Goal: Task Accomplishment & Management: Manage account settings

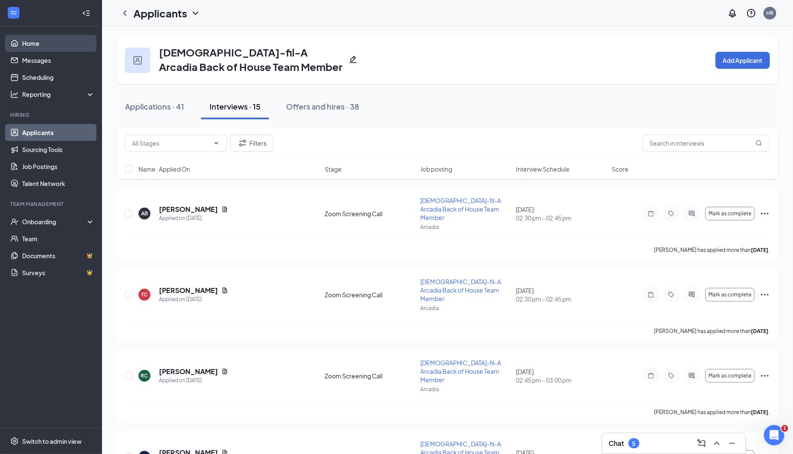
click at [41, 43] on link "Home" at bounding box center [58, 43] width 73 height 17
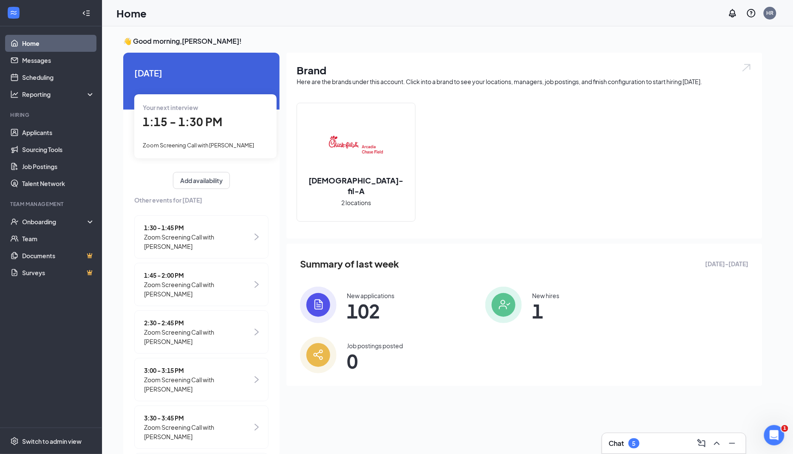
click at [192, 150] on div "Zoom Screening Call with [PERSON_NAME]" at bounding box center [205, 144] width 125 height 9
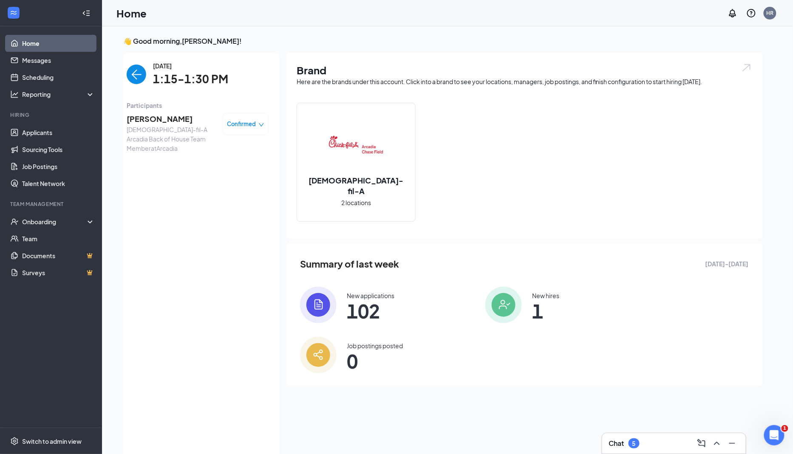
scroll to position [3, 0]
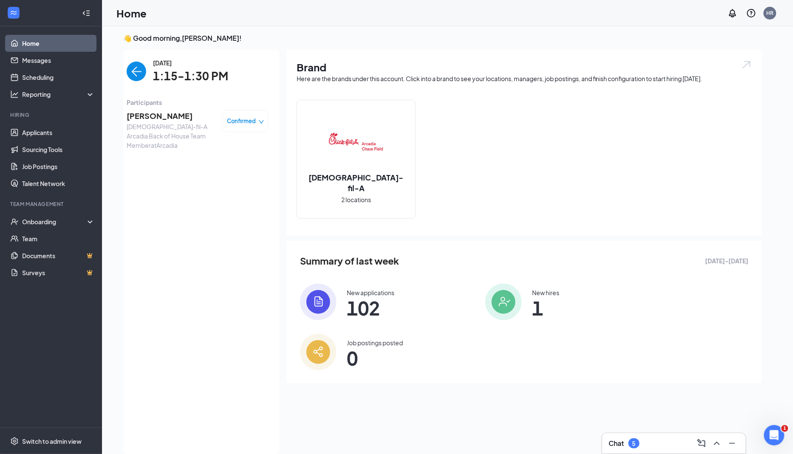
click at [183, 116] on span "[PERSON_NAME]" at bounding box center [171, 116] width 89 height 12
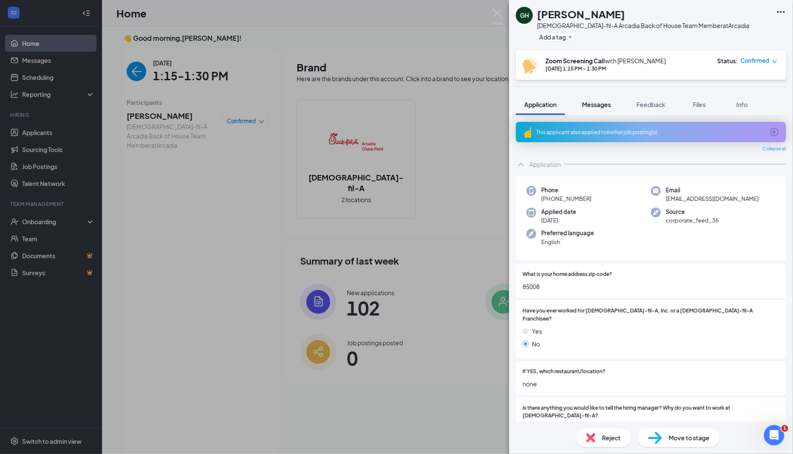
click at [602, 105] on span "Messages" at bounding box center [596, 105] width 29 height 8
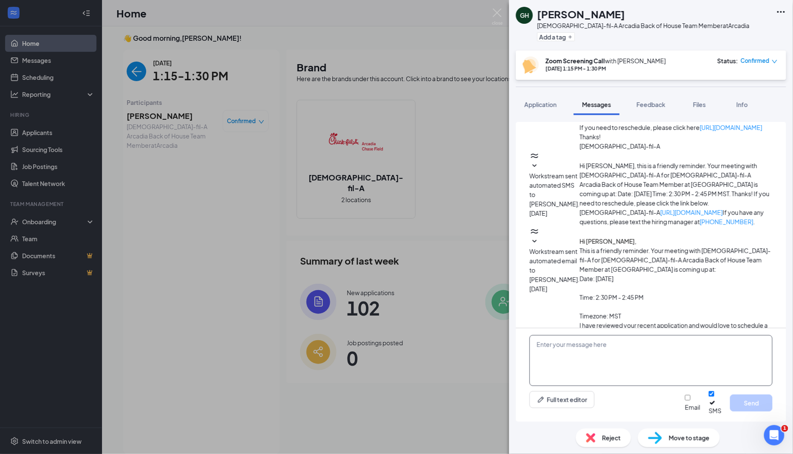
click at [601, 357] on textarea at bounding box center [650, 360] width 243 height 51
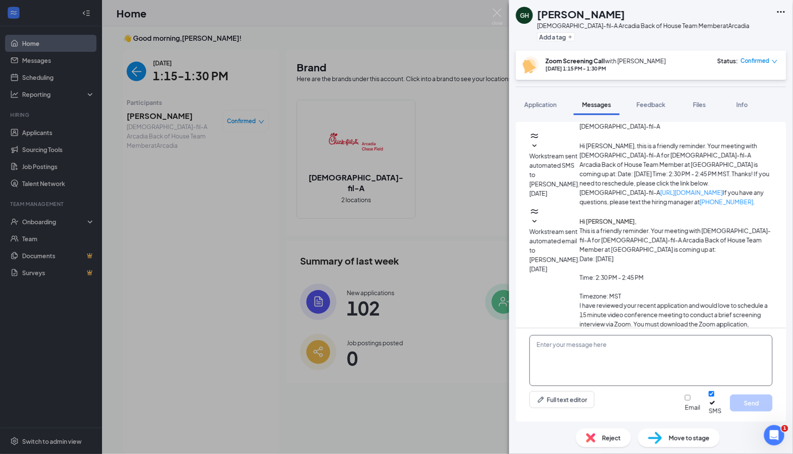
scroll to position [198, 0]
paste textarea "https://us06web.zoom.us/j/87877730357?pwd=ZLQAXWavjcH64xA8e5lCy0Oar0m3uY.1"
drag, startPoint x: 678, startPoint y: 376, endPoint x: 524, endPoint y: 357, distance: 154.9
click at [520, 357] on div "Hi there, here is the link to join: https://us06web.zoom.us/j/87877730357?pwd=Z…" at bounding box center [651, 374] width 270 height 93
paste textarea "https://us06web.zoom.us/j/87877730357?pwd=ZLQAXWavjcH64xA8e5lCy0Oar0m3uY.1"
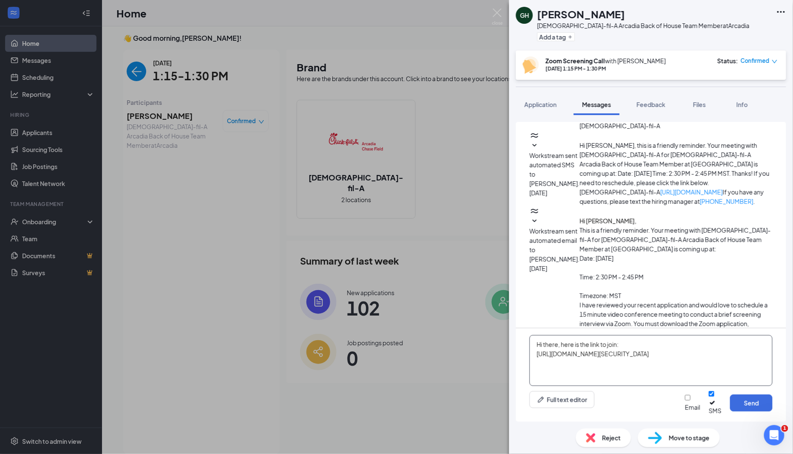
type textarea "Hi there, here is the link to join: [URL][DOMAIN_NAME][SECURITY_DATA]"
click at [685, 401] on input "Email" at bounding box center [688, 398] width 6 height 6
checkbox input "true"
click at [758, 409] on button "Send" at bounding box center [751, 403] width 42 height 17
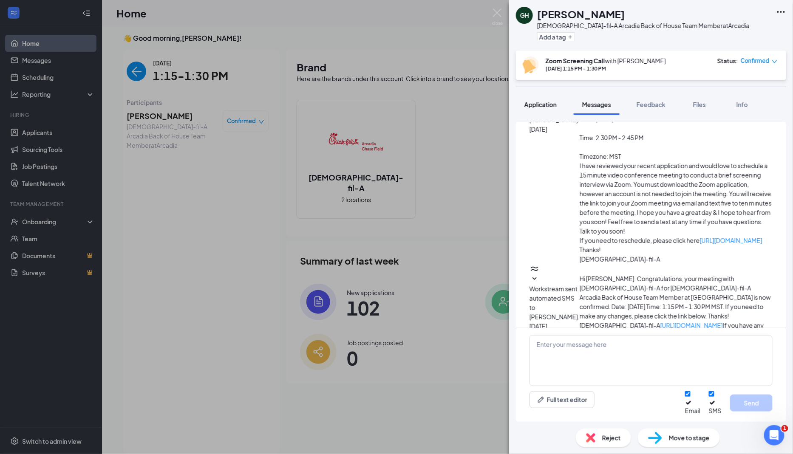
scroll to position [344, 0]
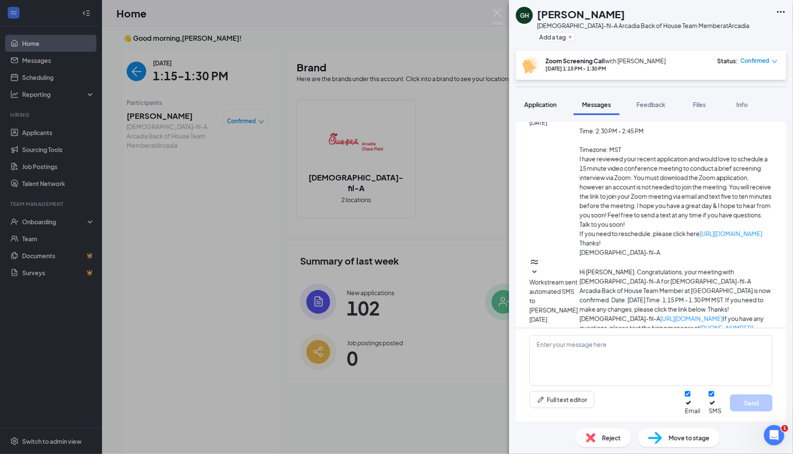
click at [534, 105] on span "Application" at bounding box center [540, 105] width 32 height 8
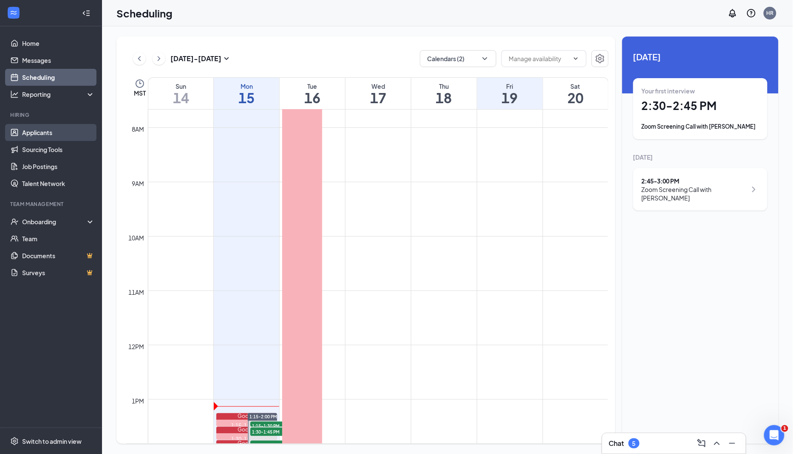
click at [53, 131] on link "Applicants" at bounding box center [58, 132] width 73 height 17
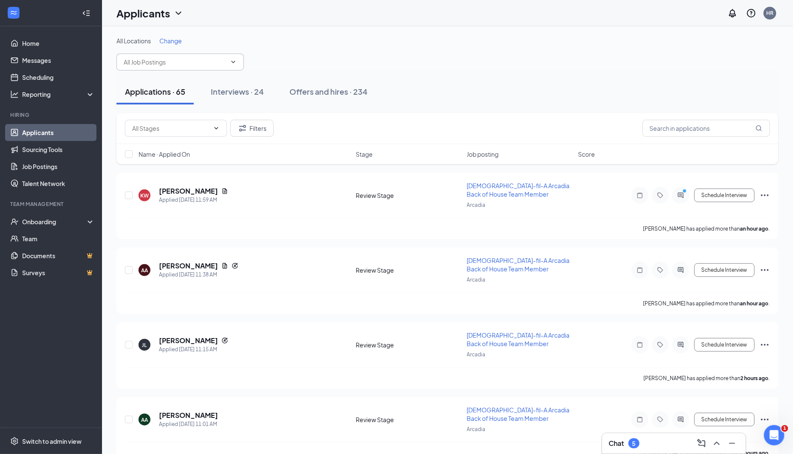
click at [219, 63] on input "text" at bounding box center [175, 61] width 103 height 9
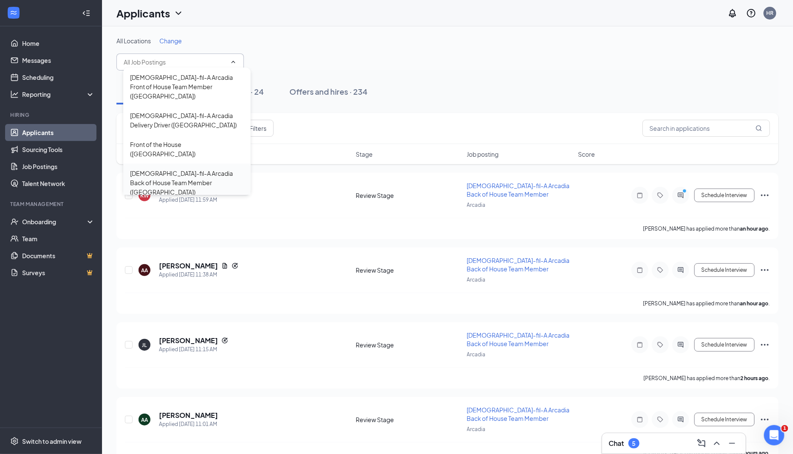
scroll to position [65, 0]
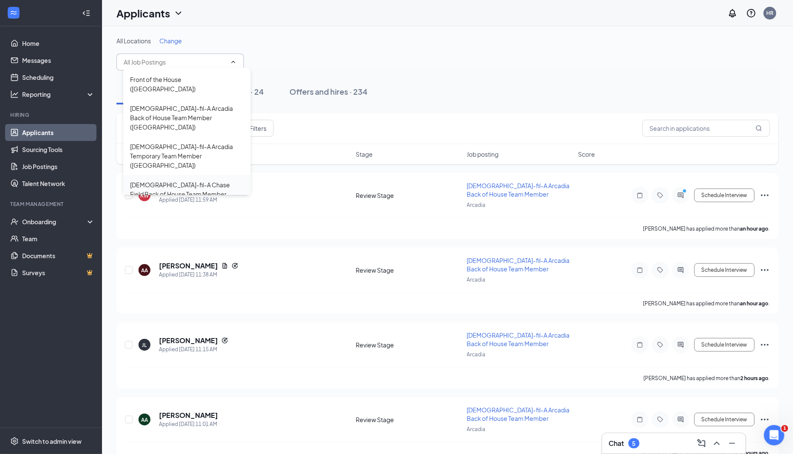
click at [174, 180] on div "Chick-fil-A Chase Field Back of House Team Member (Chase Field)" at bounding box center [187, 194] width 114 height 28
type input "Chick-fil-A Chase Field Back of House Team Member (Chase Field)"
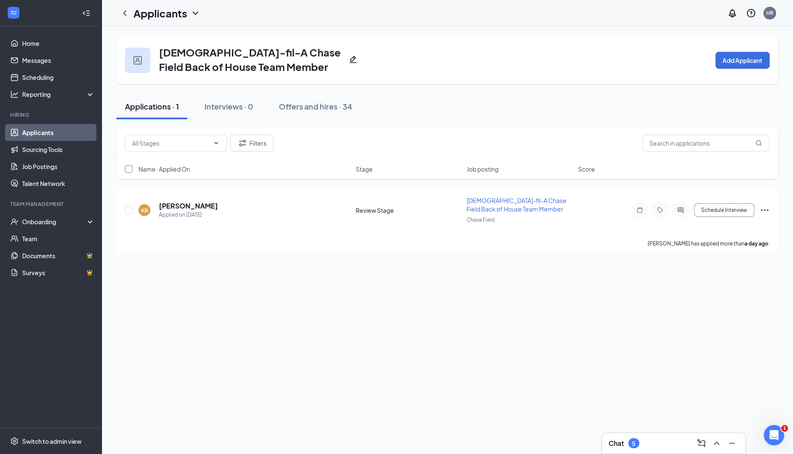
click at [130, 168] on input "checkbox" at bounding box center [129, 169] width 8 height 8
checkbox input "true"
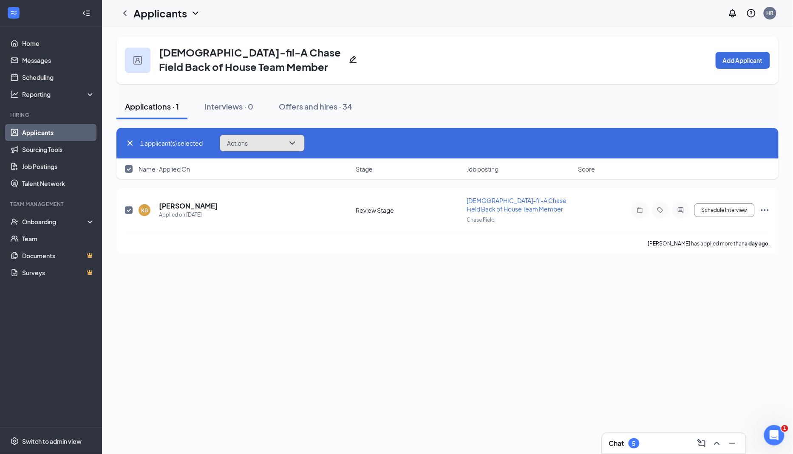
click at [288, 139] on button "Actions" at bounding box center [262, 143] width 85 height 17
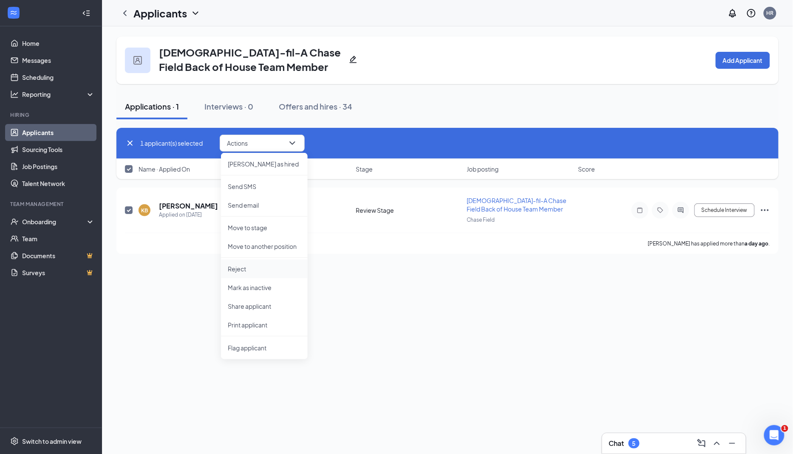
click at [257, 268] on p "Reject" at bounding box center [264, 269] width 73 height 8
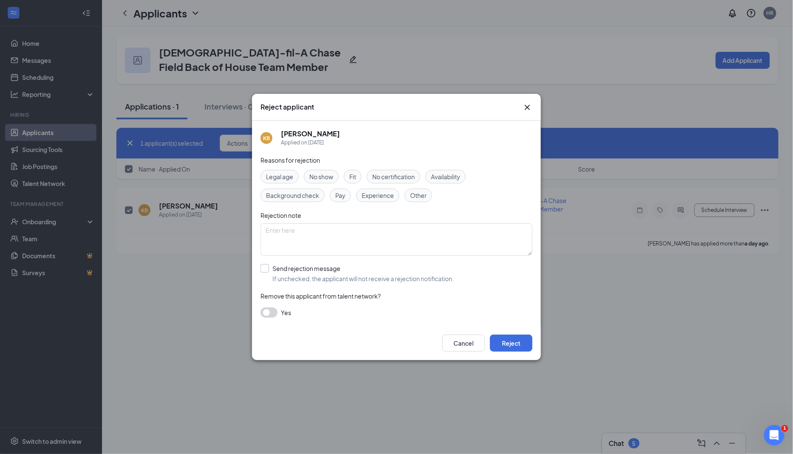
click at [265, 270] on input "Send rejection message If unchecked, the applicant will not receive a rejection…" at bounding box center [356, 273] width 193 height 19
checkbox input "true"
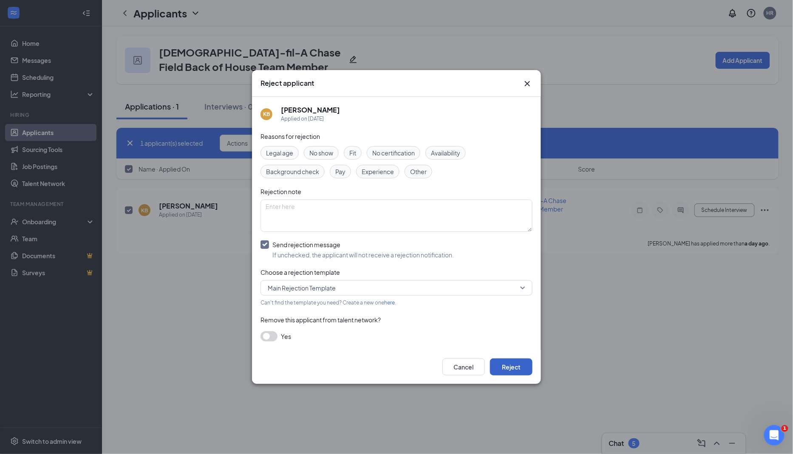
click at [509, 364] on button "Reject" at bounding box center [511, 367] width 42 height 17
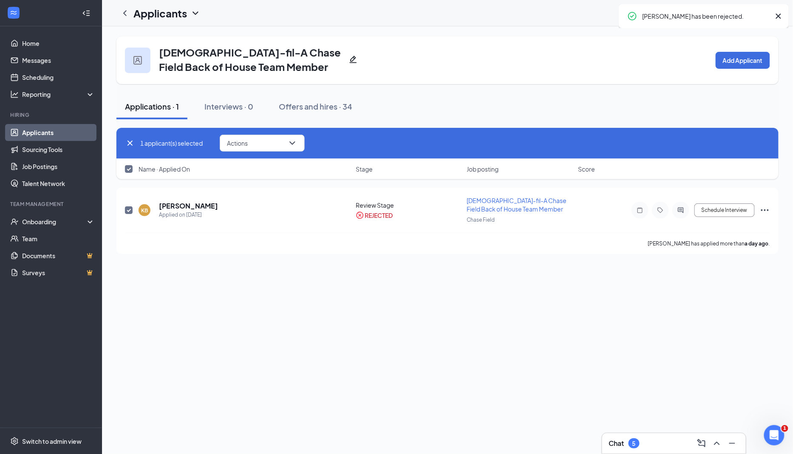
checkbox input "false"
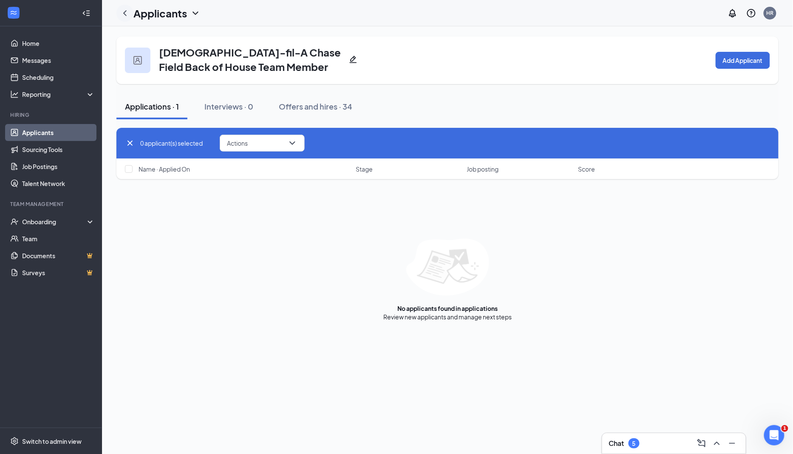
click at [124, 14] on icon "ChevronLeft" at bounding box center [125, 13] width 10 height 10
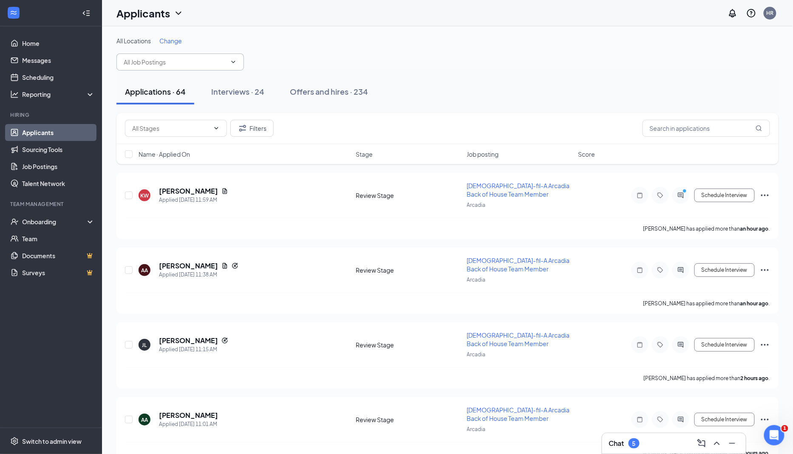
click at [201, 65] on input "text" at bounding box center [175, 61] width 103 height 9
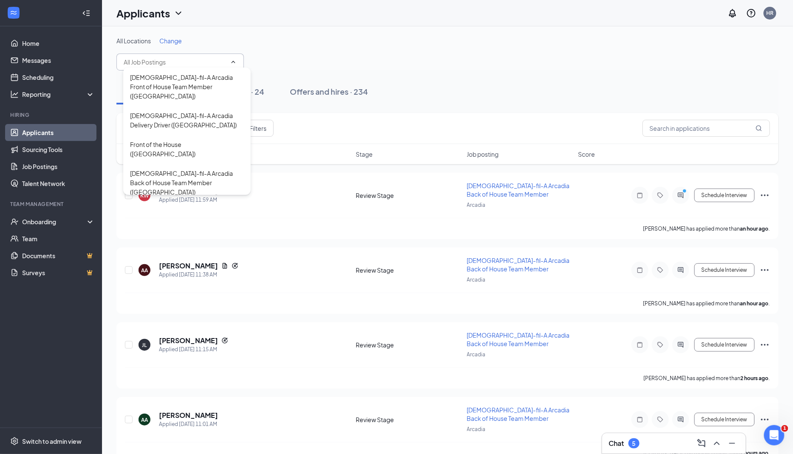
scroll to position [65, 0]
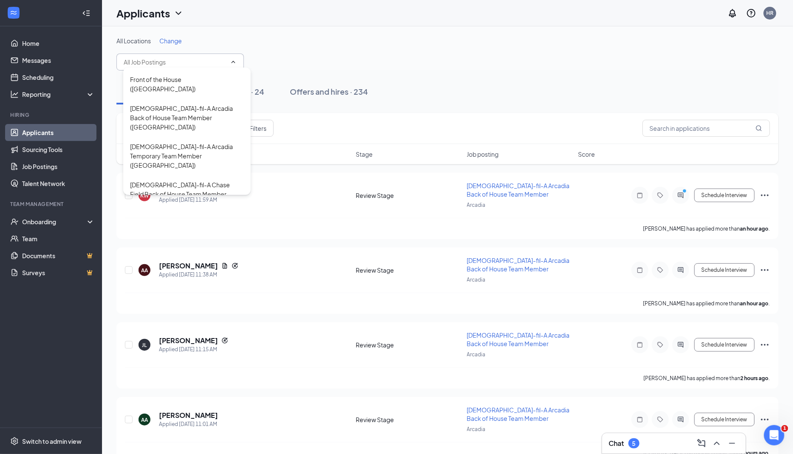
click at [189, 218] on div "Chick-fil-A Chase Field Front of House Team Member (Chase Field)" at bounding box center [187, 232] width 114 height 28
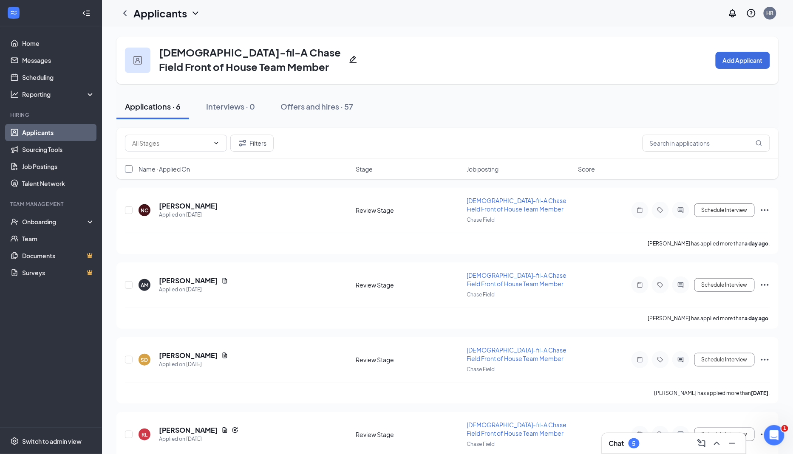
click at [131, 166] on input "checkbox" at bounding box center [129, 169] width 8 height 8
checkbox input "true"
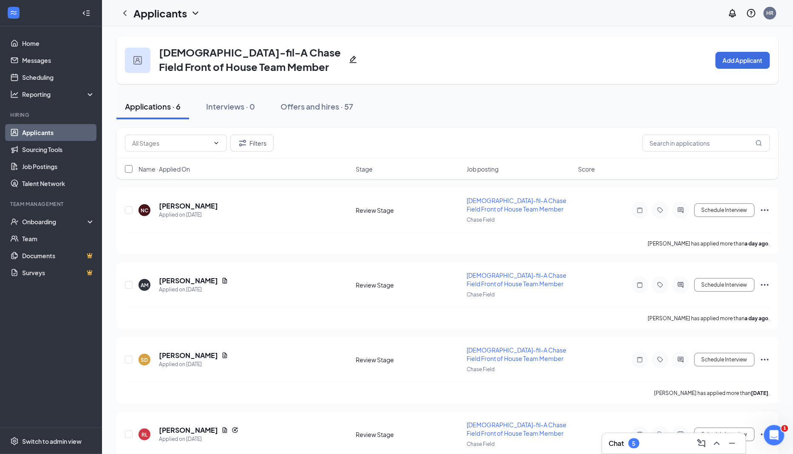
checkbox input "true"
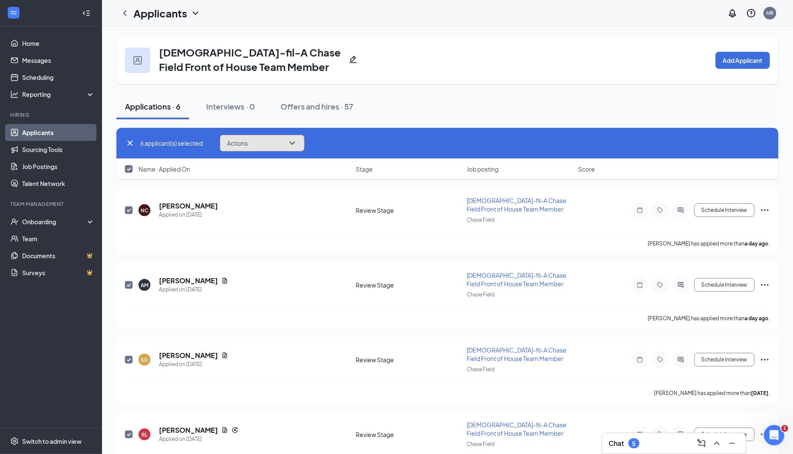
click at [296, 144] on icon "ChevronDown" at bounding box center [292, 143] width 10 height 10
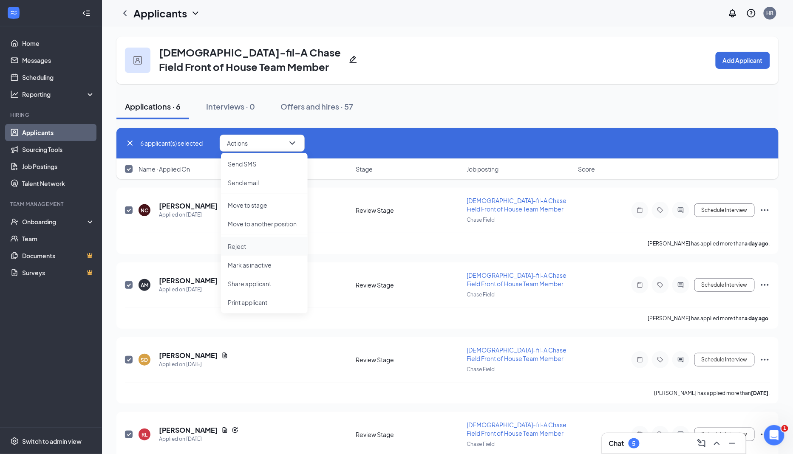
click at [253, 249] on p "Reject" at bounding box center [264, 246] width 73 height 8
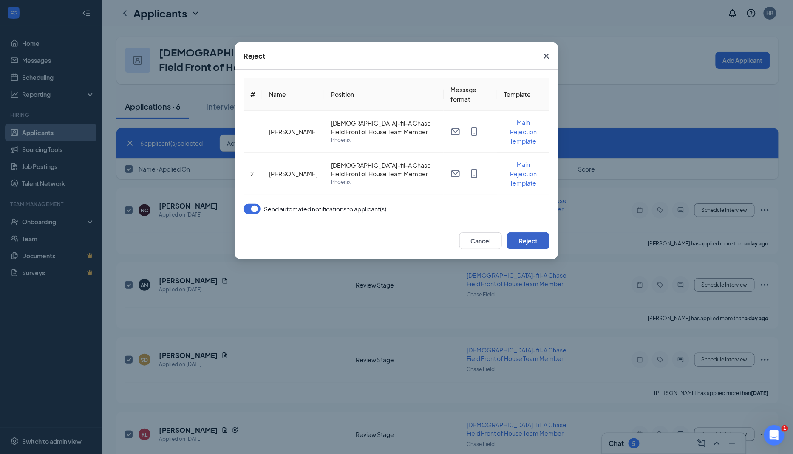
click at [522, 242] on button "Reject" at bounding box center [528, 240] width 42 height 17
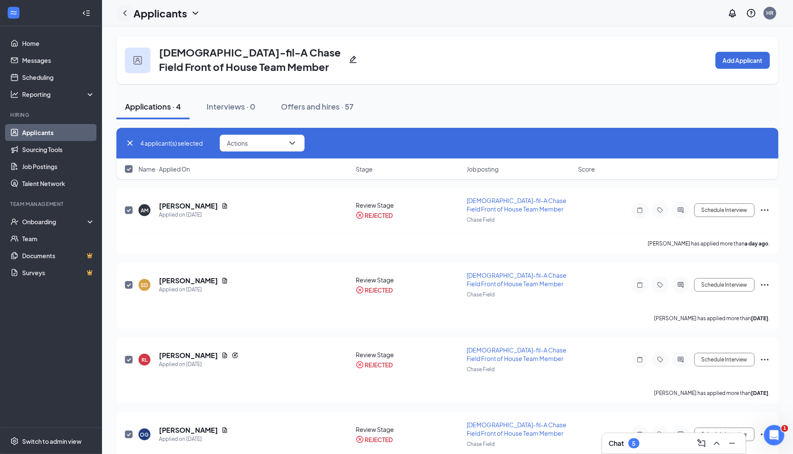
click at [127, 11] on icon "ChevronLeft" at bounding box center [125, 13] width 10 height 10
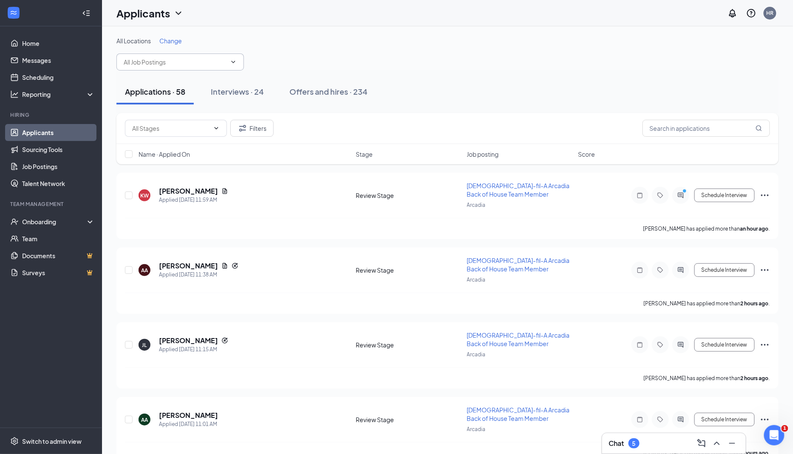
click at [181, 67] on span at bounding box center [179, 62] width 127 height 17
click at [232, 58] on span at bounding box center [179, 62] width 127 height 17
click at [175, 61] on input "text" at bounding box center [175, 61] width 103 height 9
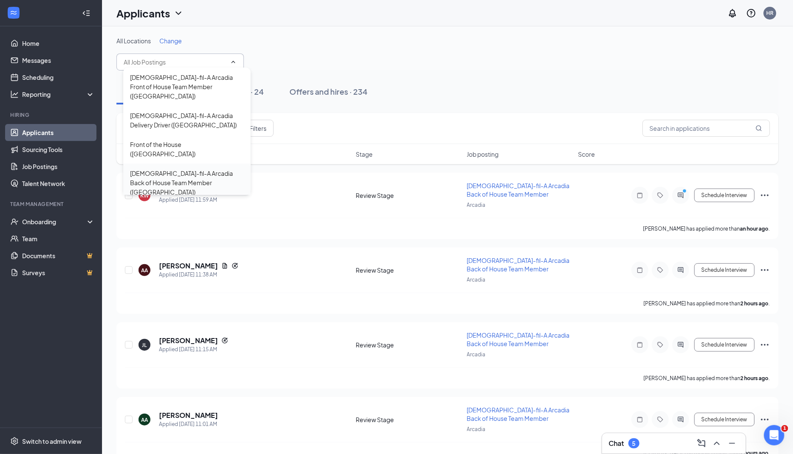
click at [220, 169] on div "Chick-fil-A Arcadia Back of House Team Member (Arcadia)" at bounding box center [187, 183] width 114 height 28
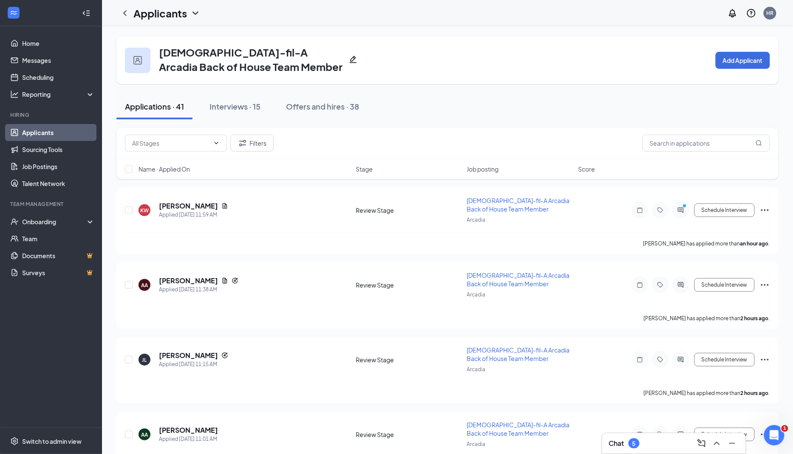
click at [168, 168] on span "Name · Applied On" at bounding box center [163, 169] width 51 height 8
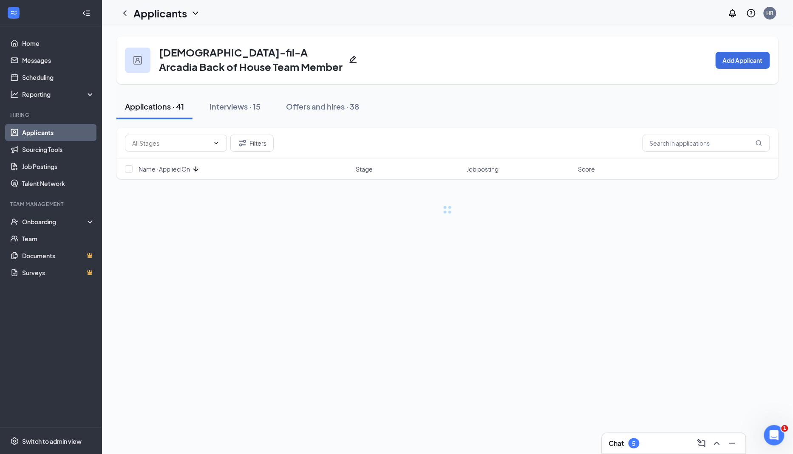
click at [168, 169] on span "Name · Applied On" at bounding box center [163, 169] width 51 height 8
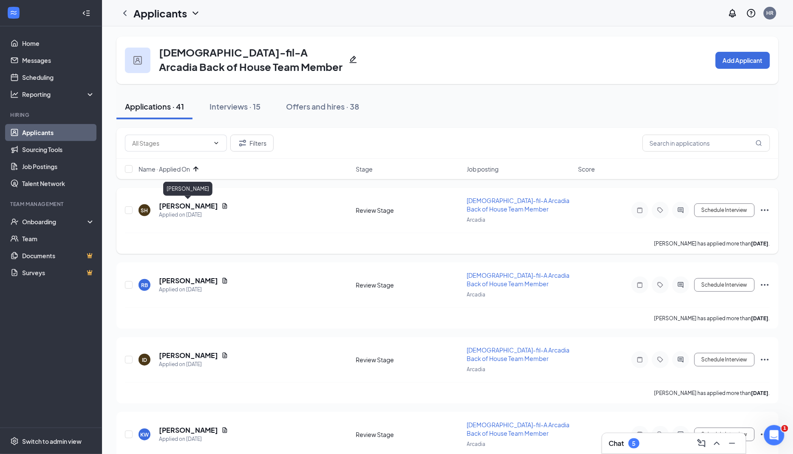
click at [189, 203] on h5 "Shayna Hendricks" at bounding box center [188, 205] width 59 height 9
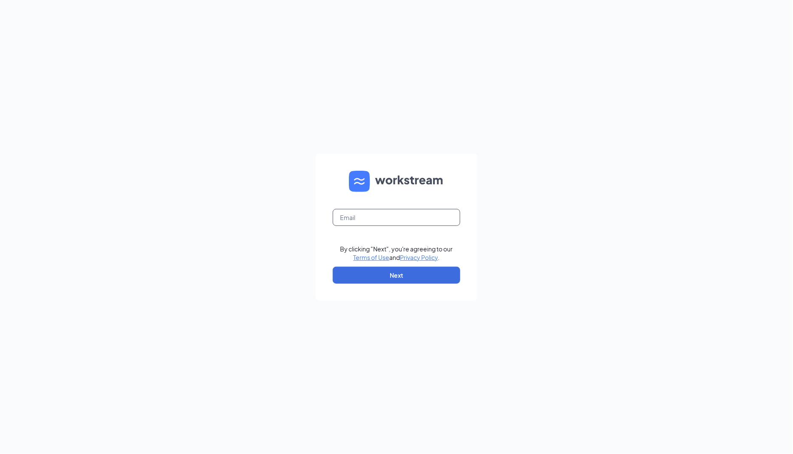
click at [398, 215] on input "text" at bounding box center [396, 217] width 127 height 17
type input "heather@jnmrestaurants.com"
click at [403, 277] on button "Next" at bounding box center [396, 275] width 127 height 17
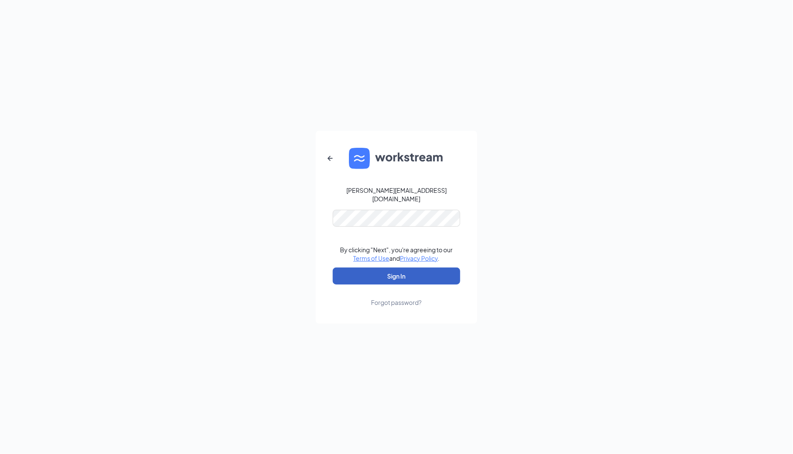
click at [417, 275] on button "Sign In" at bounding box center [396, 276] width 127 height 17
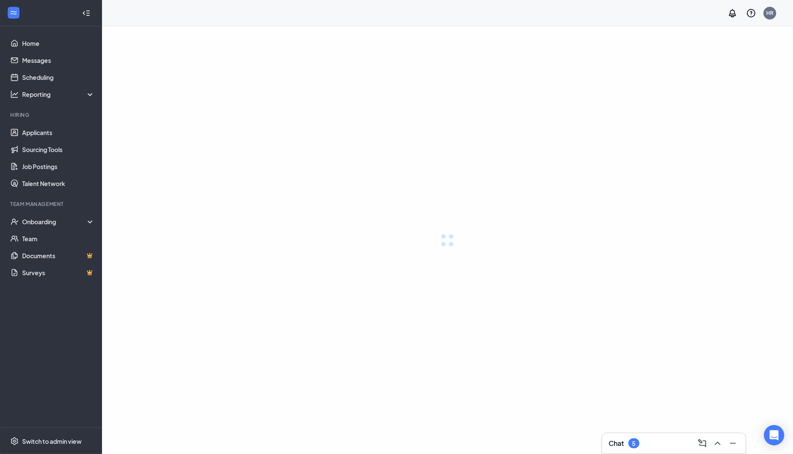
click at [417, 275] on div at bounding box center [447, 240] width 691 height 428
click at [644, 449] on div "Chat 5" at bounding box center [674, 444] width 130 height 14
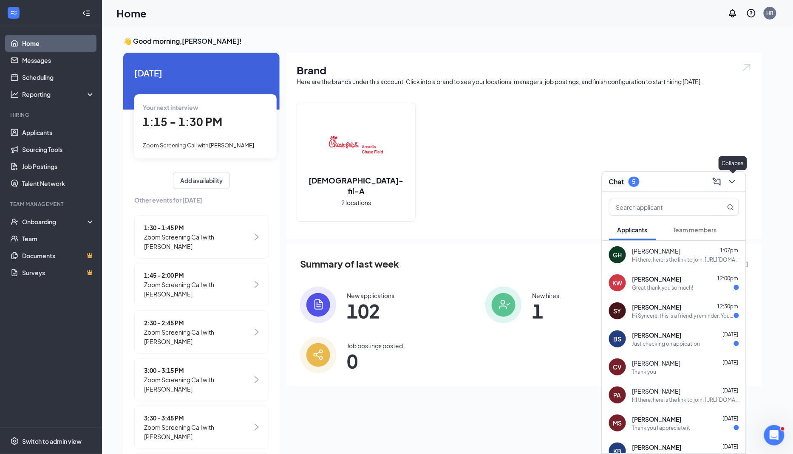
click at [734, 180] on icon "ChevronDown" at bounding box center [732, 182] width 10 height 10
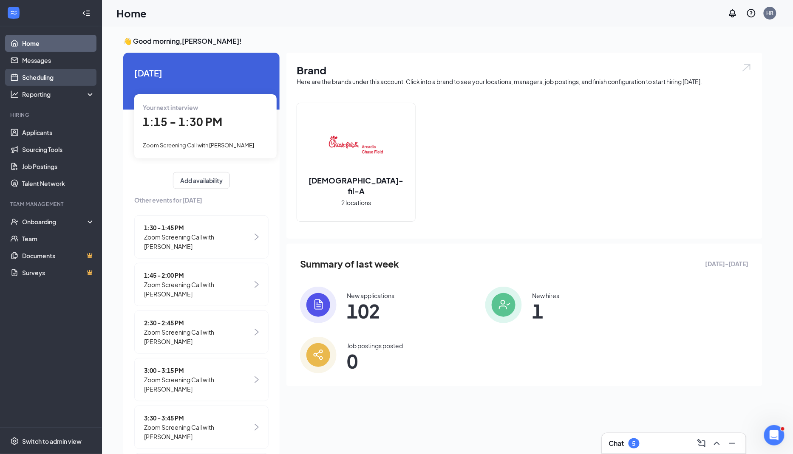
click at [62, 80] on link "Scheduling" at bounding box center [58, 77] width 73 height 17
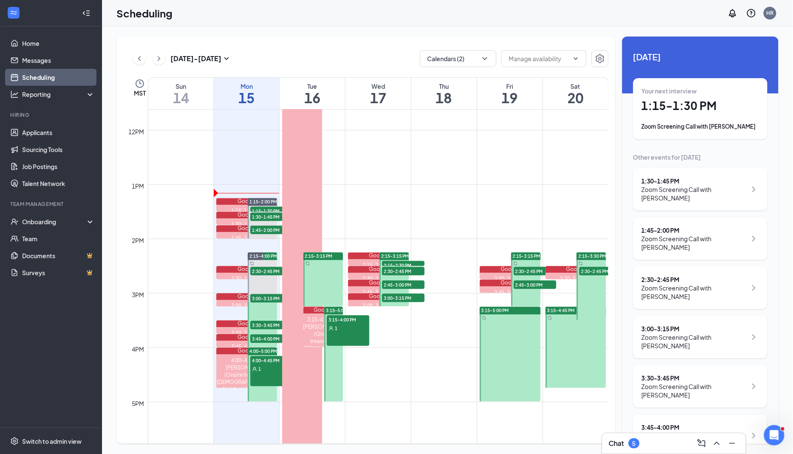
scroll to position [630, 0]
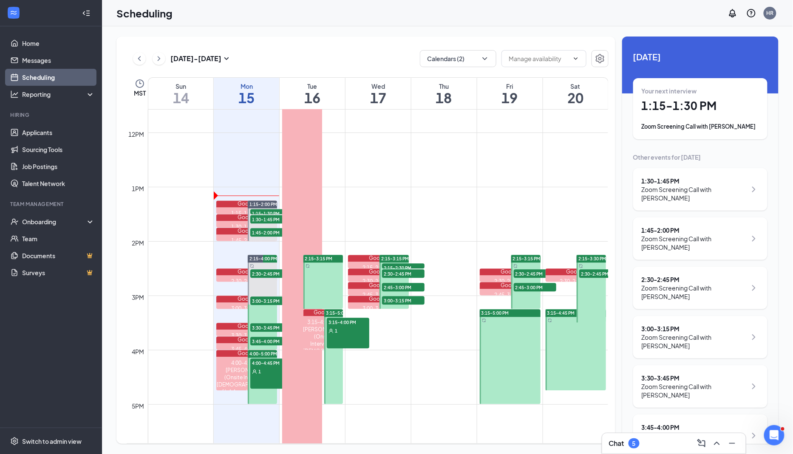
click at [579, 147] on td at bounding box center [378, 153] width 460 height 14
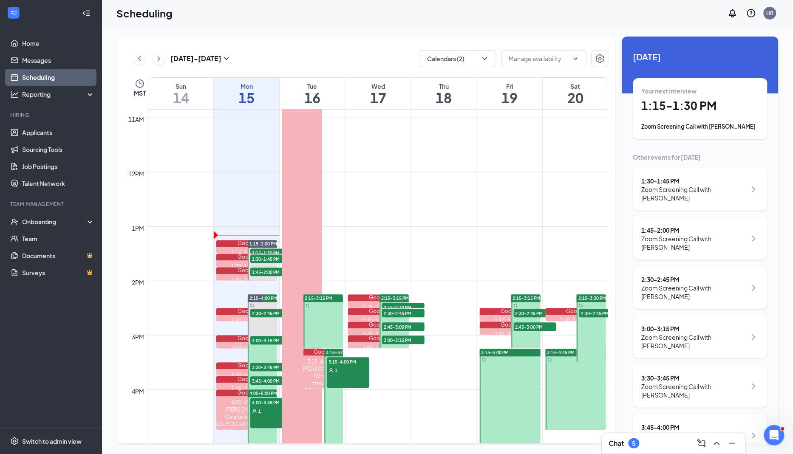
scroll to position [591, 0]
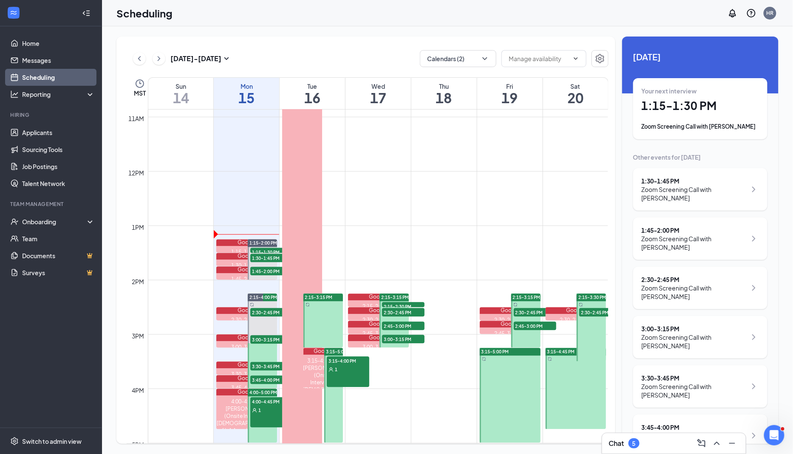
click at [552, 389] on div at bounding box center [575, 388] width 61 height 81
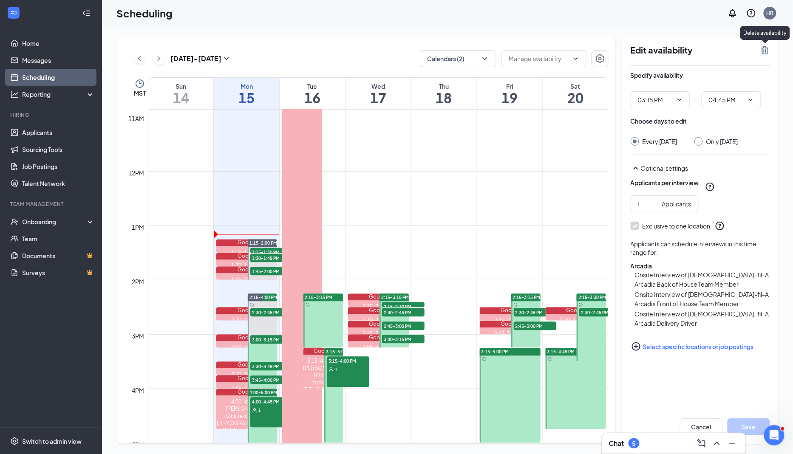
click at [765, 48] on icon "TrashOutline" at bounding box center [765, 50] width 10 height 10
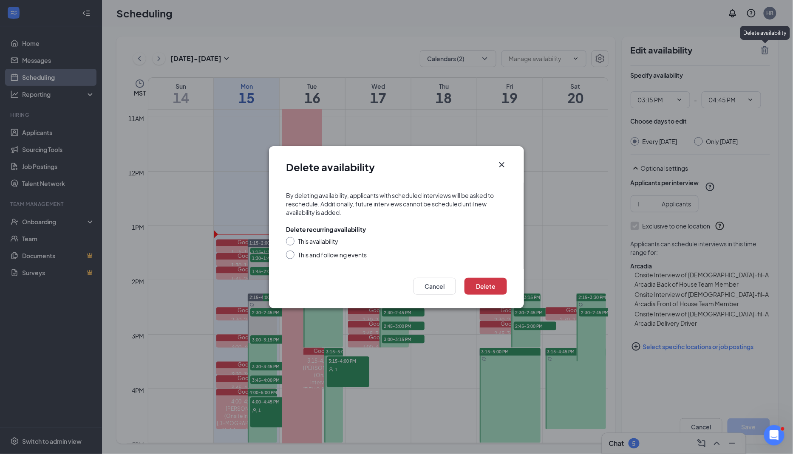
click at [320, 233] on div "Delete recurring availability" at bounding box center [326, 229] width 80 height 8
click at [304, 244] on div "This availability" at bounding box center [318, 241] width 40 height 8
click at [292, 243] on input "This availability" at bounding box center [289, 240] width 6 height 6
radio input "true"
click at [497, 287] on button "Delete" at bounding box center [485, 286] width 42 height 17
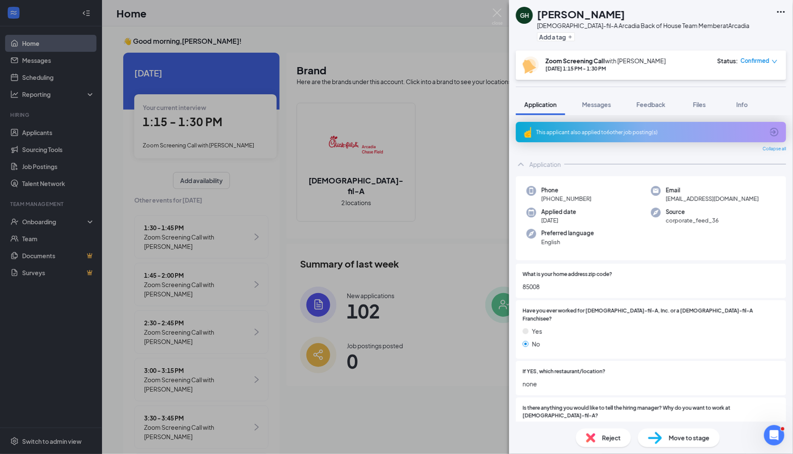
click at [199, 137] on div "GH [PERSON_NAME][DEMOGRAPHIC_DATA]-fil-A Arcadia Back of House Team Member at […" at bounding box center [396, 227] width 793 height 454
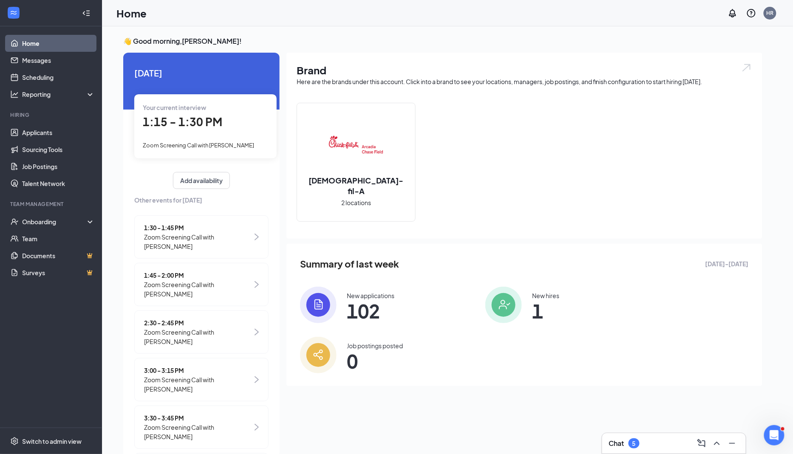
click at [186, 127] on span "1:15 - 1:30 PM" at bounding box center [182, 122] width 79 height 14
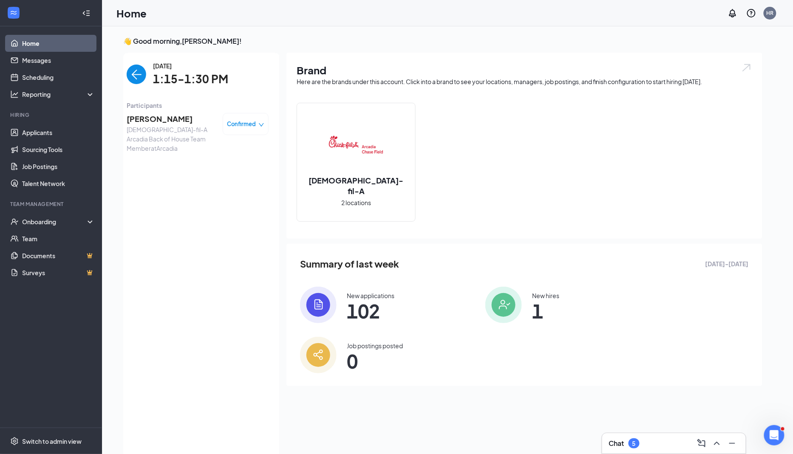
scroll to position [3, 0]
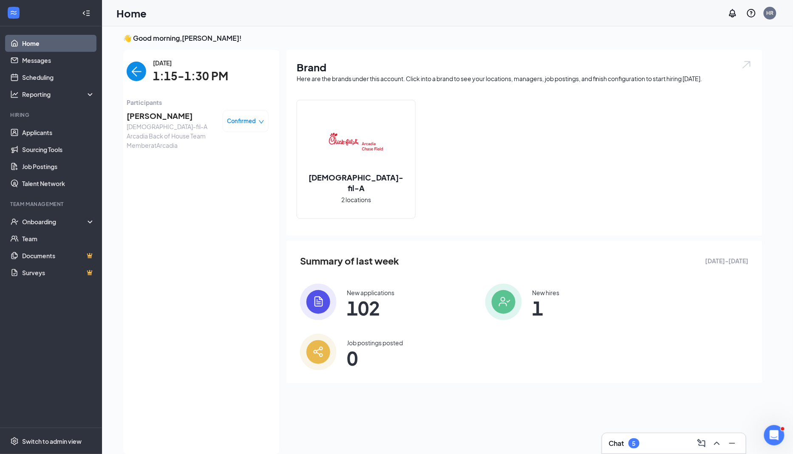
click at [162, 116] on span "[PERSON_NAME]" at bounding box center [171, 116] width 89 height 12
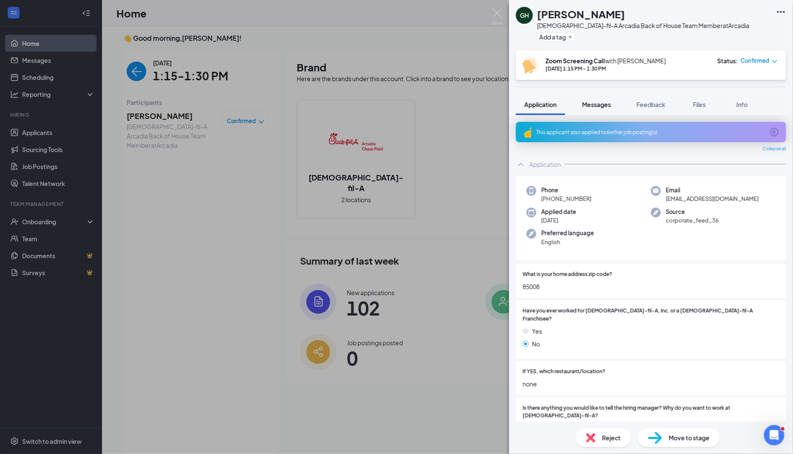
click at [610, 99] on button "Messages" at bounding box center [596, 104] width 46 height 21
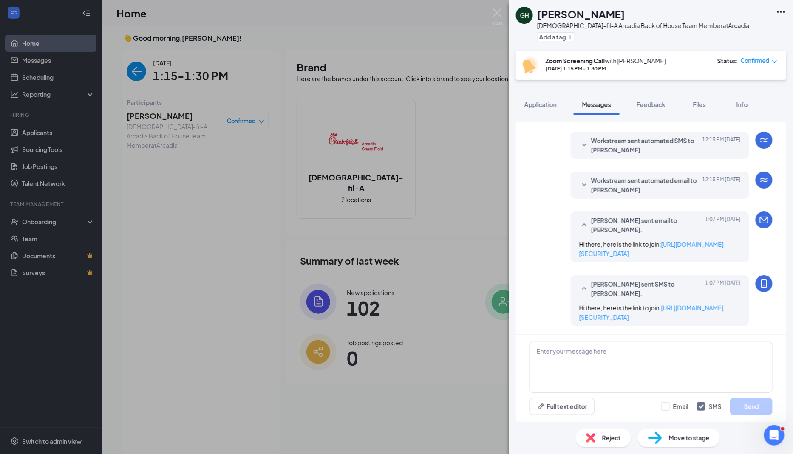
scroll to position [264, 0]
click at [601, 434] on div "Reject" at bounding box center [603, 438] width 55 height 19
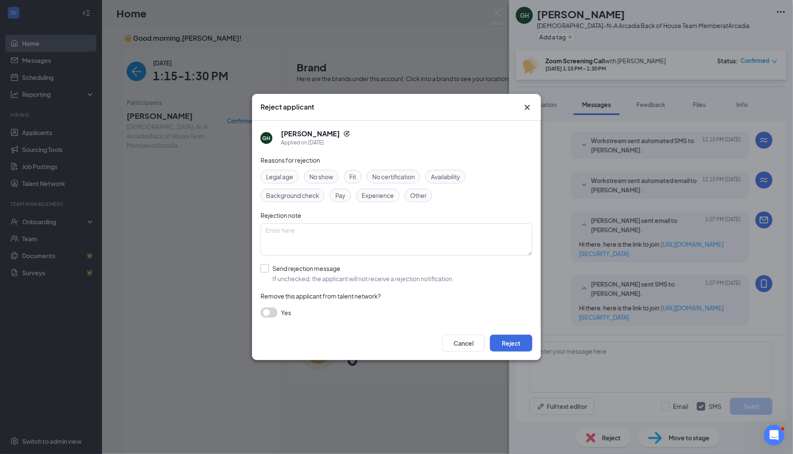
click at [265, 272] on input "Send rejection message If unchecked, the applicant will not receive a rejection…" at bounding box center [356, 273] width 193 height 19
checkbox input "true"
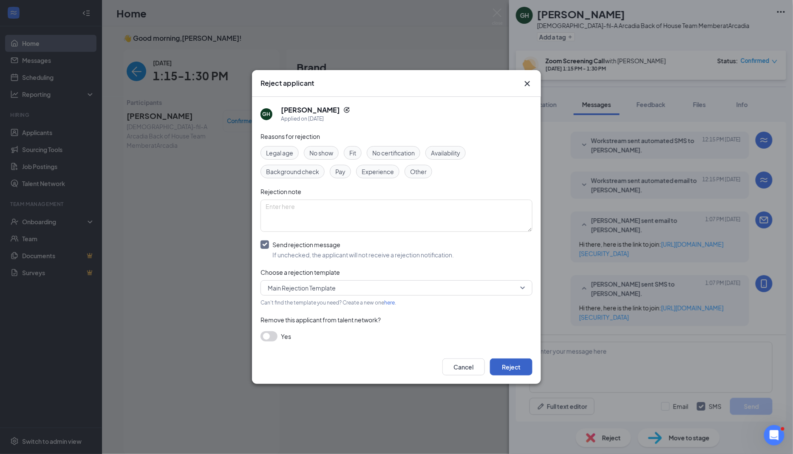
click at [509, 365] on button "Reject" at bounding box center [511, 367] width 42 height 17
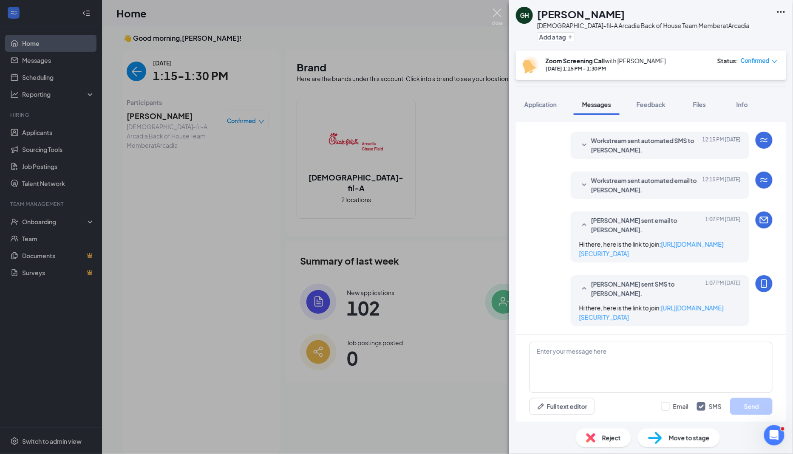
click at [496, 14] on img at bounding box center [497, 16] width 11 height 17
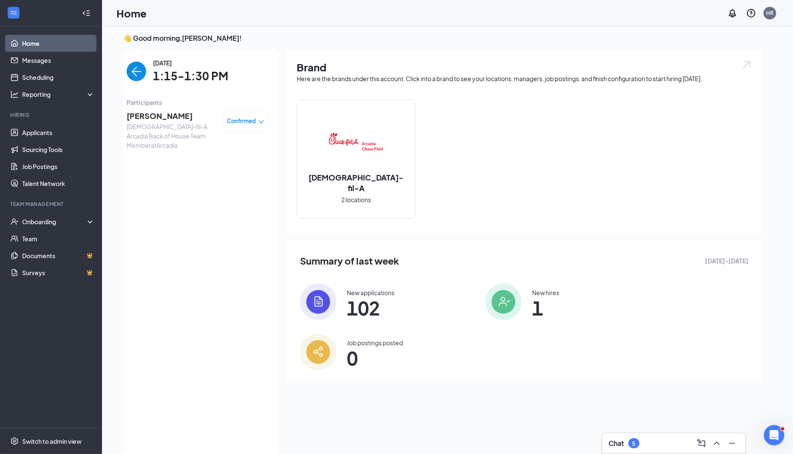
click at [136, 73] on img "back-button" at bounding box center [137, 72] width 20 height 20
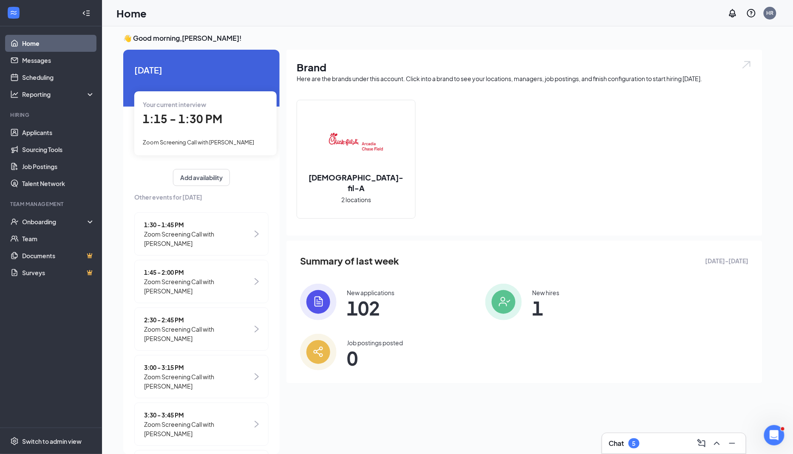
click at [175, 244] on span "Zoom Screening Call with [PERSON_NAME]" at bounding box center [198, 238] width 108 height 19
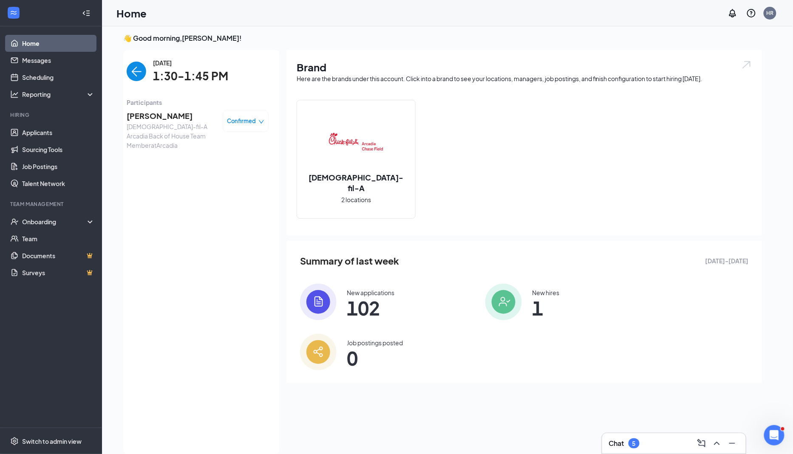
click at [170, 114] on span "[PERSON_NAME]" at bounding box center [171, 116] width 89 height 12
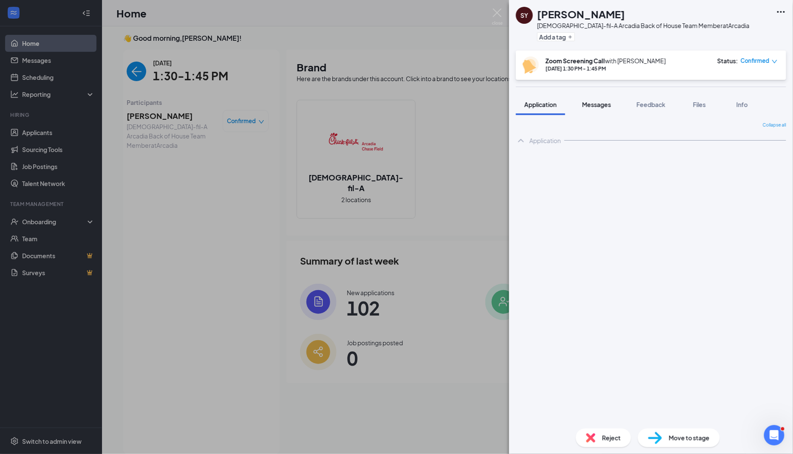
click at [601, 108] on div "Messages" at bounding box center [596, 104] width 29 height 8
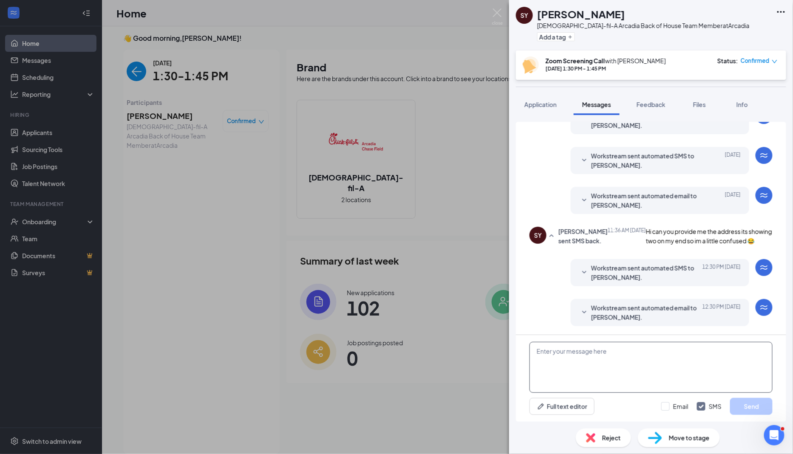
click at [632, 366] on textarea at bounding box center [650, 367] width 243 height 51
paste textarea "https://us06web.zoom.us/j/87877730357?pwd=ZLQAXWavjcH64xA8e5lCy0Oar0m3uY.1"
type textarea "HI there, here is the link to join: https://us06web.zoom.us/j/87877730357?pwd=Z…"
click at [660, 409] on div "Full text editor Email SMS Send" at bounding box center [650, 406] width 243 height 17
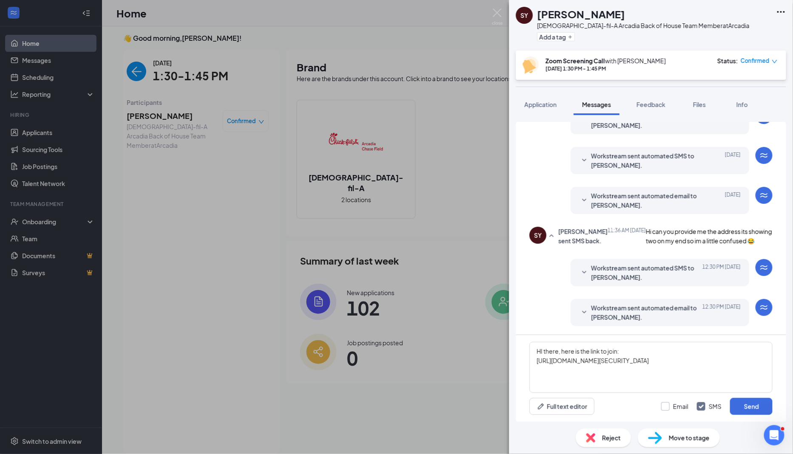
click at [666, 407] on input "Email" at bounding box center [674, 406] width 27 height 8
checkbox input "true"
click at [744, 408] on button "Send" at bounding box center [751, 406] width 42 height 17
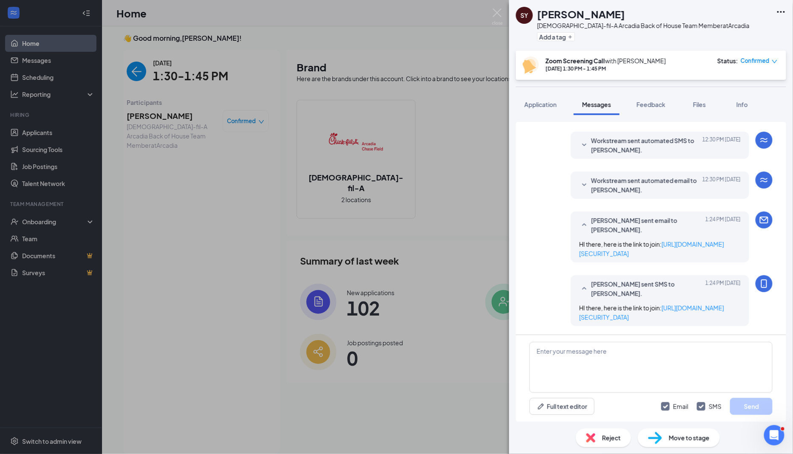
scroll to position [359, 0]
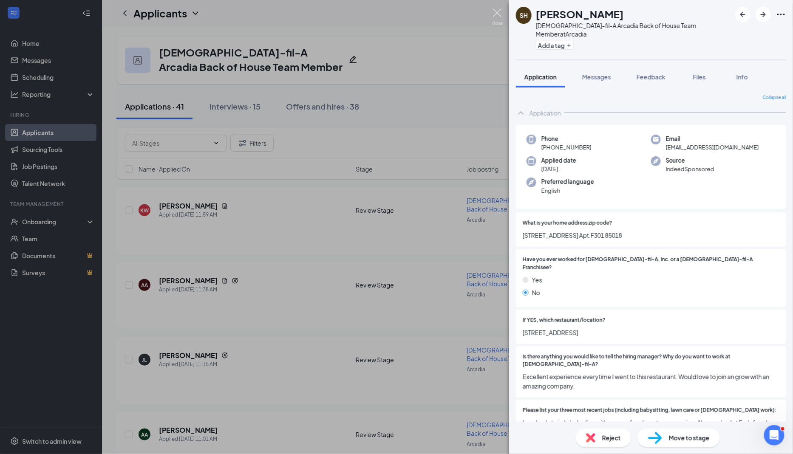
click at [498, 15] on img at bounding box center [497, 16] width 11 height 17
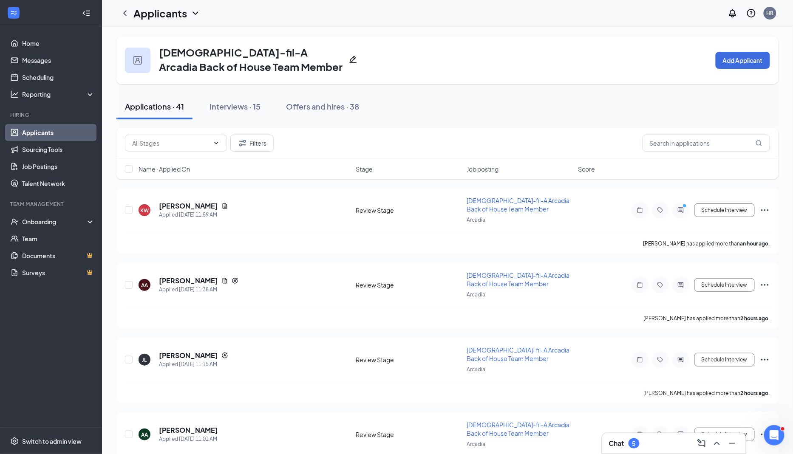
click at [169, 171] on span "Name · Applied On" at bounding box center [163, 169] width 51 height 8
click at [197, 205] on h5 "[PERSON_NAME]" at bounding box center [188, 205] width 59 height 9
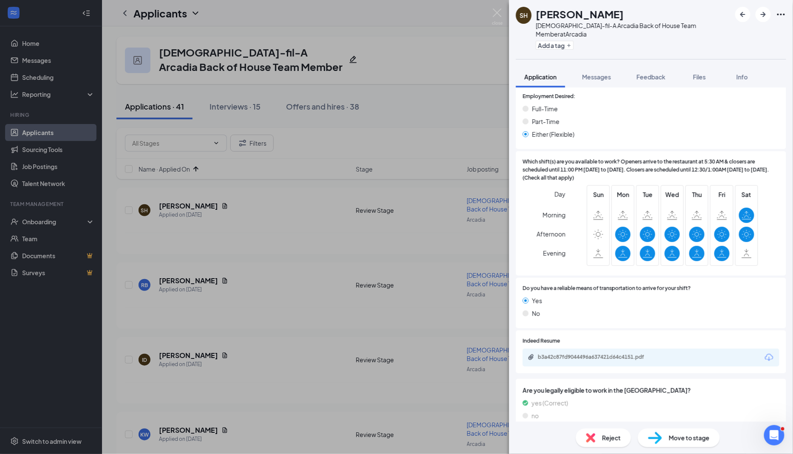
scroll to position [457, 0]
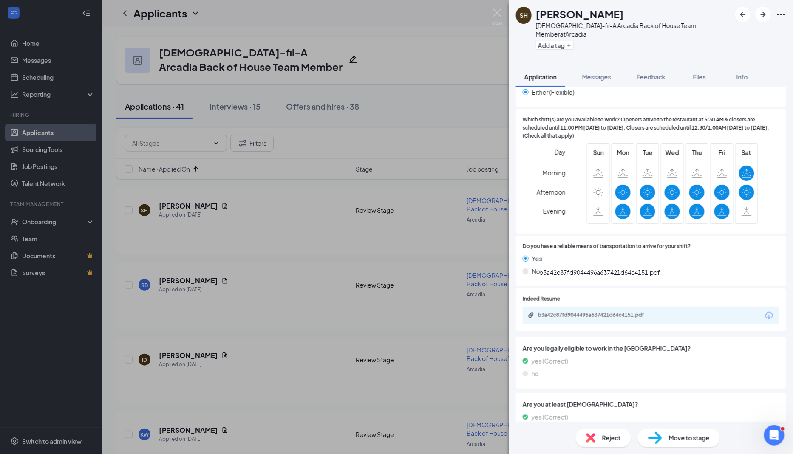
click at [629, 312] on div "b3a42c87fd9044496a637421d64c4151.pdf" at bounding box center [597, 315] width 119 height 7
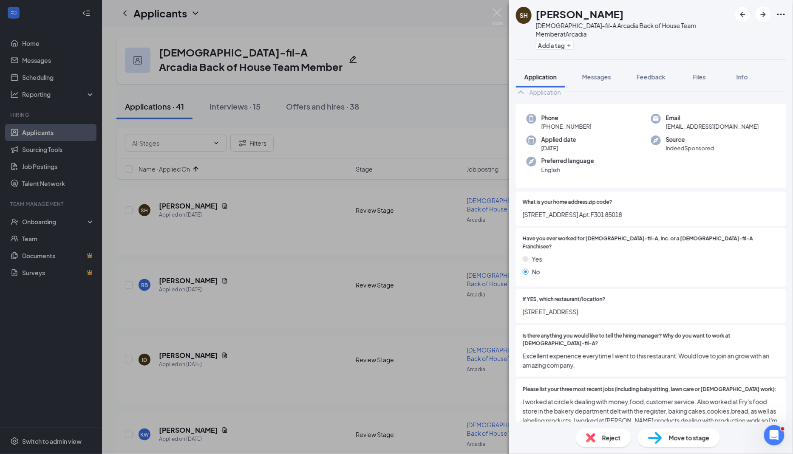
scroll to position [9, 0]
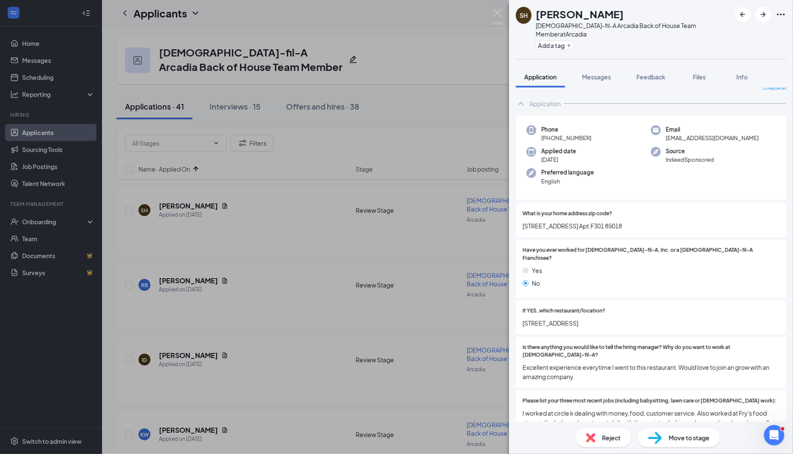
click at [679, 443] on div "Move to stage" at bounding box center [679, 438] width 82 height 19
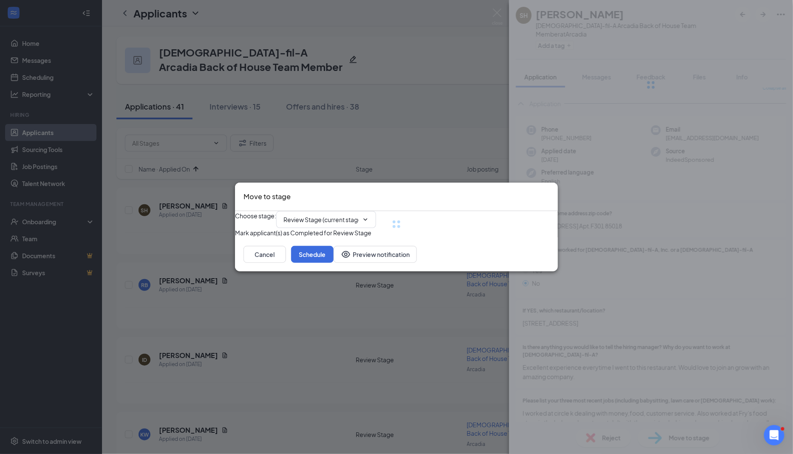
type input "Zoom Screening Call (next stage)"
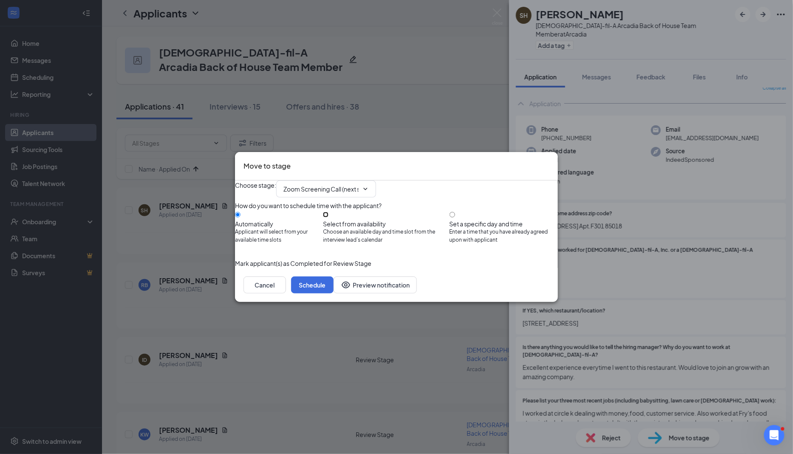
click at [328, 217] on input "Select from availability Choose an available day and time slot from the intervi…" at bounding box center [326, 215] width 6 height 6
radio input "true"
radio input "false"
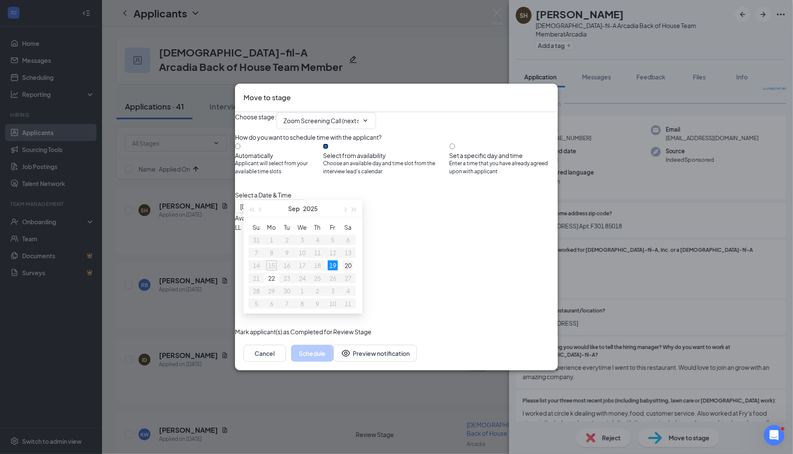
type input "Sep 20, 2025"
click at [347, 264] on div "20" at bounding box center [348, 265] width 10 height 10
click at [549, 92] on icon "Cross" at bounding box center [549, 92] width 0 height 0
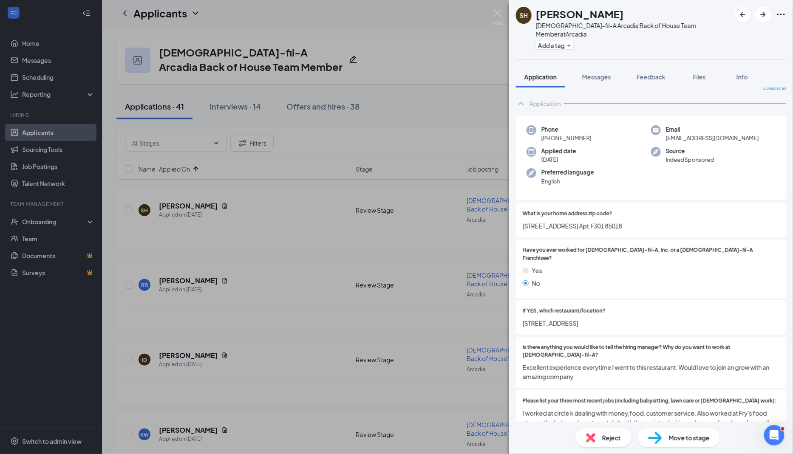
scroll to position [0, 0]
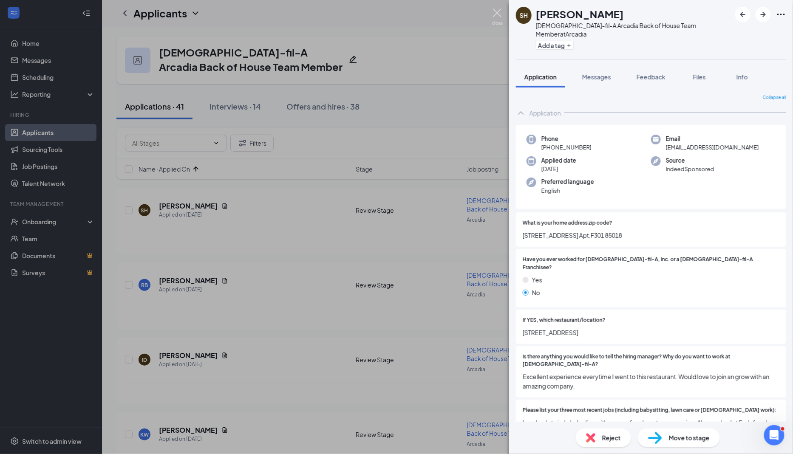
click at [498, 15] on img at bounding box center [497, 16] width 11 height 17
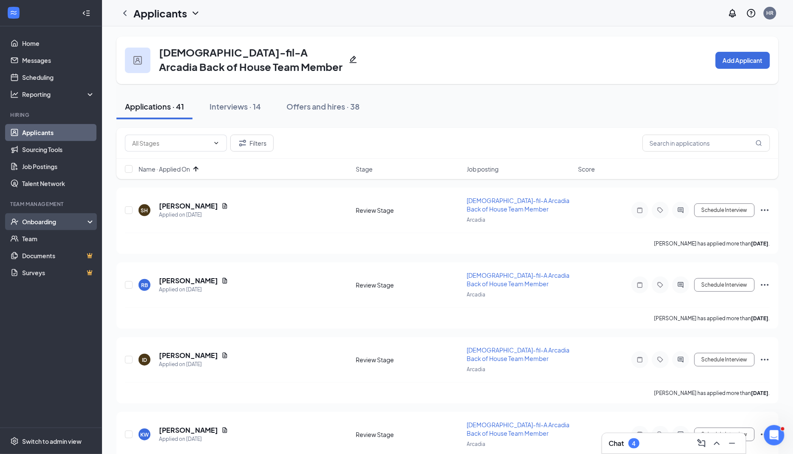
click at [82, 219] on div "Onboarding" at bounding box center [54, 221] width 65 height 8
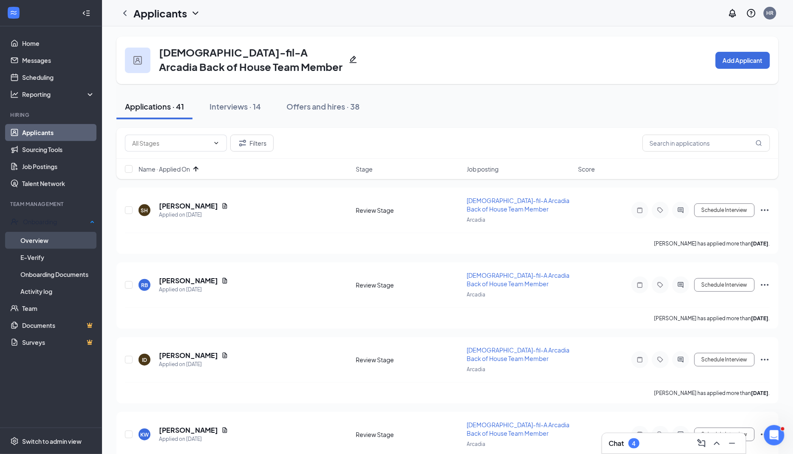
click at [64, 240] on link "Overview" at bounding box center [57, 240] width 74 height 17
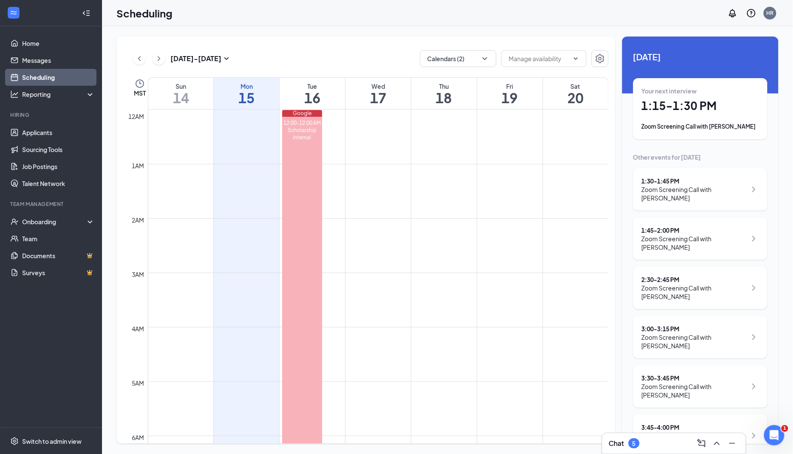
click at [304, 93] on h1 "16" at bounding box center [312, 97] width 65 height 14
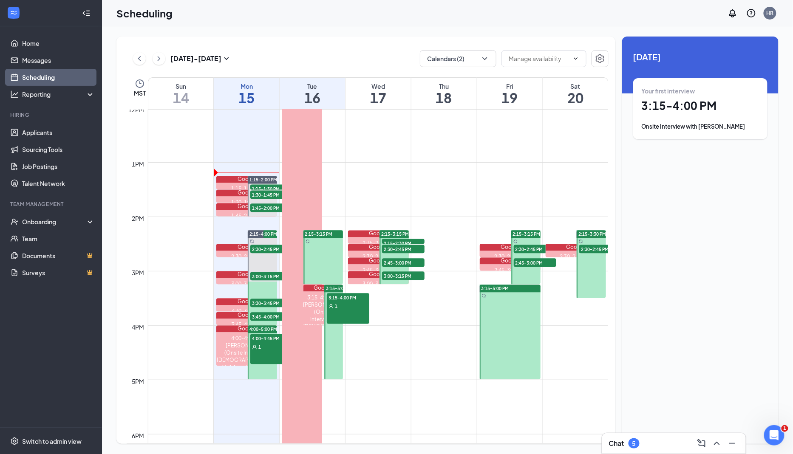
scroll to position [970, 0]
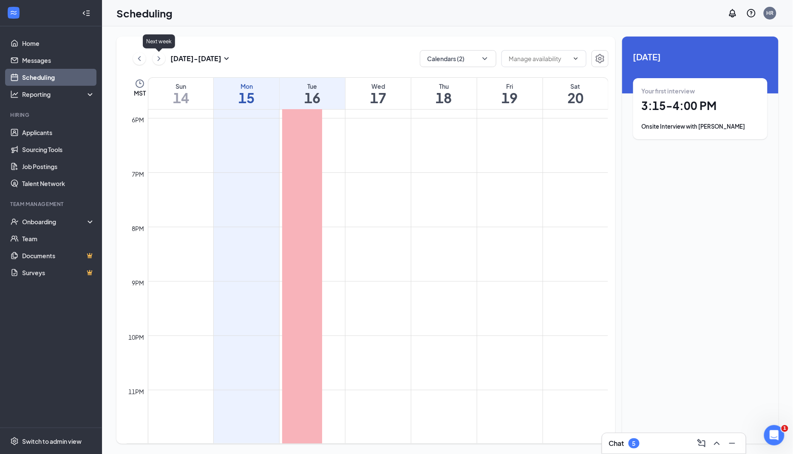
click at [161, 59] on icon "ChevronRight" at bounding box center [159, 59] width 8 height 10
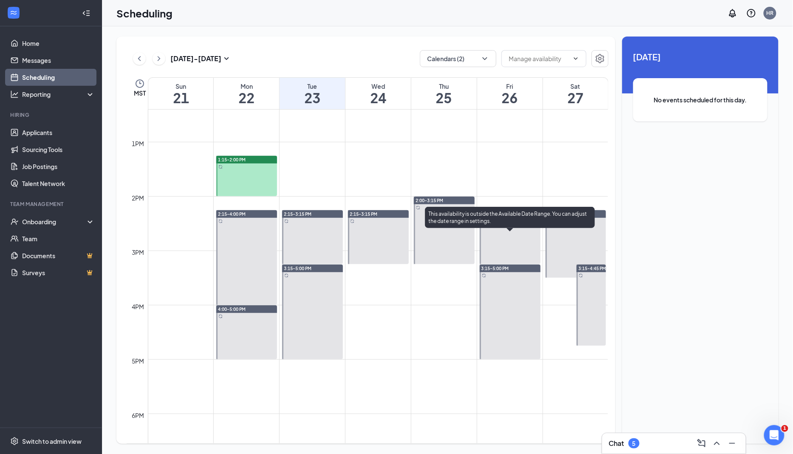
scroll to position [674, 0]
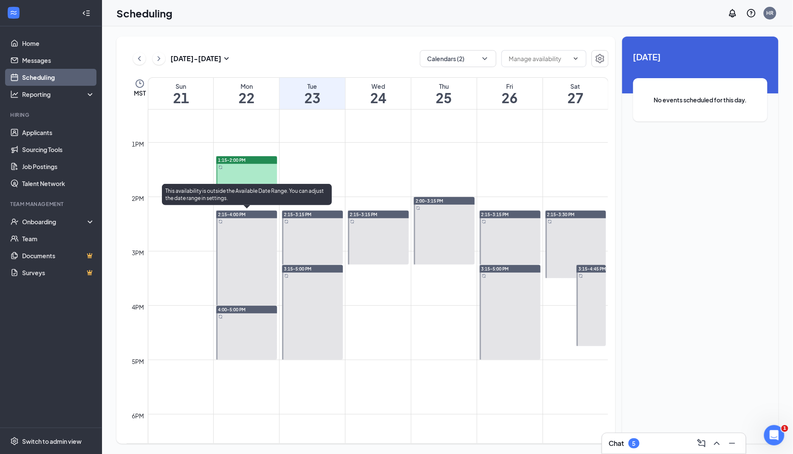
click at [259, 232] on div at bounding box center [246, 258] width 61 height 95
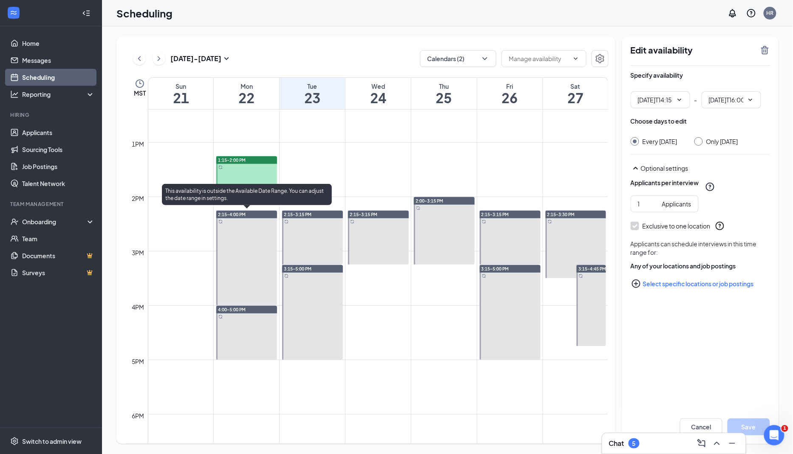
type input "02:15 PM"
type input "04:00 PM"
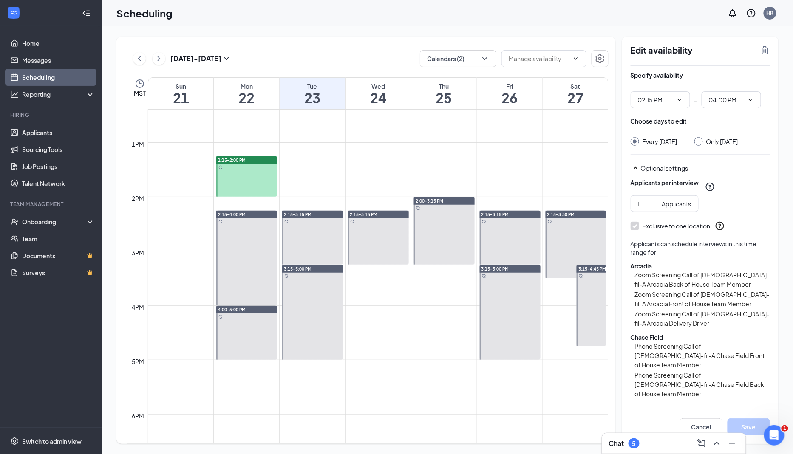
click at [261, 174] on div at bounding box center [246, 176] width 61 height 40
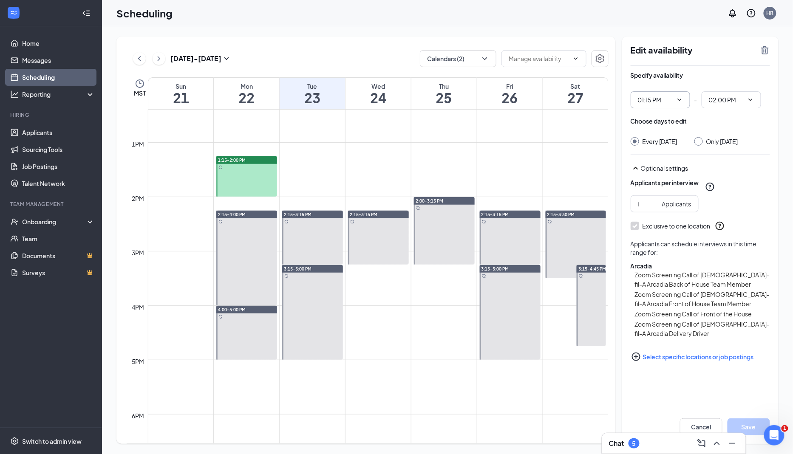
click at [681, 100] on icon "ChevronDown" at bounding box center [679, 99] width 7 height 7
click at [677, 97] on icon "ChevronDown" at bounding box center [679, 99] width 7 height 7
click at [662, 101] on input "01:15 PM" at bounding box center [655, 99] width 35 height 9
click at [674, 153] on div "01:00 PM" at bounding box center [667, 157] width 46 height 9
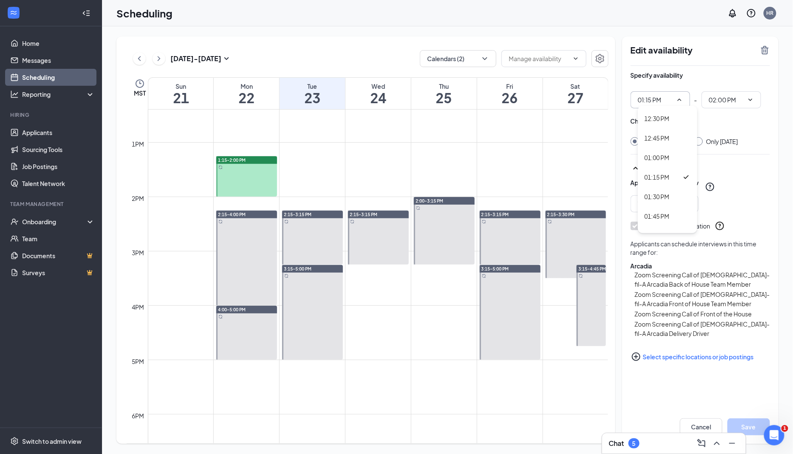
type input "01:00 PM"
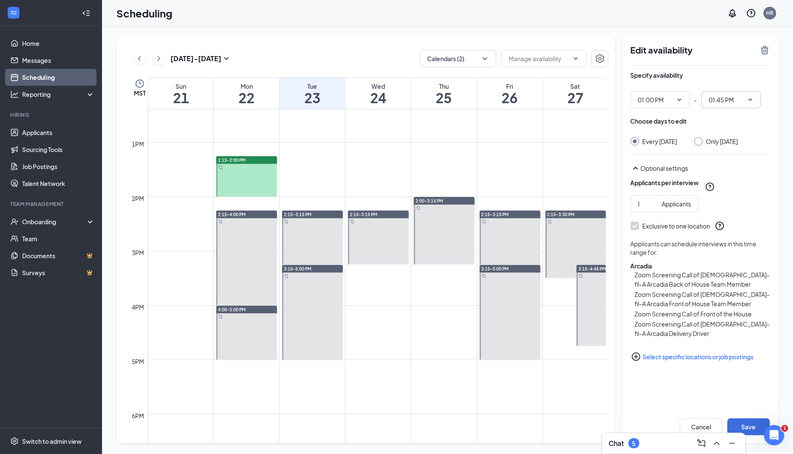
click at [748, 96] on span "01:45 PM" at bounding box center [730, 99] width 59 height 17
click at [743, 101] on input "01:45 PM" at bounding box center [726, 99] width 35 height 9
click at [747, 100] on icon "ChevronDown" at bounding box center [750, 99] width 7 height 7
click at [749, 99] on icon "ChevronDown" at bounding box center [750, 100] width 4 height 2
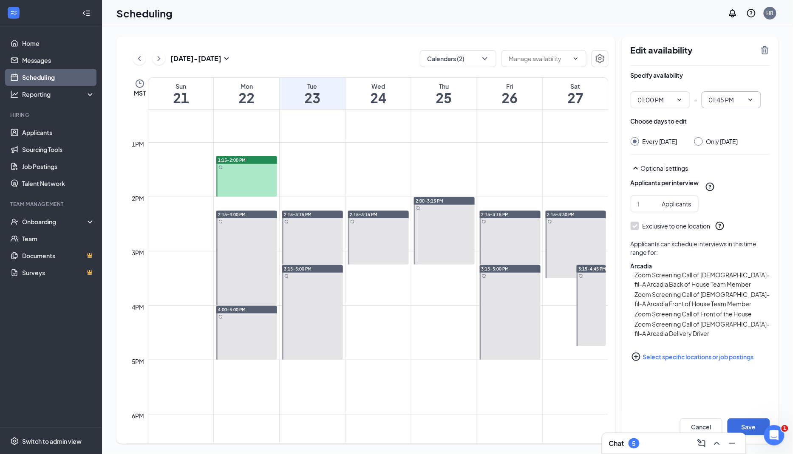
click at [729, 96] on input "01:45 PM" at bounding box center [726, 99] width 35 height 9
click at [740, 177] on div "05:00 PM" at bounding box center [727, 180] width 25 height 9
type input "05:00 PM"
click at [707, 139] on div "Only Monday, Sep 22" at bounding box center [716, 141] width 44 height 8
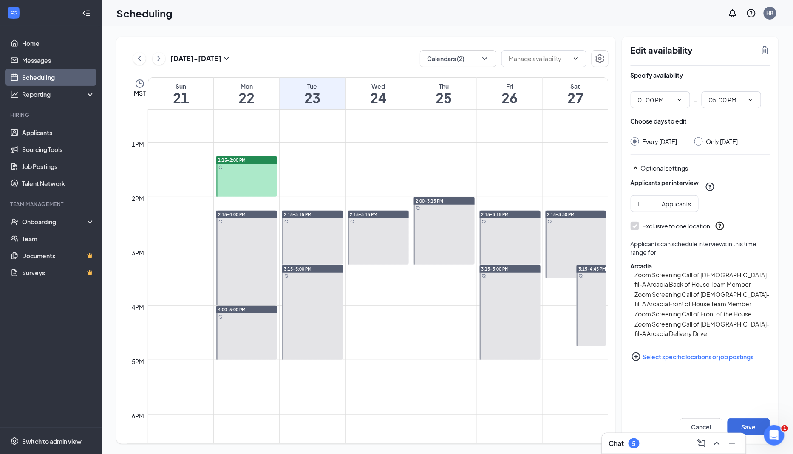
click at [700, 140] on input "Only Monday, Sep 22" at bounding box center [697, 140] width 6 height 6
radio input "true"
radio input "false"
click at [751, 422] on button "Save" at bounding box center [748, 426] width 42 height 17
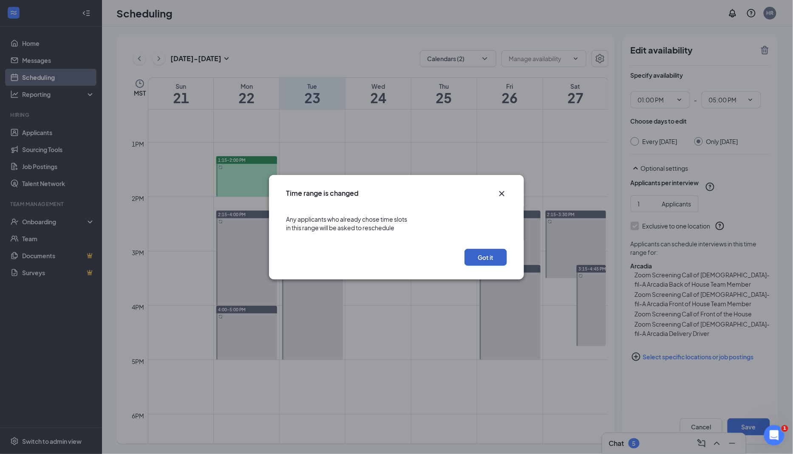
click at [495, 255] on button "Got it" at bounding box center [485, 257] width 42 height 17
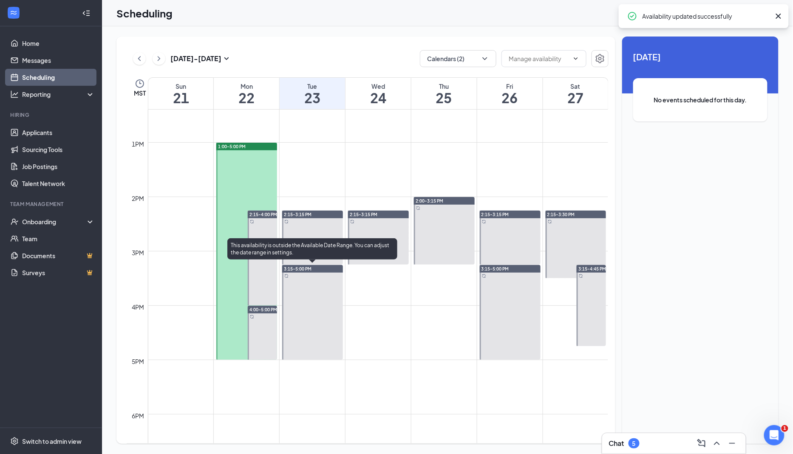
click at [266, 248] on div "This availability is outside the Available Date Range. You can adjust the date …" at bounding box center [312, 248] width 170 height 21
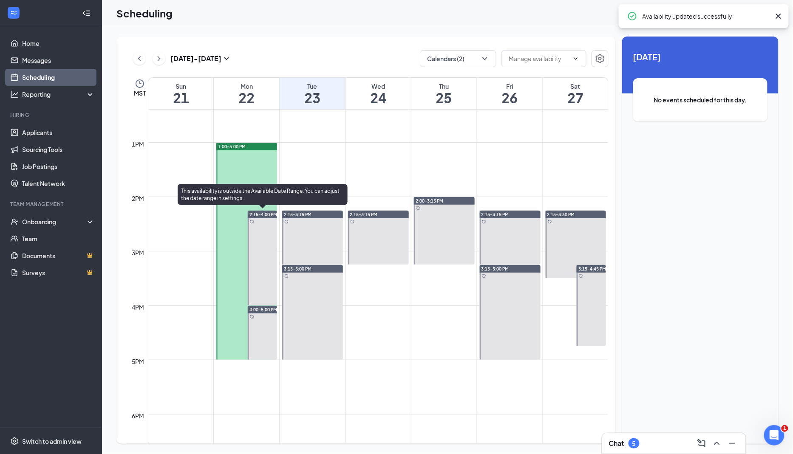
click at [271, 276] on div at bounding box center [262, 258] width 29 height 95
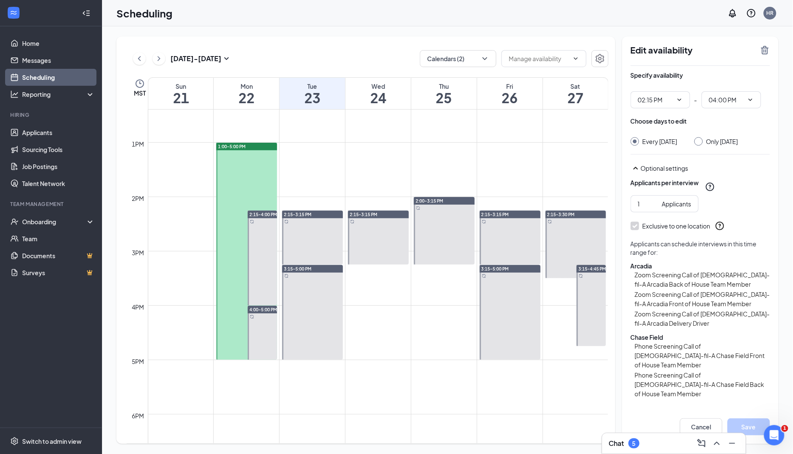
click at [263, 236] on div at bounding box center [262, 258] width 29 height 95
click at [766, 52] on icon "TrashOutline" at bounding box center [765, 50] width 10 height 10
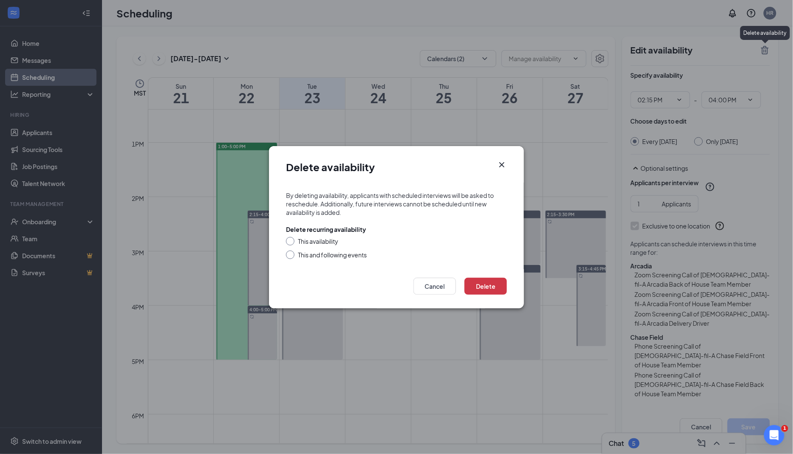
click at [322, 243] on div "This availability" at bounding box center [318, 241] width 40 height 8
click at [292, 243] on input "This availability" at bounding box center [289, 240] width 6 height 6
radio input "true"
click at [499, 284] on button "Delete" at bounding box center [485, 286] width 42 height 17
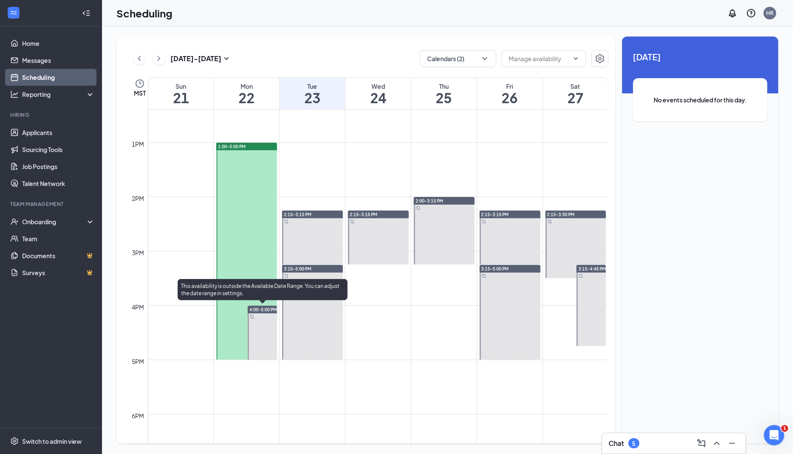
click at [262, 327] on div at bounding box center [262, 333] width 29 height 54
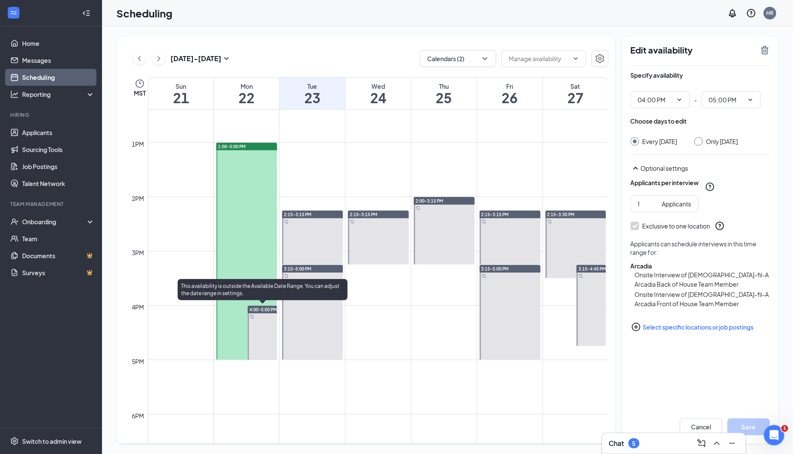
type input "04:00 PM"
type input "05:00 PM"
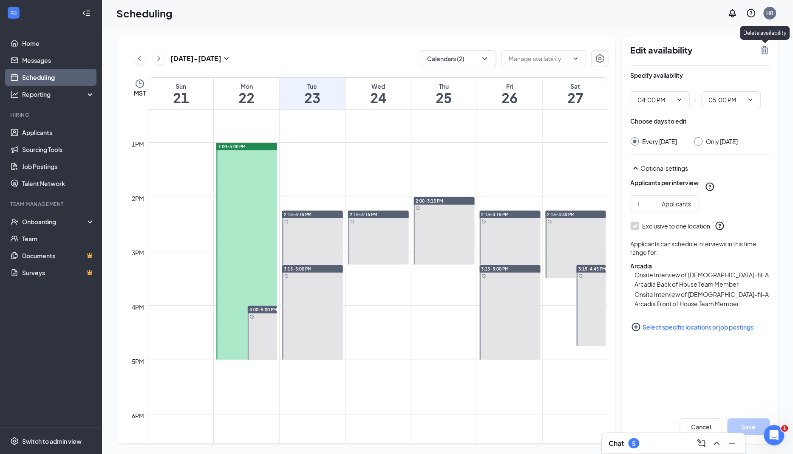
click at [765, 49] on icon "TrashOutline" at bounding box center [765, 50] width 10 height 10
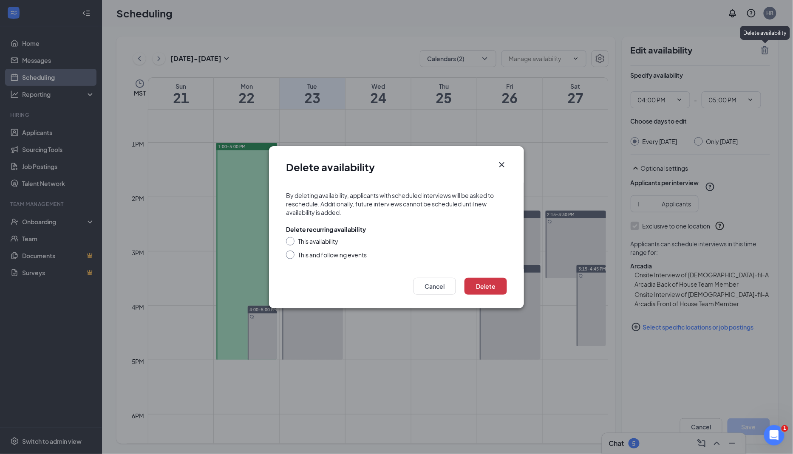
click at [324, 238] on div "This availability" at bounding box center [318, 241] width 40 height 8
click at [292, 238] on input "This availability" at bounding box center [289, 240] width 6 height 6
radio input "true"
click at [486, 283] on button "Delete" at bounding box center [485, 286] width 42 height 17
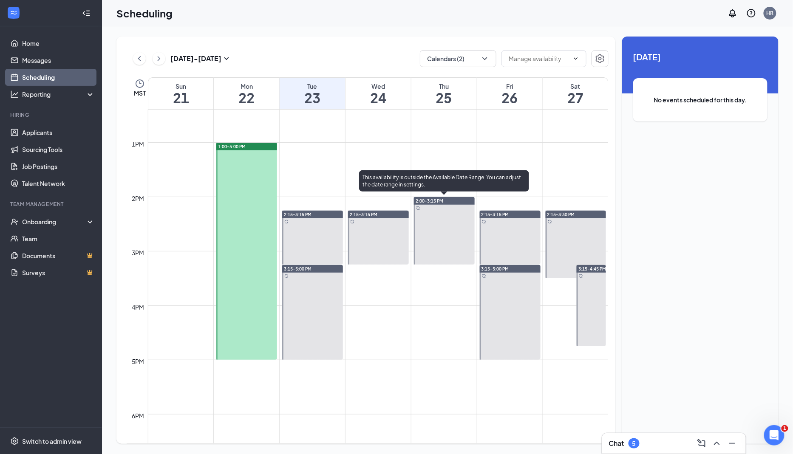
click at [444, 228] on div at bounding box center [444, 231] width 61 height 68
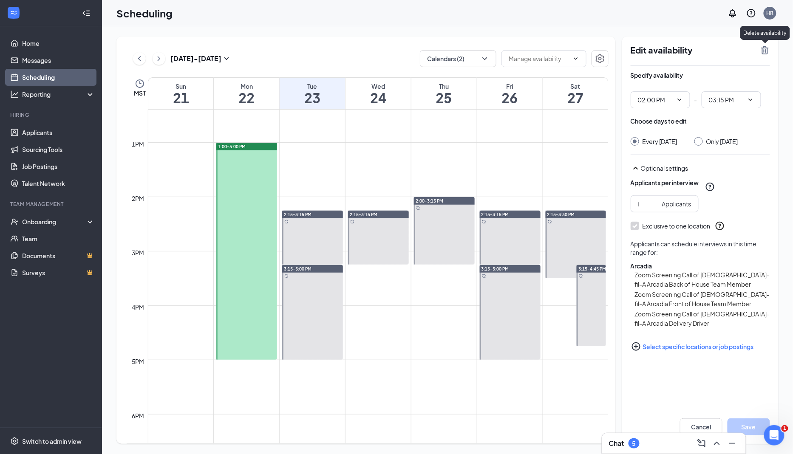
click at [766, 46] on icon "TrashOutline" at bounding box center [765, 50] width 10 height 10
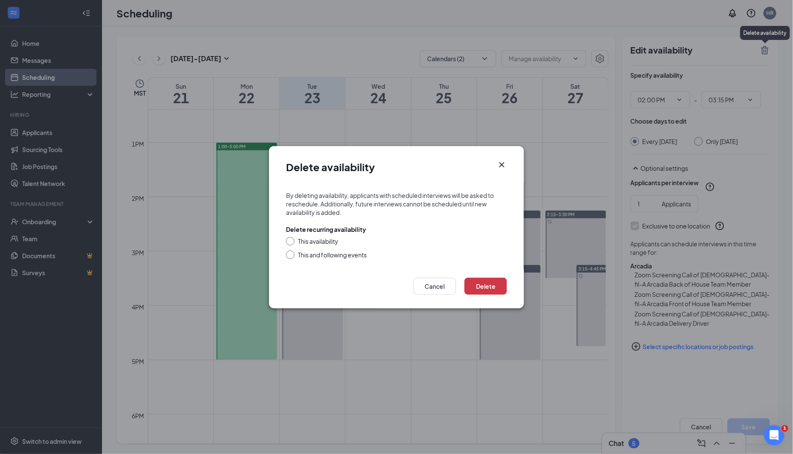
click at [331, 239] on div "This availability" at bounding box center [318, 241] width 40 height 8
click at [292, 239] on input "This availability" at bounding box center [289, 240] width 6 height 6
radio input "true"
click at [490, 287] on button "Delete" at bounding box center [485, 286] width 42 height 17
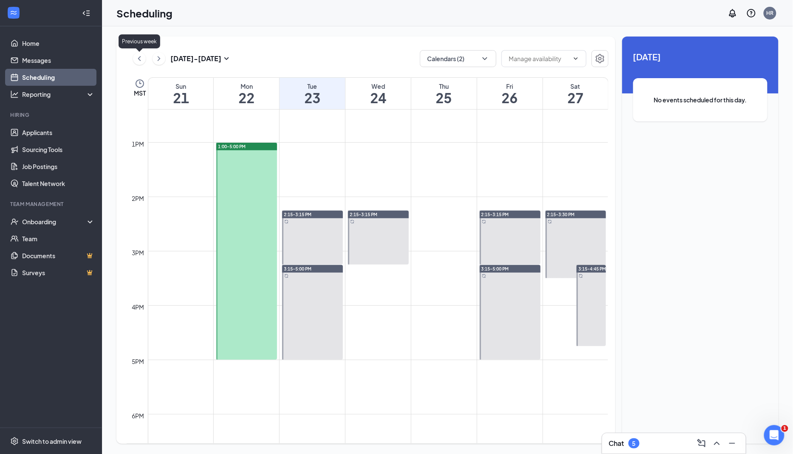
click at [140, 57] on icon "ChevronLeft" at bounding box center [139, 59] width 8 height 10
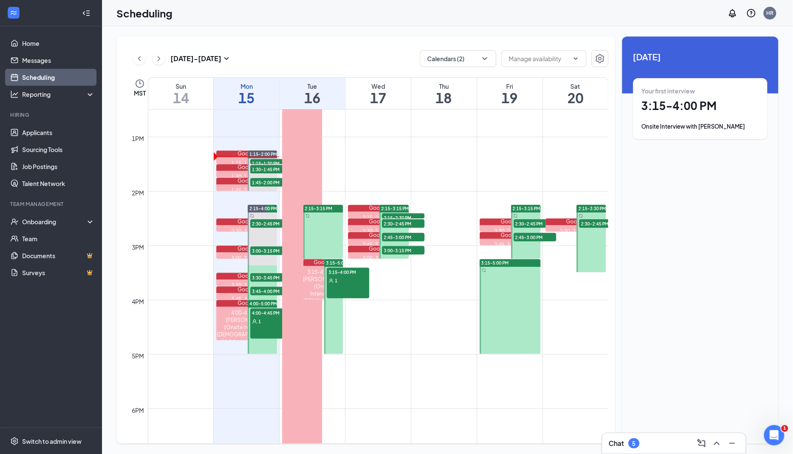
scroll to position [712, 0]
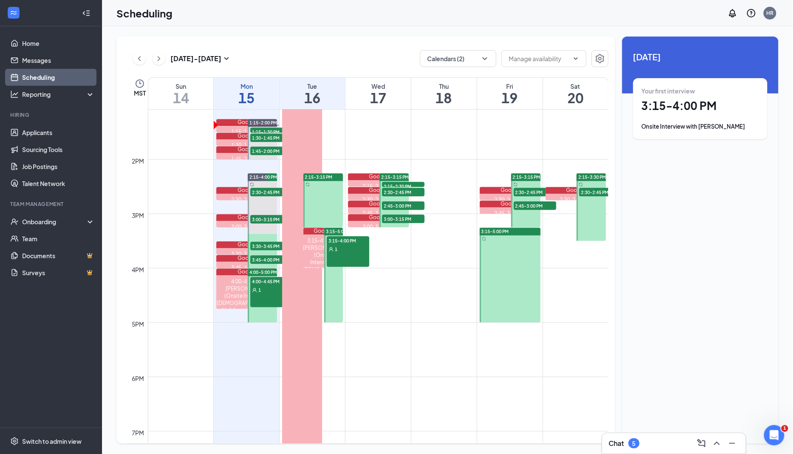
click at [599, 198] on div at bounding box center [590, 207] width 29 height 68
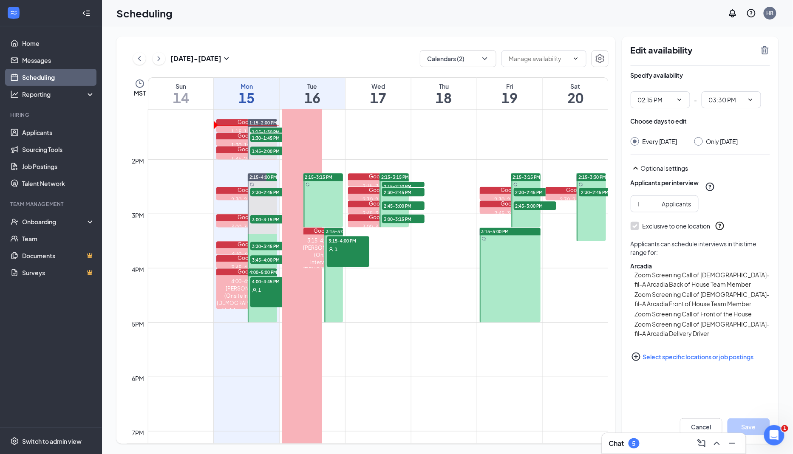
click at [770, 48] on icon "TrashOutline" at bounding box center [765, 50] width 10 height 10
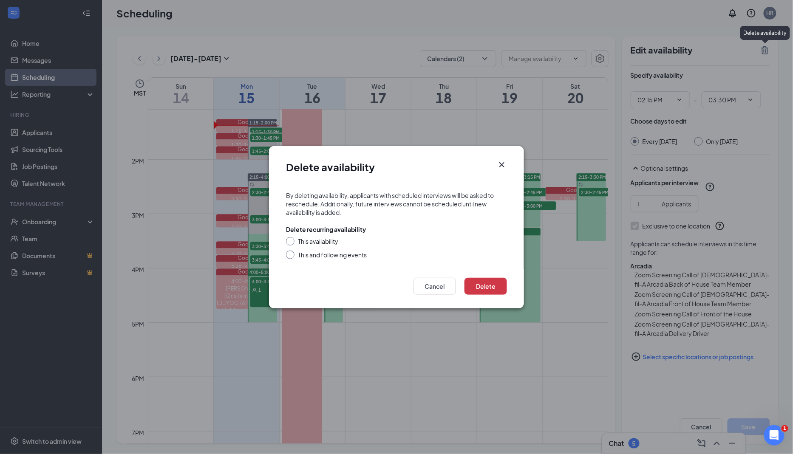
click at [334, 243] on div "This availability" at bounding box center [318, 241] width 40 height 8
click at [292, 243] on input "This availability" at bounding box center [289, 240] width 6 height 6
radio input "true"
click at [477, 289] on button "Delete" at bounding box center [485, 286] width 42 height 17
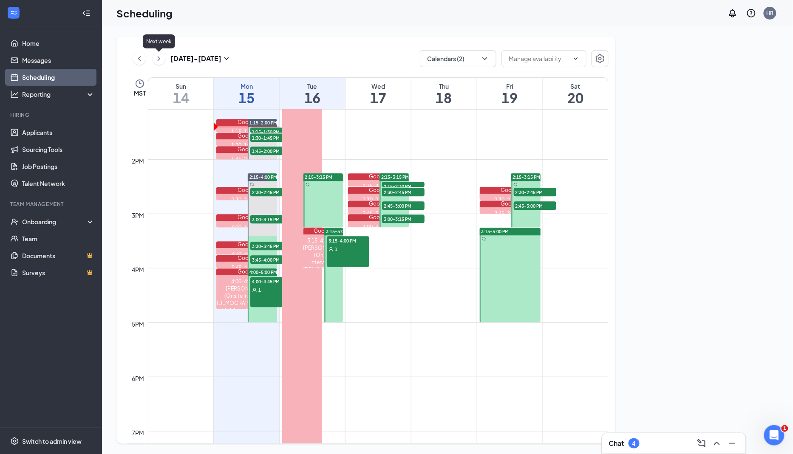
click at [158, 56] on icon "ChevronRight" at bounding box center [159, 58] width 3 height 5
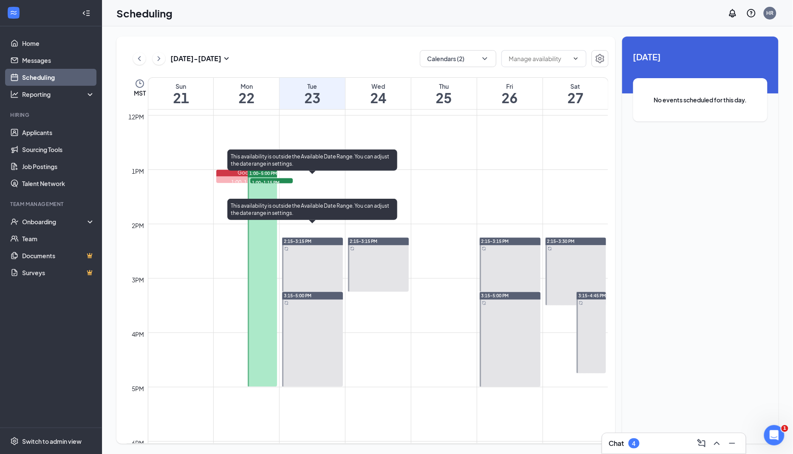
scroll to position [638, 0]
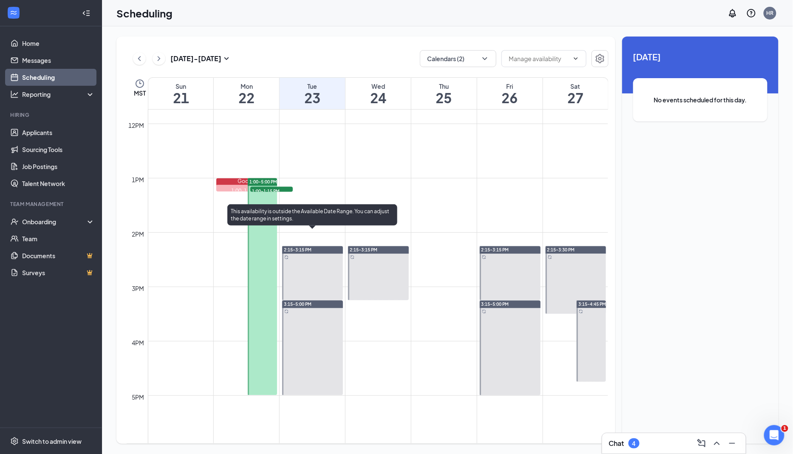
click at [306, 260] on div at bounding box center [312, 273] width 61 height 54
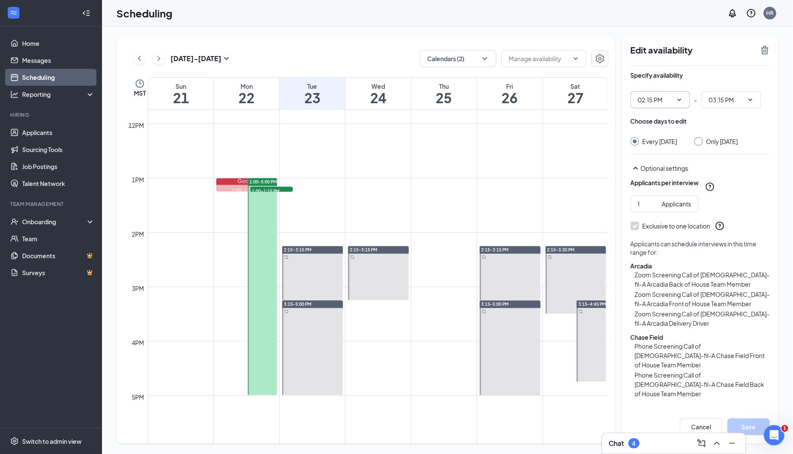
click at [674, 102] on span "02:15 PM" at bounding box center [659, 99] width 59 height 17
click at [680, 99] on icon "ChevronDown" at bounding box center [680, 100] width 4 height 2
click at [672, 99] on input "02:15 PM" at bounding box center [655, 99] width 35 height 9
click at [672, 133] on div "01:00 PM" at bounding box center [667, 130] width 46 height 9
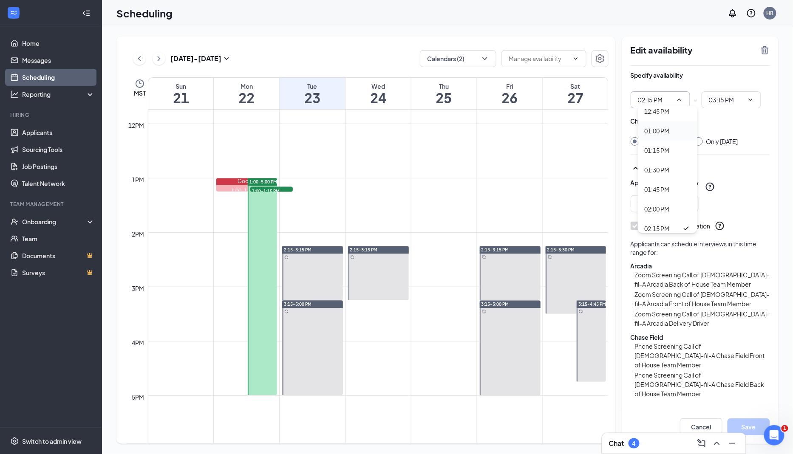
type input "01:00 PM"
click at [753, 103] on span "02:00 PM" at bounding box center [730, 99] width 59 height 17
click at [751, 98] on icon "ChevronDown" at bounding box center [750, 99] width 7 height 7
click at [750, 99] on icon "ChevronDown" at bounding box center [750, 99] width 7 height 7
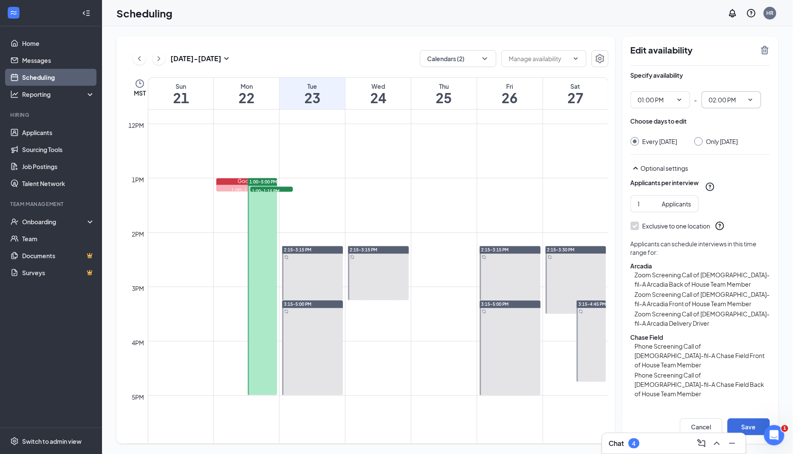
click at [735, 97] on input "02:00 PM" at bounding box center [726, 99] width 35 height 9
click at [726, 160] on div "03:00 PM" at bounding box center [727, 161] width 25 height 9
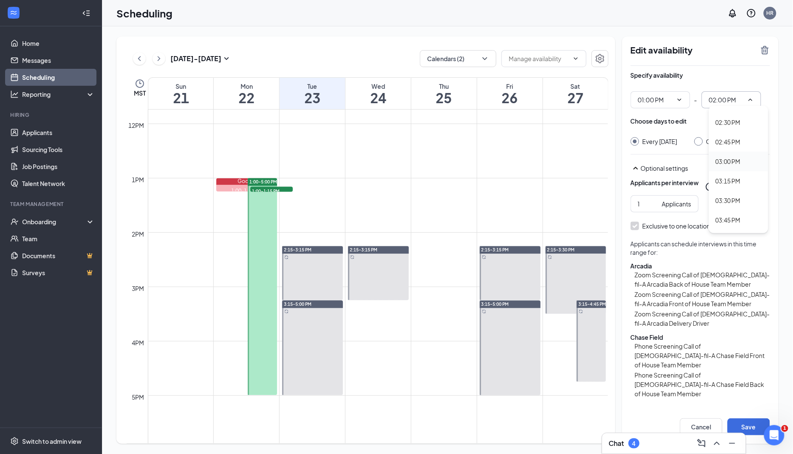
type input "03:00 PM"
click at [723, 65] on div "Edit availability" at bounding box center [699, 55] width 139 height 21
click at [700, 141] on input "Only Tuesday, Sep 23" at bounding box center [697, 140] width 6 height 6
radio input "true"
radio input "false"
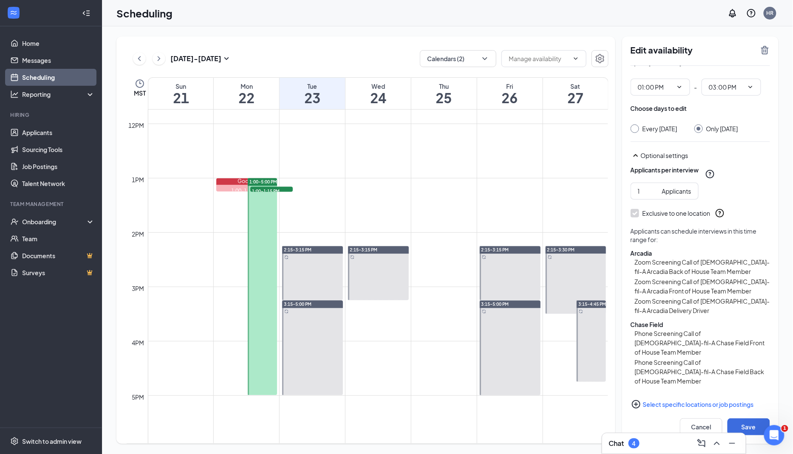
scroll to position [12, 0]
click at [754, 427] on button "Save" at bounding box center [748, 426] width 42 height 17
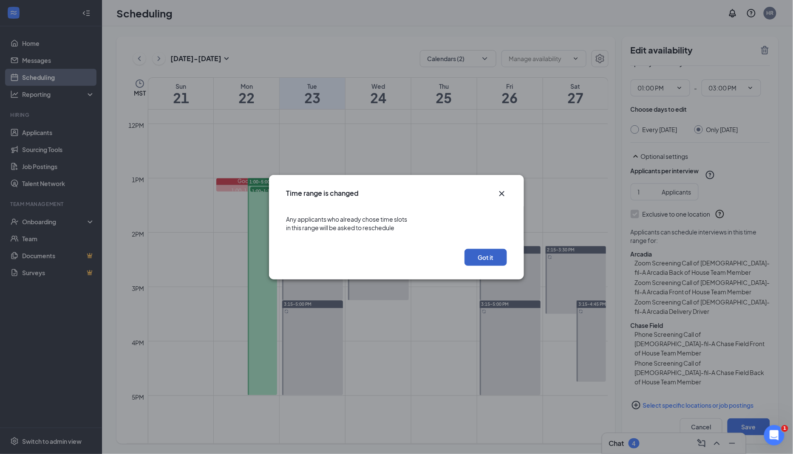
click at [487, 258] on button "Got it" at bounding box center [485, 257] width 42 height 17
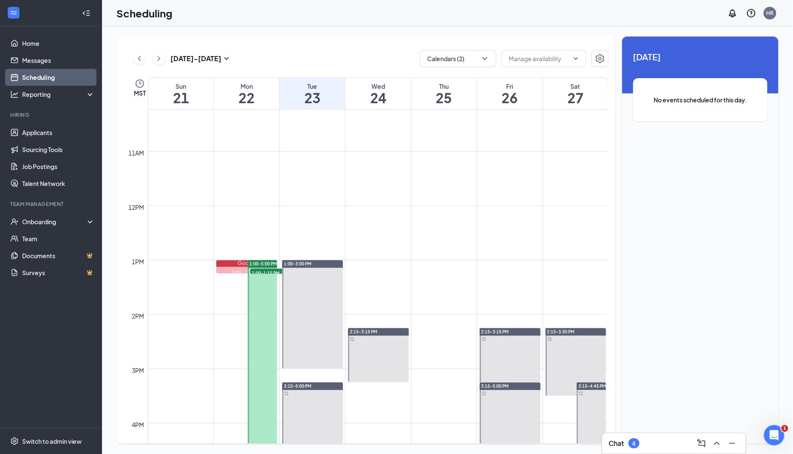
scroll to position [589, 0]
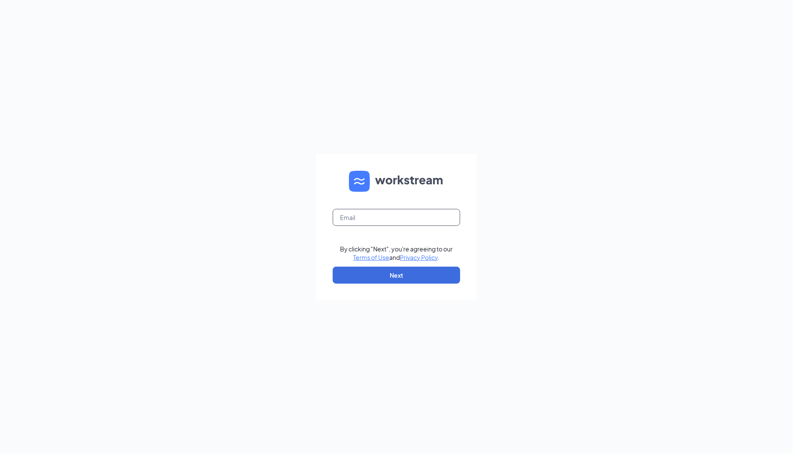
click at [342, 212] on input "text" at bounding box center [396, 217] width 127 height 17
type input "[PERSON_NAME][EMAIL_ADDRESS][DOMAIN_NAME]"
click at [388, 274] on button "Next" at bounding box center [396, 275] width 127 height 17
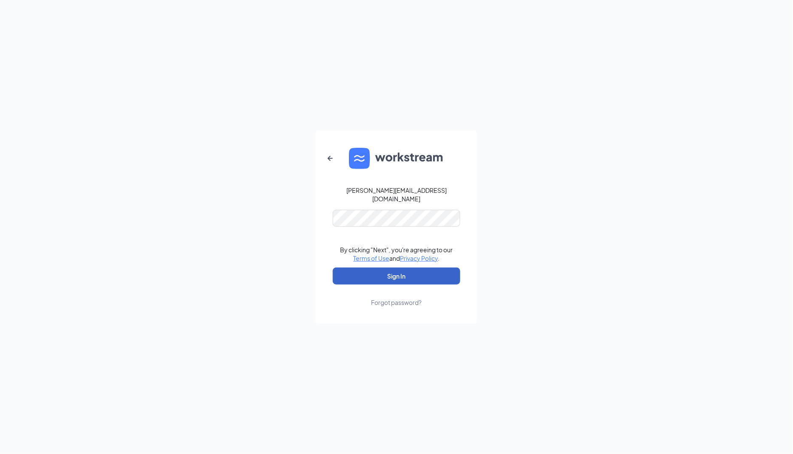
click at [403, 272] on button "Sign In" at bounding box center [396, 276] width 127 height 17
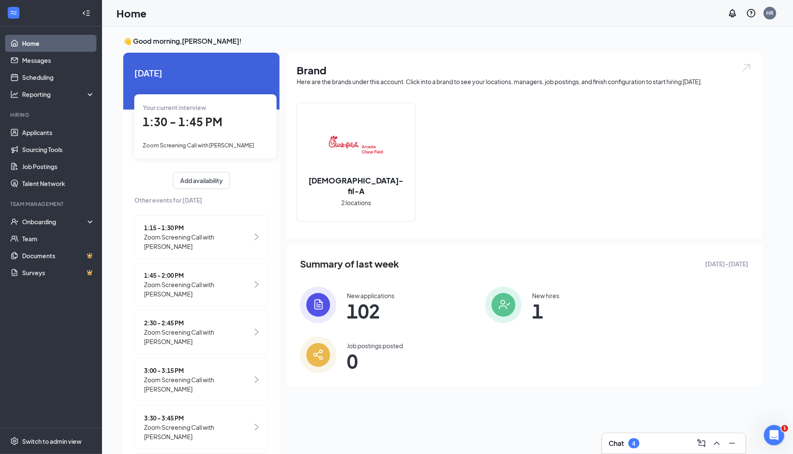
click at [243, 108] on div "Your current interview" at bounding box center [205, 107] width 125 height 9
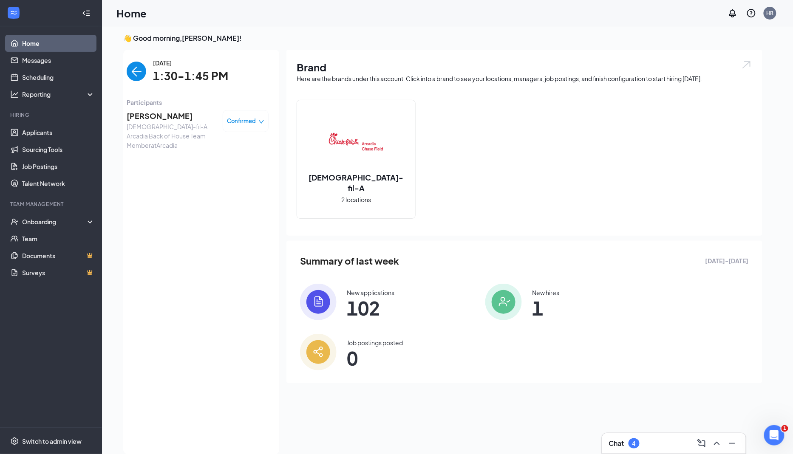
click at [172, 111] on span "[PERSON_NAME]" at bounding box center [171, 116] width 89 height 12
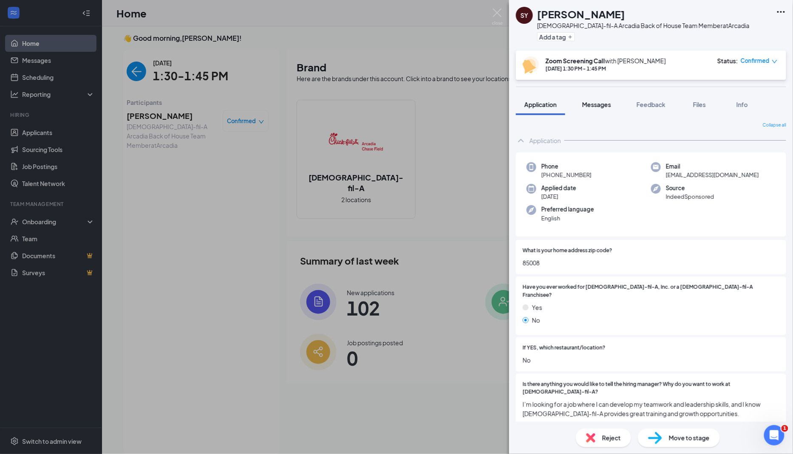
click at [599, 102] on span "Messages" at bounding box center [596, 105] width 29 height 8
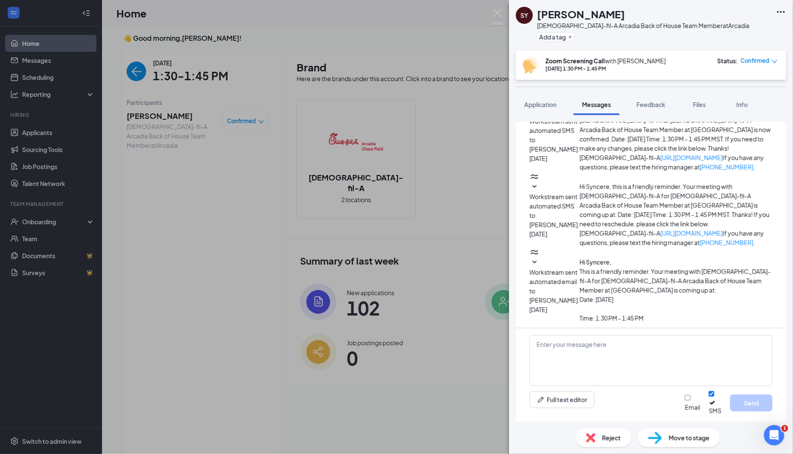
scroll to position [279, 0]
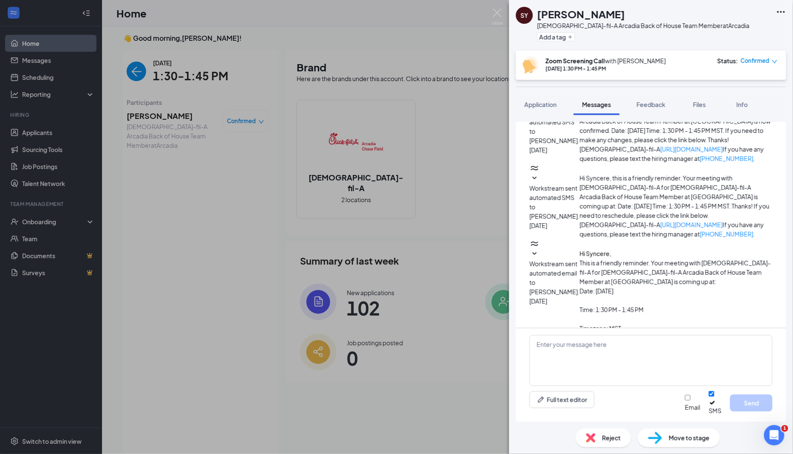
click at [603, 442] on span "Reject" at bounding box center [611, 437] width 19 height 9
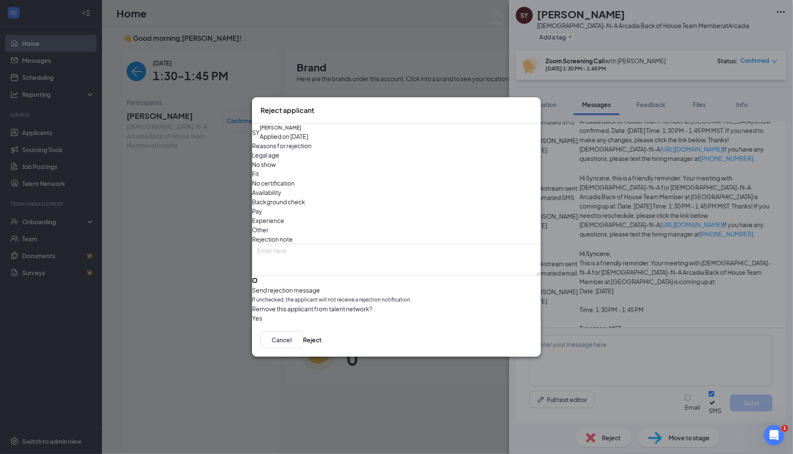
click at [257, 278] on input "Send rejection message If unchecked, the applicant will not receive a rejection…" at bounding box center [255, 281] width 6 height 6
checkbox input "true"
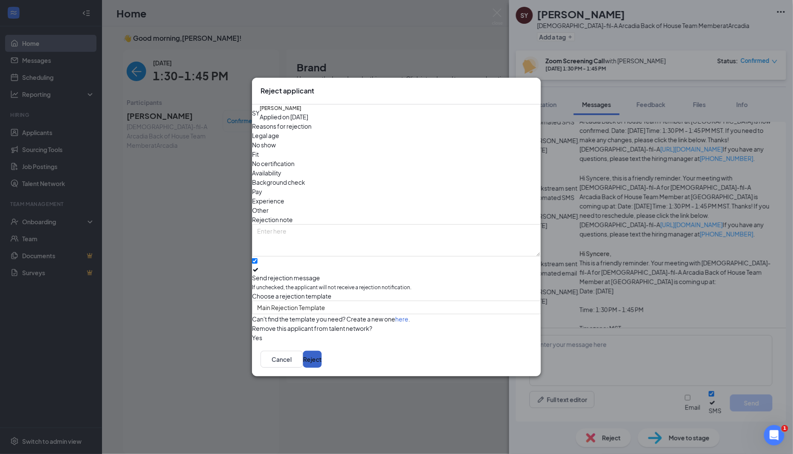
click at [322, 362] on button "Reject" at bounding box center [312, 359] width 19 height 17
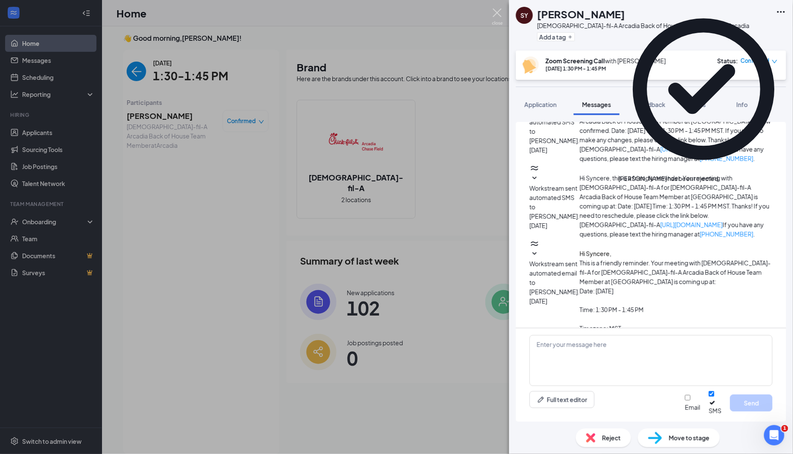
click at [494, 13] on img at bounding box center [497, 16] width 11 height 17
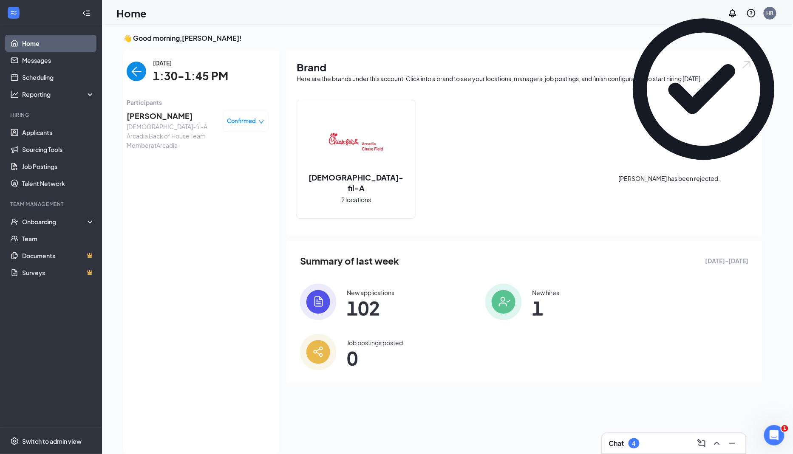
click at [135, 71] on img "back-button" at bounding box center [137, 72] width 20 height 20
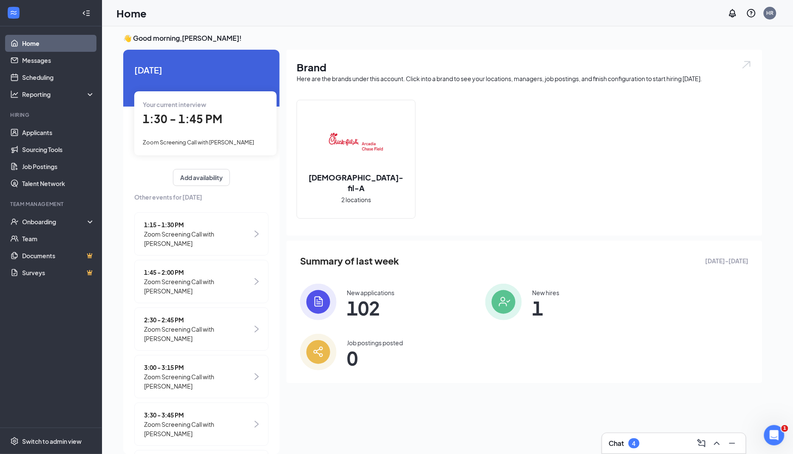
click at [198, 278] on span "Zoom Screening Call with [PERSON_NAME]" at bounding box center [198, 286] width 108 height 19
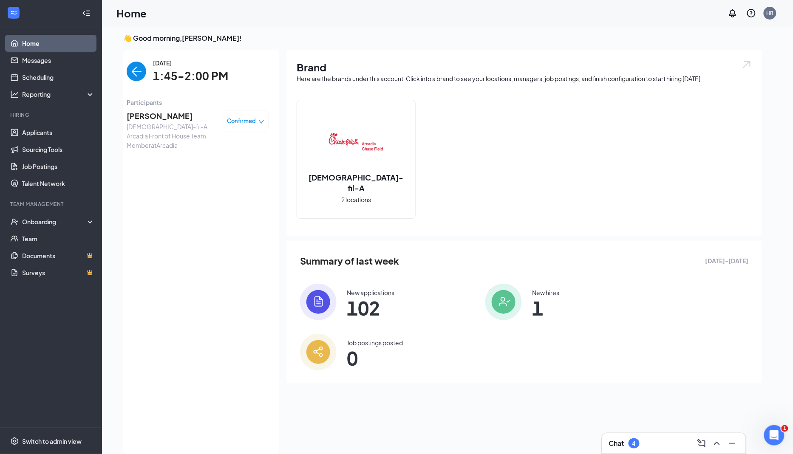
click at [168, 113] on span "Angel Ledesma" at bounding box center [171, 116] width 89 height 12
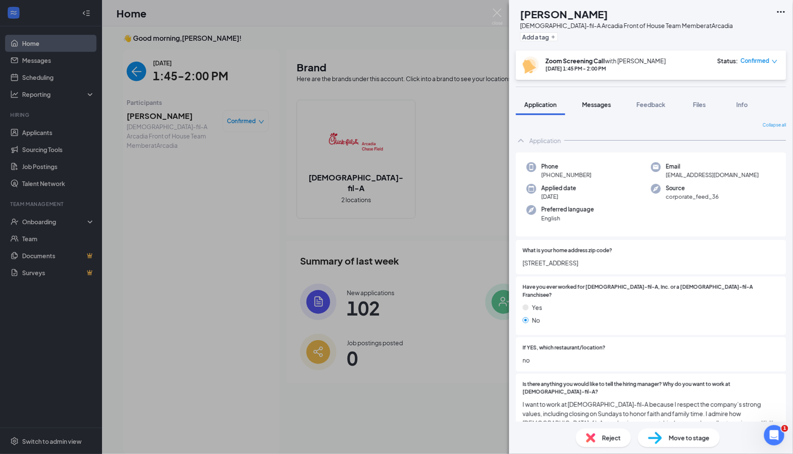
click at [607, 108] on div "Messages" at bounding box center [596, 104] width 29 height 8
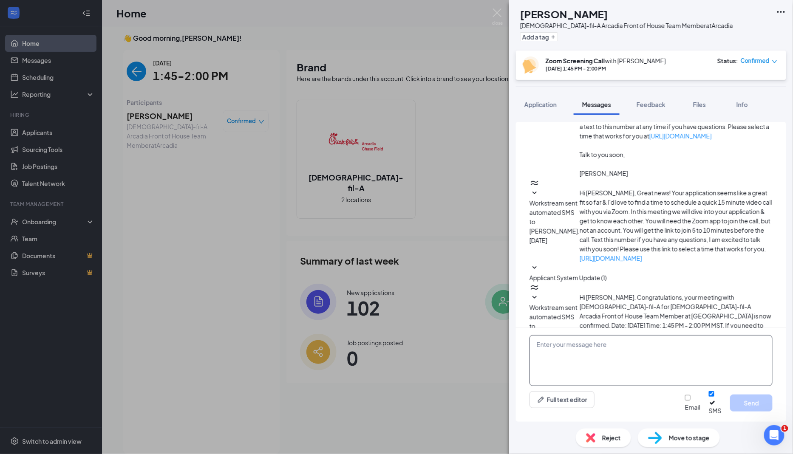
scroll to position [183, 0]
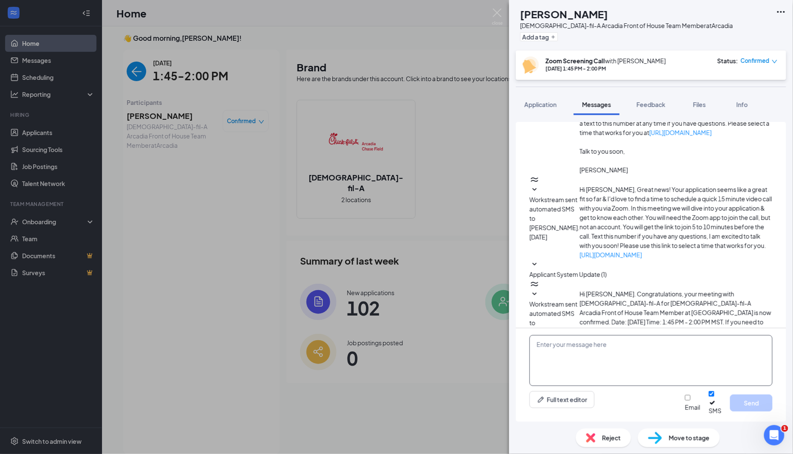
click at [600, 365] on textarea at bounding box center [650, 360] width 243 height 51
paste textarea "7328 N 43rd drive"
drag, startPoint x: 596, startPoint y: 360, endPoint x: 441, endPoint y: 351, distance: 154.9
click at [442, 353] on div "AL Angel Ledesma Chick-fil-A Arcadia Front of House Team Member at Arcadia Add …" at bounding box center [396, 227] width 793 height 454
click at [605, 362] on textarea "Hi there, here is the link to join: 7328 N 43rd drive" at bounding box center [650, 360] width 243 height 51
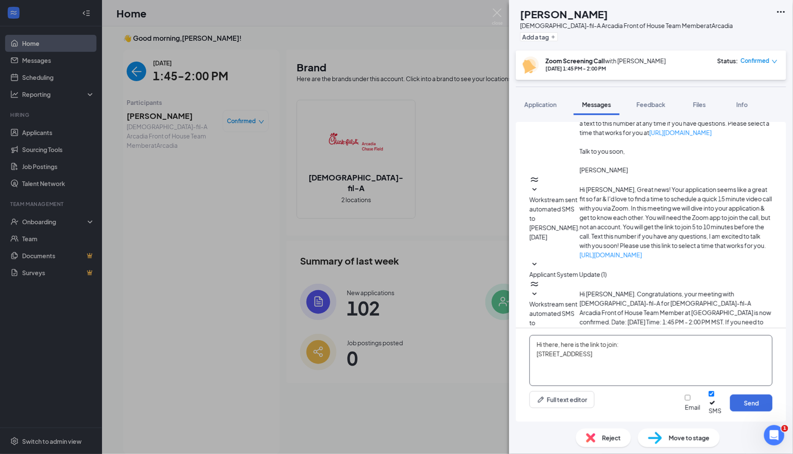
drag, startPoint x: 605, startPoint y: 363, endPoint x: 523, endPoint y: 360, distance: 82.0
click at [525, 362] on div "Hi there, here is the link to join: 7328 N 43rd drive Full text editor Email SM…" at bounding box center [651, 374] width 270 height 93
paste textarea "https://us06web.zoom.us/j/87877730357?pwd=ZLQAXWavjcH64xA8e5lCy0Oar0m3uY.1"
type textarea "Hi there, here is the link to join: https://us06web.zoom.us/j/87877730357?pwd=Z…"
click at [686, 401] on input "Email" at bounding box center [688, 398] width 6 height 6
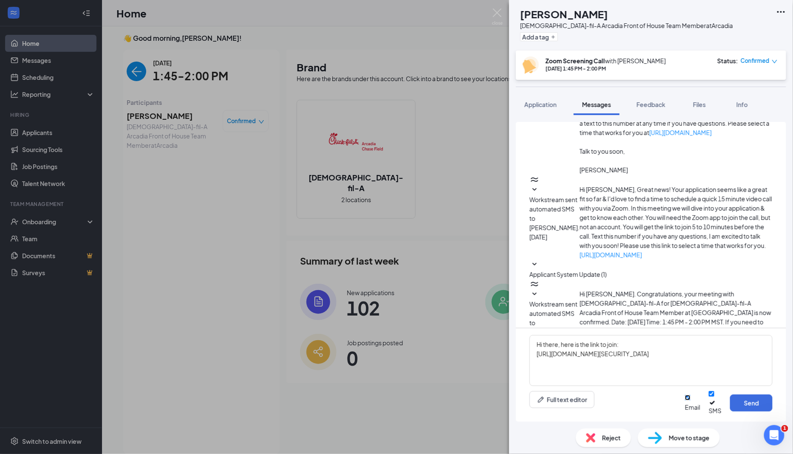
checkbox input "true"
click at [745, 410] on button "Send" at bounding box center [751, 403] width 42 height 17
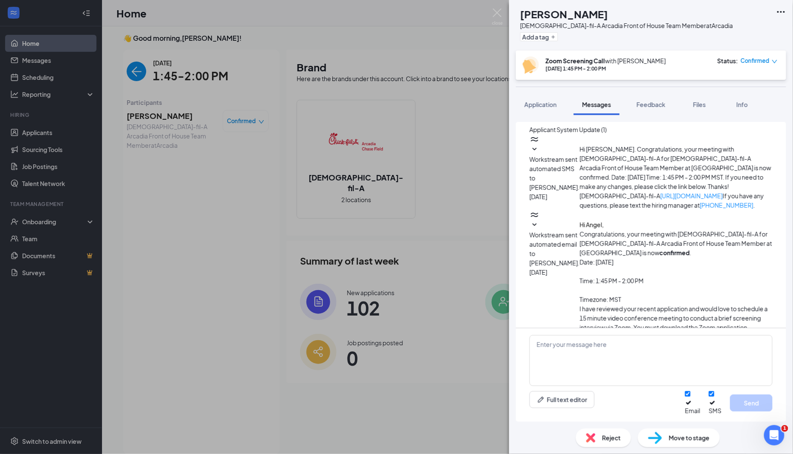
scroll to position [328, 0]
click at [543, 111] on button "Application" at bounding box center [540, 104] width 49 height 21
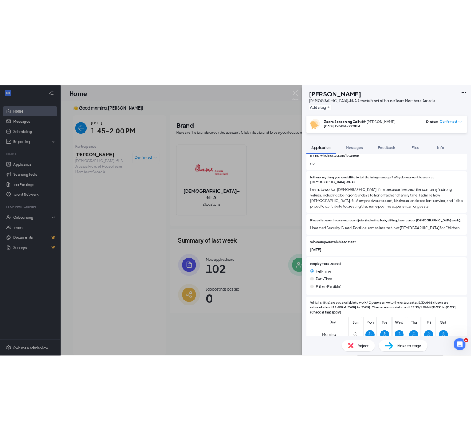
scroll to position [232, 0]
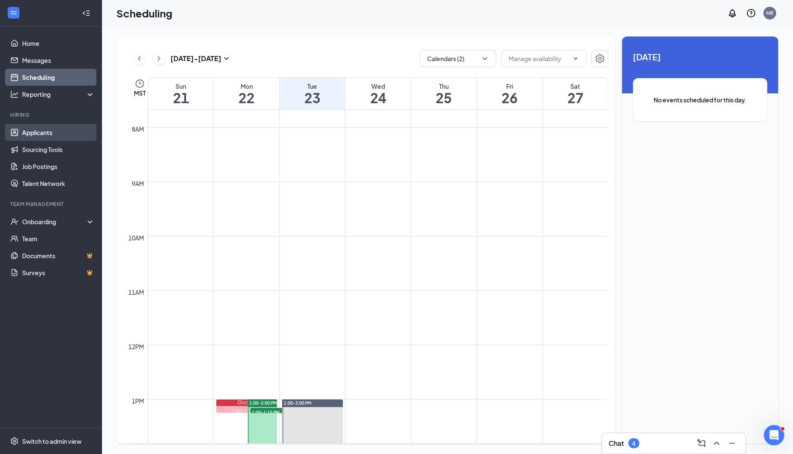
click at [62, 128] on link "Applicants" at bounding box center [58, 132] width 73 height 17
click at [46, 132] on link "Applicants" at bounding box center [58, 132] width 73 height 17
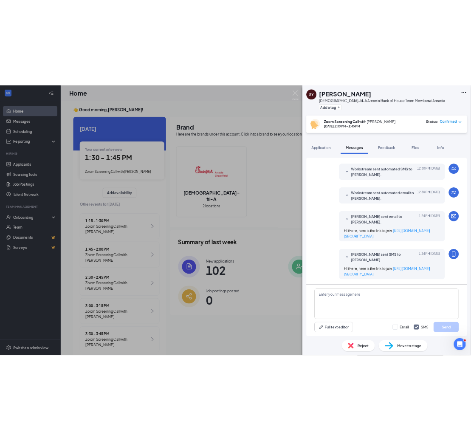
scroll to position [279, 0]
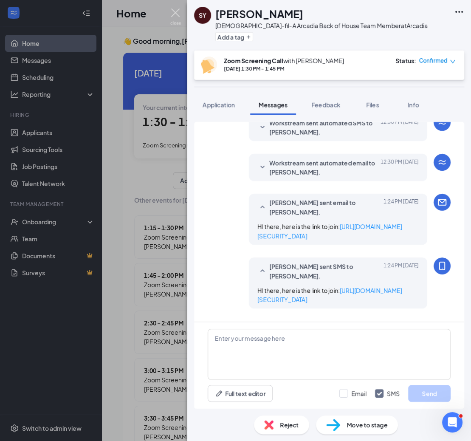
click at [175, 10] on img at bounding box center [175, 16] width 11 height 17
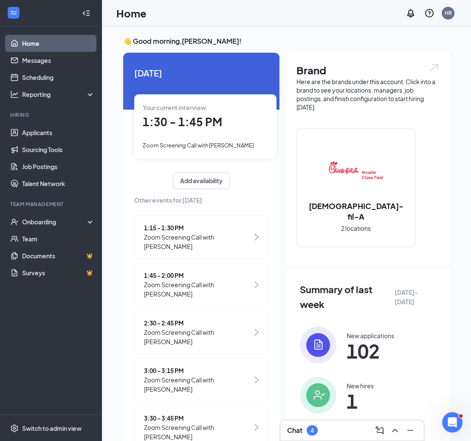
click at [232, 302] on div "1:45 - 2:00 PM Zoom Screening Call with Angel Ledesma" at bounding box center [201, 284] width 134 height 43
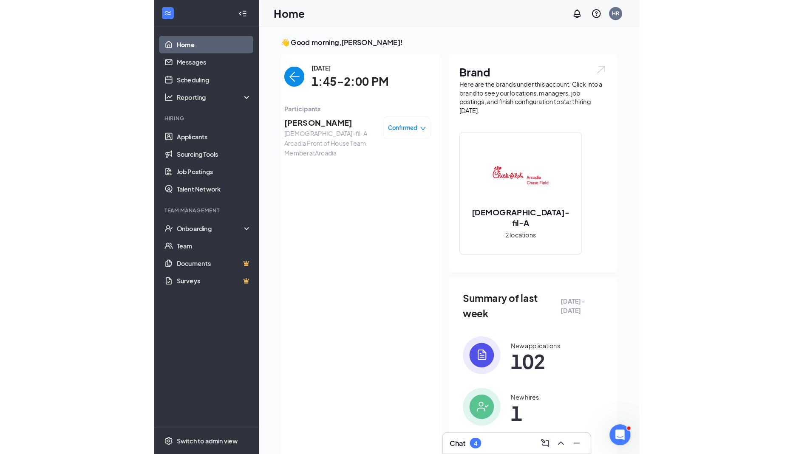
scroll to position [3, 0]
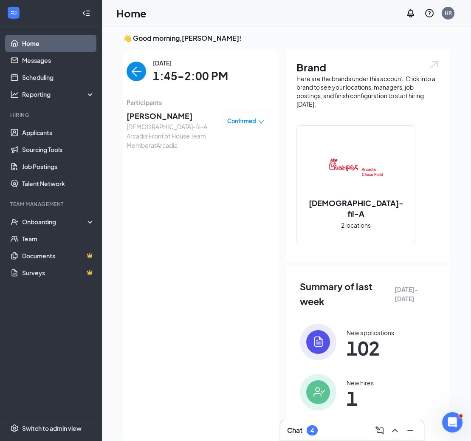
click at [146, 118] on span "Angel Ledesma" at bounding box center [171, 116] width 89 height 12
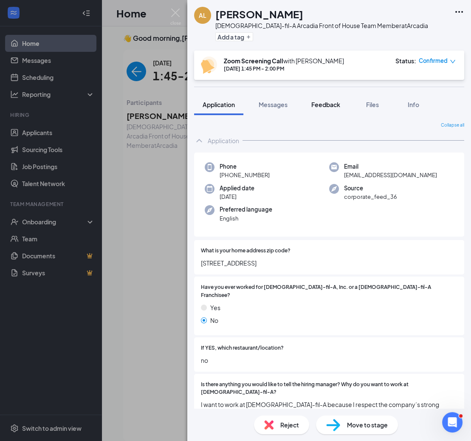
click at [323, 103] on span "Feedback" at bounding box center [325, 105] width 29 height 8
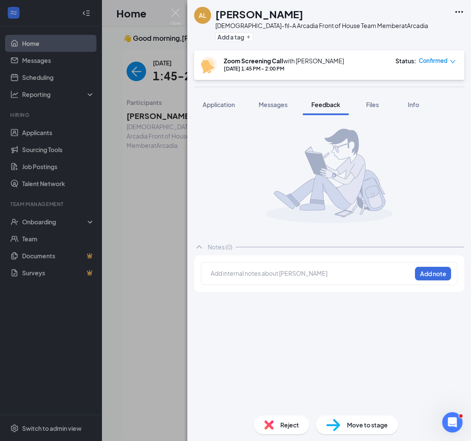
click at [279, 275] on div at bounding box center [311, 273] width 200 height 9
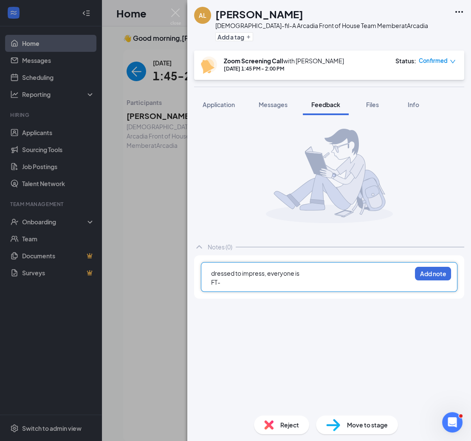
click at [322, 271] on div "dressed to impress, everyone is" at bounding box center [311, 273] width 200 height 9
click at [253, 278] on div "FT-" at bounding box center [311, 282] width 200 height 9
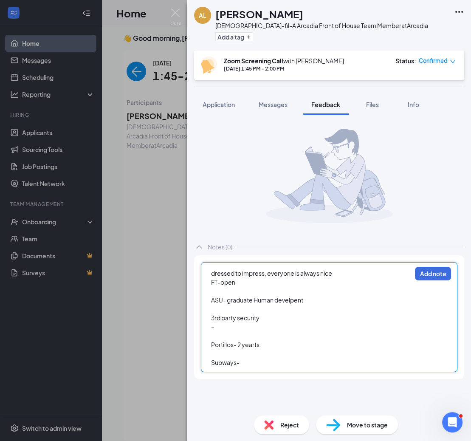
click at [223, 354] on div at bounding box center [311, 353] width 200 height 9
click at [223, 354] on span "Loved the fast paste, cross trained for BOH &" at bounding box center [290, 354] width 158 height 8
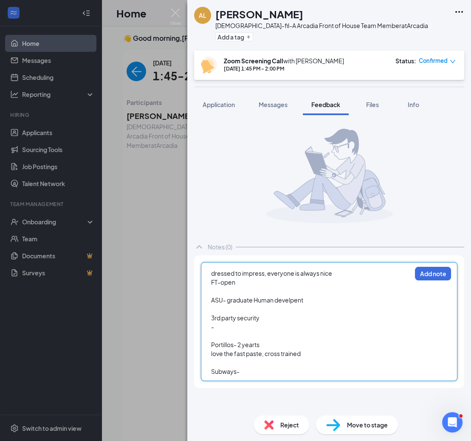
click at [268, 344] on div "Portillos- 2 yearts" at bounding box center [311, 344] width 200 height 9
click at [246, 373] on div "Subways-" at bounding box center [311, 371] width 200 height 9
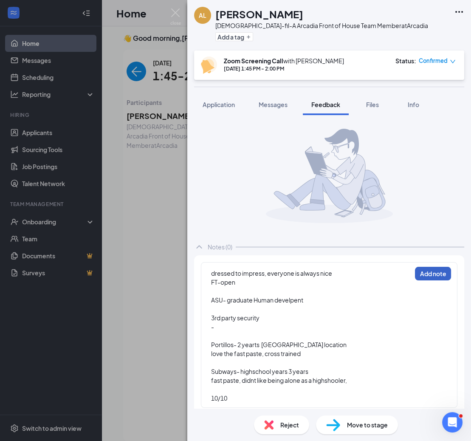
click at [429, 274] on button "Add note" at bounding box center [433, 274] width 36 height 14
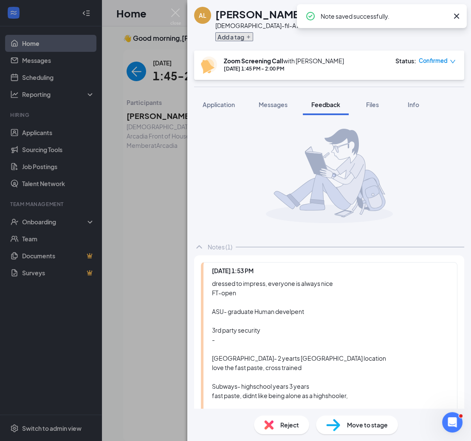
click at [236, 36] on button "Add a tag" at bounding box center [234, 36] width 38 height 9
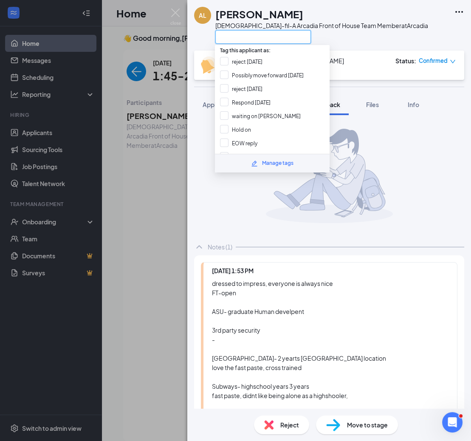
click at [236, 36] on input "text" at bounding box center [263, 37] width 96 height 14
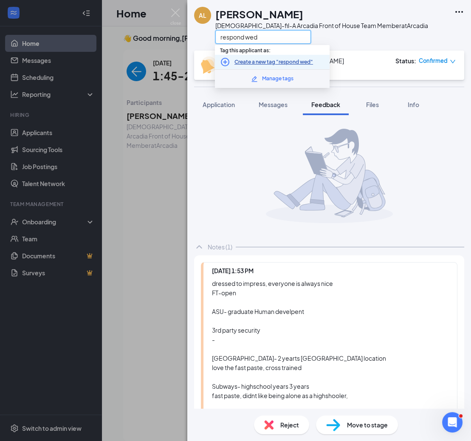
type input "respond wed"
click at [257, 63] on link "Create a new tag "respond wed"" at bounding box center [273, 62] width 79 height 8
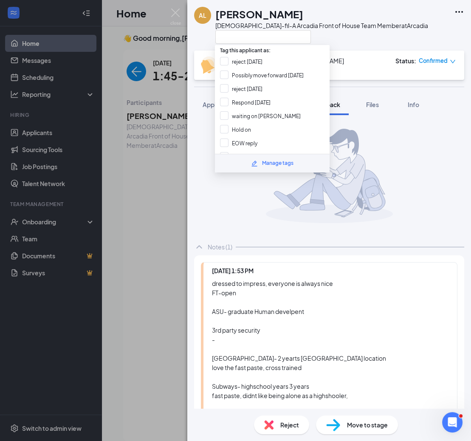
click at [368, 41] on div at bounding box center [321, 37] width 213 height 14
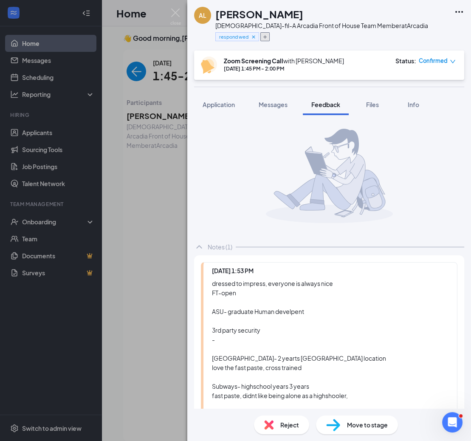
click at [265, 36] on icon "Plus" at bounding box center [265, 36] width 5 height 5
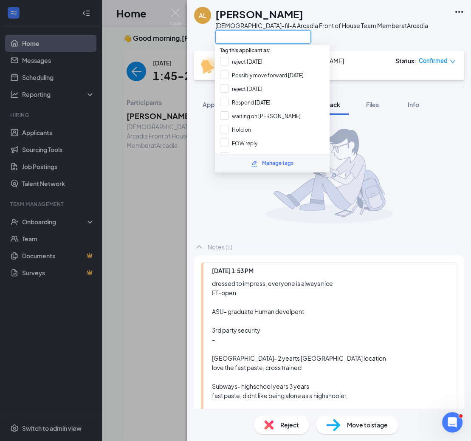
click at [265, 36] on input "text" at bounding box center [263, 37] width 96 height 14
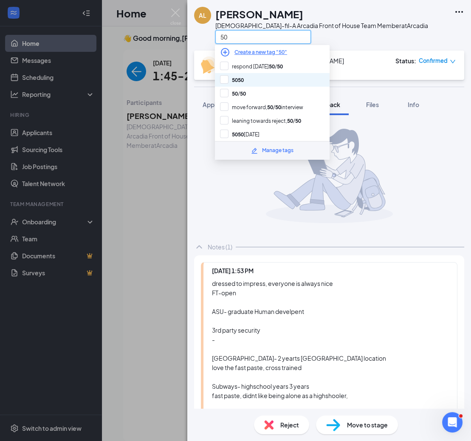
type input "50"
click at [262, 83] on div "50 50" at bounding box center [272, 80] width 115 height 14
checkbox input "true"
click at [348, 43] on div "50" at bounding box center [321, 37] width 213 height 14
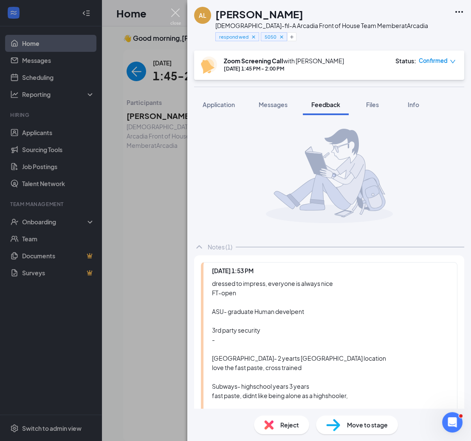
click at [175, 15] on img at bounding box center [175, 16] width 11 height 17
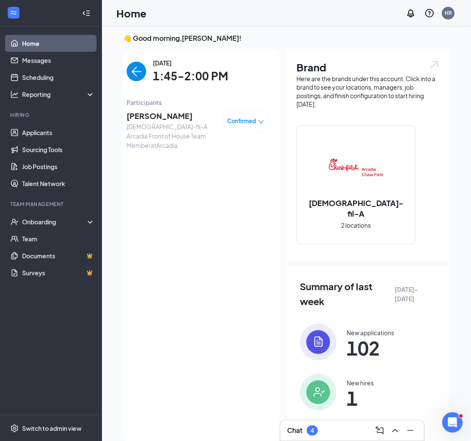
click at [129, 75] on img "back-button" at bounding box center [137, 72] width 20 height 20
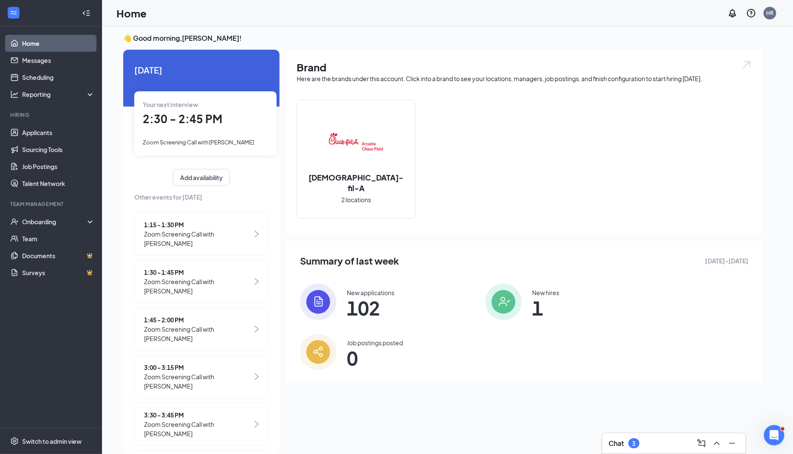
click at [193, 123] on span "2:30 - 2:45 PM" at bounding box center [182, 119] width 79 height 14
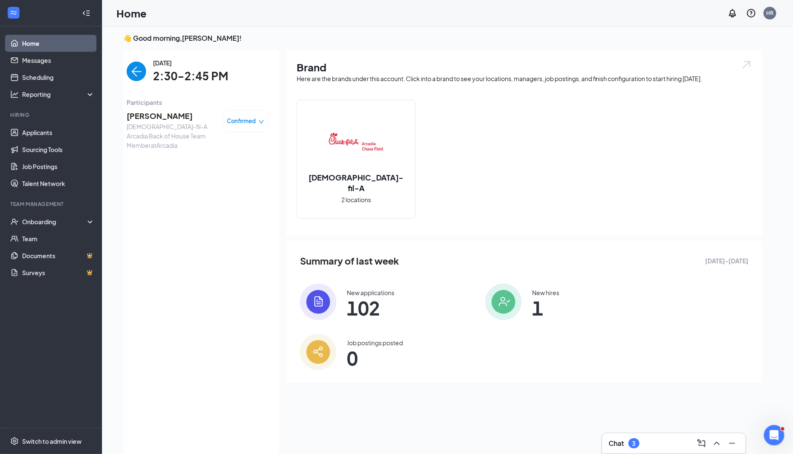
click at [182, 115] on span "Desirae Rangel" at bounding box center [171, 116] width 89 height 12
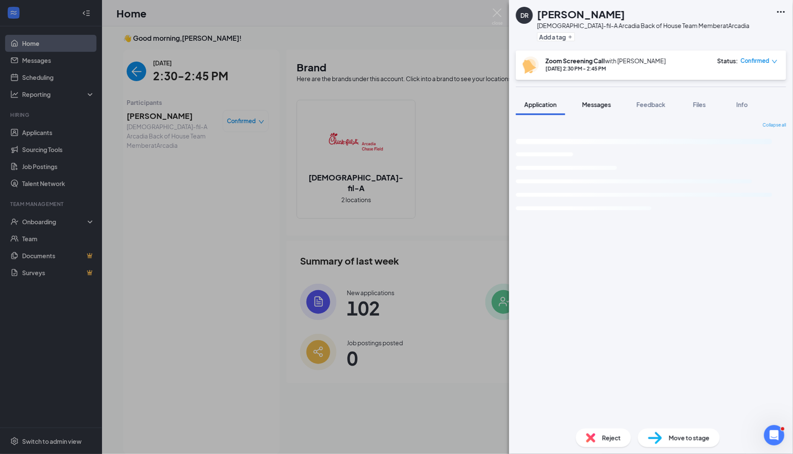
click at [603, 106] on span "Messages" at bounding box center [596, 105] width 29 height 8
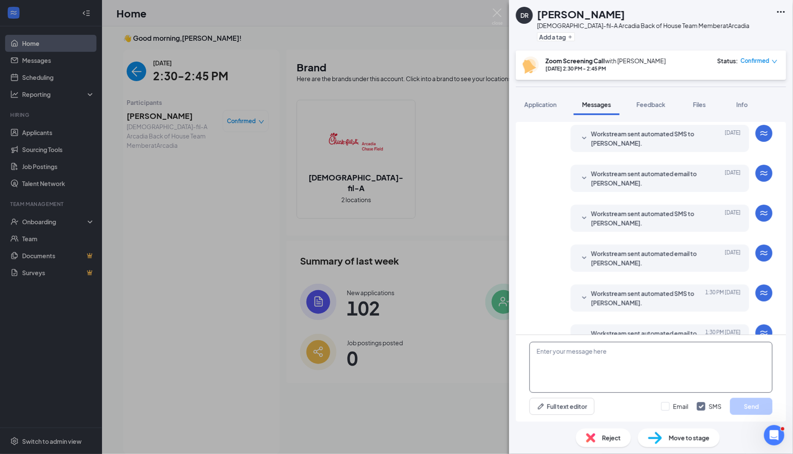
scroll to position [183, 0]
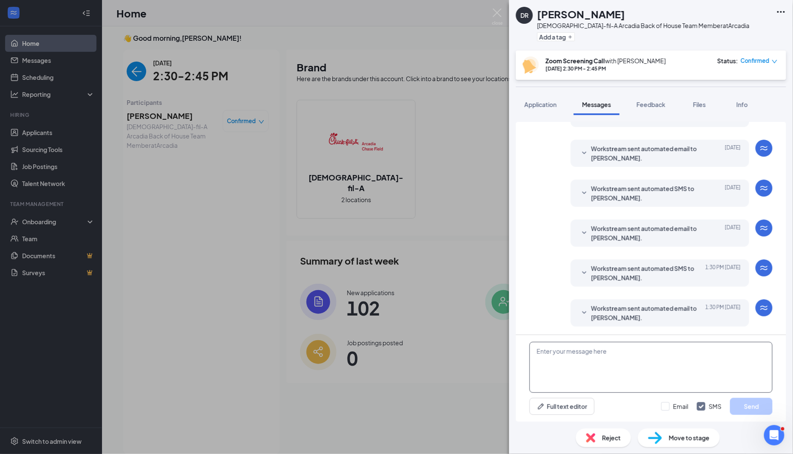
click at [585, 367] on textarea at bounding box center [650, 367] width 243 height 51
paste textarea "https://us06web.zoom.us/j/82073909434?pwd=WdaxJmIgVdPWaB0YueFJO96GaPhONH.1"
type textarea "Hi there, here is the link to join: https://us06web.zoom.us/j/82073909434?pwd=W…"
click at [682, 404] on input "Email" at bounding box center [674, 406] width 27 height 8
checkbox input "true"
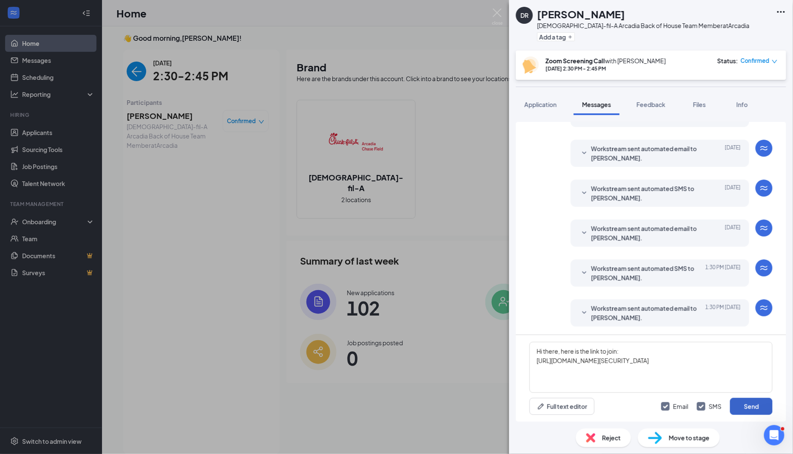
click at [753, 408] on button "Send" at bounding box center [751, 406] width 42 height 17
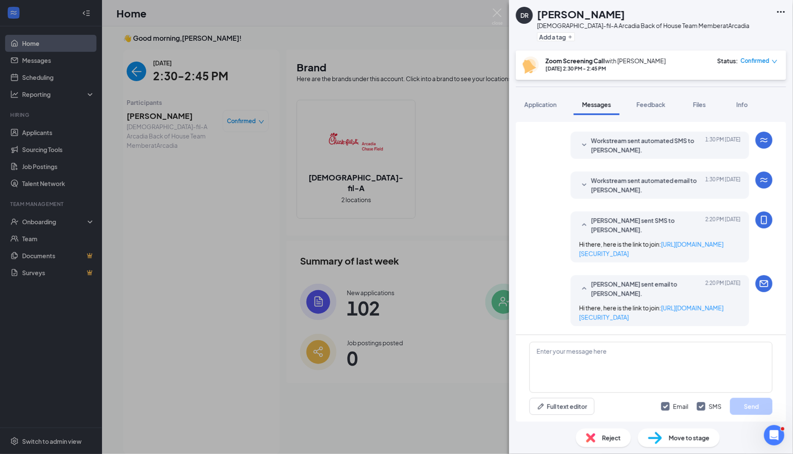
scroll to position [328, 0]
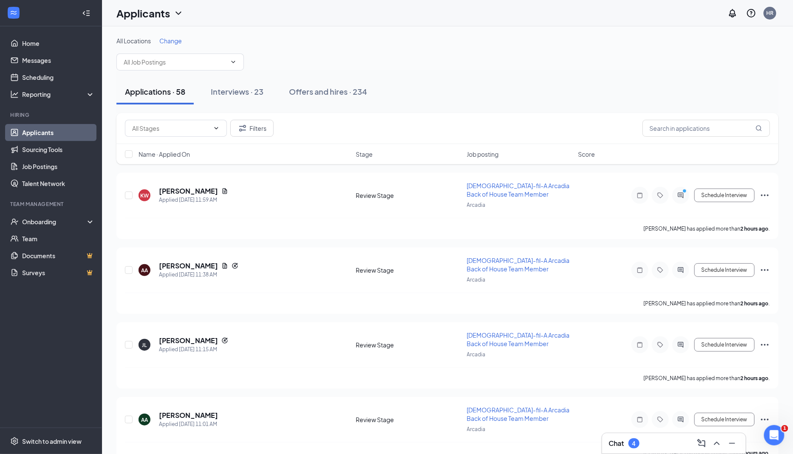
click at [182, 150] on span "Name · Applied On" at bounding box center [163, 154] width 51 height 8
click at [184, 151] on span "Name · Applied On" at bounding box center [163, 154] width 51 height 8
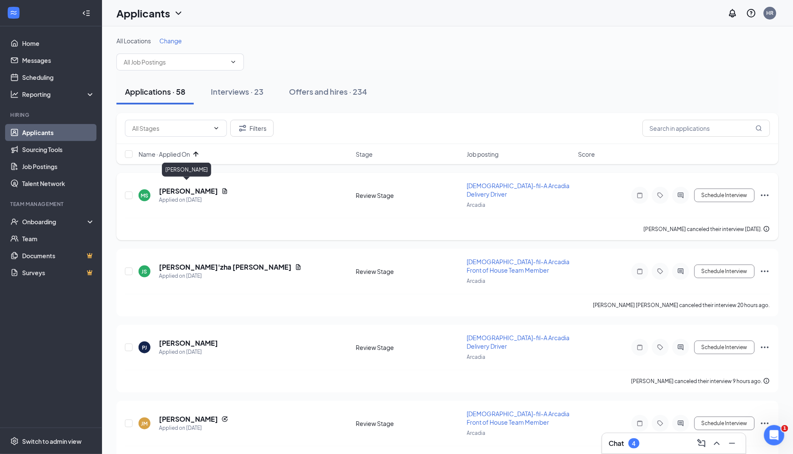
click at [188, 188] on h5 "[PERSON_NAME]" at bounding box center [188, 190] width 59 height 9
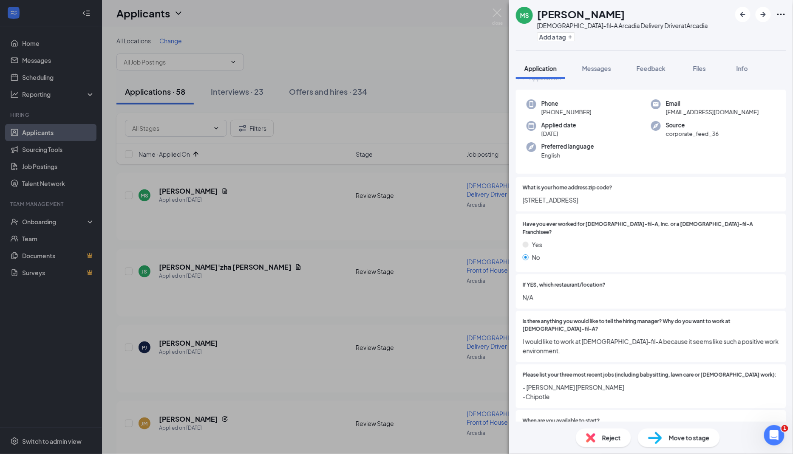
scroll to position [28, 0]
click at [495, 21] on img at bounding box center [497, 16] width 11 height 17
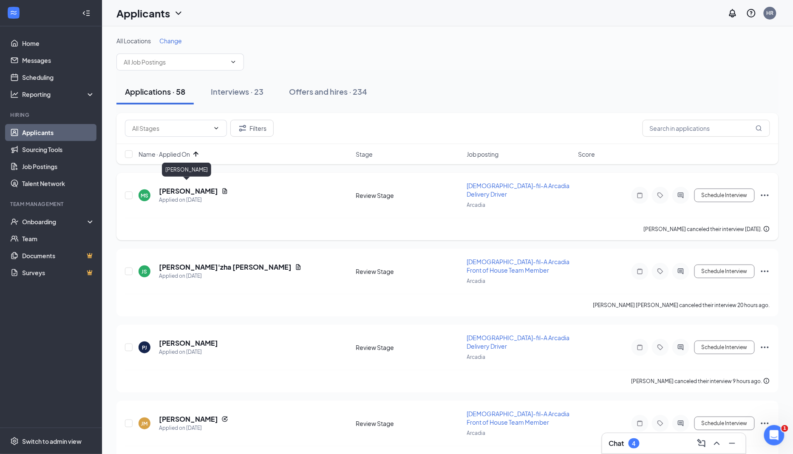
click at [195, 187] on h5 "[PERSON_NAME]" at bounding box center [188, 190] width 59 height 9
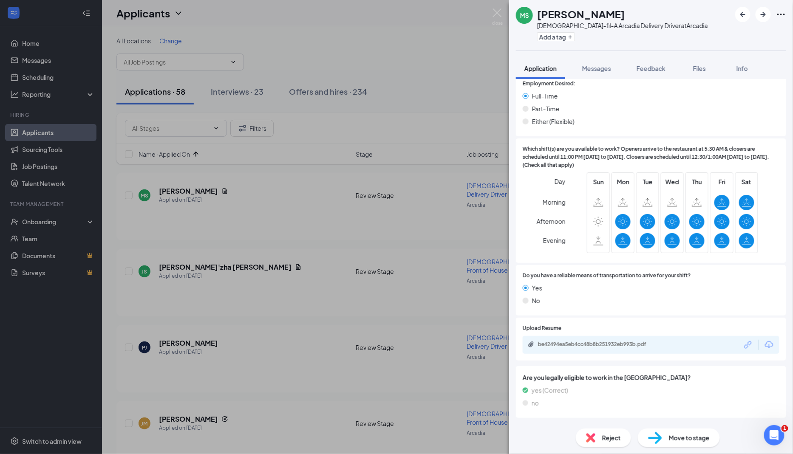
scroll to position [401, 0]
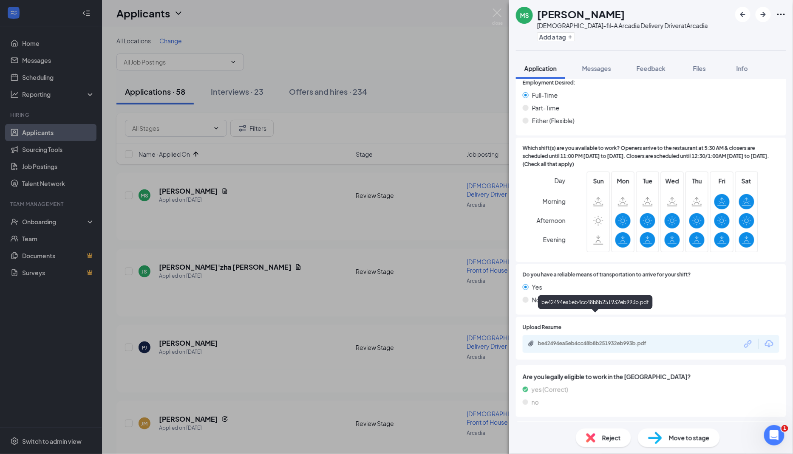
click at [640, 340] on div "be42494ea5eb4cc48b8b251932eb993b.pdf" at bounding box center [597, 343] width 119 height 7
click at [694, 438] on span "Move to stage" at bounding box center [689, 437] width 41 height 9
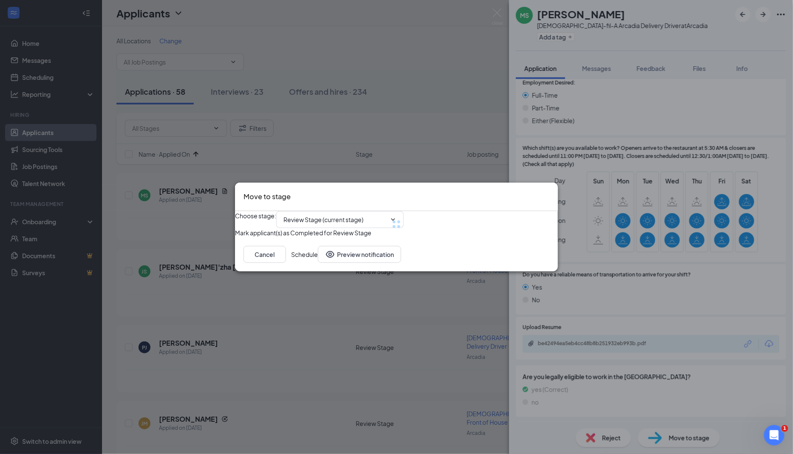
type input "Zoom Screening Call (next stage)"
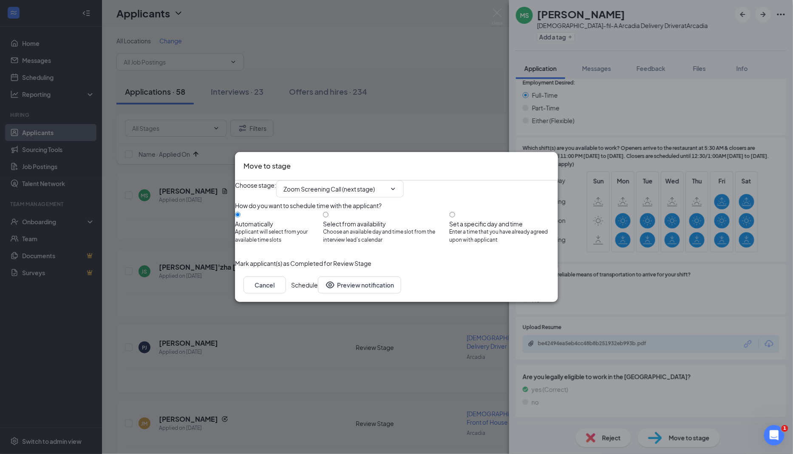
click at [544, 155] on div "Move to stage" at bounding box center [396, 166] width 323 height 28
click at [549, 161] on icon "Cross" at bounding box center [549, 161] width 0 height 0
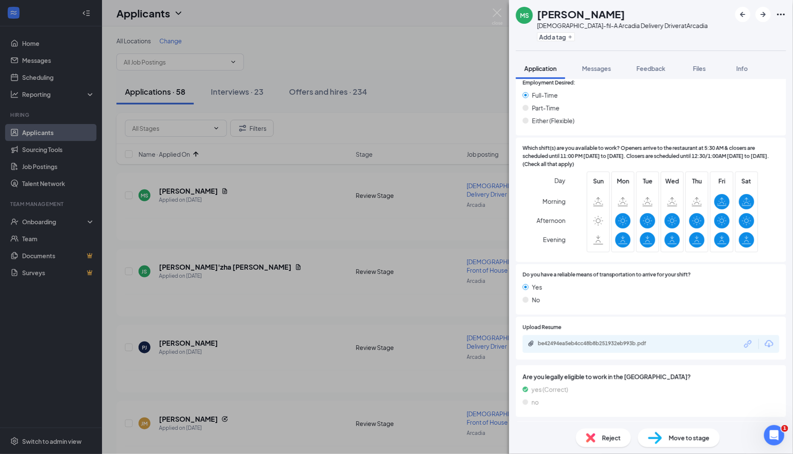
click at [594, 438] on img at bounding box center [590, 437] width 9 height 9
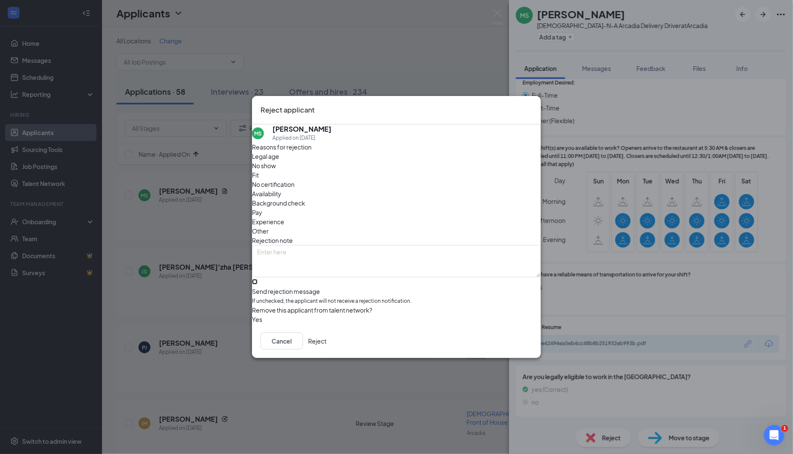
click at [257, 279] on input "Send rejection message If unchecked, the applicant will not receive a rejection…" at bounding box center [255, 282] width 6 height 6
checkbox input "true"
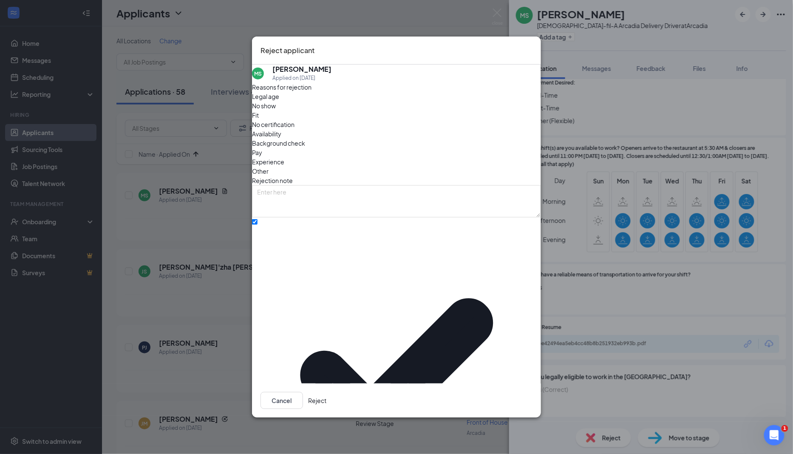
click at [326, 392] on button "Reject" at bounding box center [317, 400] width 18 height 17
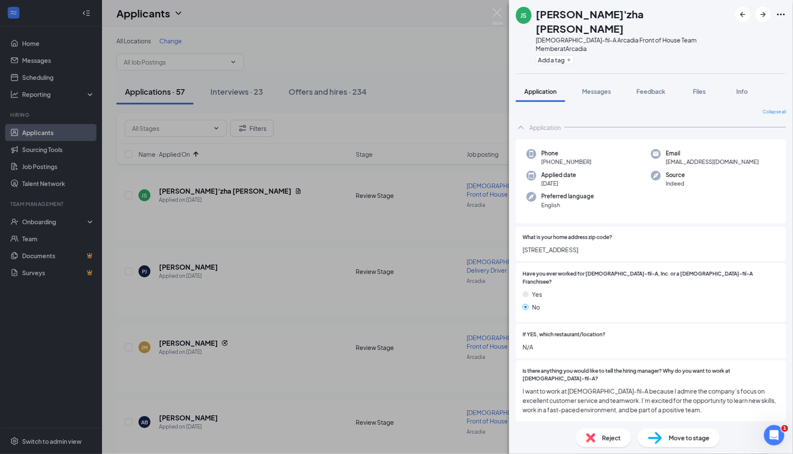
click at [548, 245] on span "7328 N 43rd drive" at bounding box center [650, 249] width 257 height 9
copy span "7328 N 43rd drive"
click at [599, 439] on div "Reject" at bounding box center [603, 438] width 55 height 19
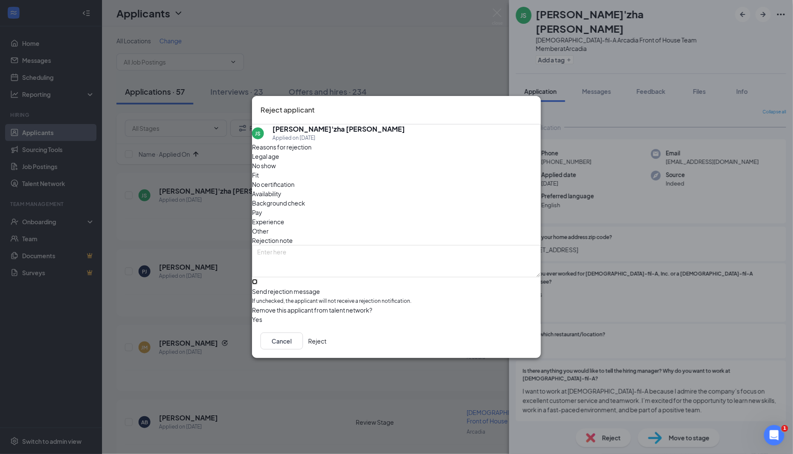
click at [257, 279] on input "Send rejection message If unchecked, the applicant will not receive a rejection…" at bounding box center [255, 282] width 6 height 6
checkbox input "true"
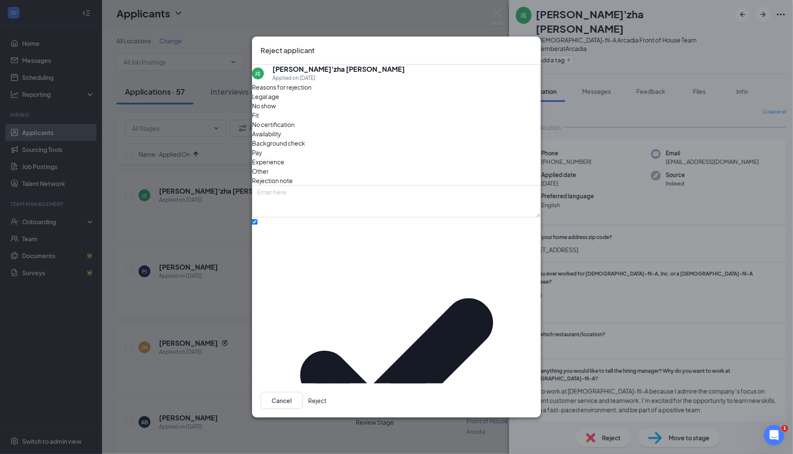
click at [326, 392] on button "Reject" at bounding box center [317, 400] width 18 height 17
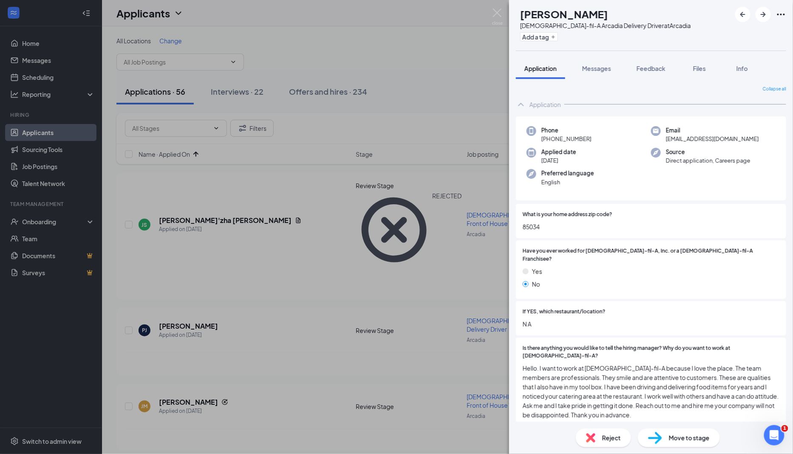
click at [537, 224] on span "85034" at bounding box center [650, 226] width 257 height 9
copy span "85034"
click at [650, 319] on span "N A" at bounding box center [650, 323] width 257 height 9
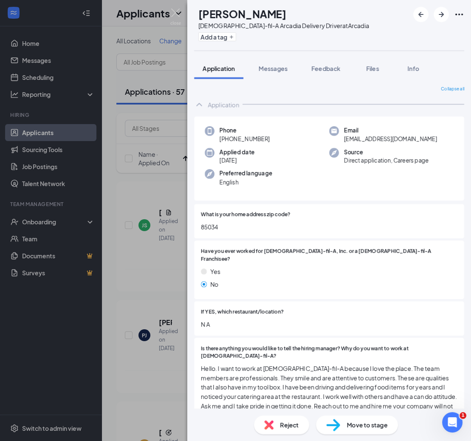
click at [279, 423] on div "Reject" at bounding box center [281, 424] width 55 height 19
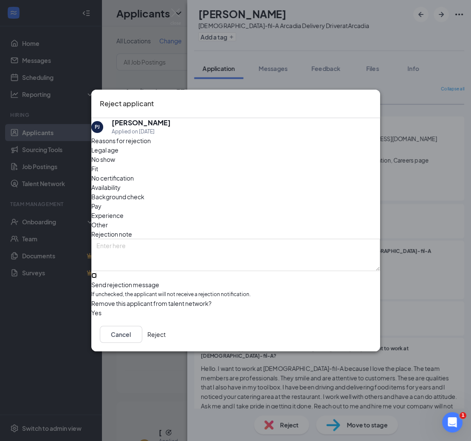
click at [97, 273] on input "Send rejection message If unchecked, the applicant will not receive a rejection…" at bounding box center [94, 276] width 6 height 6
checkbox input "true"
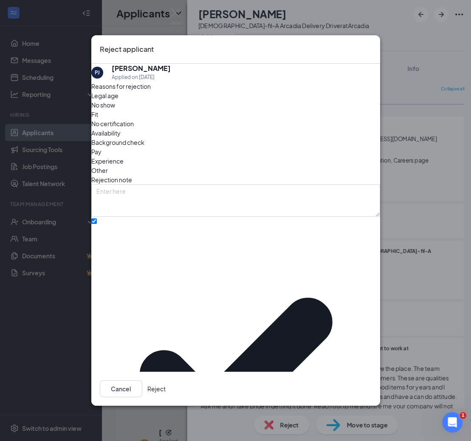
click at [166, 380] on button "Reject" at bounding box center [156, 388] width 18 height 17
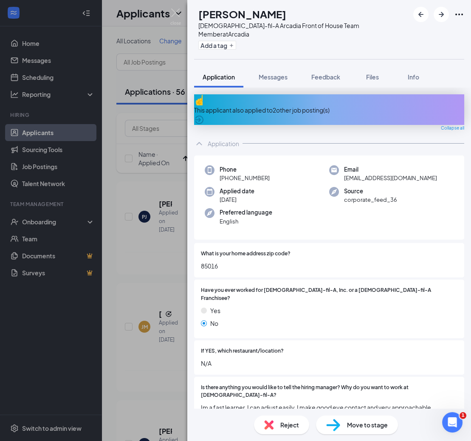
click at [320, 105] on div "This applicant also applied to 2 other job posting(s)" at bounding box center [329, 109] width 270 height 9
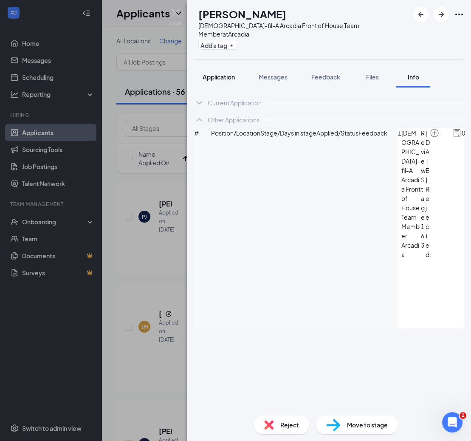
click at [221, 73] on span "Application" at bounding box center [219, 77] width 32 height 8
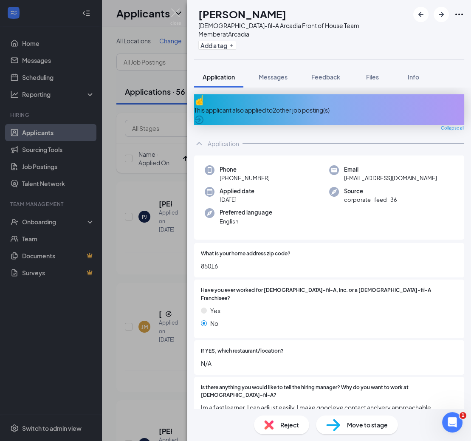
click at [286, 423] on span "Reject" at bounding box center [289, 424] width 19 height 9
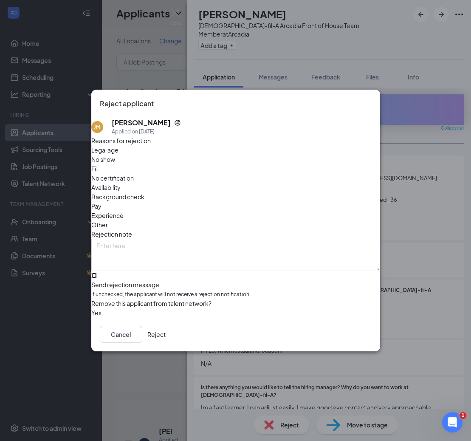
click at [97, 273] on input "Send rejection message If unchecked, the applicant will not receive a rejection…" at bounding box center [94, 276] width 6 height 6
checkbox input "true"
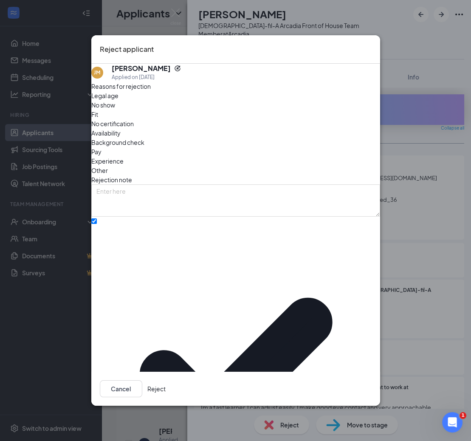
click at [166, 380] on button "Reject" at bounding box center [156, 388] width 18 height 17
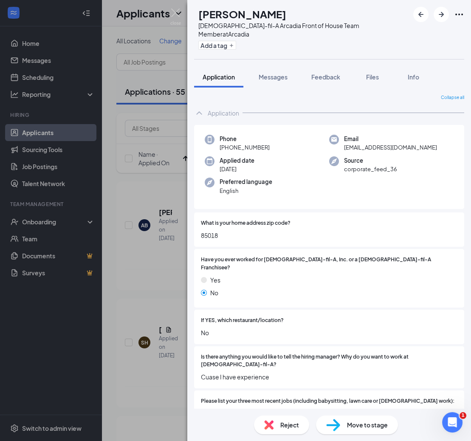
click at [346, 428] on div "Move to stage" at bounding box center [357, 424] width 82 height 19
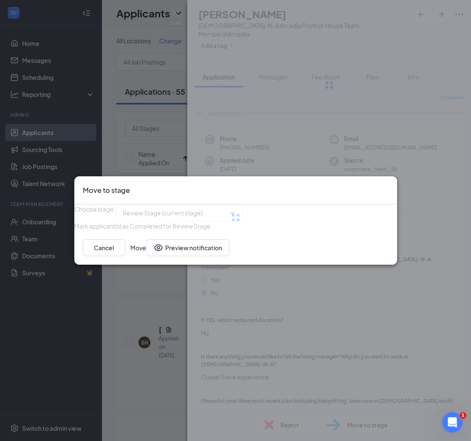
type input "Zoom Screening Call (next stage)"
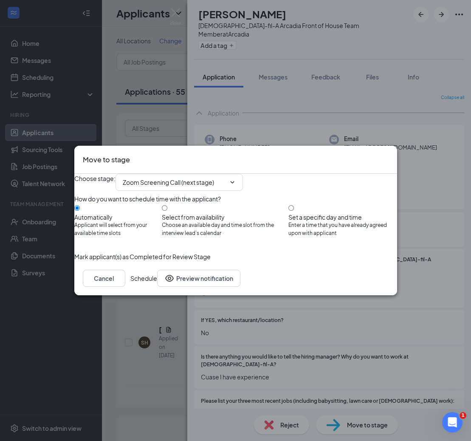
click at [157, 287] on button "Schedule" at bounding box center [143, 278] width 27 height 17
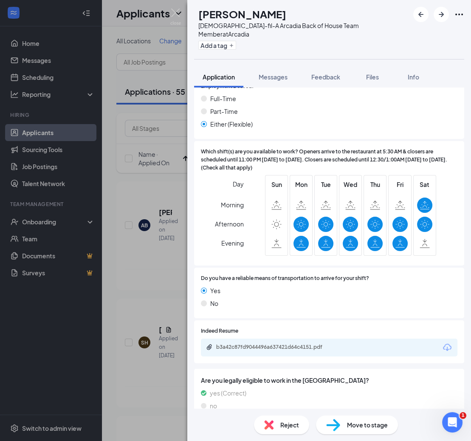
scroll to position [470, 0]
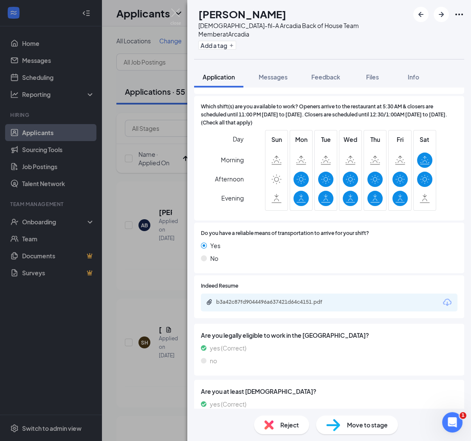
click at [358, 422] on span "Move to stage" at bounding box center [367, 424] width 41 height 9
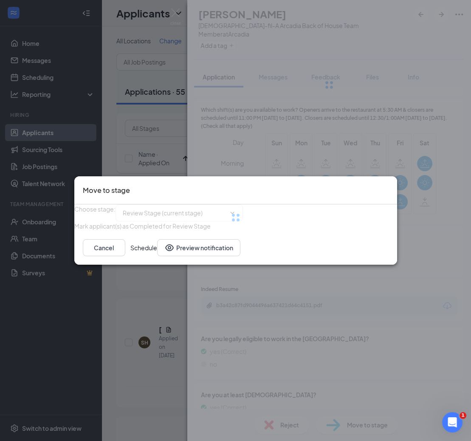
type input "Zoom Screening Call (next stage)"
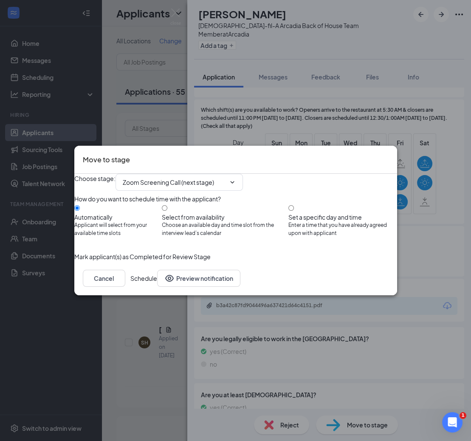
click at [157, 287] on button "Schedule" at bounding box center [143, 278] width 27 height 17
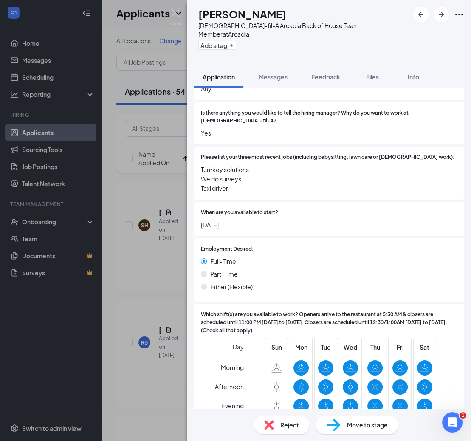
scroll to position [452, 0]
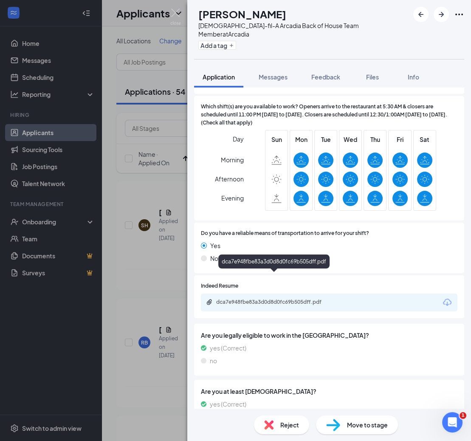
click at [282, 299] on div "dca7e948fbe83a3d0d8d0fc69b505dff.pdf" at bounding box center [275, 302] width 119 height 7
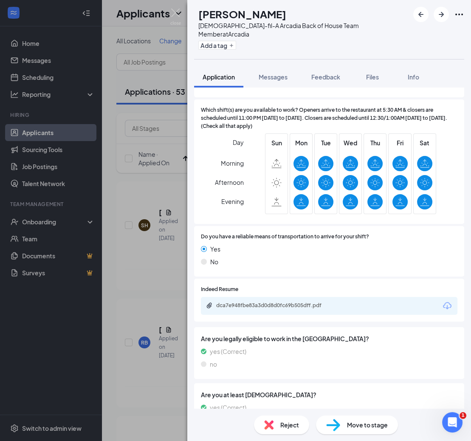
click at [291, 424] on span "Reject" at bounding box center [289, 424] width 19 height 9
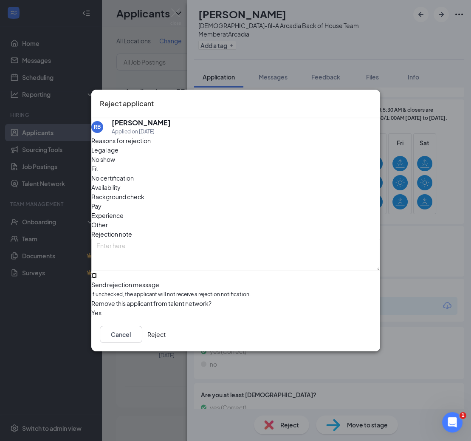
click at [97, 274] on input "Send rejection message If unchecked, the applicant will not receive a rejection…" at bounding box center [94, 276] width 6 height 6
checkbox input "true"
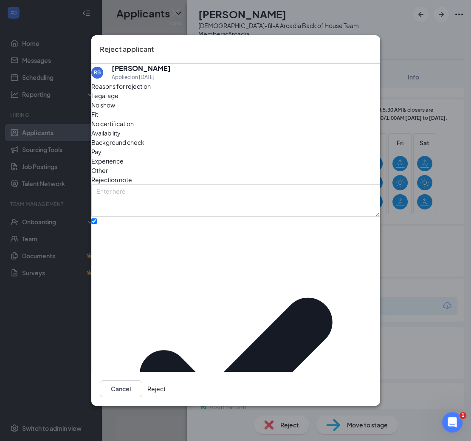
click at [166, 380] on button "Reject" at bounding box center [156, 388] width 18 height 17
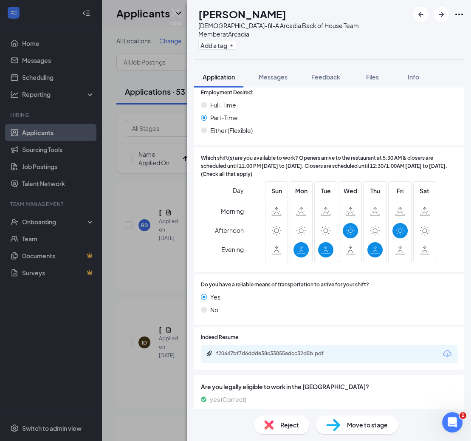
scroll to position [414, 0]
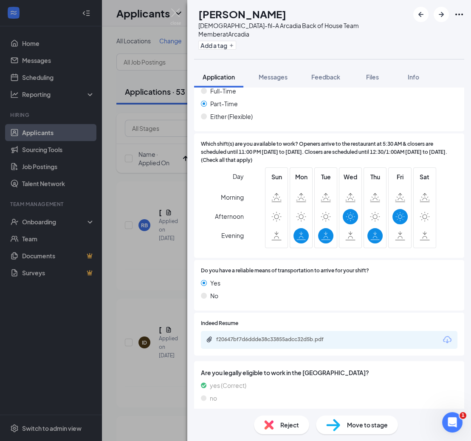
click at [306, 331] on div "f20647bf7d6ddde38c33855adcc32d5b.pdf" at bounding box center [329, 340] width 257 height 18
click at [297, 336] on div "f20647bf7d6ddde38c33855adcc32d5b.pdf" at bounding box center [275, 339] width 119 height 7
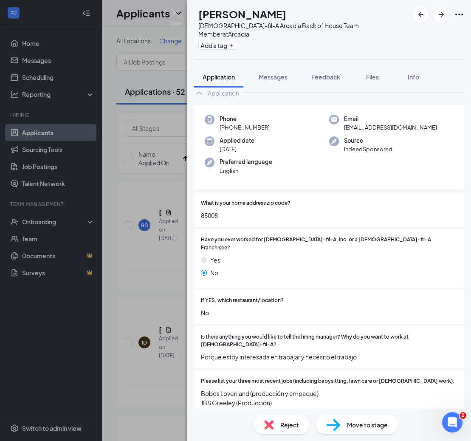
scroll to position [25, 0]
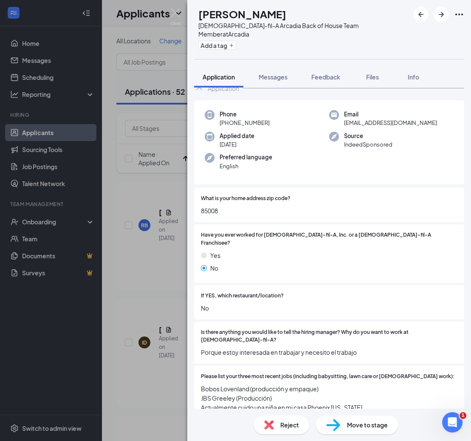
click at [343, 430] on div "Move to stage" at bounding box center [357, 424] width 82 height 19
type input "Zoom Screening Call (next stage)"
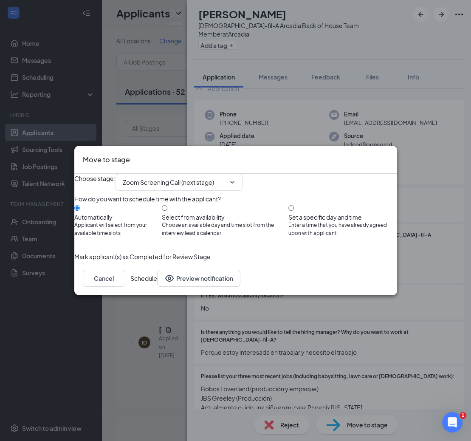
click at [157, 287] on button "Schedule" at bounding box center [143, 278] width 27 height 17
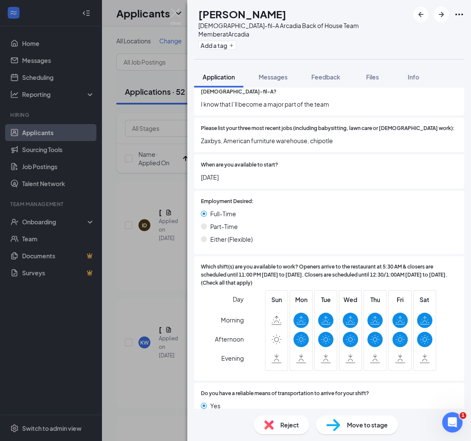
scroll to position [433, 0]
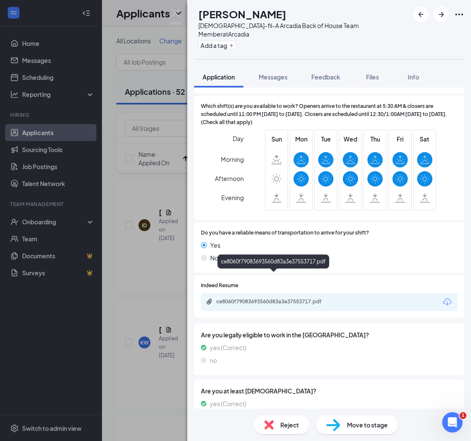
click at [292, 298] on div "ce8060f79083693560d83a3e37553717.pdf" at bounding box center [275, 301] width 119 height 7
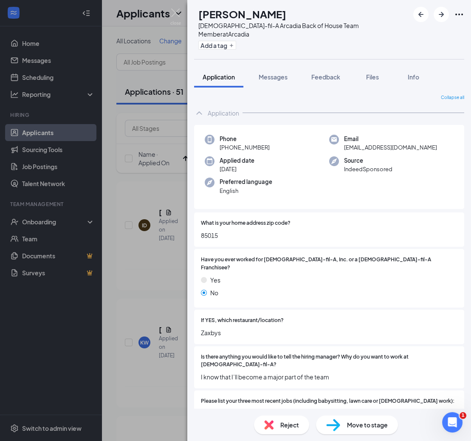
click at [283, 428] on span "Reject" at bounding box center [289, 424] width 19 height 9
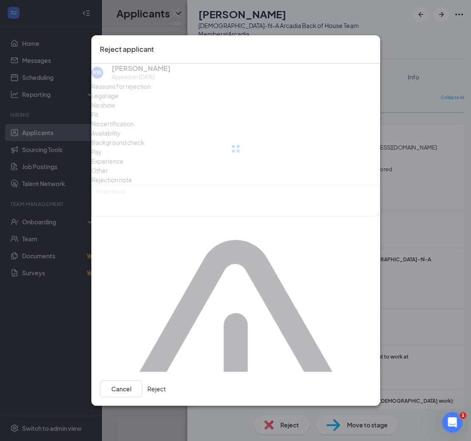
click at [283, 428] on div "Reject applicant KW Kaonne Williams Applied on Sep 11 Reasons for rejection Leg…" at bounding box center [235, 220] width 471 height 441
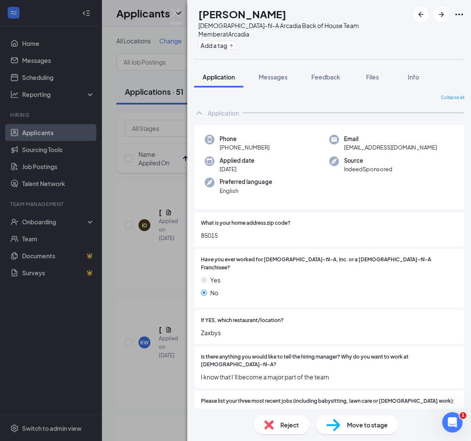
click at [284, 426] on span "Reject" at bounding box center [289, 424] width 19 height 9
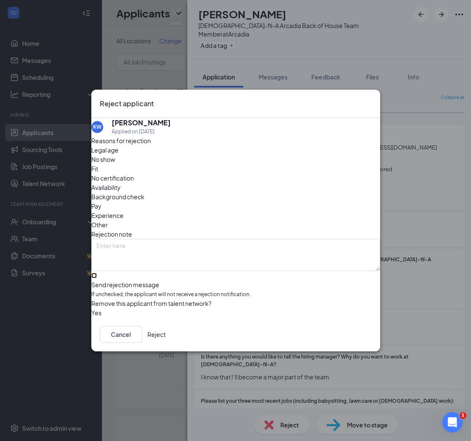
click at [97, 273] on input "Send rejection message If unchecked, the applicant will not receive a rejection…" at bounding box center [94, 276] width 6 height 6
checkbox input "true"
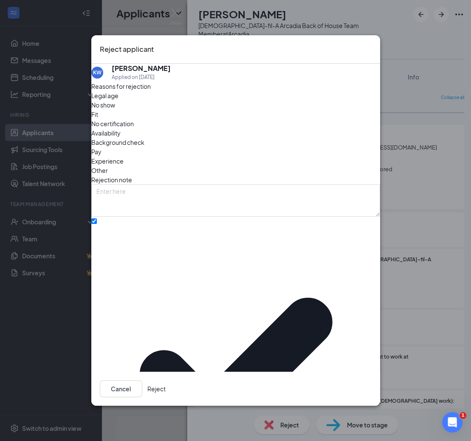
click at [166, 380] on button "Reject" at bounding box center [156, 388] width 18 height 17
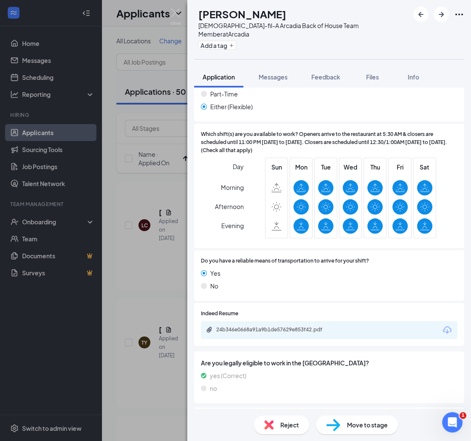
scroll to position [439, 0]
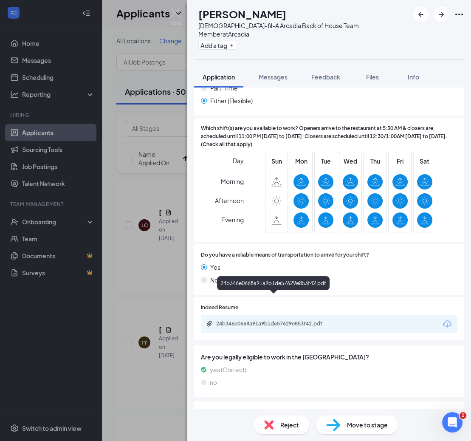
click at [291, 320] on div "24b346e0668a91a9b1de57629e853f42.pdf" at bounding box center [275, 323] width 119 height 7
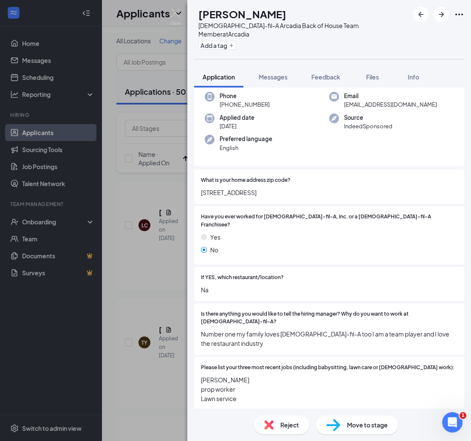
scroll to position [0, 0]
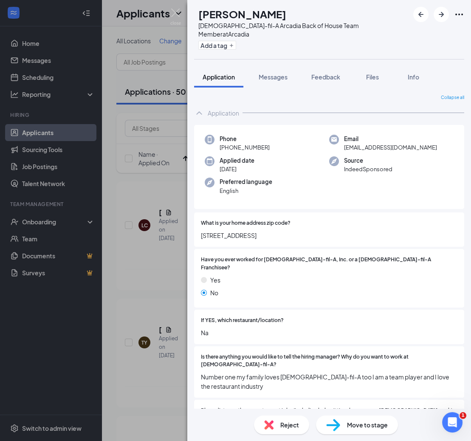
click at [243, 231] on span "6518 s 5th pl 85042" at bounding box center [329, 235] width 257 height 9
copy span "6518 s 5th pl 85042"
click at [287, 419] on div "Reject" at bounding box center [281, 424] width 55 height 19
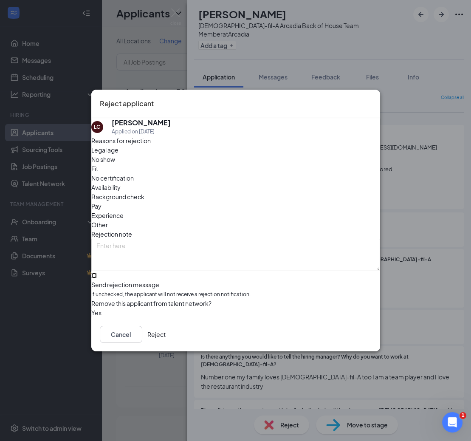
click at [97, 273] on input "Send rejection message If unchecked, the applicant will not receive a rejection…" at bounding box center [94, 276] width 6 height 6
checkbox input "true"
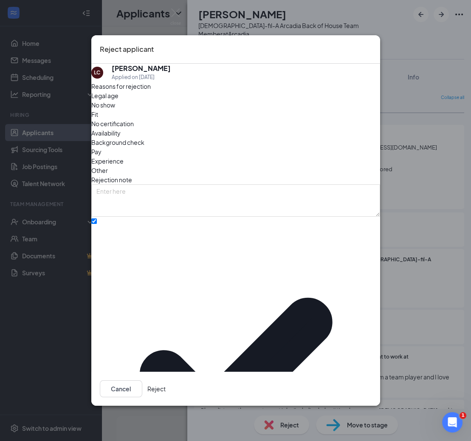
click at [166, 380] on button "Reject" at bounding box center [156, 388] width 18 height 17
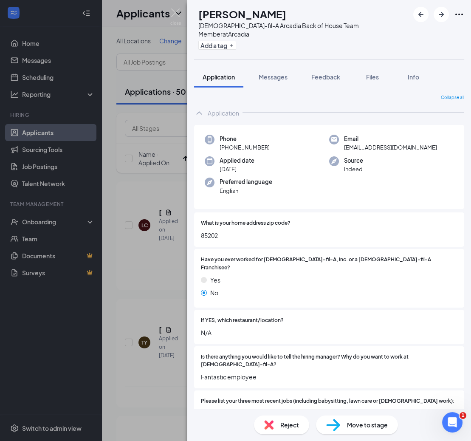
click at [214, 231] on span "85202" at bounding box center [329, 235] width 257 height 9
copy span "85202"
click at [280, 424] on span "Reject" at bounding box center [289, 424] width 19 height 9
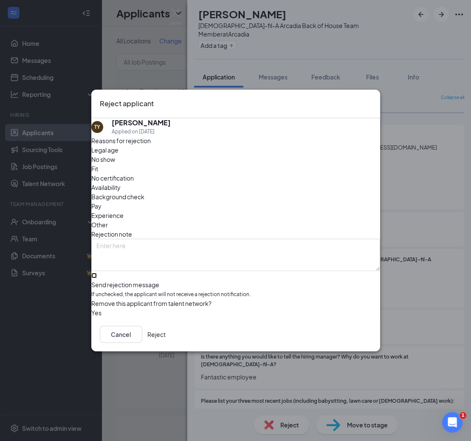
click at [97, 273] on input "Send rejection message If unchecked, the applicant will not receive a rejection…" at bounding box center [94, 276] width 6 height 6
checkbox input "true"
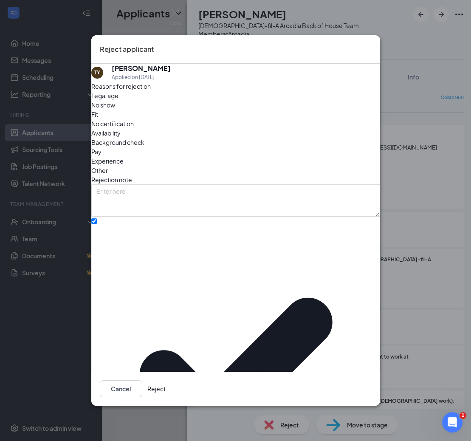
click at [166, 380] on button "Reject" at bounding box center [156, 388] width 18 height 17
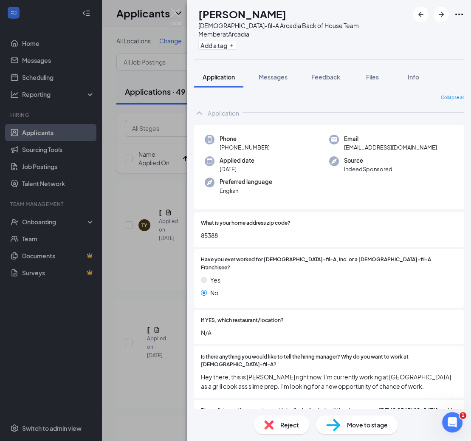
click at [217, 231] on span "85388" at bounding box center [329, 235] width 257 height 9
copy span "85388"
click at [280, 424] on span "Reject" at bounding box center [289, 424] width 19 height 9
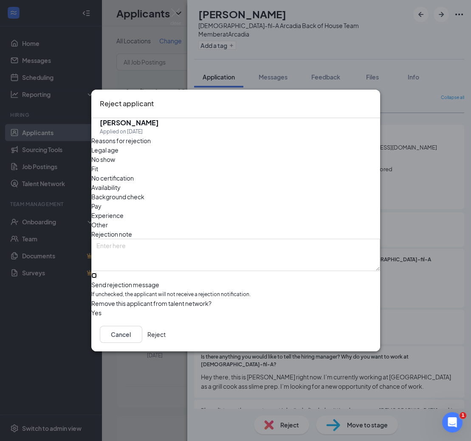
click at [97, 273] on input "Send rejection message If unchecked, the applicant will not receive a rejection…" at bounding box center [94, 276] width 6 height 6
checkbox input "true"
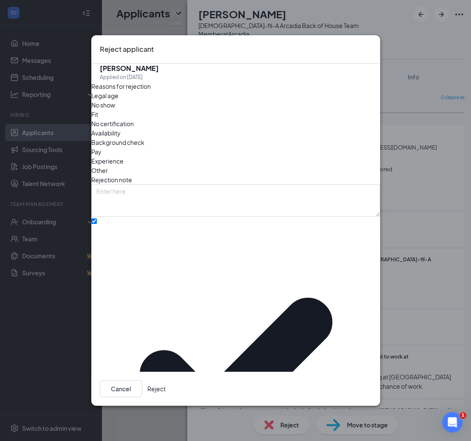
click at [166, 380] on button "Reject" at bounding box center [156, 388] width 18 height 17
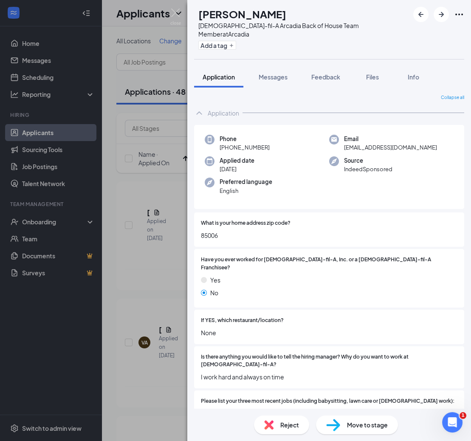
click at [210, 231] on span "85006" at bounding box center [329, 235] width 257 height 9
copy span "85006"
click at [376, 328] on span "None" at bounding box center [329, 332] width 257 height 9
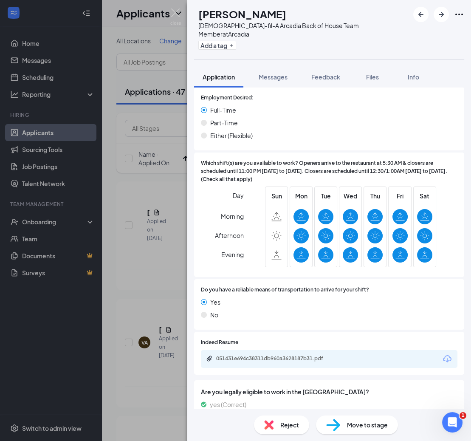
scroll to position [433, 0]
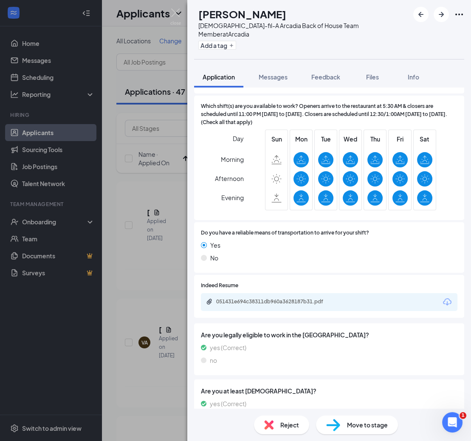
click at [296, 293] on div "051431e694c38311db960a3628187b31.pdf" at bounding box center [329, 302] width 257 height 18
click at [294, 298] on div "051431e694c38311db960a3628187b31.pdf" at bounding box center [275, 301] width 119 height 7
click at [305, 253] on div "No" at bounding box center [329, 257] width 257 height 9
click at [342, 426] on div "Move to stage" at bounding box center [357, 424] width 82 height 19
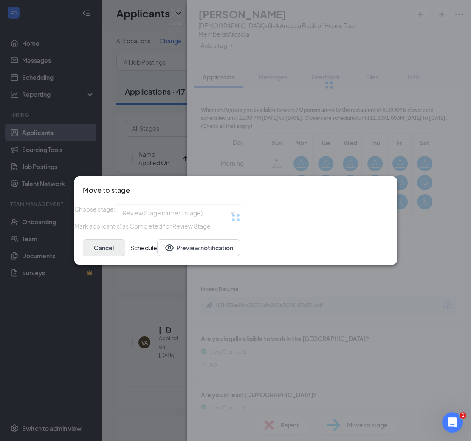
type input "Zoom Screening Call (next stage)"
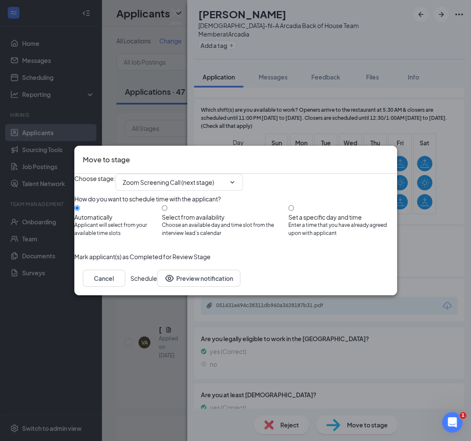
click at [157, 287] on button "Schedule" at bounding box center [143, 278] width 27 height 17
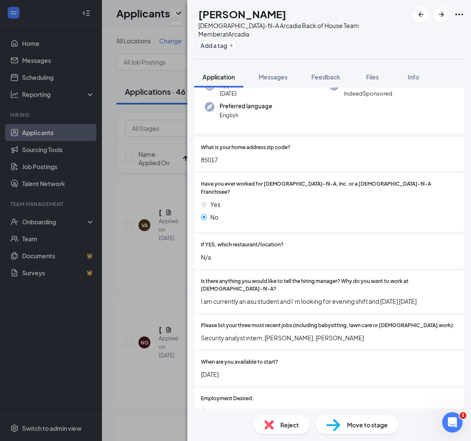
scroll to position [77, 0]
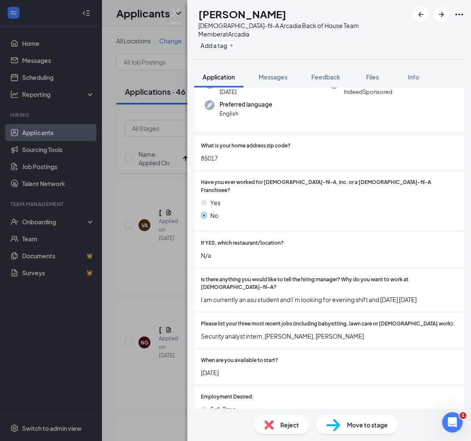
click at [216, 153] on span "85017" at bounding box center [329, 157] width 257 height 9
copy span "85017"
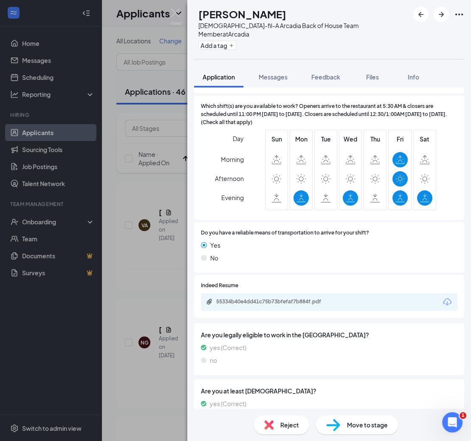
click at [276, 424] on div "Reject" at bounding box center [281, 424] width 55 height 19
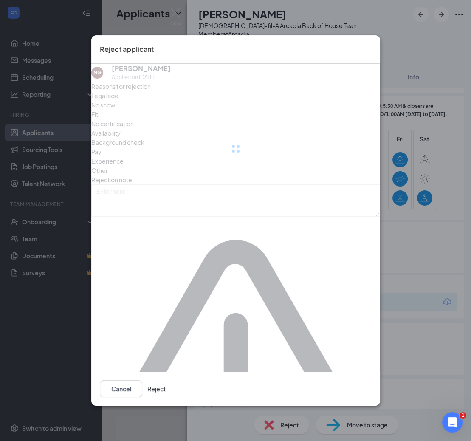
scroll to position [429, 0]
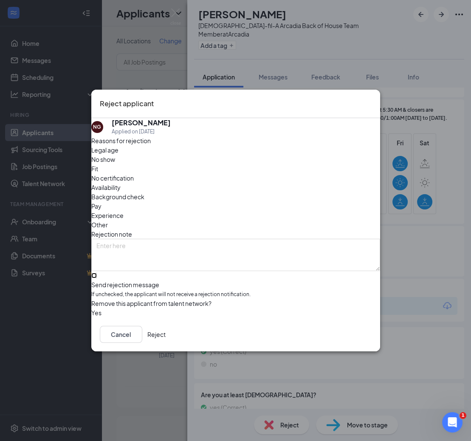
click at [97, 273] on input "Send rejection message If unchecked, the applicant will not receive a rejection…" at bounding box center [94, 276] width 6 height 6
checkbox input "true"
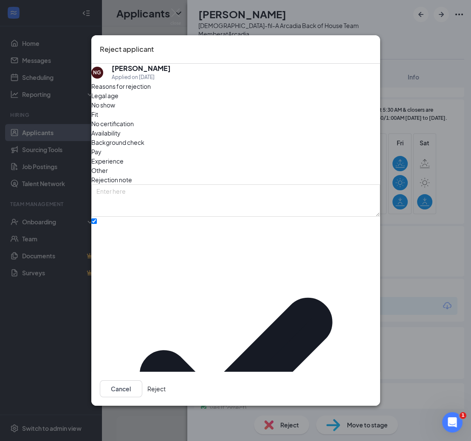
click at [166, 380] on button "Reject" at bounding box center [156, 388] width 18 height 17
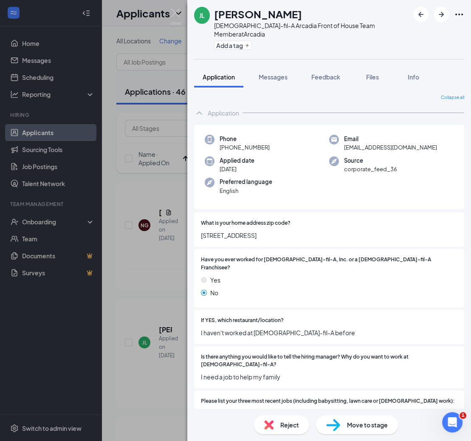
click at [249, 231] on span "6008 Deer Avenue" at bounding box center [329, 235] width 257 height 9
copy span "6008 Deer Avenue"
click at [300, 275] on div "Yes" at bounding box center [329, 279] width 257 height 9
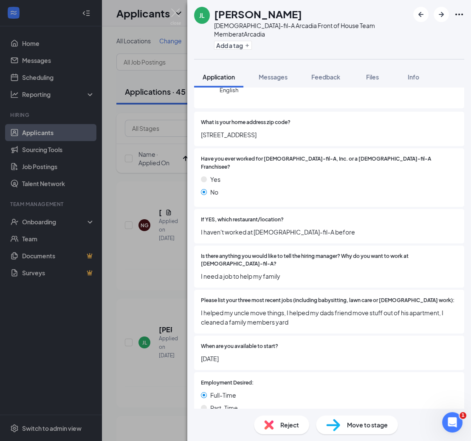
scroll to position [269, 0]
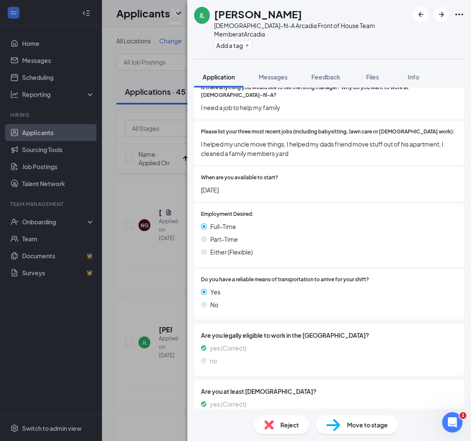
click at [282, 430] on div "Reject" at bounding box center [281, 424] width 55 height 19
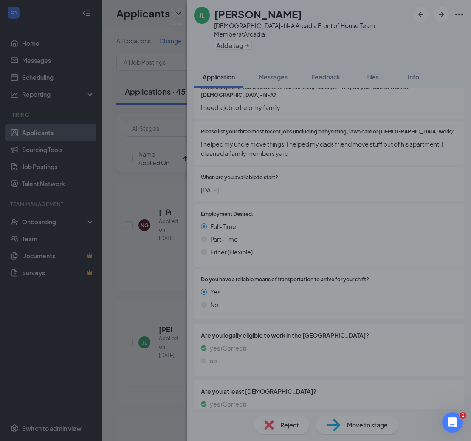
scroll to position [266, 0]
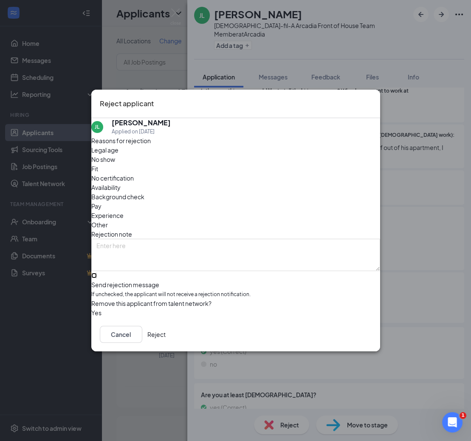
click at [97, 276] on input "Send rejection message If unchecked, the applicant will not receive a rejection…" at bounding box center [94, 276] width 6 height 6
checkbox input "true"
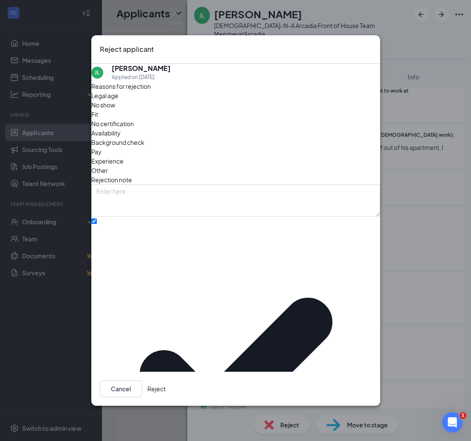
click at [166, 380] on button "Reject" at bounding box center [156, 388] width 18 height 17
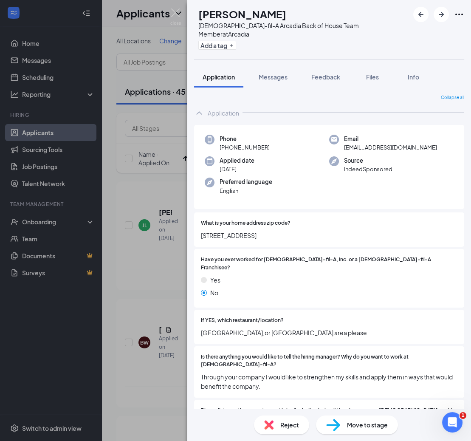
click at [232, 231] on span "8429 N 27 Ave" at bounding box center [329, 235] width 257 height 9
copy span "8429 N 27 Ave"
click at [272, 428] on img at bounding box center [268, 424] width 9 height 9
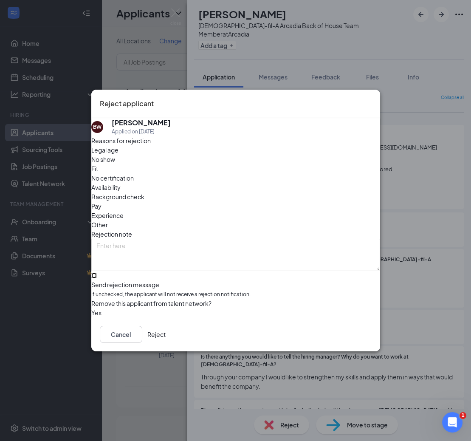
click at [97, 273] on input "Send rejection message If unchecked, the applicant will not receive a rejection…" at bounding box center [94, 276] width 6 height 6
checkbox input "true"
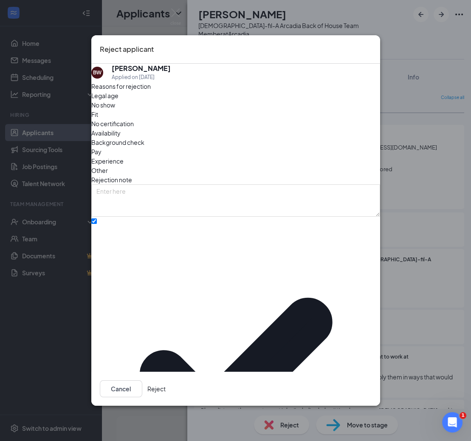
click at [166, 380] on button "Reject" at bounding box center [156, 388] width 18 height 17
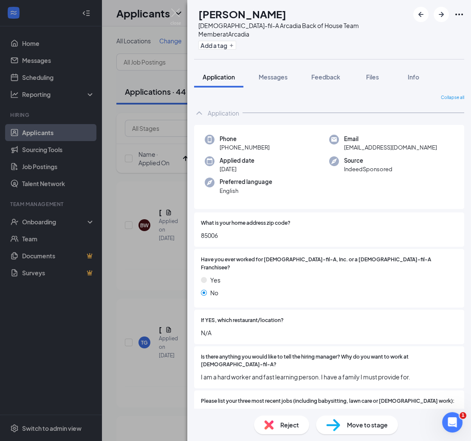
click at [215, 231] on span "85006" at bounding box center [329, 235] width 257 height 9
copy span "85006"
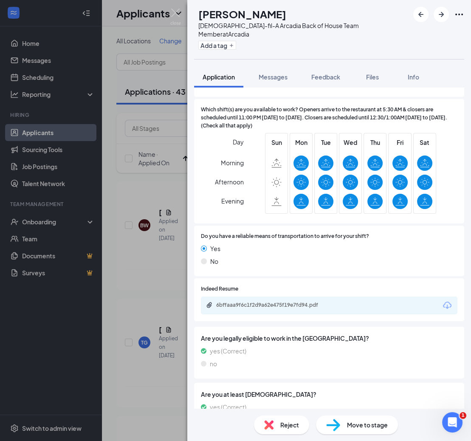
scroll to position [433, 0]
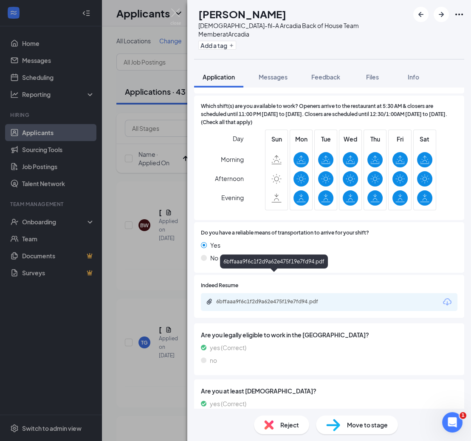
click at [278, 298] on div "6bffaaa9f6c1f2d9a62e475f19e7fd94.pdf" at bounding box center [275, 301] width 119 height 7
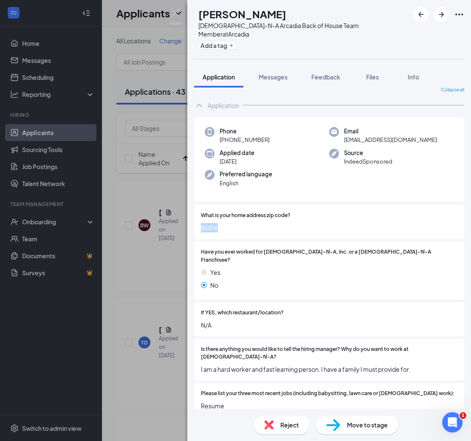
scroll to position [0, 0]
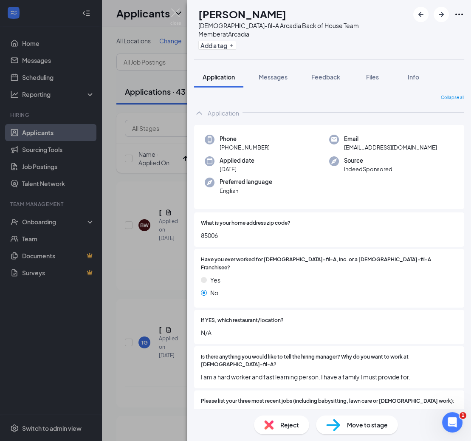
click at [282, 427] on span "Reject" at bounding box center [289, 424] width 19 height 9
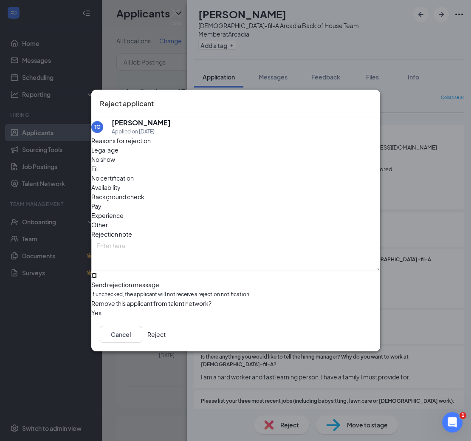
click at [97, 273] on input "Send rejection message If unchecked, the applicant will not receive a rejection…" at bounding box center [94, 276] width 6 height 6
checkbox input "true"
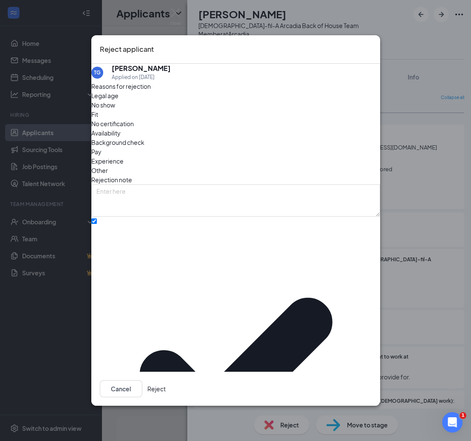
click at [166, 380] on button "Reject" at bounding box center [156, 388] width 18 height 17
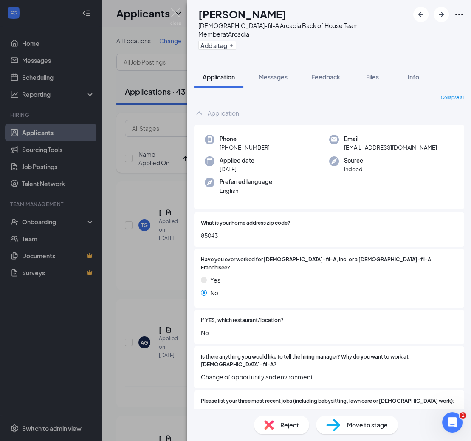
click at [215, 231] on span "85043" at bounding box center [329, 235] width 257 height 9
click at [292, 426] on span "Reject" at bounding box center [289, 424] width 19 height 9
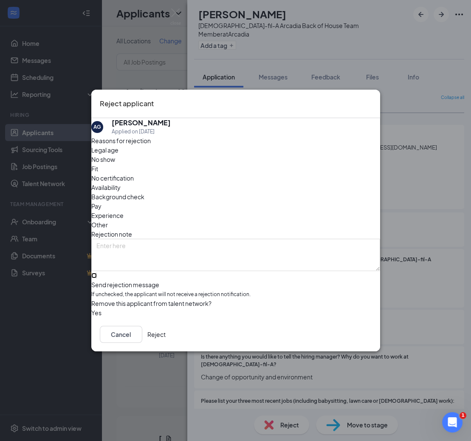
click at [97, 273] on input "Send rejection message If unchecked, the applicant will not receive a rejection…" at bounding box center [94, 276] width 6 height 6
checkbox input "true"
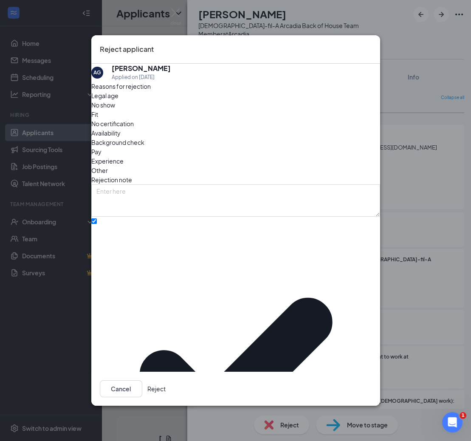
click at [166, 380] on button "Reject" at bounding box center [156, 388] width 18 height 17
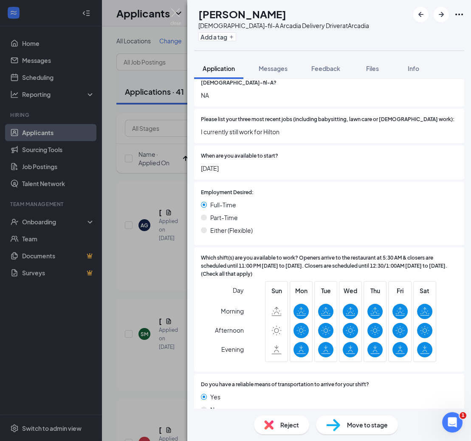
scroll to position [433, 0]
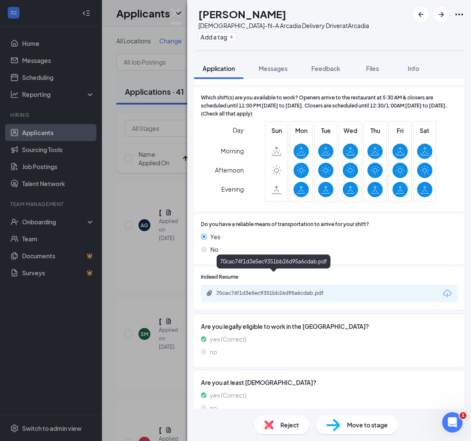
click at [282, 290] on div "70cac74f1d3e5ec9351bb26d95a6cdab.pdf" at bounding box center [275, 293] width 119 height 7
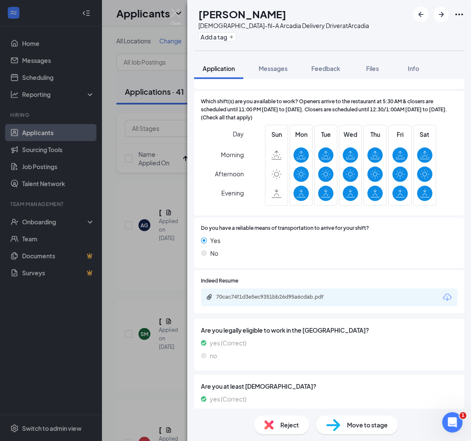
click at [366, 427] on span "Move to stage" at bounding box center [367, 424] width 41 height 9
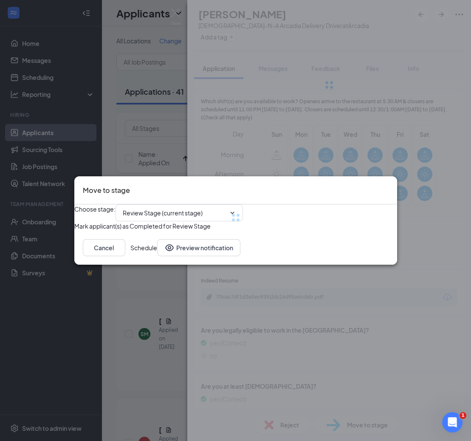
type input "Zoom Screening Call (next stage)"
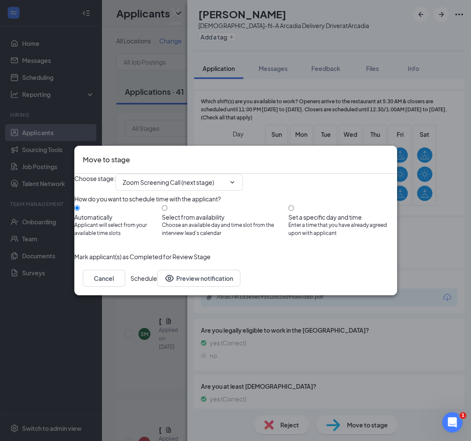
click at [157, 287] on button "Schedule" at bounding box center [143, 278] width 27 height 17
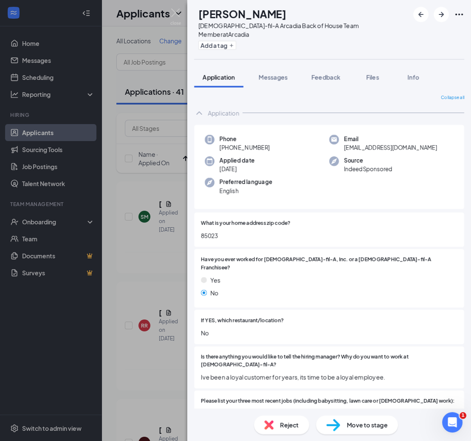
click at [220, 231] on span "85023" at bounding box center [329, 235] width 257 height 9
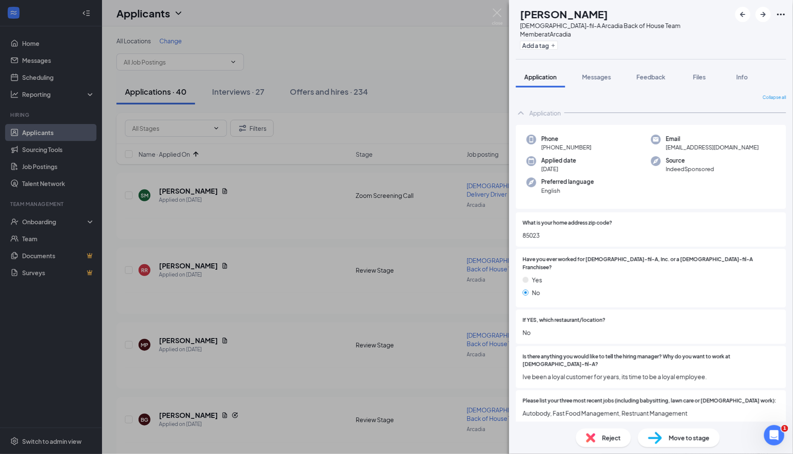
click at [608, 439] on span "Reject" at bounding box center [611, 437] width 19 height 9
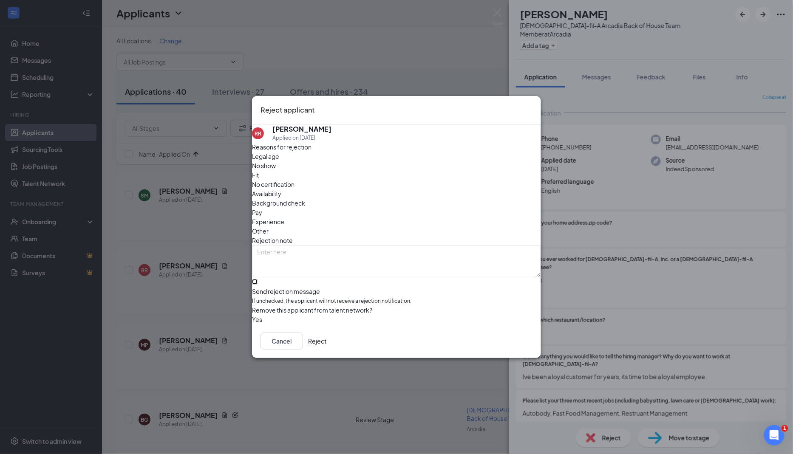
click at [257, 282] on input "Send rejection message If unchecked, the applicant will not receive a rejection…" at bounding box center [255, 282] width 6 height 6
checkbox input "true"
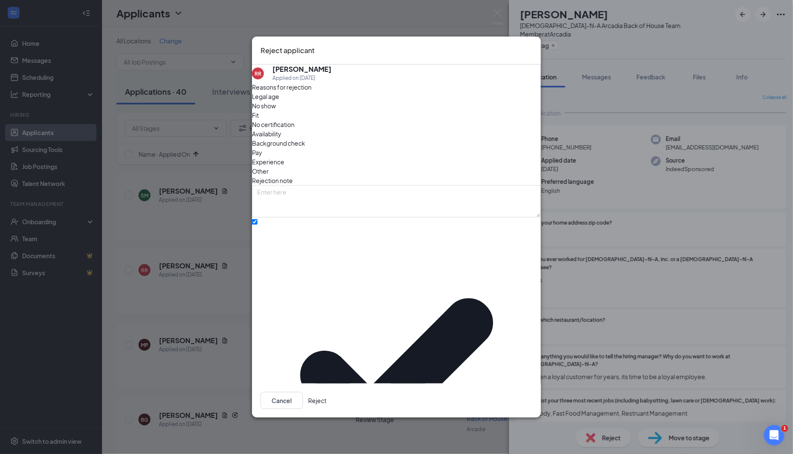
click at [326, 392] on button "Reject" at bounding box center [317, 400] width 18 height 17
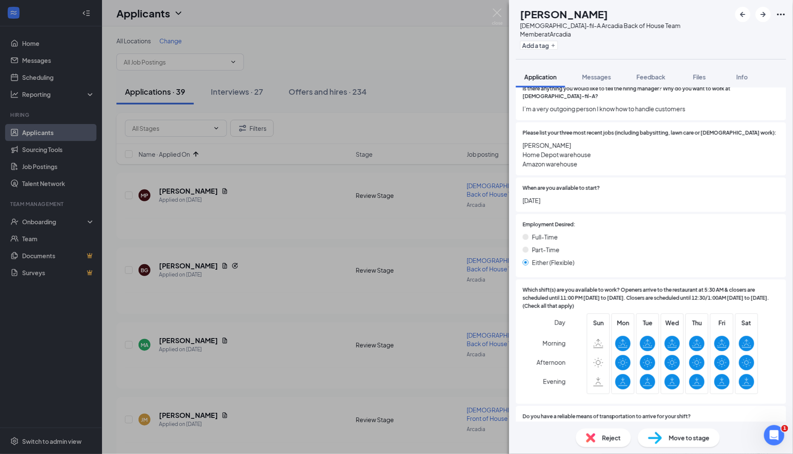
scroll to position [438, 0]
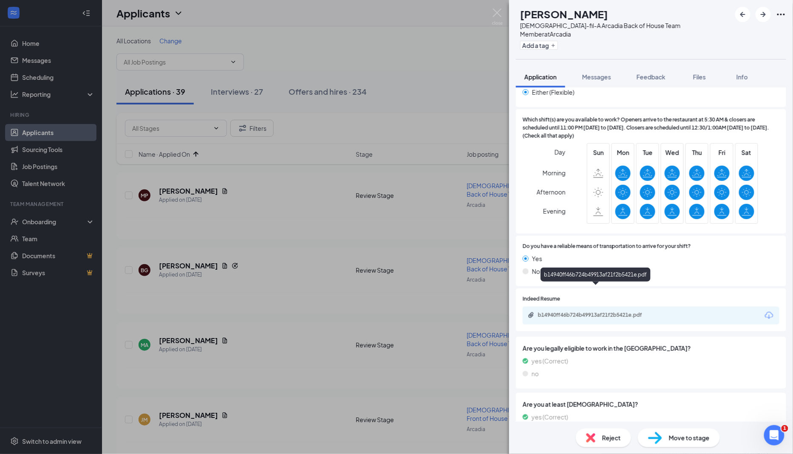
click at [600, 312] on div "b14940ff46b724b49913af21f2b5421e.pdf" at bounding box center [597, 315] width 119 height 7
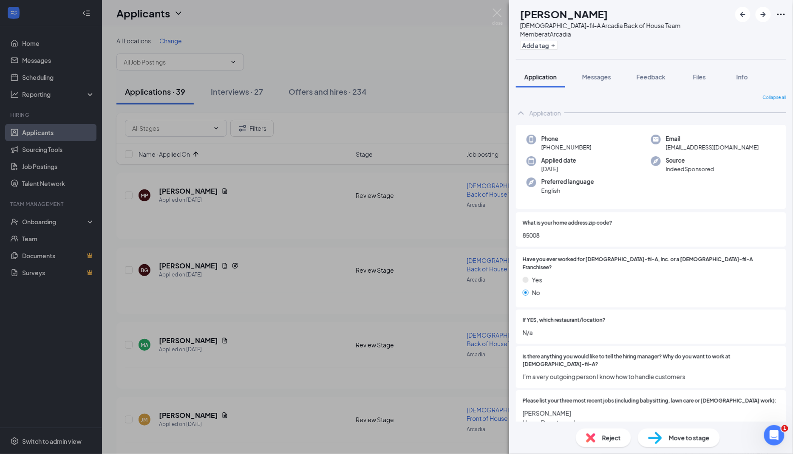
click at [689, 439] on span "Move to stage" at bounding box center [689, 437] width 41 height 9
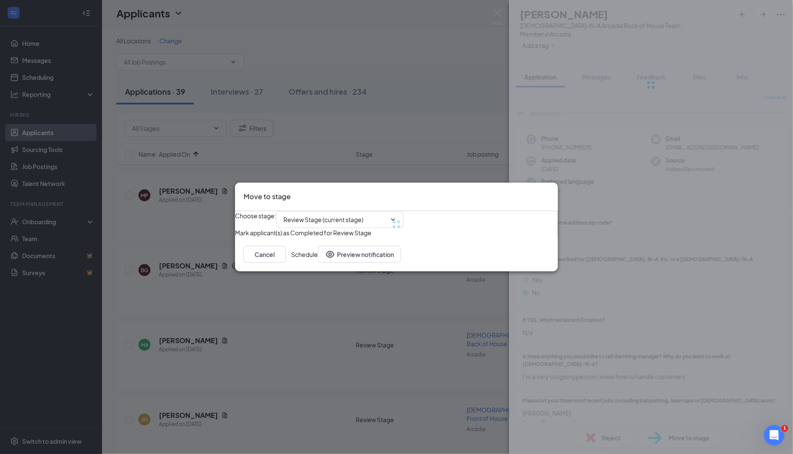
type input "Zoom Screening Call (next stage)"
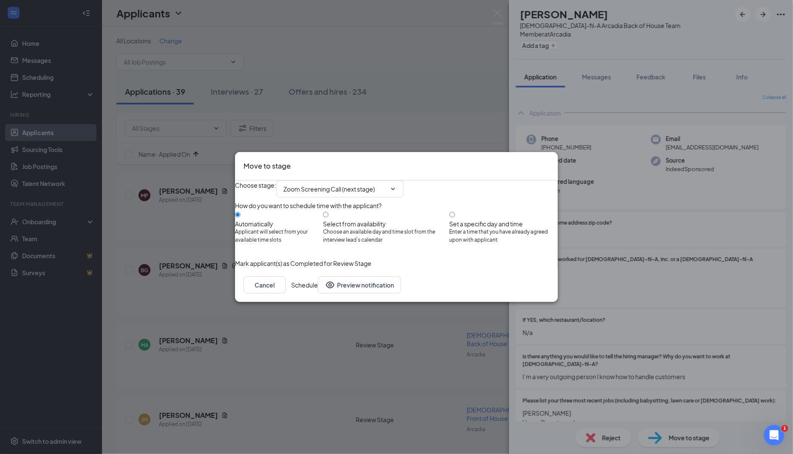
click at [318, 294] on button "Schedule" at bounding box center [304, 285] width 27 height 17
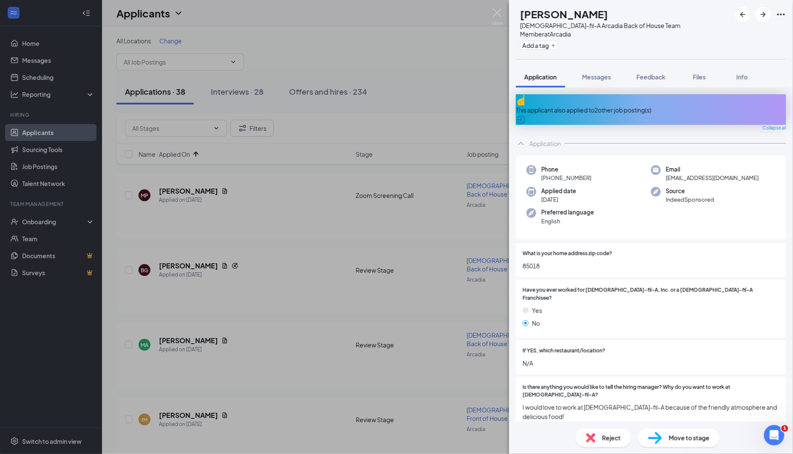
click at [630, 105] on div "This applicant also applied to 2 other job posting(s)" at bounding box center [651, 109] width 270 height 9
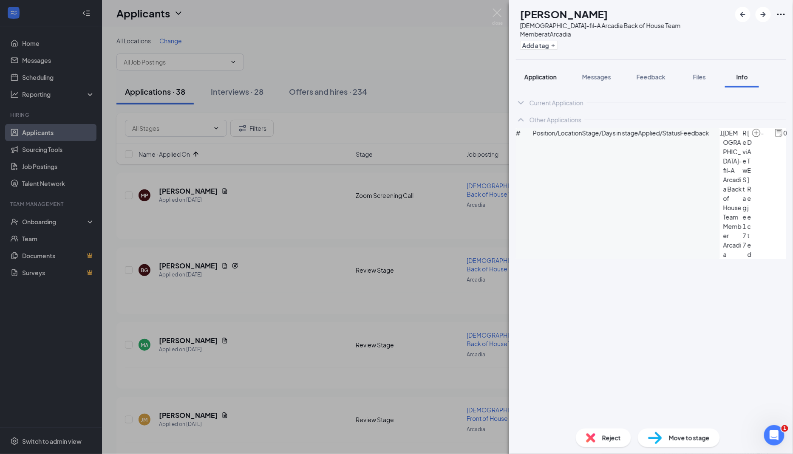
click at [541, 73] on span "Application" at bounding box center [540, 77] width 32 height 8
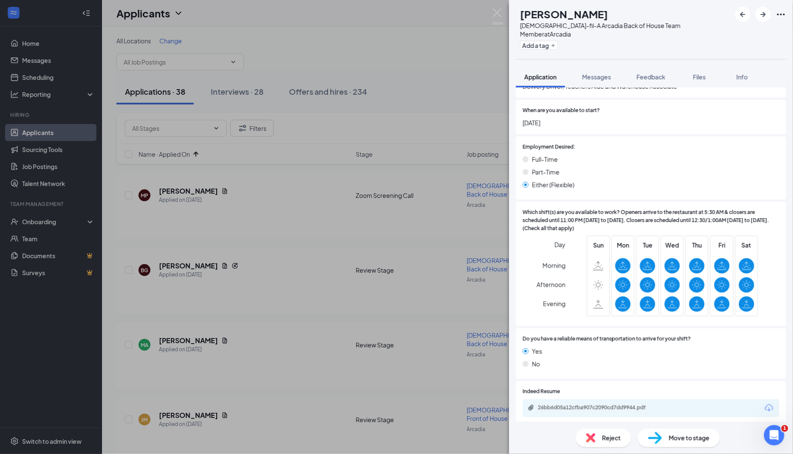
scroll to position [444, 0]
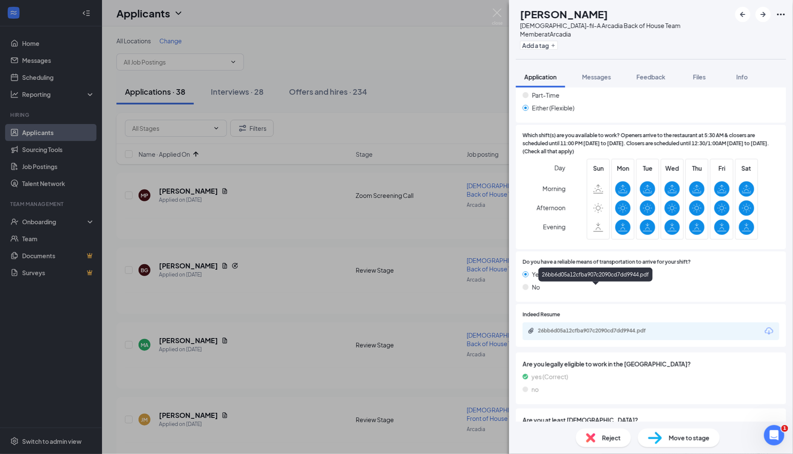
click at [633, 328] on div "26bb6d05a12cfba907c2090cd7dd9944.pdf" at bounding box center [597, 332] width 138 height 8
click at [693, 434] on span "Move to stage" at bounding box center [689, 437] width 41 height 9
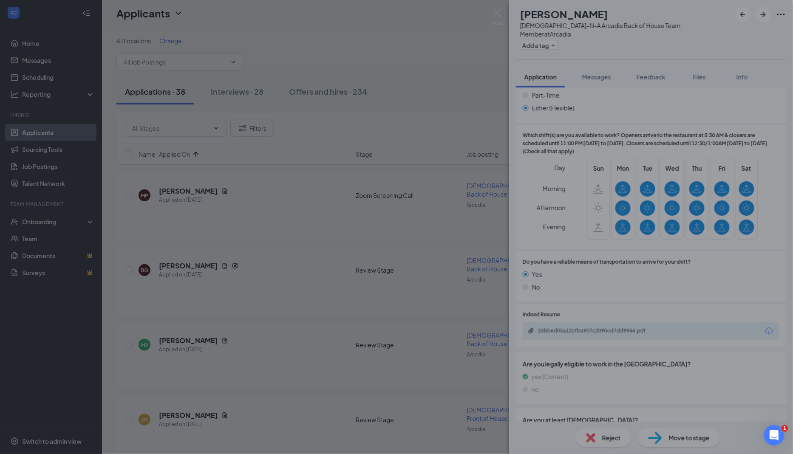
type input "Zoom Screening Call (next stage)"
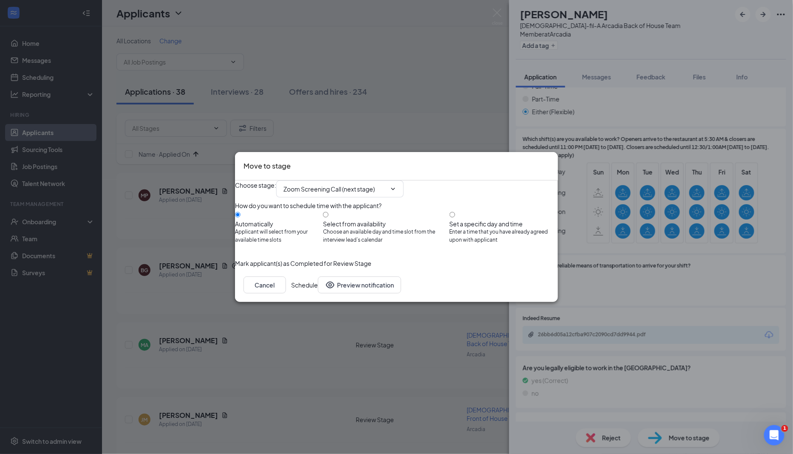
click at [318, 294] on button "Schedule" at bounding box center [304, 285] width 27 height 17
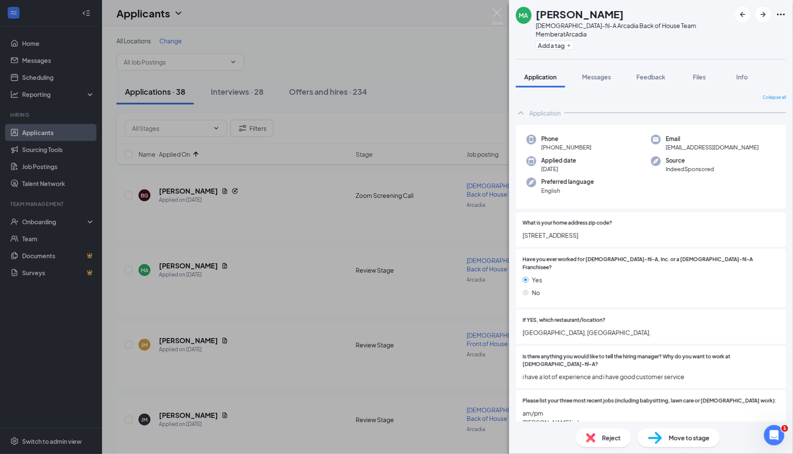
click at [602, 221] on div "What is your home address zip code? 4001 w. camelback rd phoenix, az. 85019" at bounding box center [650, 229] width 257 height 21
click at [606, 442] on span "Reject" at bounding box center [611, 437] width 19 height 9
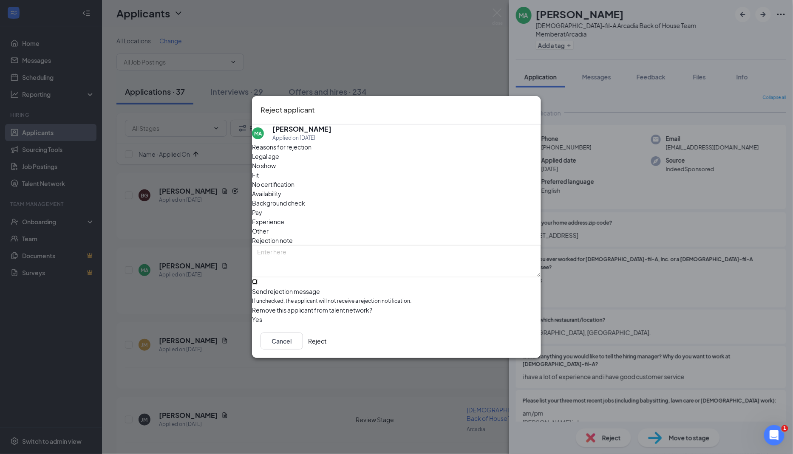
click at [257, 279] on input "Send rejection message If unchecked, the applicant will not receive a rejection…" at bounding box center [255, 282] width 6 height 6
checkbox input "true"
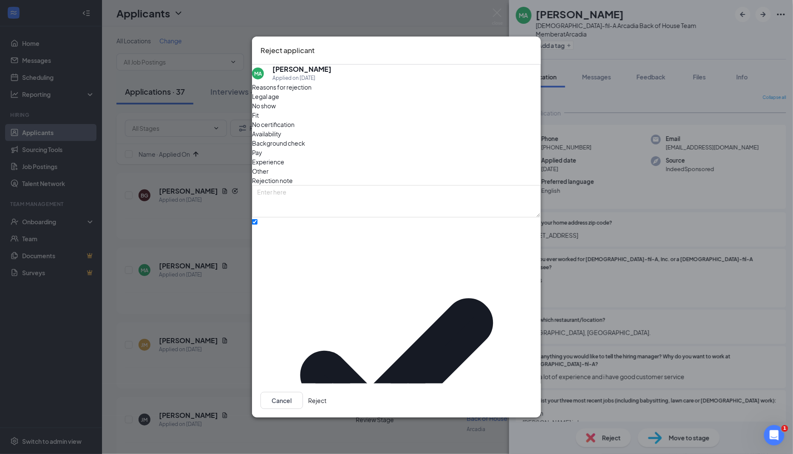
click at [326, 392] on button "Reject" at bounding box center [317, 400] width 18 height 17
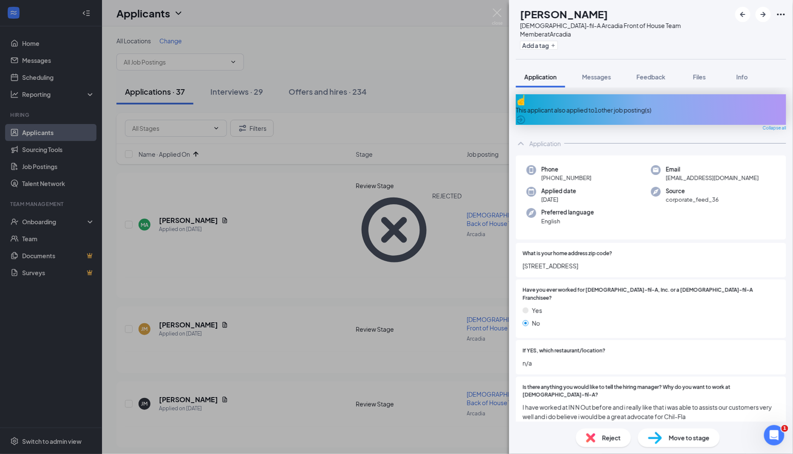
click at [625, 105] on div "This applicant also applied to 1 other job posting(s)" at bounding box center [651, 109] width 270 height 9
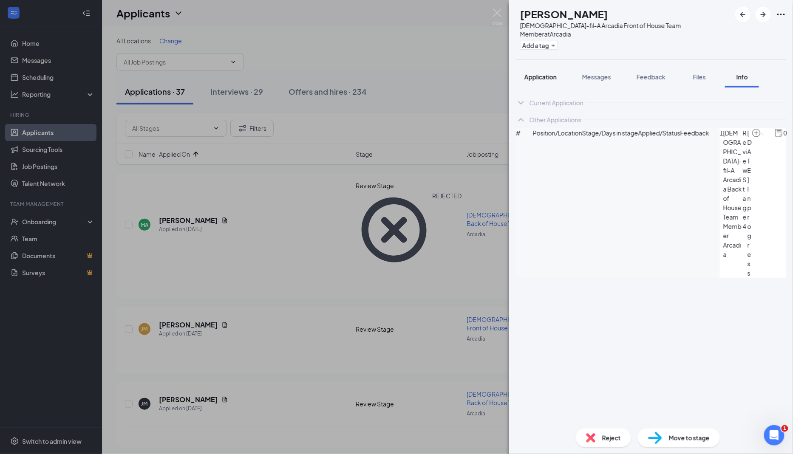
click at [539, 73] on span "Application" at bounding box center [540, 77] width 32 height 8
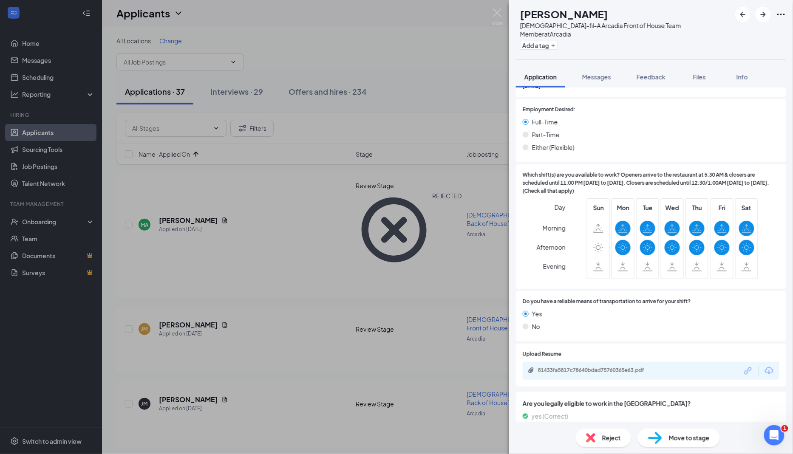
scroll to position [457, 0]
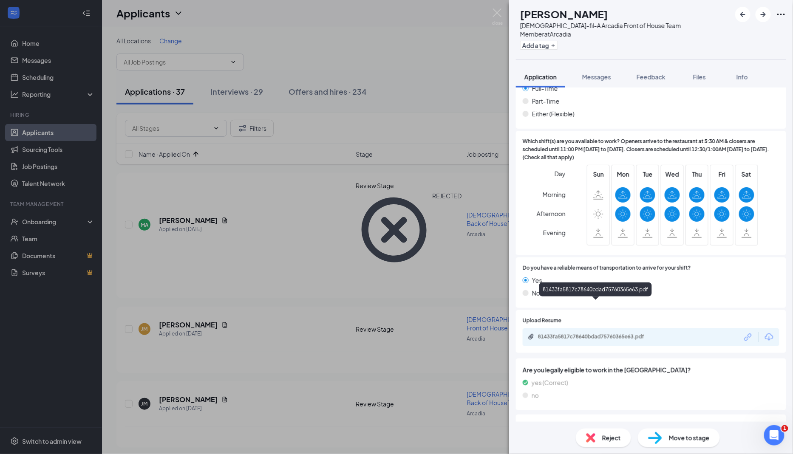
click at [648, 333] on div "81433fa5817c78640bdad75760365e63.pdf" at bounding box center [597, 336] width 119 height 7
click at [763, 11] on icon "ArrowRight" at bounding box center [763, 14] width 10 height 10
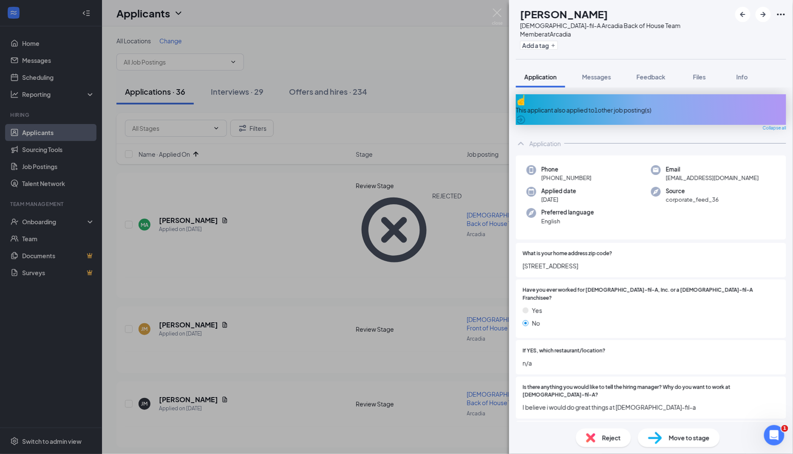
click at [670, 441] on span "Move to stage" at bounding box center [689, 437] width 41 height 9
type input "Zoom Screening Call (next stage)"
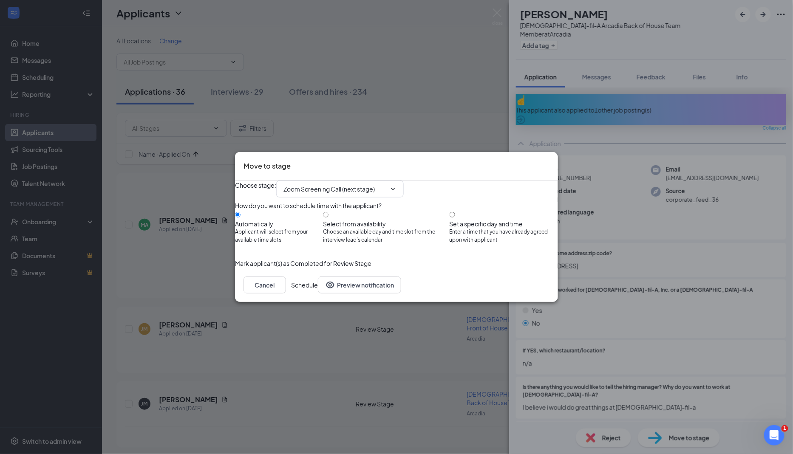
click at [318, 294] on button "Schedule" at bounding box center [304, 285] width 27 height 17
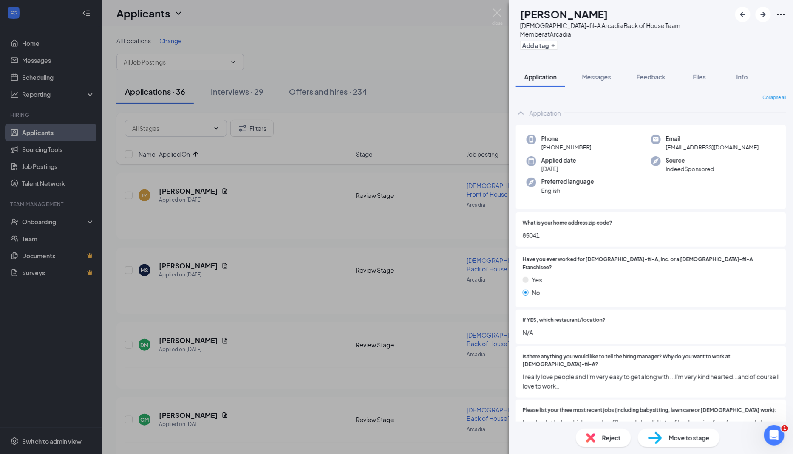
click at [535, 231] on span "85041" at bounding box center [650, 235] width 257 height 9
click at [613, 440] on span "Reject" at bounding box center [611, 437] width 19 height 9
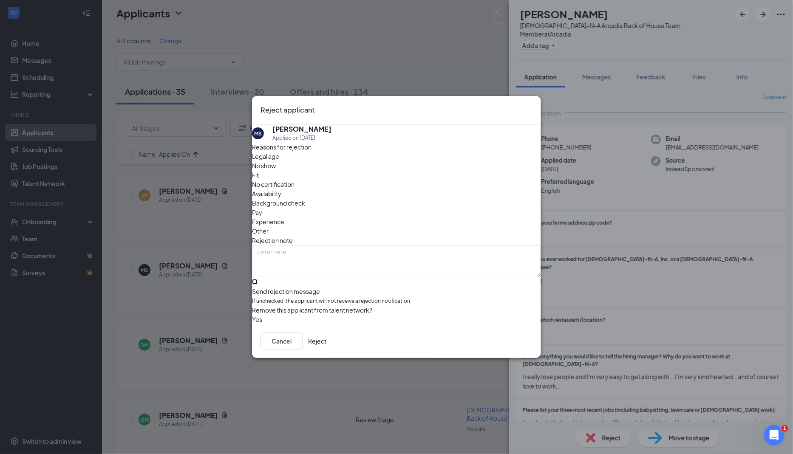
click at [257, 279] on input "Send rejection message If unchecked, the applicant will not receive a rejection…" at bounding box center [255, 282] width 6 height 6
checkbox input "true"
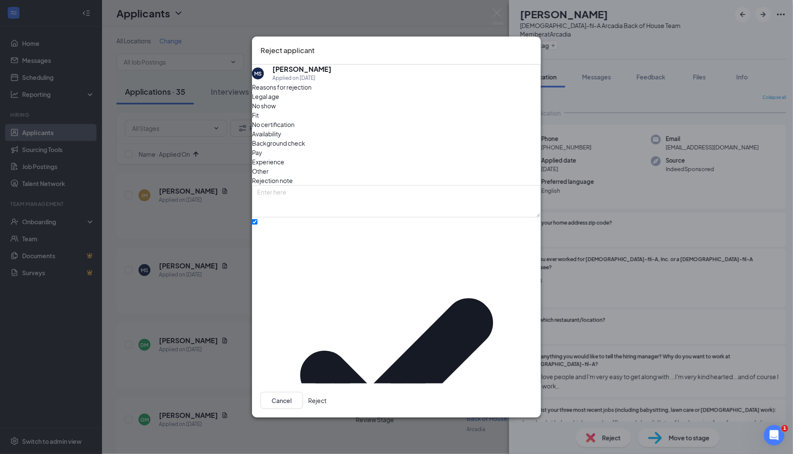
click at [326, 392] on button "Reject" at bounding box center [317, 400] width 18 height 17
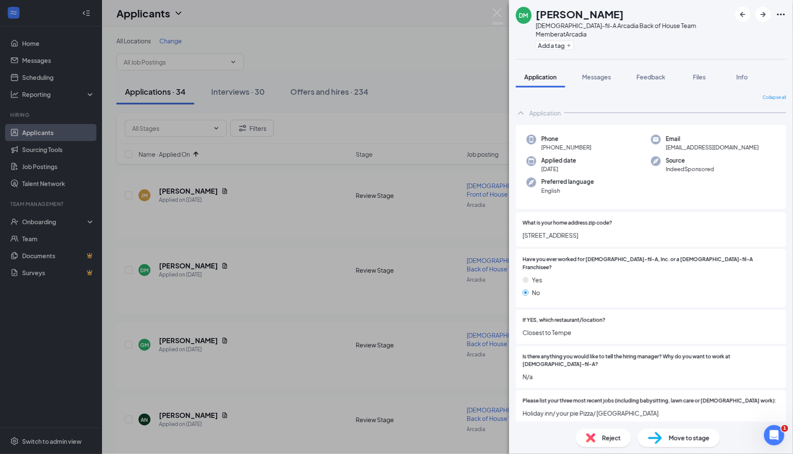
click at [590, 231] on span "5885 S 32nd ST phoenix AZ 85040" at bounding box center [650, 235] width 257 height 9
click at [624, 322] on div "If YES, which restaurant/location? Closest to Tempe" at bounding box center [651, 327] width 270 height 34
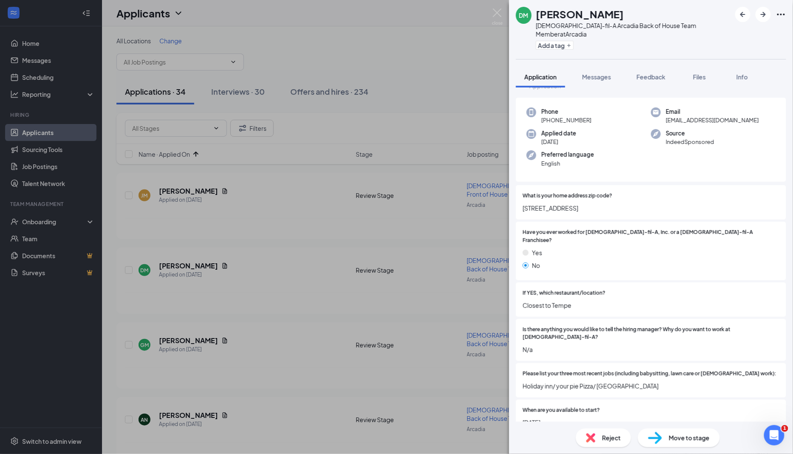
click at [603, 439] on span "Reject" at bounding box center [611, 437] width 19 height 9
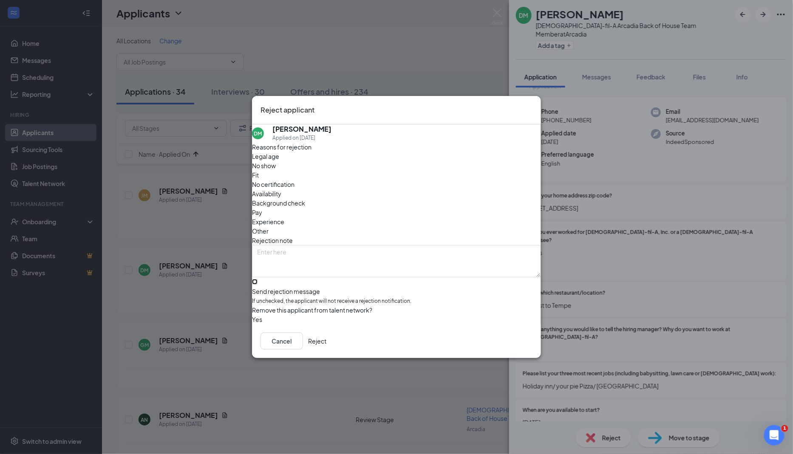
click at [257, 279] on input "Send rejection message If unchecked, the applicant will not receive a rejection…" at bounding box center [255, 282] width 6 height 6
checkbox input "true"
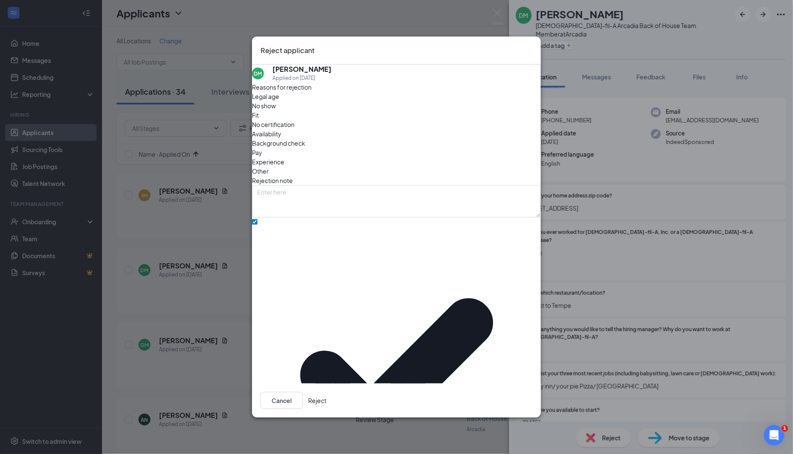
click at [326, 392] on button "Reject" at bounding box center [317, 400] width 18 height 17
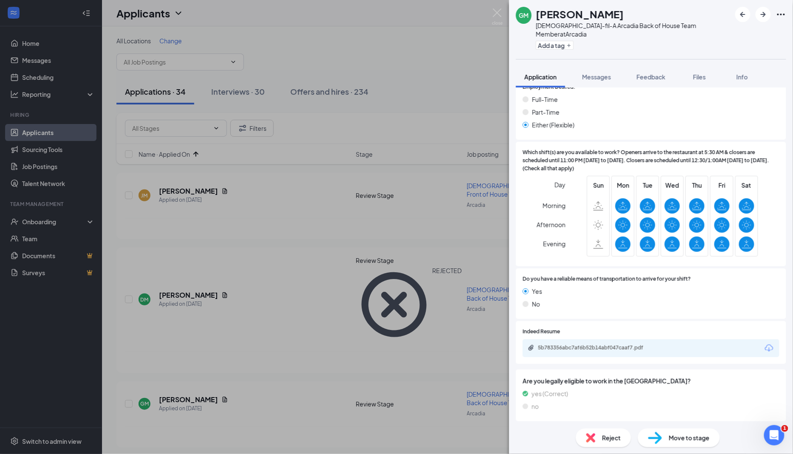
scroll to position [420, 0]
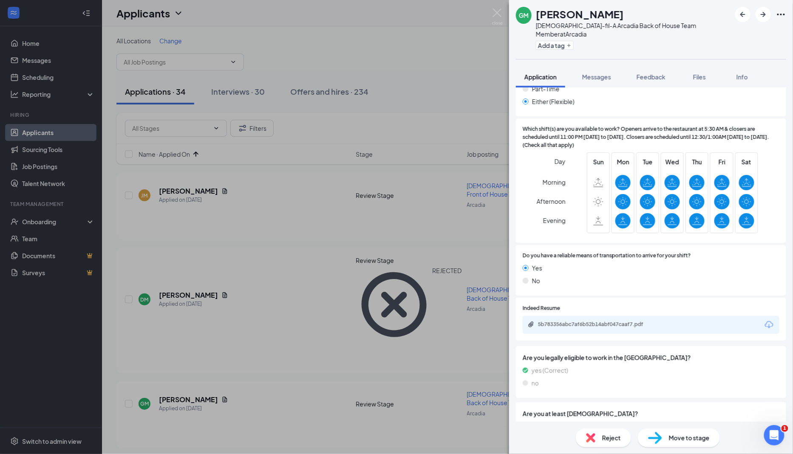
click at [624, 321] on div "5b783356abc7af6b52b14abf047caaf7.pdf" at bounding box center [597, 324] width 119 height 7
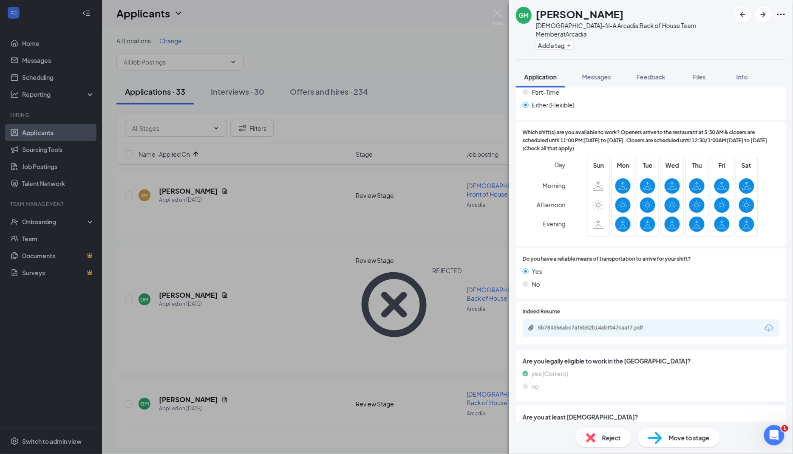
click at [691, 437] on span "Move to stage" at bounding box center [689, 437] width 41 height 9
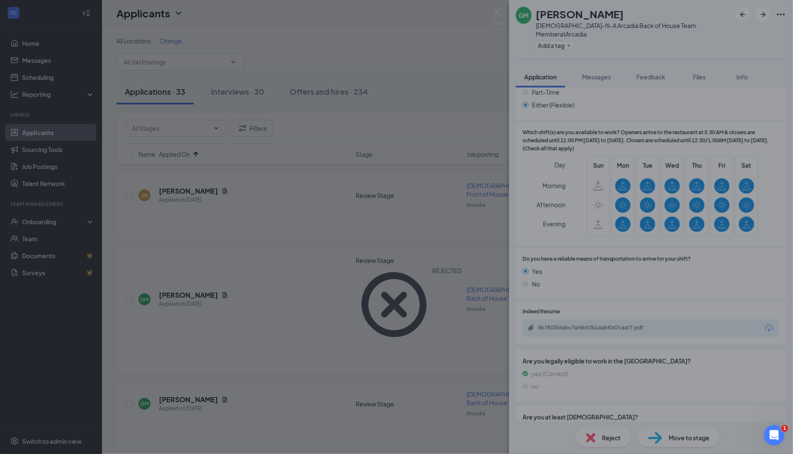
type input "Zoom Screening Call (next stage)"
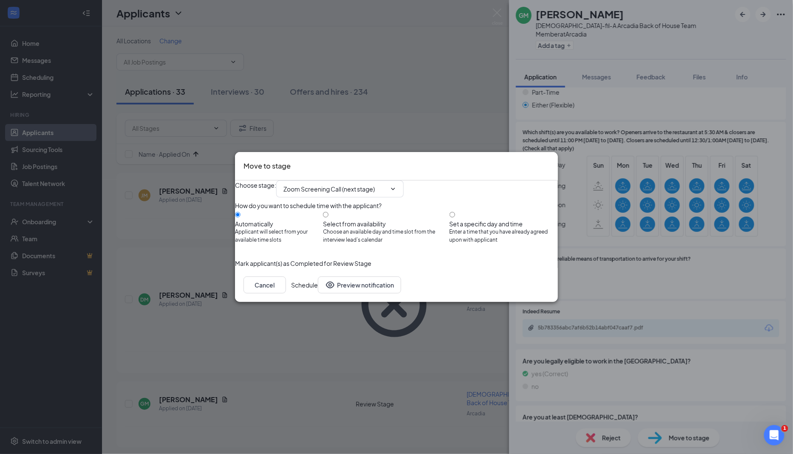
click at [318, 294] on button "Schedule" at bounding box center [304, 285] width 27 height 17
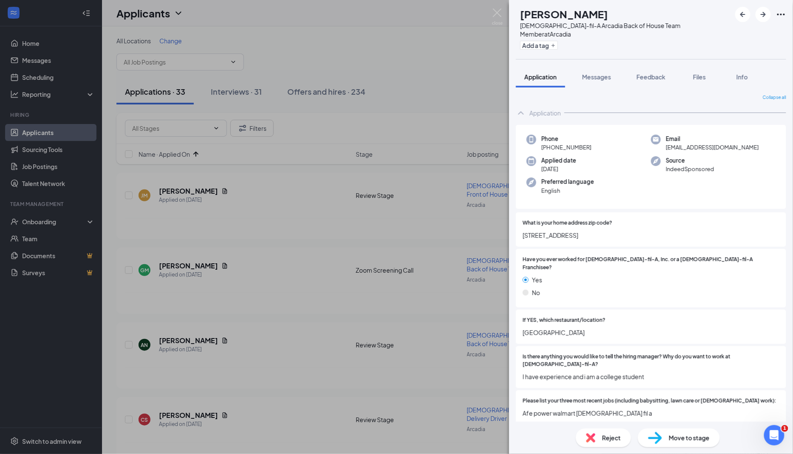
click at [567, 231] on span "3300 camelback rd" at bounding box center [650, 235] width 257 height 9
click at [568, 231] on span "3300 camelback rd" at bounding box center [650, 235] width 257 height 9
click at [593, 440] on img at bounding box center [590, 437] width 9 height 9
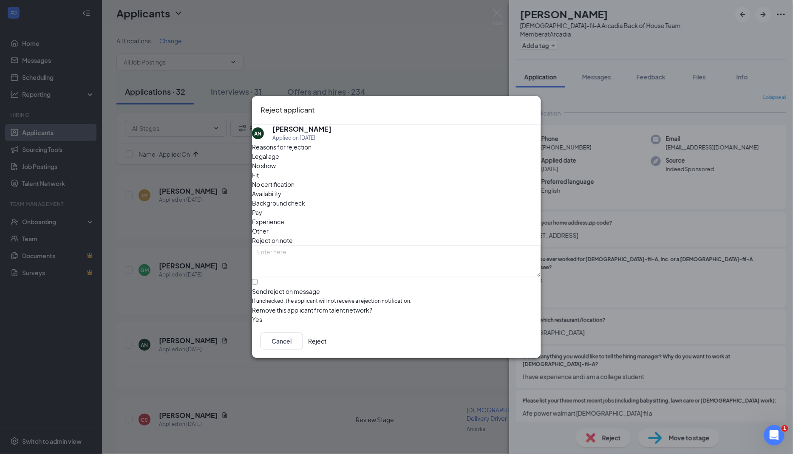
click at [294, 260] on div "Reasons for rejection Legal age No show Fit No certification Availability Backg…" at bounding box center [396, 233] width 289 height 182
click at [257, 279] on input "Send rejection message If unchecked, the applicant will not receive a rejection…" at bounding box center [255, 282] width 6 height 6
checkbox input "true"
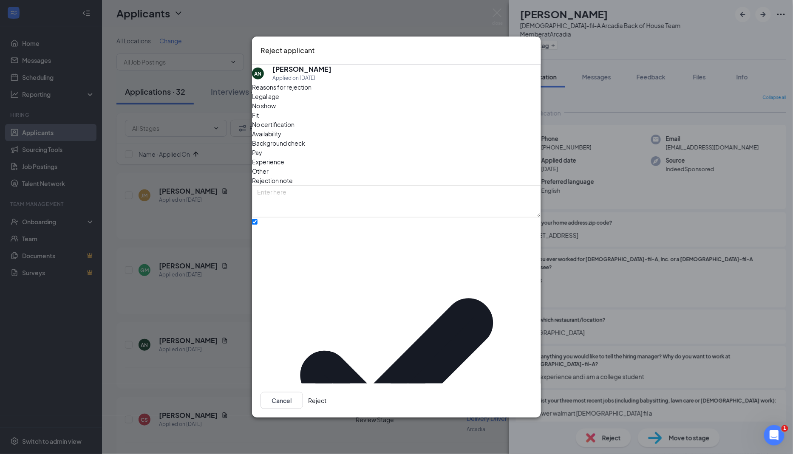
click at [326, 392] on button "Reject" at bounding box center [317, 400] width 18 height 17
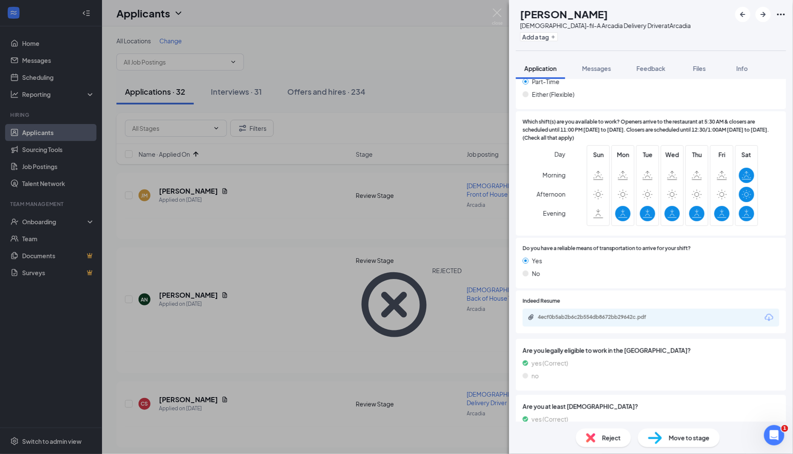
scroll to position [457, 0]
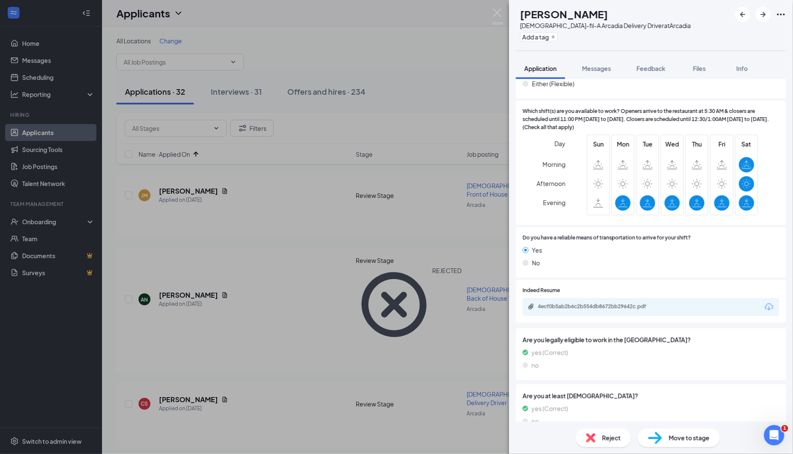
click at [623, 439] on div "Reject" at bounding box center [603, 438] width 55 height 19
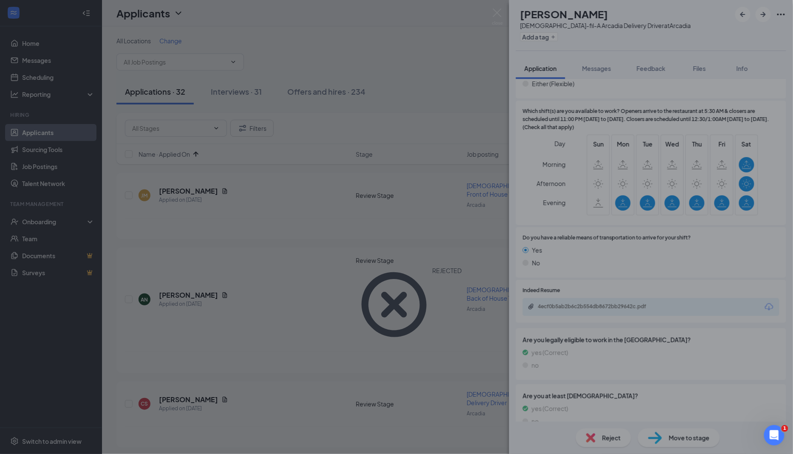
scroll to position [454, 0]
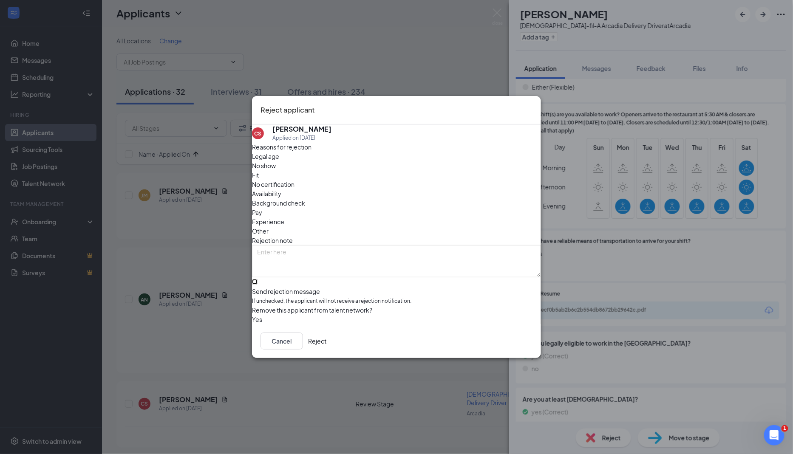
click at [257, 279] on input "Send rejection message If unchecked, the applicant will not receive a rejection…" at bounding box center [255, 282] width 6 height 6
checkbox input "true"
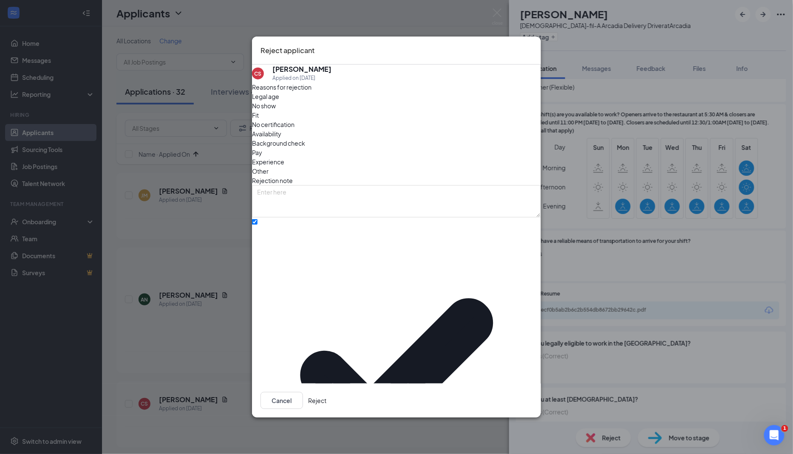
click at [326, 392] on button "Reject" at bounding box center [317, 400] width 18 height 17
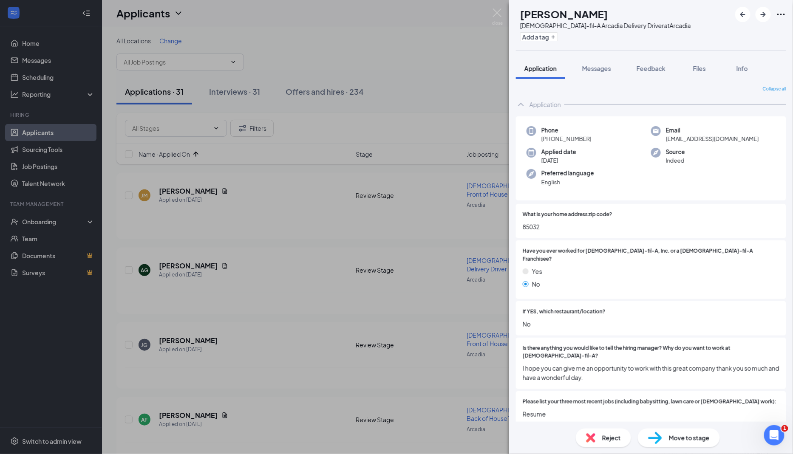
click at [531, 227] on span "85032" at bounding box center [650, 226] width 257 height 9
click at [532, 227] on span "85032" at bounding box center [650, 226] width 257 height 9
click at [604, 440] on span "Reject" at bounding box center [611, 437] width 19 height 9
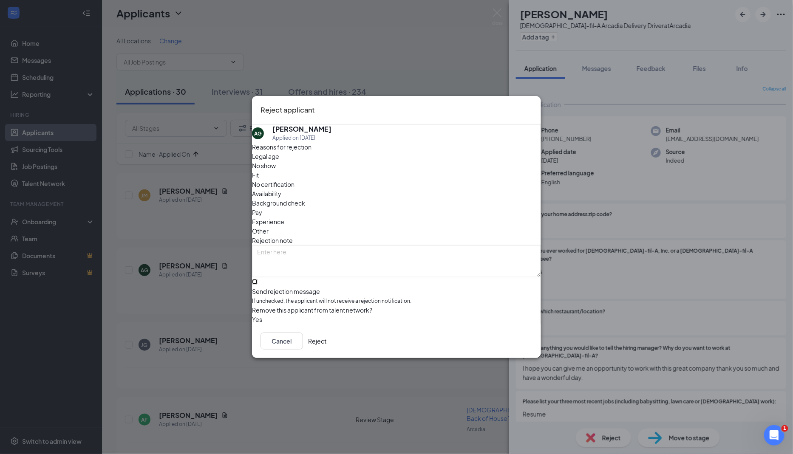
click at [257, 279] on input "Send rejection message If unchecked, the applicant will not receive a rejection…" at bounding box center [255, 282] width 6 height 6
checkbox input "true"
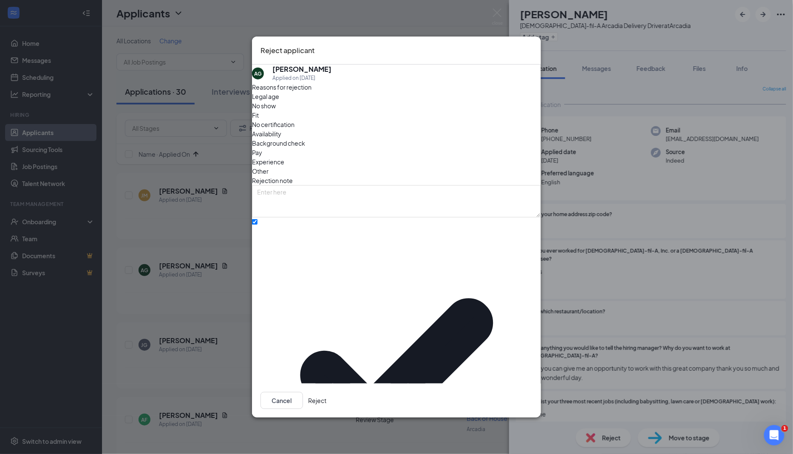
click at [326, 392] on button "Reject" at bounding box center [317, 400] width 18 height 17
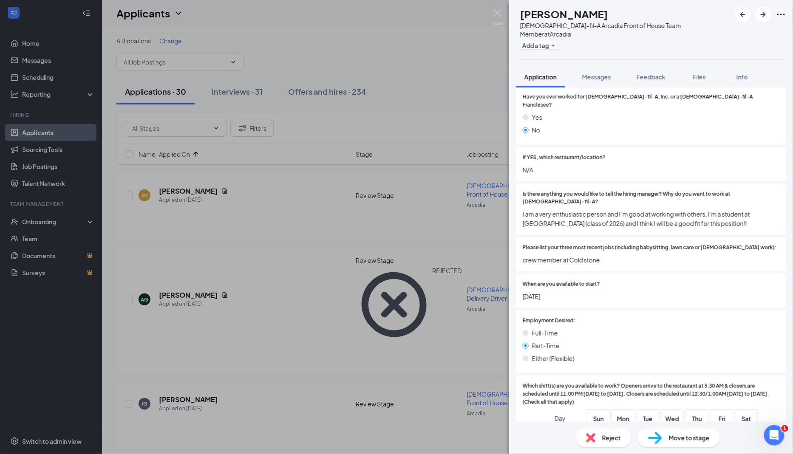
scroll to position [146, 0]
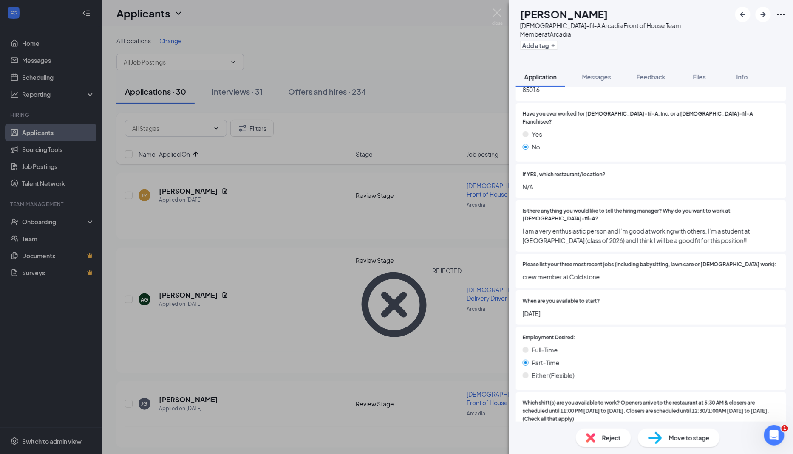
click at [673, 443] on div "Move to stage" at bounding box center [679, 438] width 82 height 19
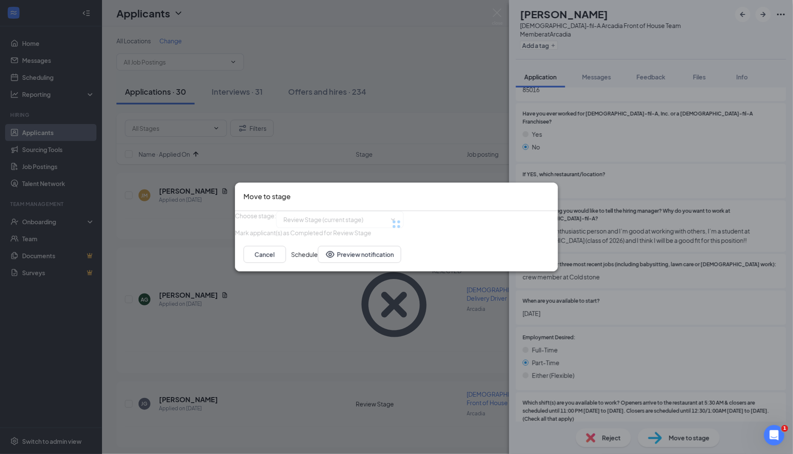
type input "Zoom Screening Call (next stage)"
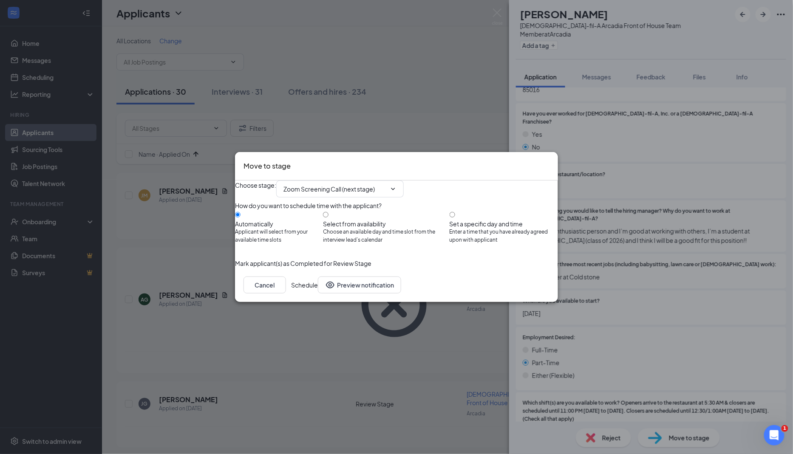
click at [318, 294] on button "Schedule" at bounding box center [304, 285] width 27 height 17
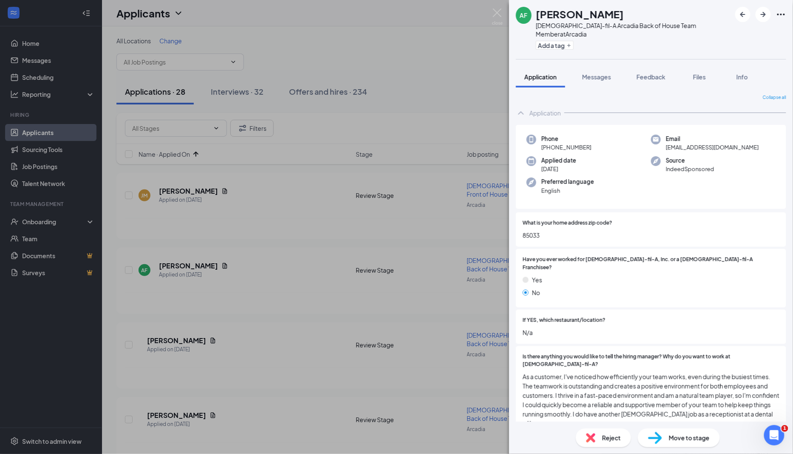
click at [537, 221] on div "What is your home address zip code? 85033" at bounding box center [650, 229] width 257 height 21
click at [607, 436] on span "Reject" at bounding box center [611, 437] width 19 height 9
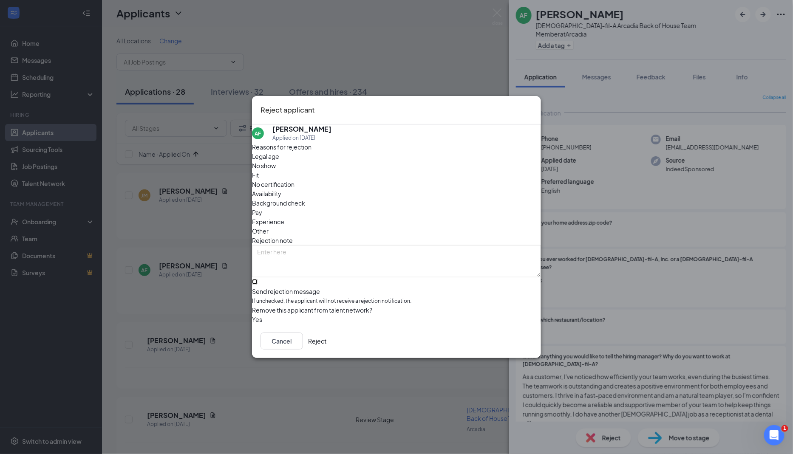
click at [257, 279] on input "Send rejection message If unchecked, the applicant will not receive a rejection…" at bounding box center [255, 282] width 6 height 6
checkbox input "true"
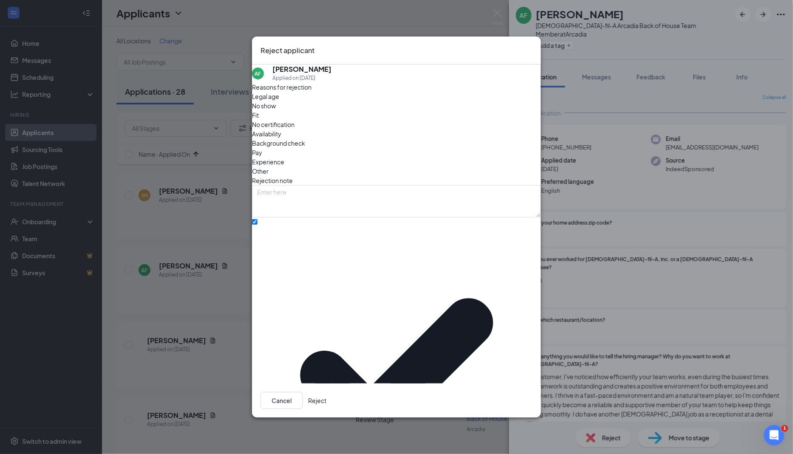
click at [326, 392] on button "Reject" at bounding box center [317, 400] width 18 height 17
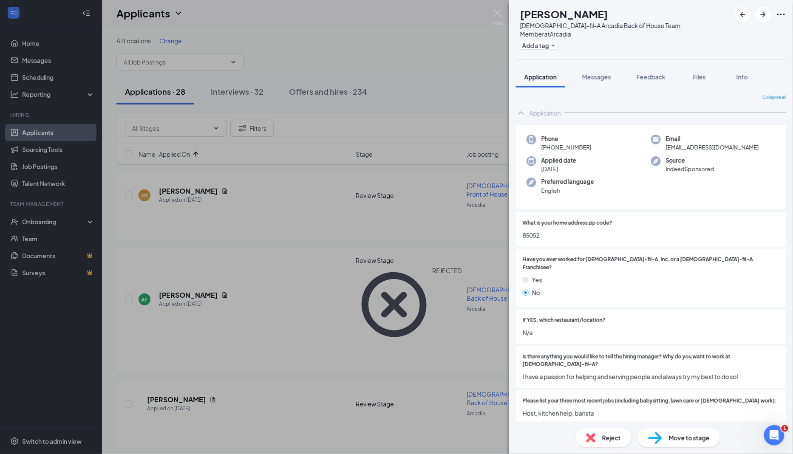
click at [598, 441] on div "Reject" at bounding box center [603, 438] width 55 height 19
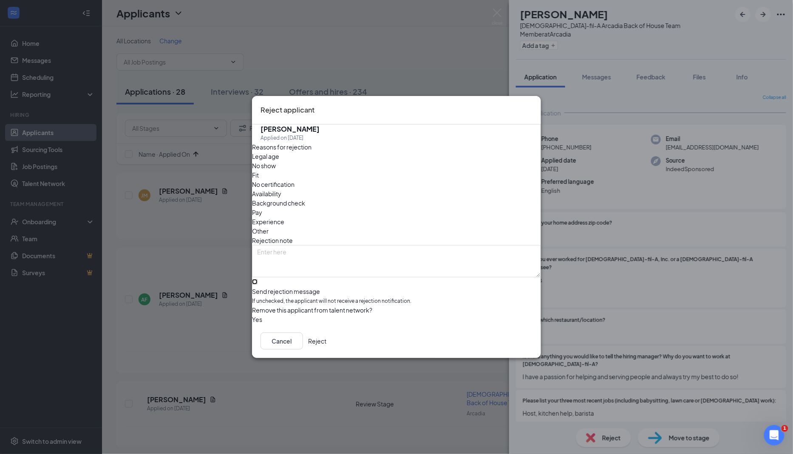
click at [257, 279] on input "Send rejection message If unchecked, the applicant will not receive a rejection…" at bounding box center [255, 282] width 6 height 6
checkbox input "true"
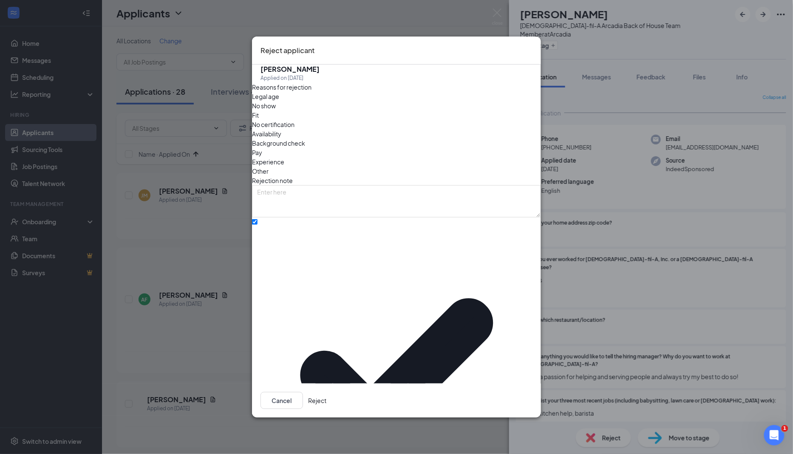
click at [326, 392] on button "Reject" at bounding box center [317, 400] width 18 height 17
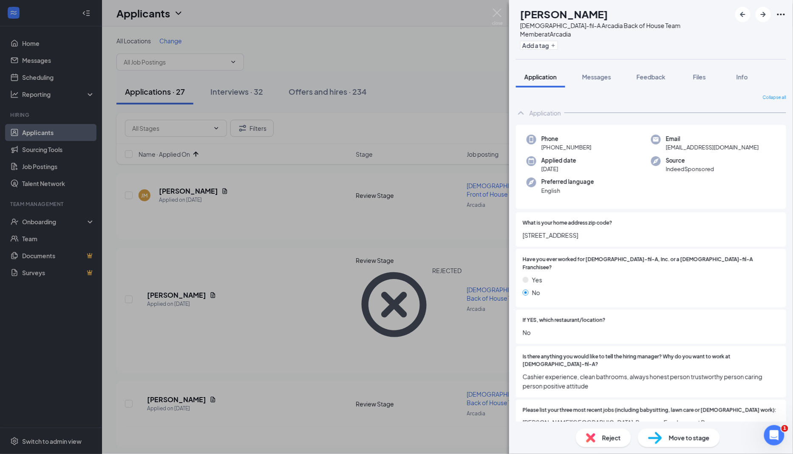
click at [546, 231] on span "6420 S. 22nd Street" at bounding box center [650, 235] width 257 height 9
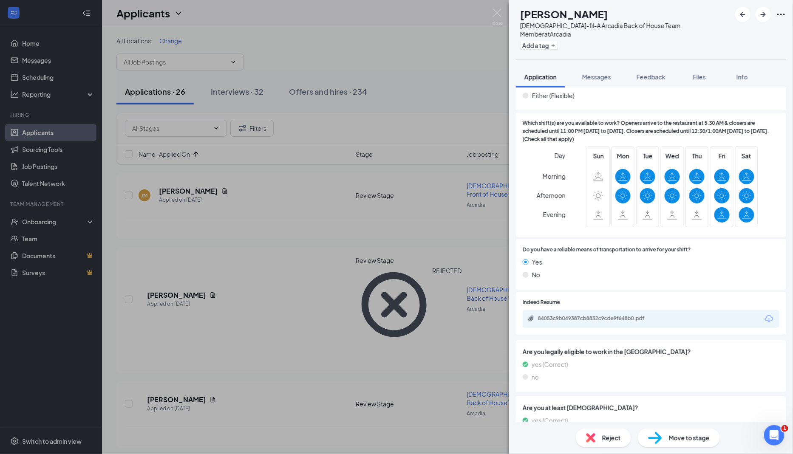
click at [599, 435] on div "Reject" at bounding box center [603, 438] width 55 height 19
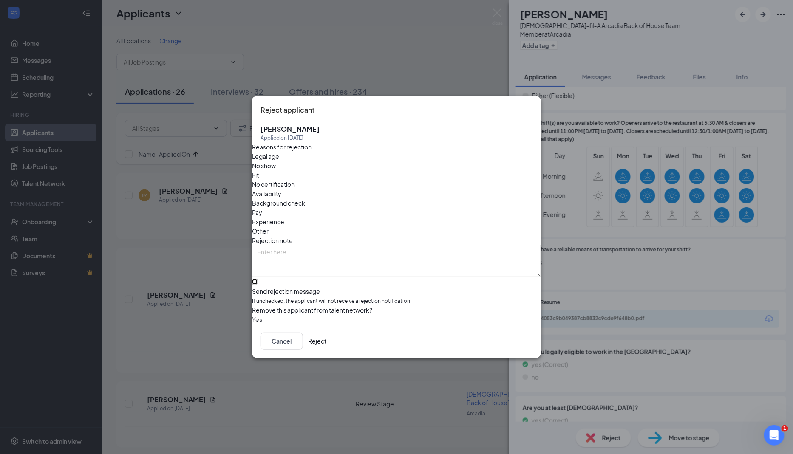
click at [257, 281] on input "Send rejection message If unchecked, the applicant will not receive a rejection…" at bounding box center [255, 282] width 6 height 6
checkbox input "true"
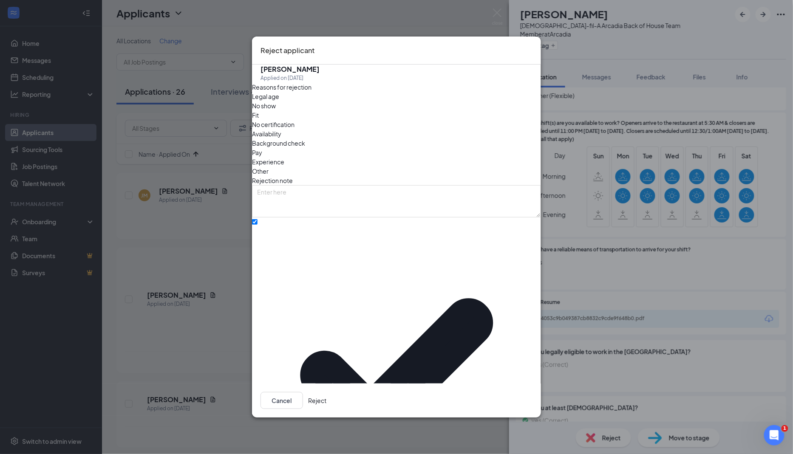
click at [326, 392] on button "Reject" at bounding box center [317, 400] width 18 height 17
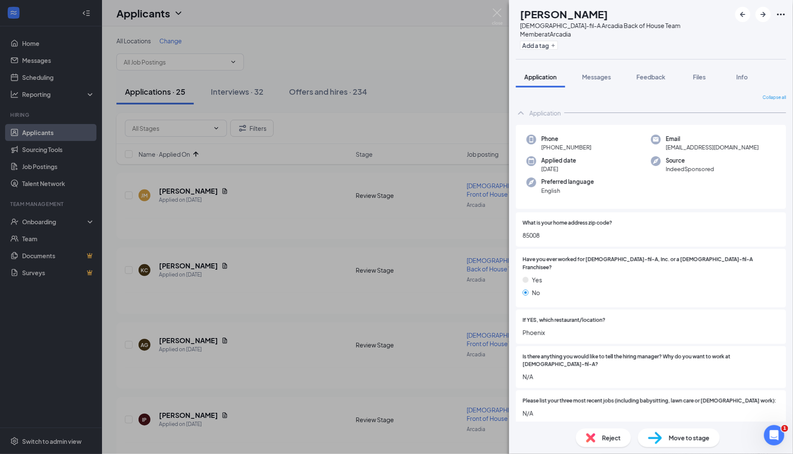
click at [532, 231] on span "85008" at bounding box center [650, 235] width 257 height 9
click at [628, 219] on div at bounding box center [695, 223] width 167 height 8
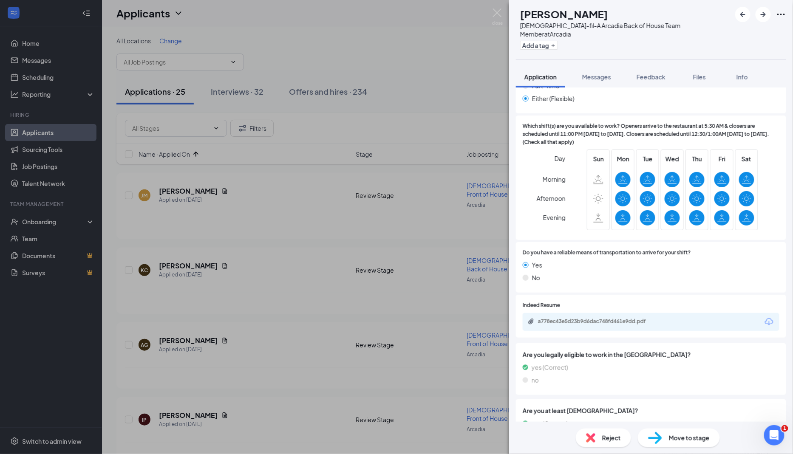
scroll to position [420, 0]
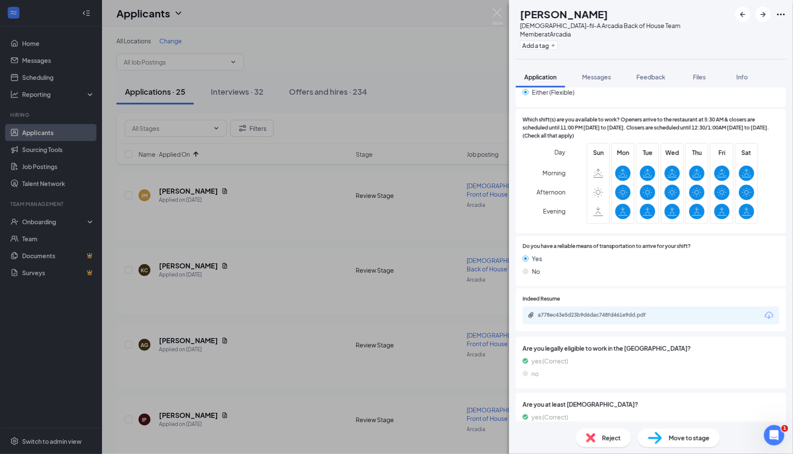
click at [606, 440] on span "Reject" at bounding box center [611, 437] width 19 height 9
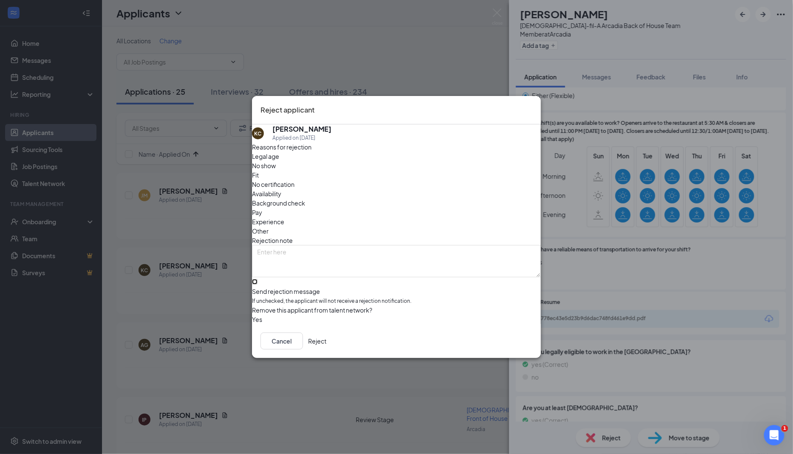
click at [257, 279] on input "Send rejection message If unchecked, the applicant will not receive a rejection…" at bounding box center [255, 282] width 6 height 6
checkbox input "true"
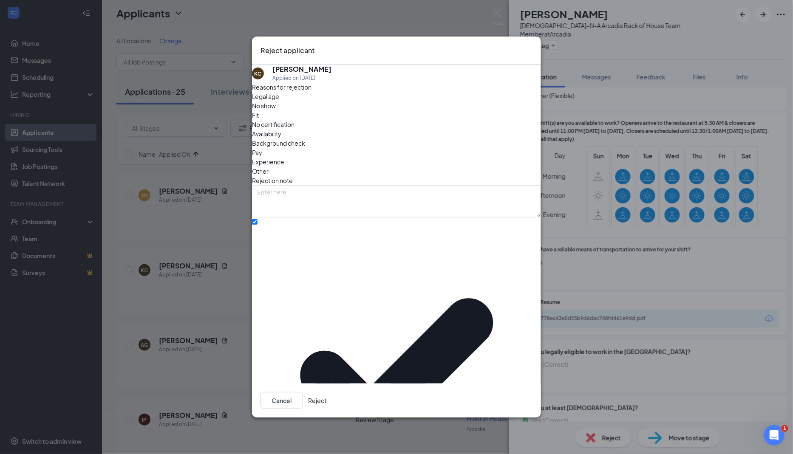
click at [326, 392] on button "Reject" at bounding box center [317, 400] width 18 height 17
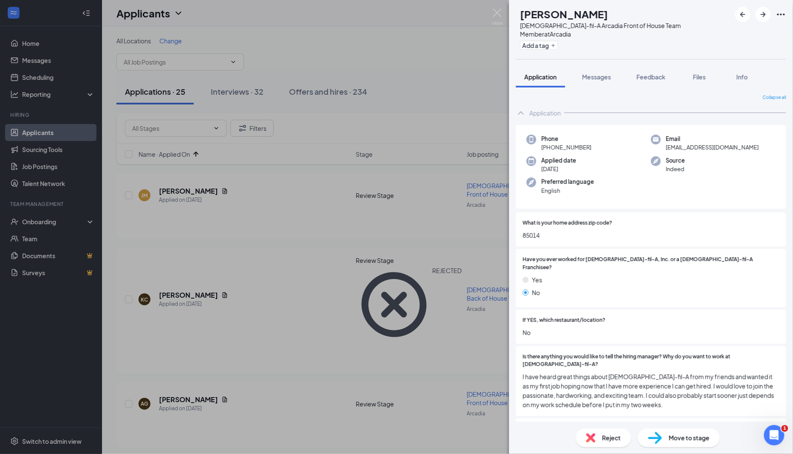
click at [535, 231] on span "85014" at bounding box center [650, 235] width 257 height 9
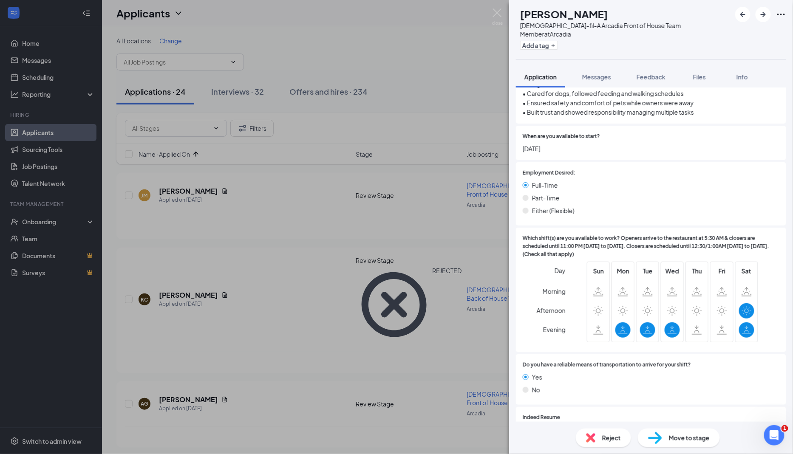
scroll to position [569, 0]
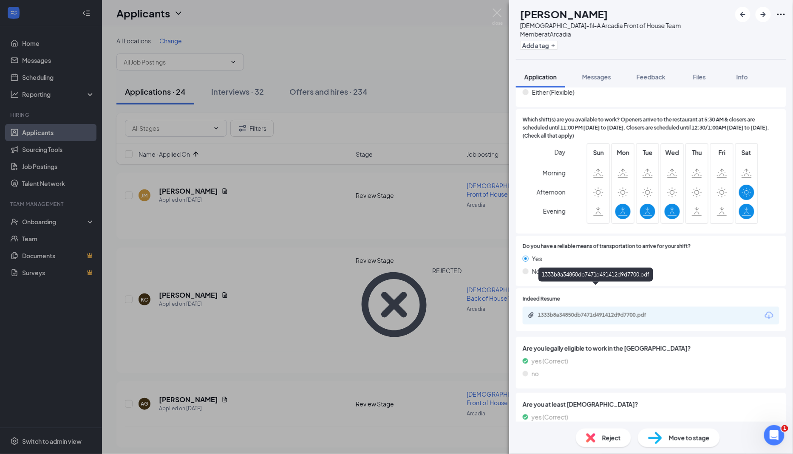
click at [599, 312] on div "1333b8a34850db7471d491412d9d7700.pdf" at bounding box center [597, 315] width 119 height 7
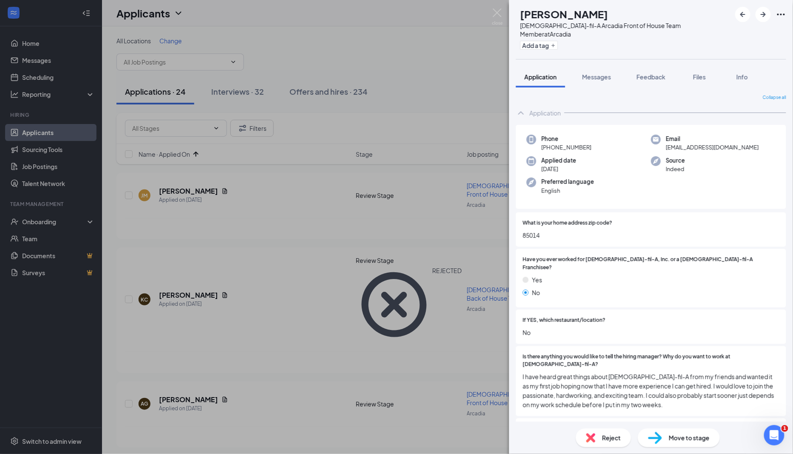
click at [666, 436] on div "Move to stage" at bounding box center [679, 438] width 82 height 19
type input "Zoom Screening Call (next stage)"
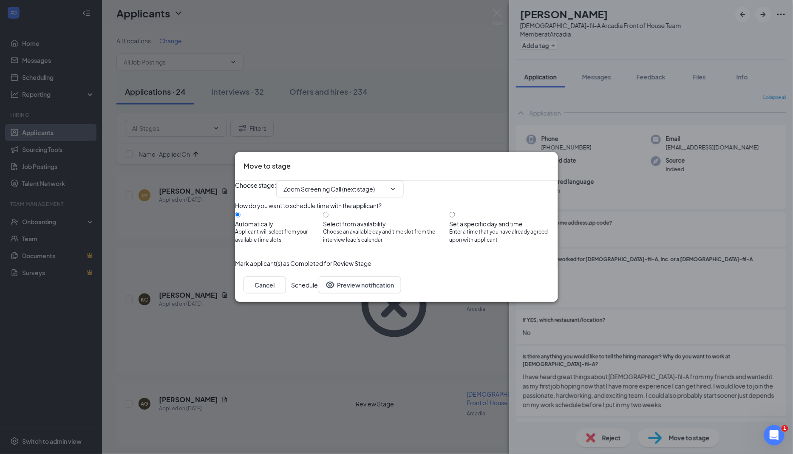
click at [318, 294] on button "Schedule" at bounding box center [304, 285] width 27 height 17
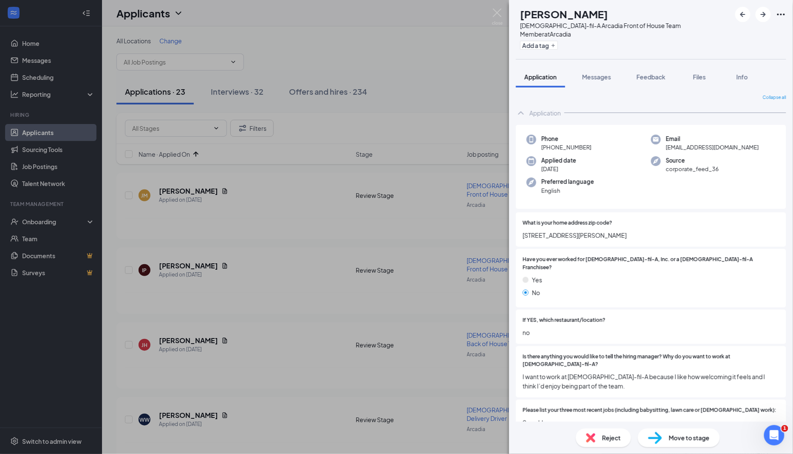
click at [560, 221] on div "What is your home address zip code? 7440 E. Thomas Rd" at bounding box center [650, 229] width 257 height 21
click at [560, 231] on span "7440 E. Thomas Rd" at bounding box center [650, 235] width 257 height 9
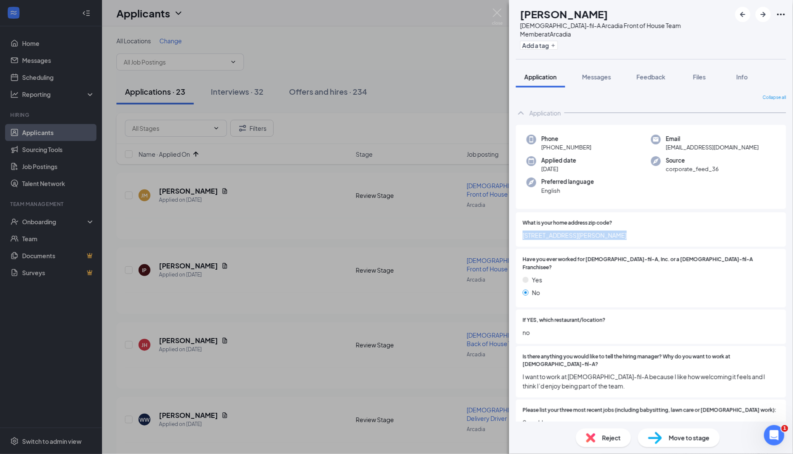
click at [560, 231] on span "7440 E. Thomas Rd" at bounding box center [650, 235] width 257 height 9
click at [645, 353] on div "Is there anything you would like to tell the hiring manager? Why do you want to…" at bounding box center [650, 372] width 257 height 38
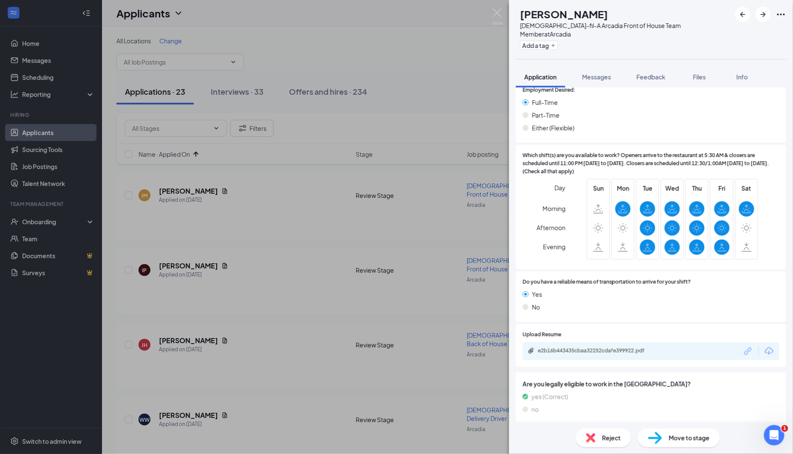
scroll to position [411, 0]
click at [624, 348] on div "e2b16b443435cbaa32252cdafe399922.pdf" at bounding box center [597, 351] width 119 height 7
click at [664, 440] on div "Move to stage" at bounding box center [679, 438] width 82 height 19
type input "Zoom Screening Call (next stage)"
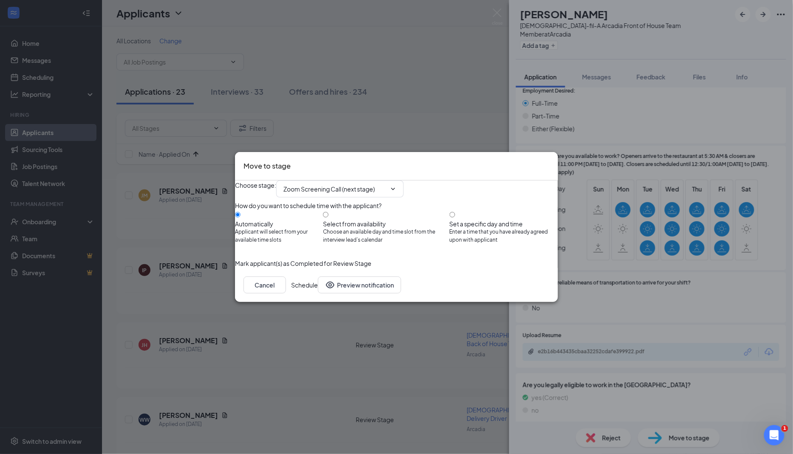
click at [318, 294] on button "Schedule" at bounding box center [304, 285] width 27 height 17
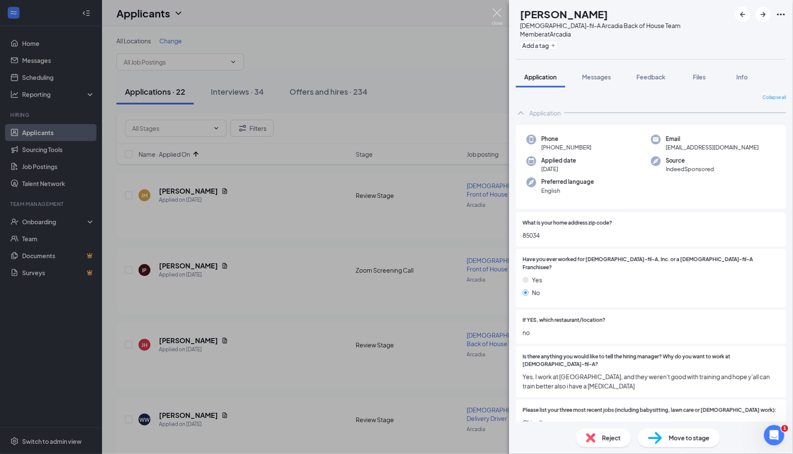
click at [494, 15] on img at bounding box center [497, 16] width 11 height 17
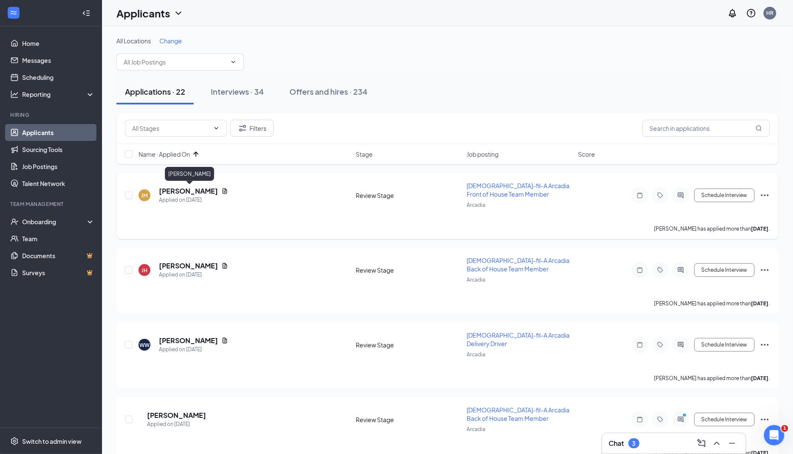
click at [192, 187] on h5 "jorge martinez veytia" at bounding box center [188, 190] width 59 height 9
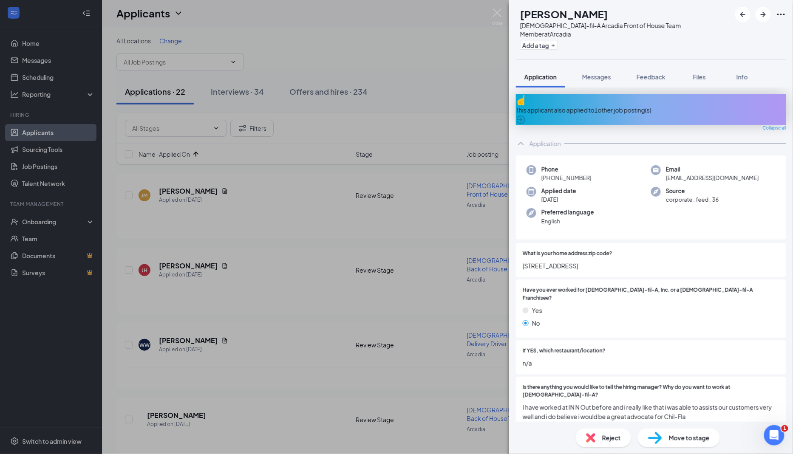
click at [604, 439] on span "Reject" at bounding box center [611, 437] width 19 height 9
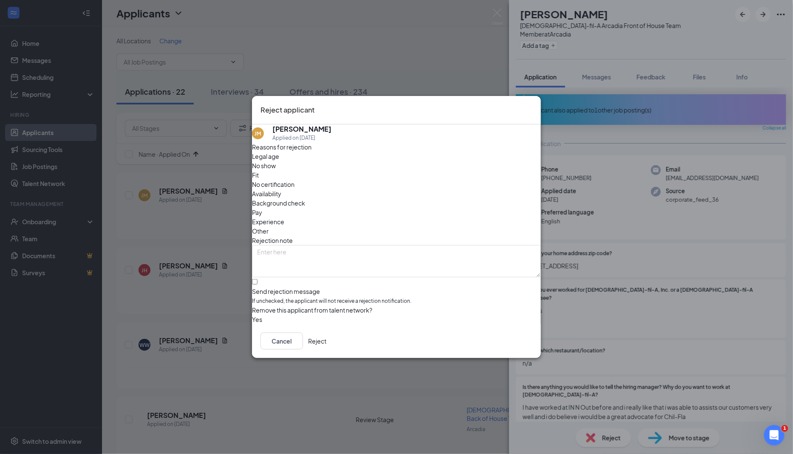
click at [326, 350] on button "Reject" at bounding box center [317, 341] width 18 height 17
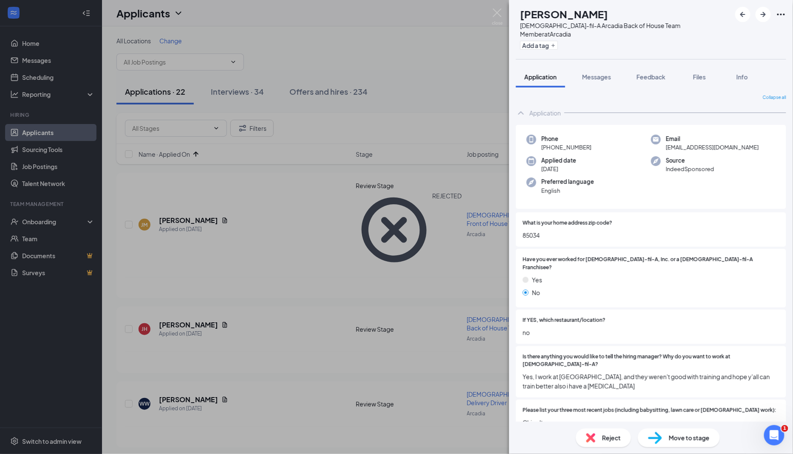
click at [537, 220] on div "What is your home address zip code? 85034" at bounding box center [650, 229] width 257 height 21
click at [537, 221] on div "What is your home address zip code? 85034" at bounding box center [650, 229] width 257 height 21
click at [624, 370] on div "Is there anything you would like to tell the hiring manager? Why do you want to…" at bounding box center [651, 372] width 270 height 52
click at [613, 438] on span "Reject" at bounding box center [611, 437] width 19 height 9
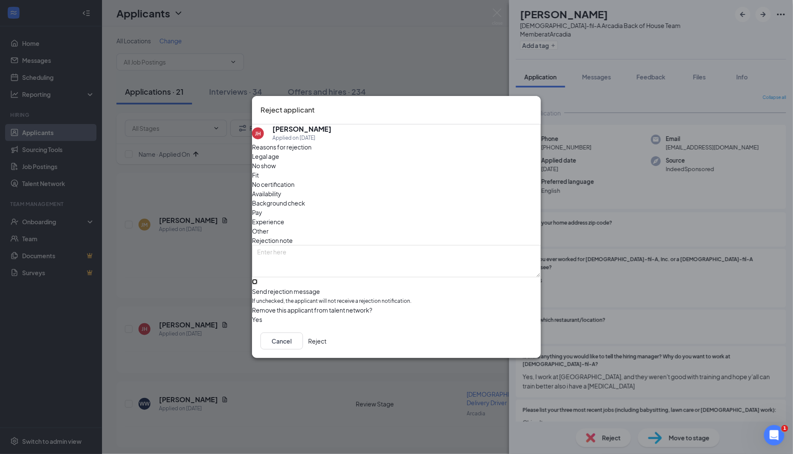
click at [257, 279] on input "Send rejection message If unchecked, the applicant will not receive a rejection…" at bounding box center [255, 282] width 6 height 6
checkbox input "true"
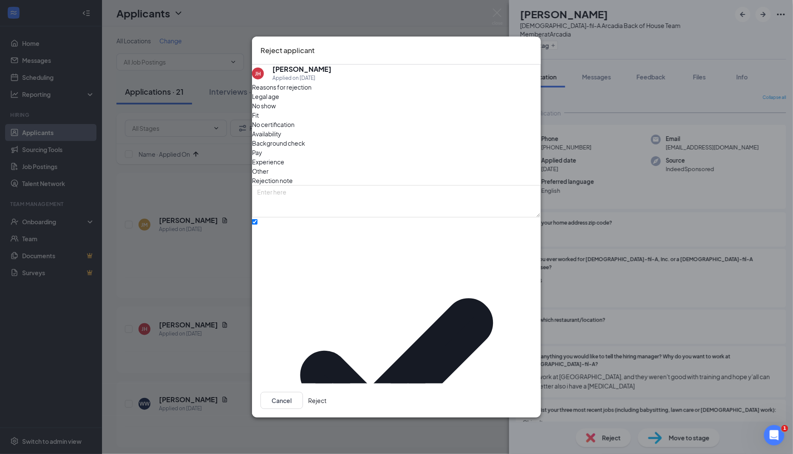
click at [326, 392] on button "Reject" at bounding box center [317, 400] width 18 height 17
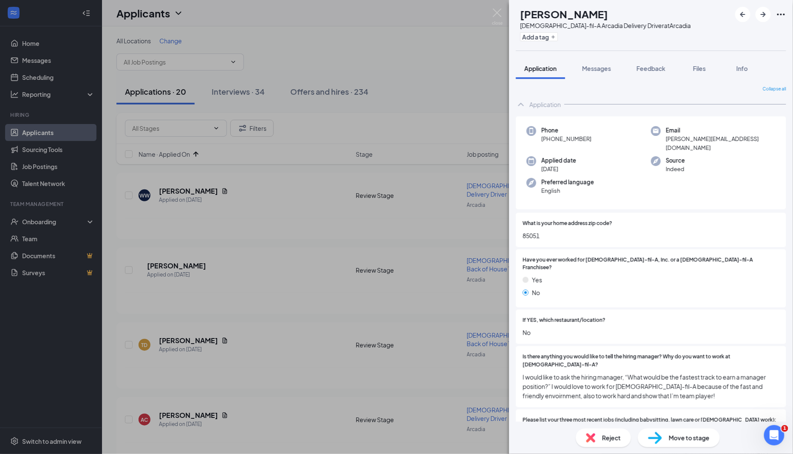
click at [533, 231] on span "85051" at bounding box center [650, 235] width 257 height 9
click at [597, 434] on div "Reject" at bounding box center [603, 438] width 55 height 19
click at [595, 438] on div "Reject applicant WW Woody Wilson Applied on Sep 12 Reasons for rejection Legal …" at bounding box center [396, 227] width 793 height 454
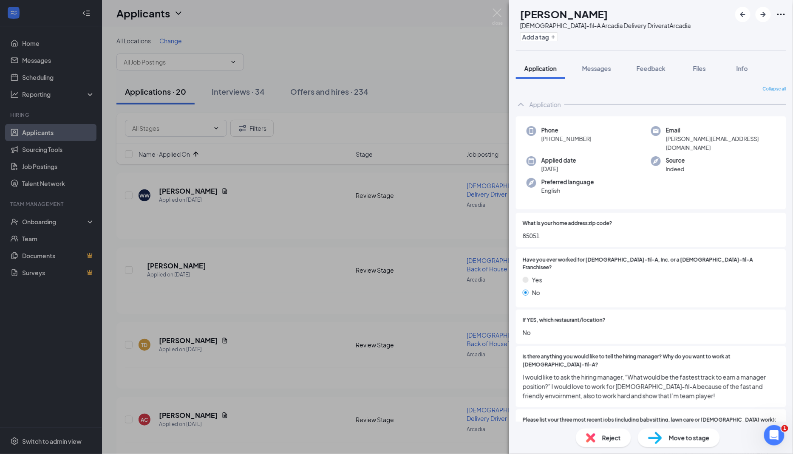
click at [606, 439] on span "Reject" at bounding box center [611, 437] width 19 height 9
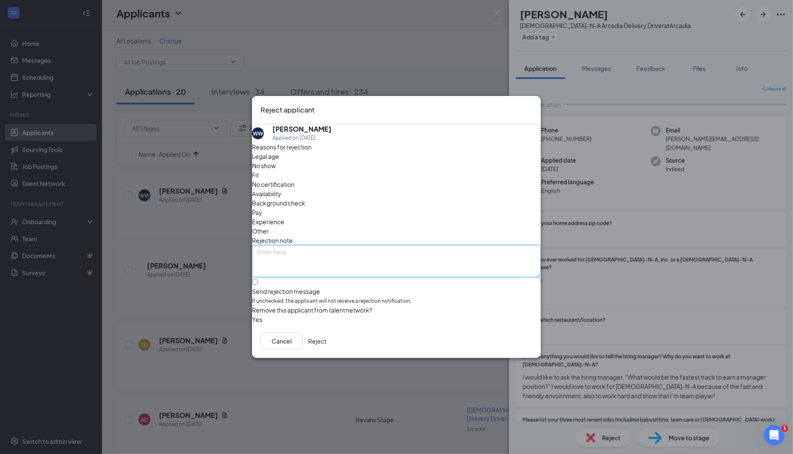
click at [382, 248] on textarea at bounding box center [396, 261] width 289 height 32
click at [257, 279] on input "Send rejection message If unchecked, the applicant will not receive a rejection…" at bounding box center [255, 282] width 6 height 6
checkbox input "true"
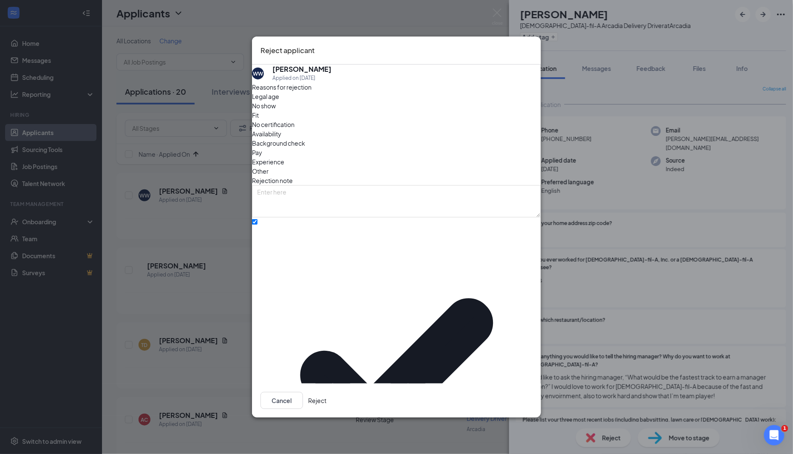
click at [326, 392] on button "Reject" at bounding box center [317, 400] width 18 height 17
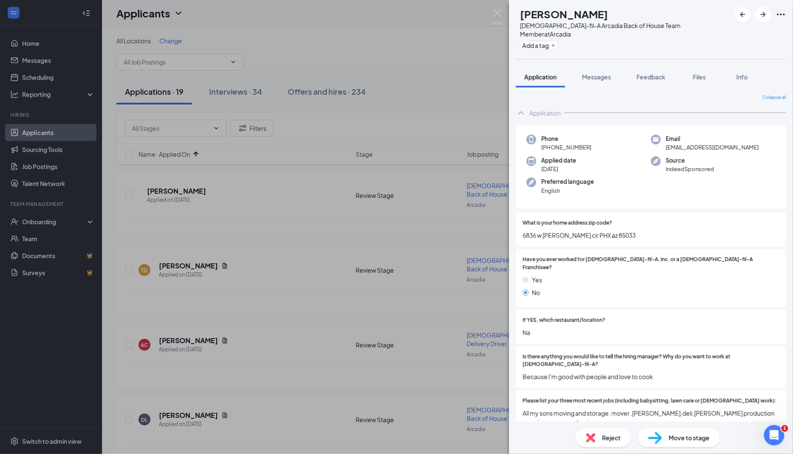
click at [590, 231] on span "6836 w Monterosa cir PHX az 85033" at bounding box center [650, 235] width 257 height 9
click at [610, 435] on span "Reject" at bounding box center [611, 437] width 19 height 9
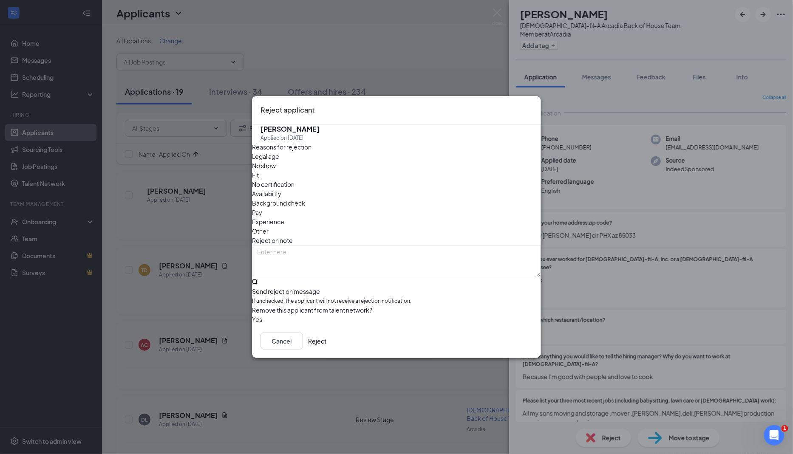
click at [257, 279] on input "Send rejection message If unchecked, the applicant will not receive a rejection…" at bounding box center [255, 282] width 6 height 6
checkbox input "true"
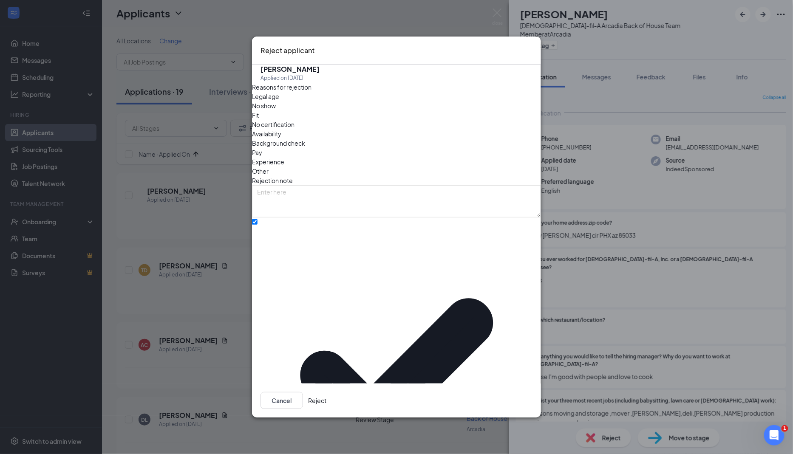
click at [326, 392] on button "Reject" at bounding box center [317, 400] width 18 height 17
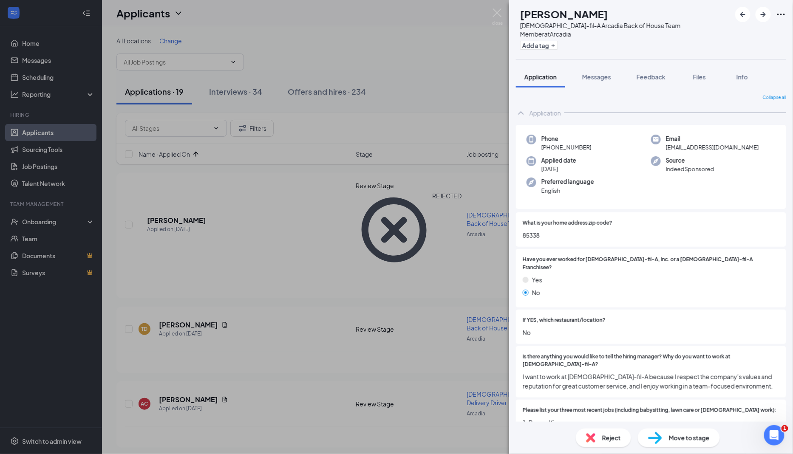
click at [538, 231] on span "85338" at bounding box center [650, 235] width 257 height 9
click at [596, 438] on div "Reject" at bounding box center [603, 438] width 55 height 19
click at [596, 438] on div "Reject applicant TD Tiana Delgado Applied on Sep 13 Reasons for rejection Legal…" at bounding box center [396, 227] width 793 height 454
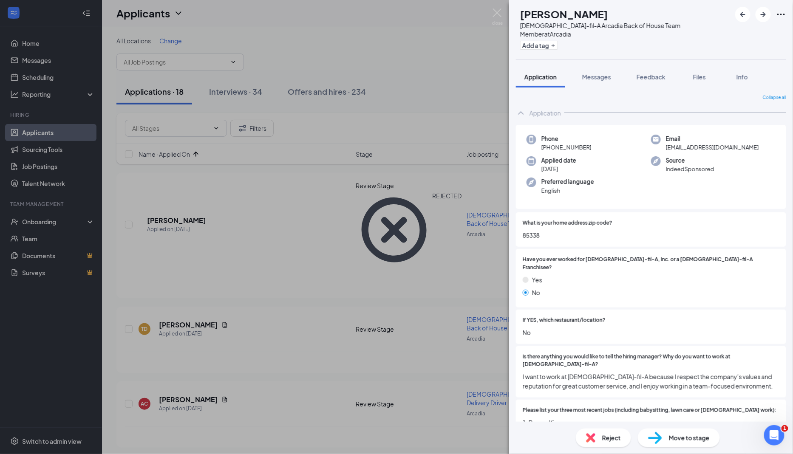
click at [607, 440] on span "Reject" at bounding box center [611, 437] width 19 height 9
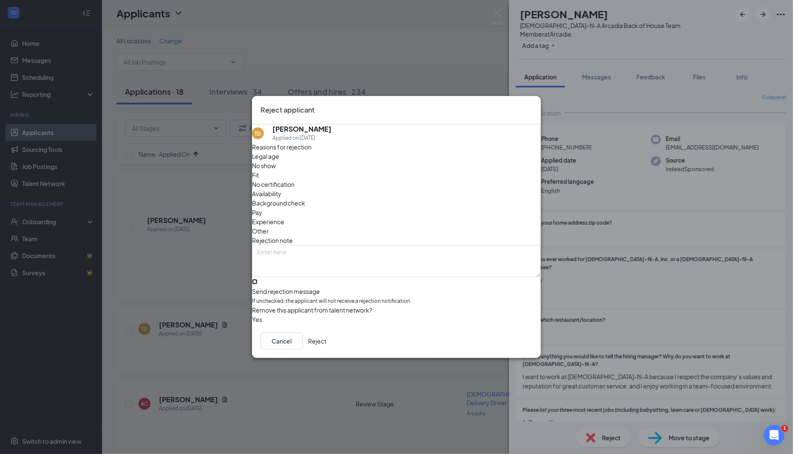
click at [257, 279] on input "Send rejection message If unchecked, the applicant will not receive a rejection…" at bounding box center [255, 282] width 6 height 6
checkbox input "true"
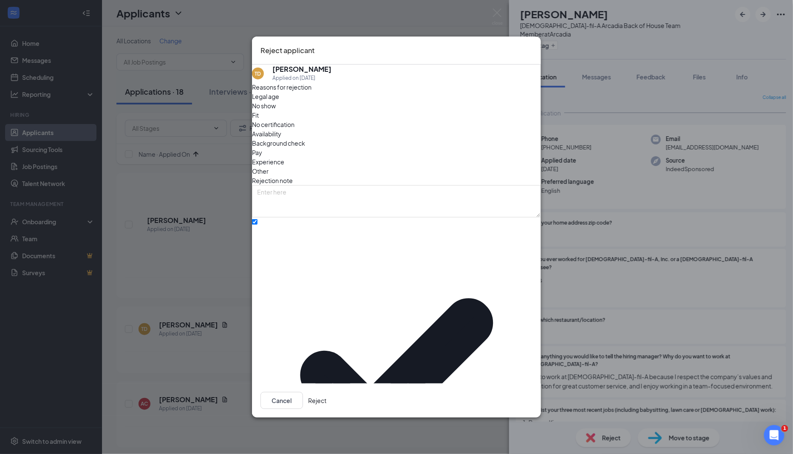
click at [326, 392] on button "Reject" at bounding box center [317, 400] width 18 height 17
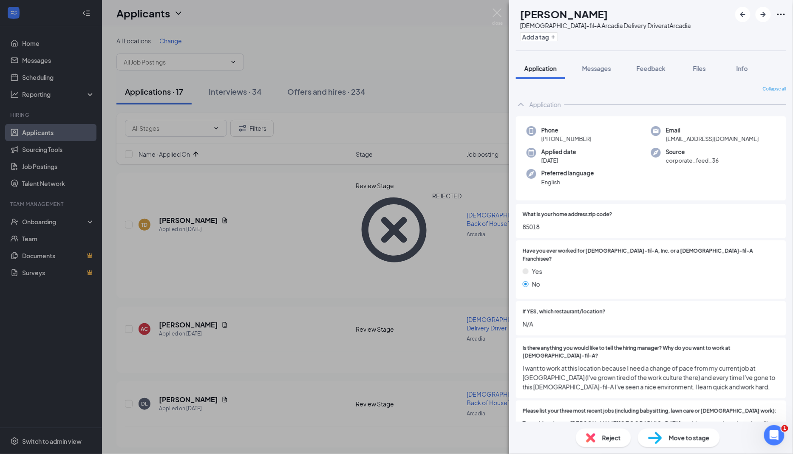
click at [540, 226] on span "85018" at bounding box center [650, 226] width 257 height 9
click at [540, 227] on span "85018" at bounding box center [650, 226] width 257 height 9
click at [612, 251] on span "Have you ever worked for [DEMOGRAPHIC_DATA]-fil-A, Inc. or a [DEMOGRAPHIC_DATA]…" at bounding box center [650, 255] width 257 height 16
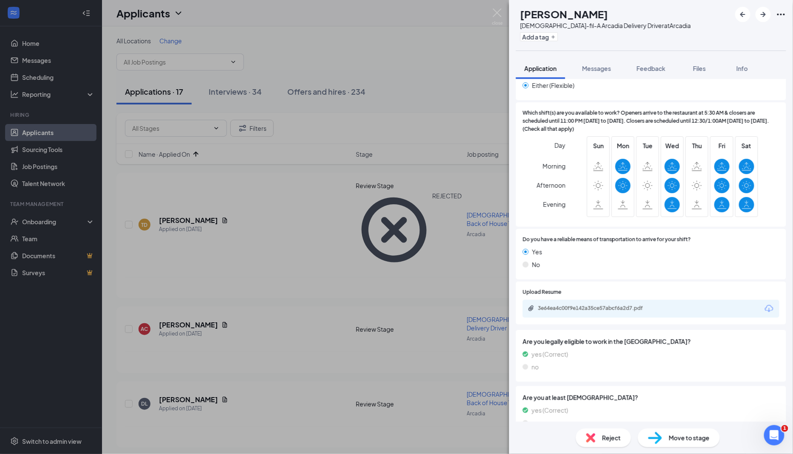
scroll to position [476, 0]
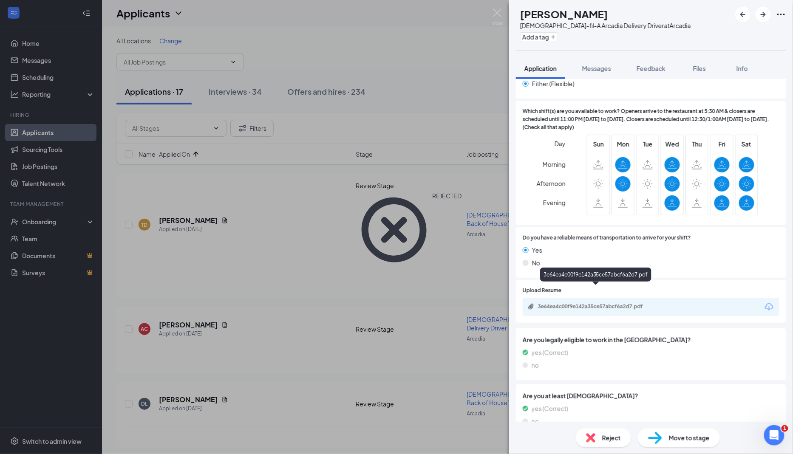
click at [628, 303] on div "3e64ea4c00f9e142a35ce57abcf6a2d7.pdf" at bounding box center [597, 306] width 119 height 7
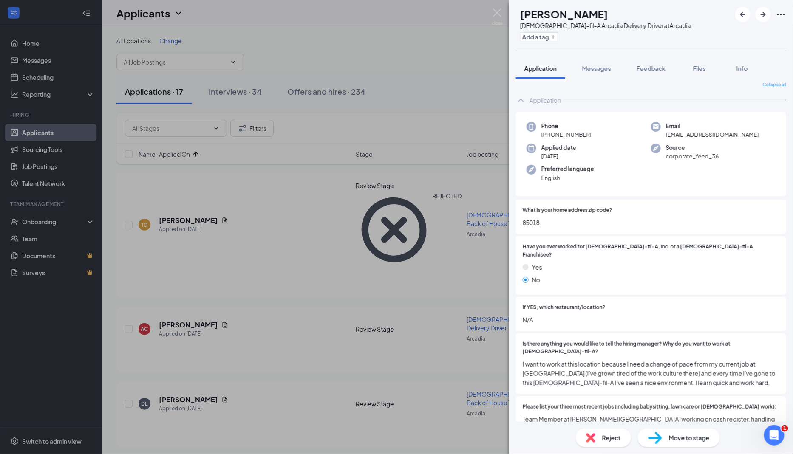
scroll to position [0, 0]
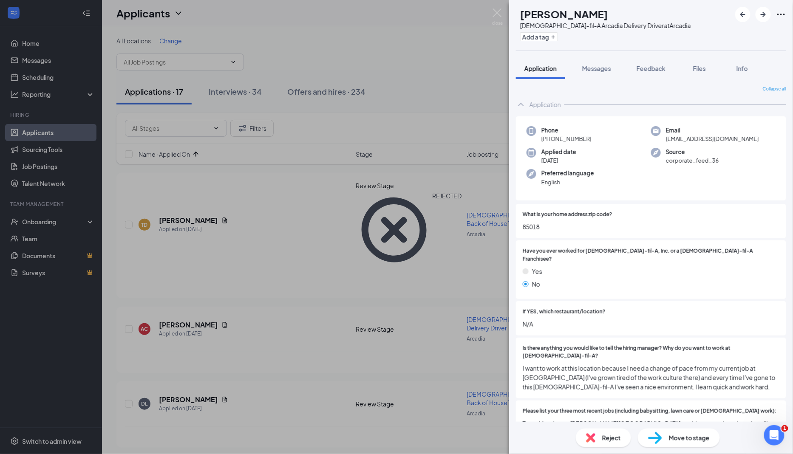
click at [669, 437] on span "Move to stage" at bounding box center [689, 437] width 41 height 9
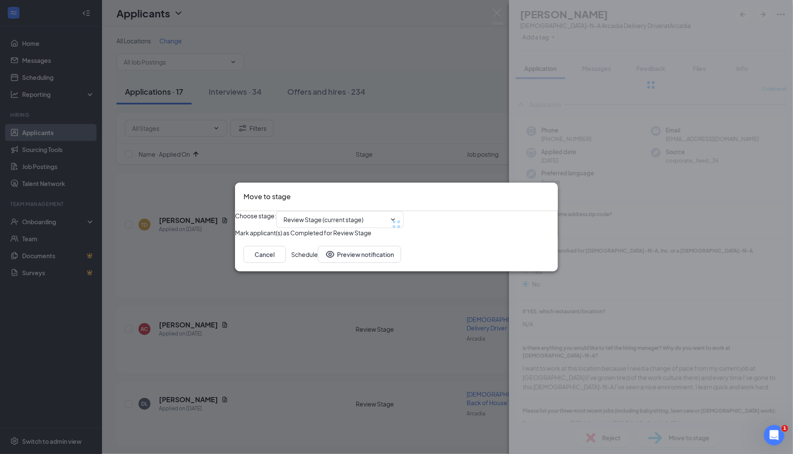
type input "Zoom Screening Call (next stage)"
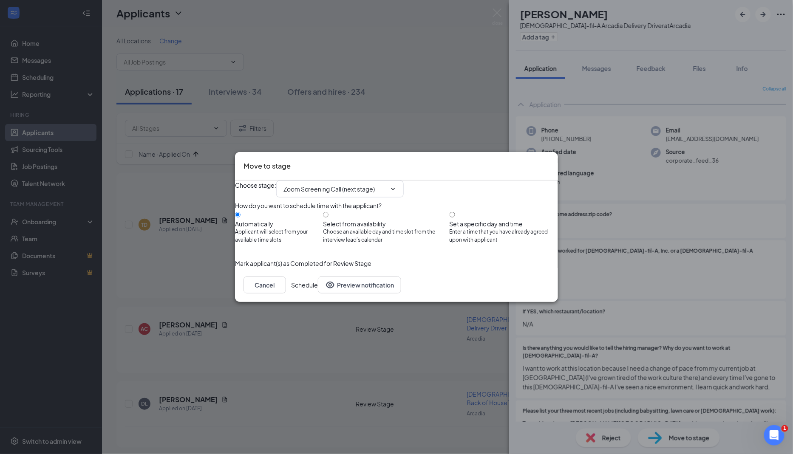
click at [549, 161] on icon "Cross" at bounding box center [549, 161] width 0 height 0
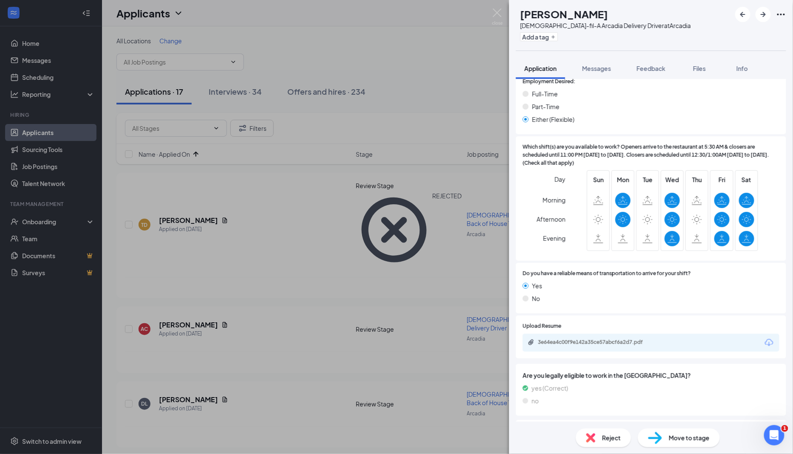
scroll to position [476, 0]
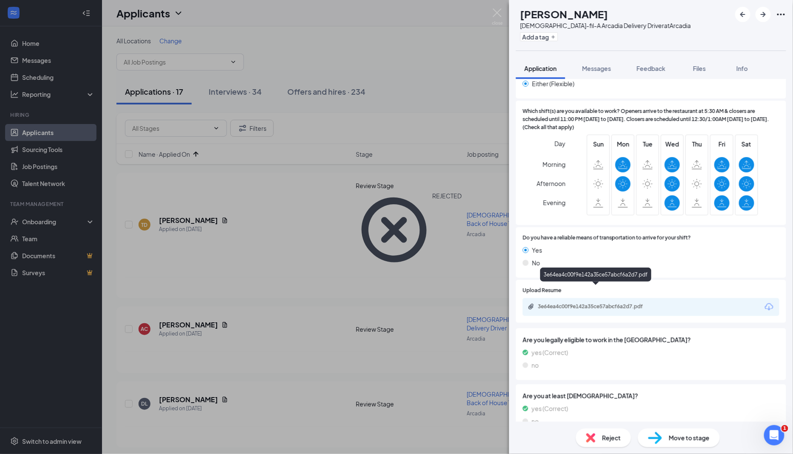
click at [593, 303] on div "3e64ea4c00f9e142a35ce57abcf6a2d7.pdf" at bounding box center [597, 307] width 138 height 8
click at [688, 439] on span "Move to stage" at bounding box center [689, 437] width 41 height 9
type input "Zoom Screening Call (next stage)"
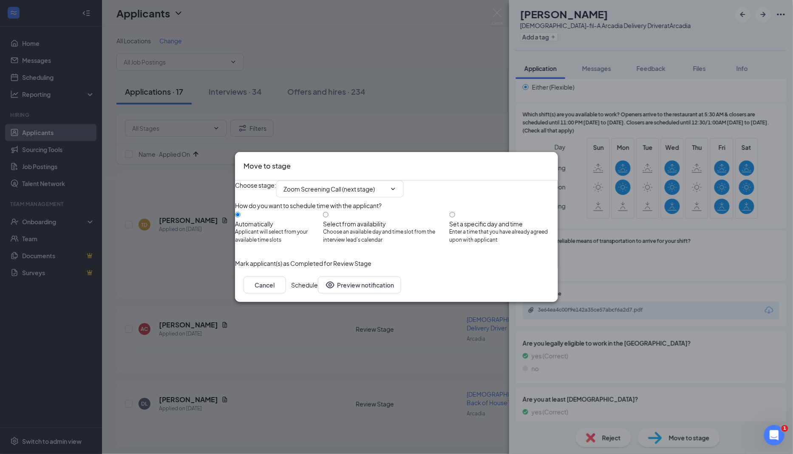
click at [318, 294] on button "Schedule" at bounding box center [304, 285] width 27 height 17
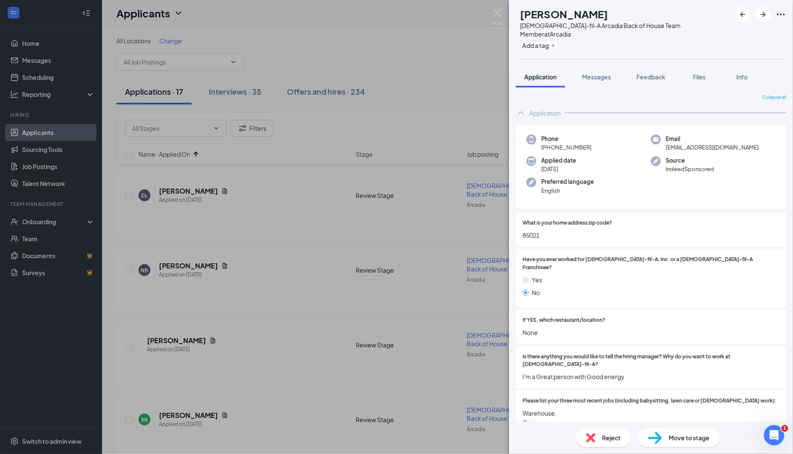
click at [537, 231] on span "85021" at bounding box center [650, 235] width 257 height 9
click at [604, 442] on span "Reject" at bounding box center [611, 437] width 19 height 9
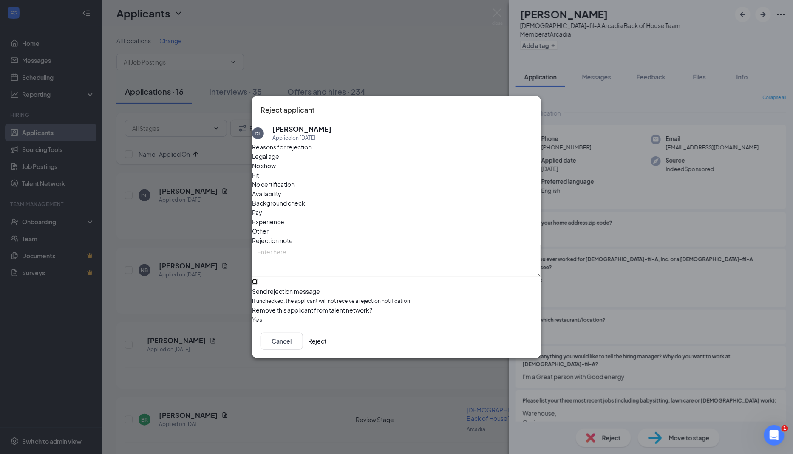
click at [257, 279] on input "Send rejection message If unchecked, the applicant will not receive a rejection…" at bounding box center [255, 282] width 6 height 6
checkbox input "true"
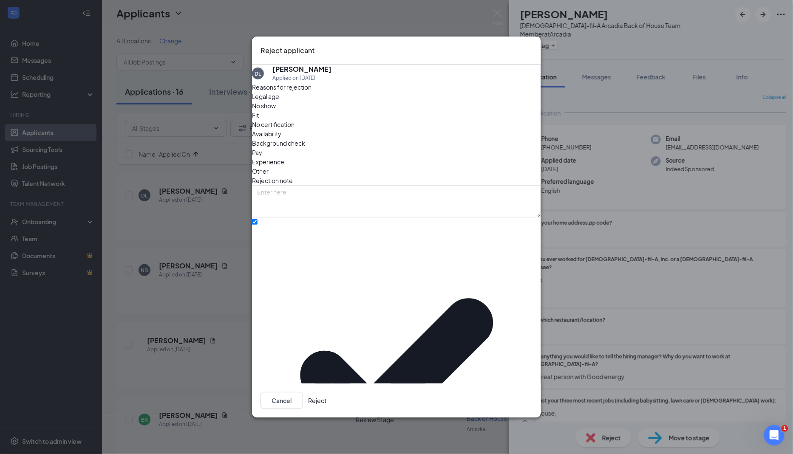
click at [326, 392] on button "Reject" at bounding box center [317, 400] width 18 height 17
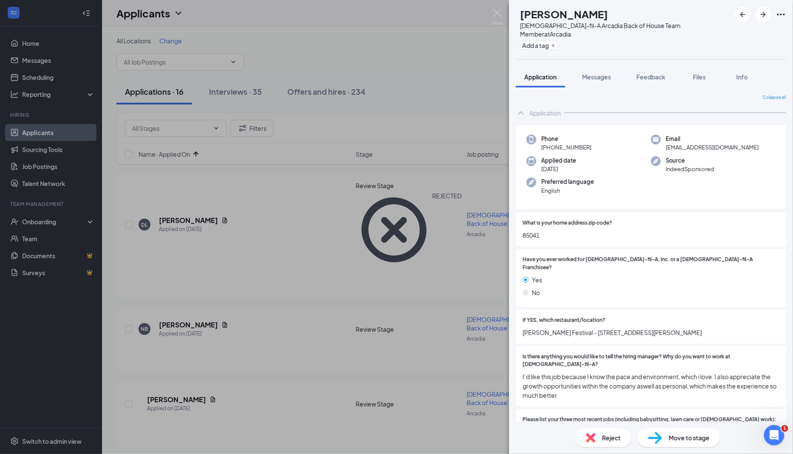
click at [534, 231] on span "85041" at bounding box center [650, 235] width 257 height 9
click at [602, 353] on span "Is there anything you would like to tell the hiring manager? Why do you want to…" at bounding box center [650, 361] width 257 height 16
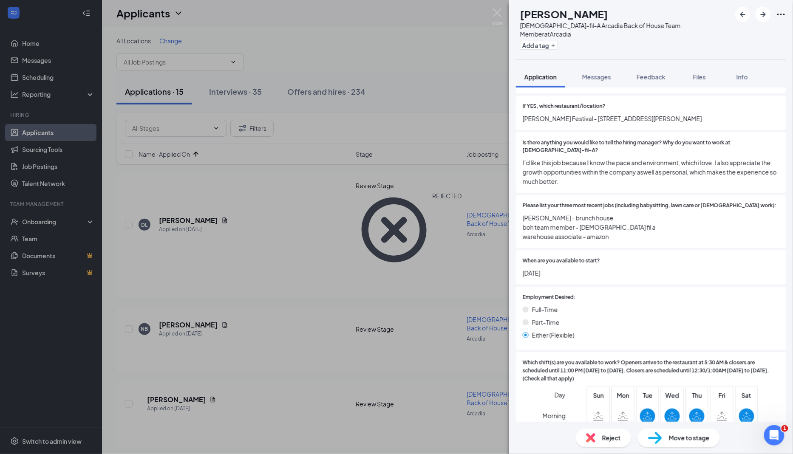
scroll to position [266, 0]
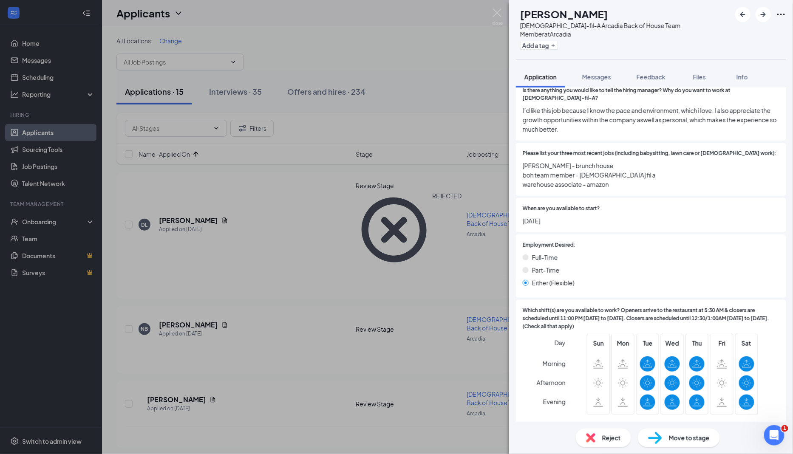
click at [602, 438] on div "Reject" at bounding box center [603, 438] width 55 height 19
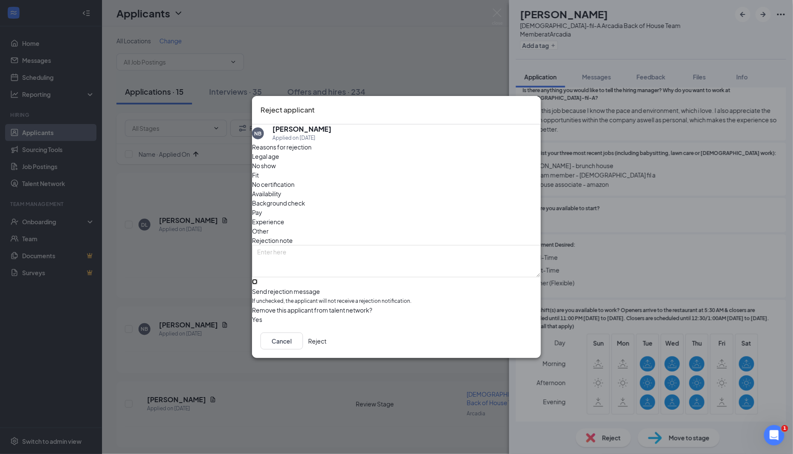
click at [257, 279] on input "Send rejection message If unchecked, the applicant will not receive a rejection…" at bounding box center [255, 282] width 6 height 6
checkbox input "true"
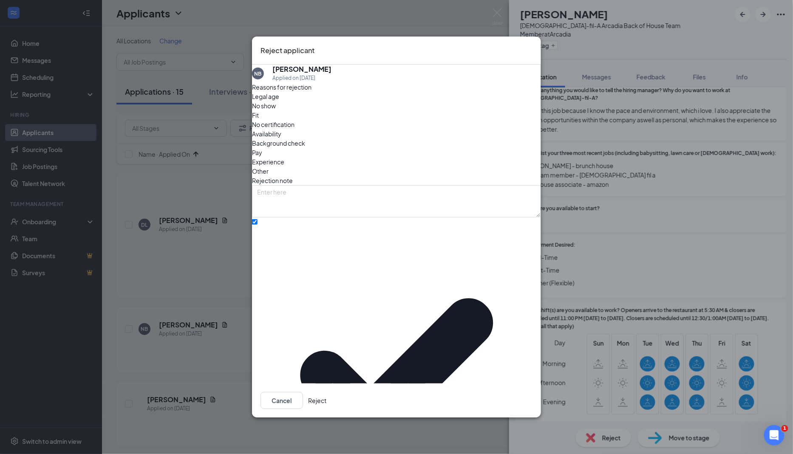
click at [326, 392] on button "Reject" at bounding box center [317, 400] width 18 height 17
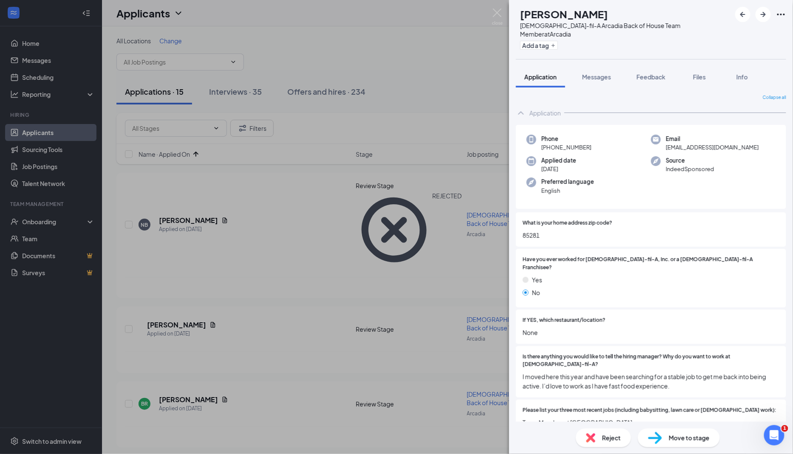
click at [531, 231] on span "85281" at bounding box center [650, 235] width 257 height 9
click at [683, 438] on span "Move to stage" at bounding box center [689, 437] width 41 height 9
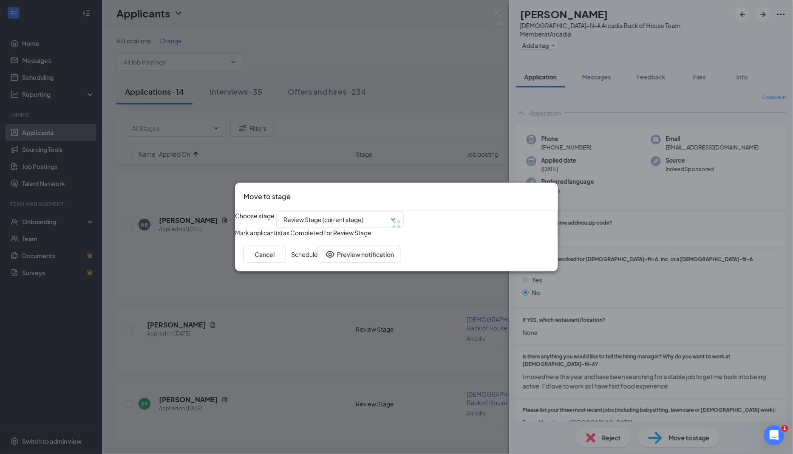
type input "Zoom Screening Call (next stage)"
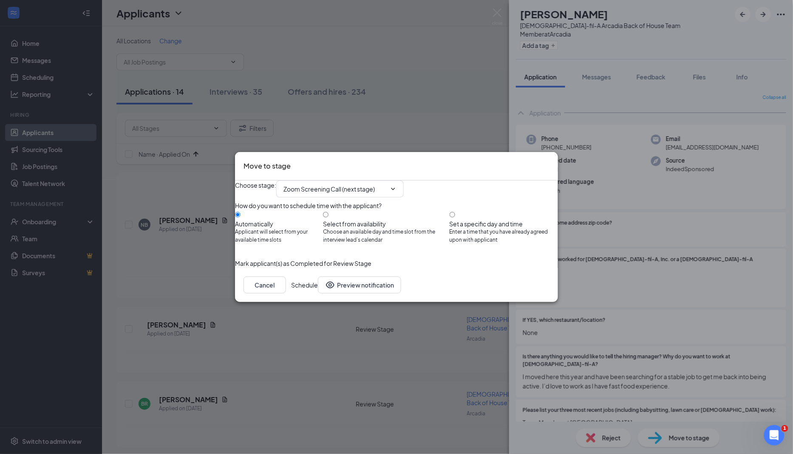
click at [318, 294] on button "Schedule" at bounding box center [304, 285] width 27 height 17
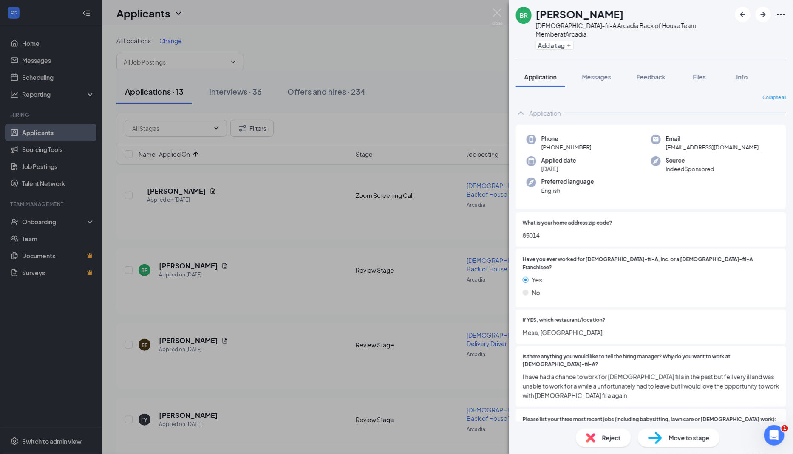
click at [537, 231] on span "85014" at bounding box center [650, 235] width 257 height 9
click at [594, 275] on div "Yes" at bounding box center [650, 279] width 257 height 9
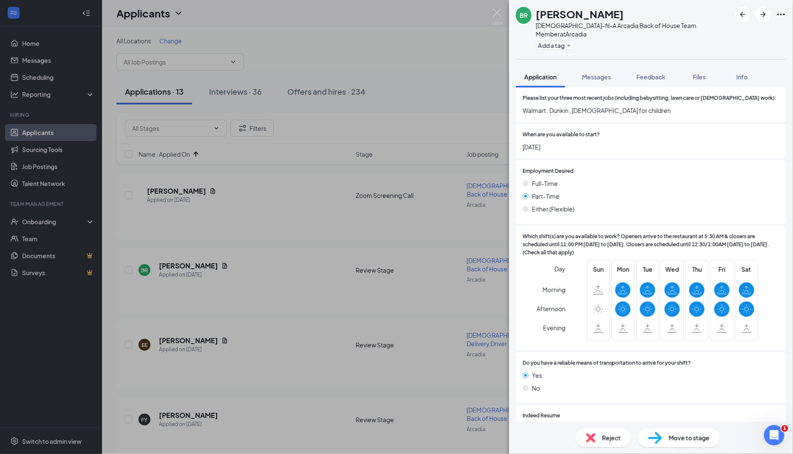
scroll to position [438, 0]
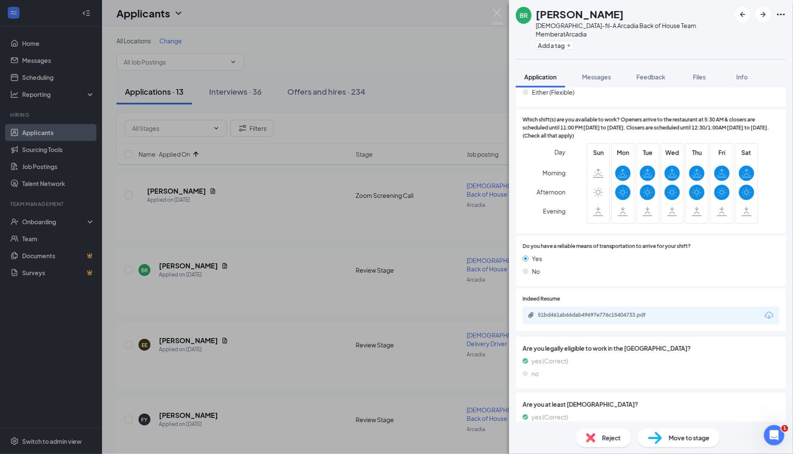
click at [664, 438] on div "Move to stage" at bounding box center [679, 438] width 82 height 19
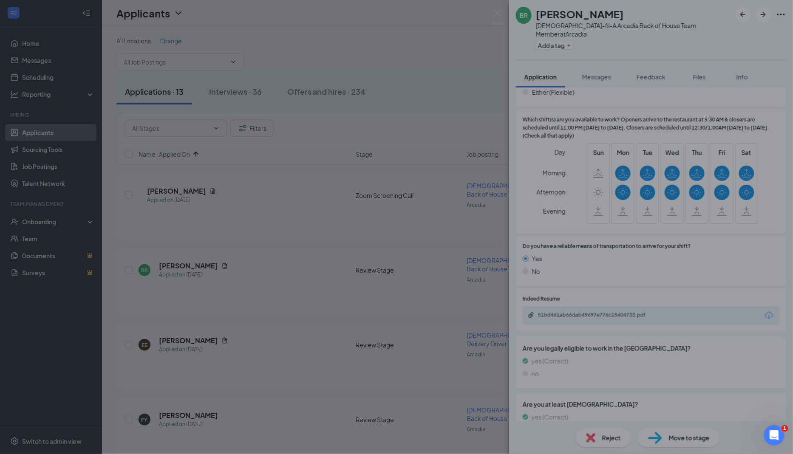
scroll to position [435, 0]
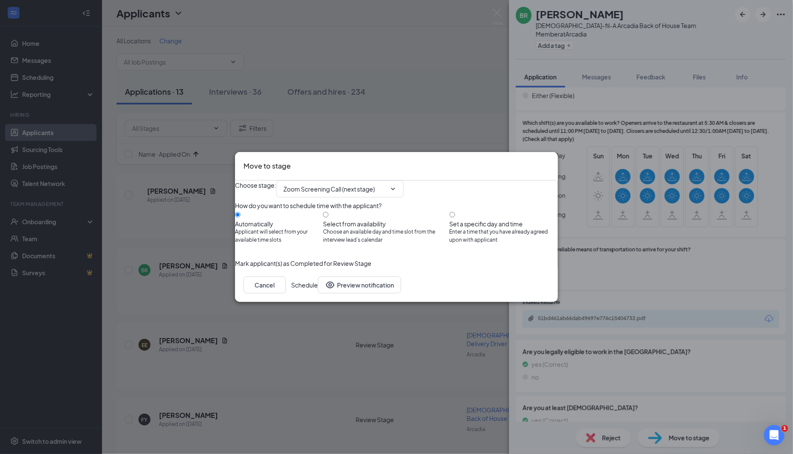
click at [318, 294] on button "Schedule" at bounding box center [304, 285] width 27 height 17
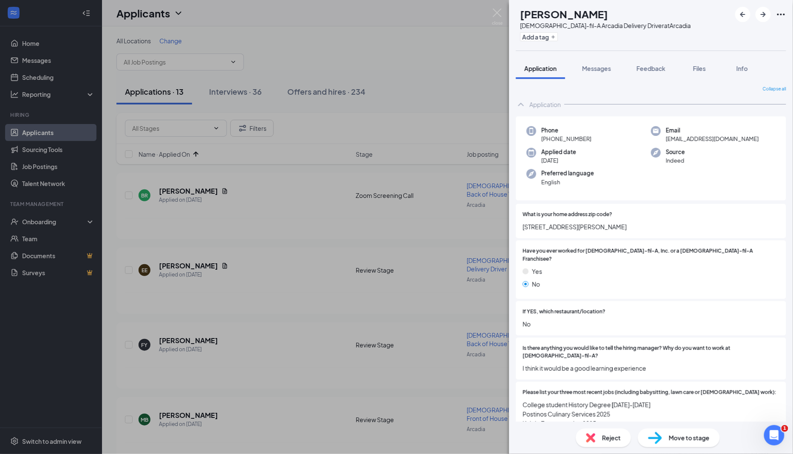
click at [551, 228] on span "6233 W Thomas Rd Apt 2104" at bounding box center [650, 226] width 257 height 9
click at [602, 443] on div "Reject" at bounding box center [603, 438] width 55 height 19
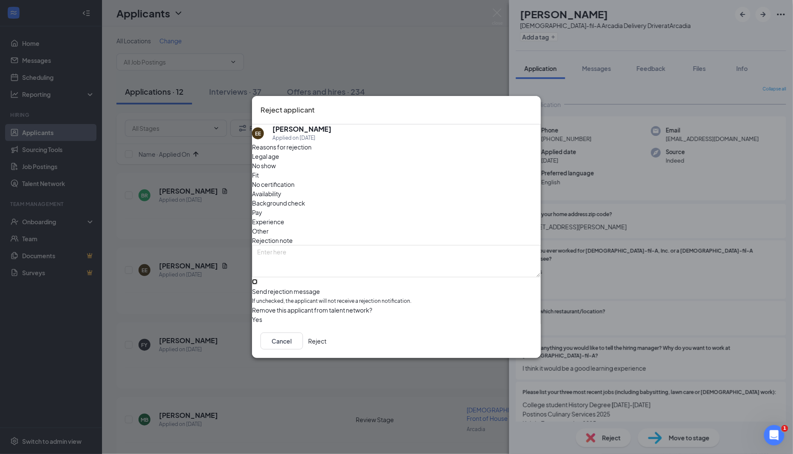
click at [257, 279] on input "Send rejection message If unchecked, the applicant will not receive a rejection…" at bounding box center [255, 282] width 6 height 6
checkbox input "true"
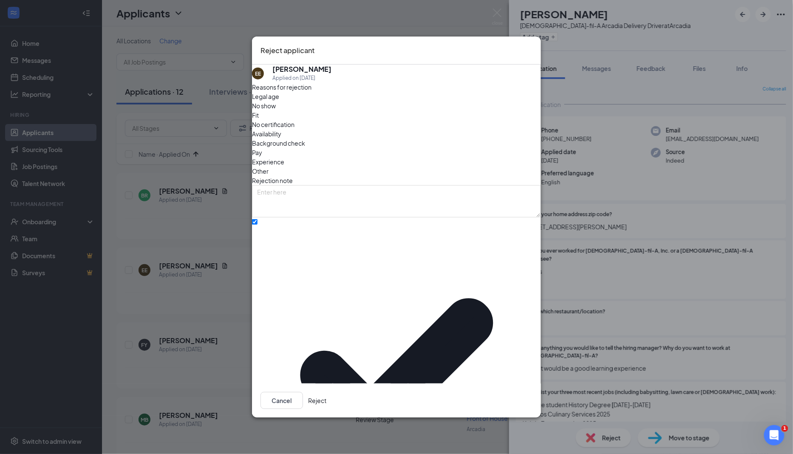
click at [326, 392] on button "Reject" at bounding box center [317, 400] width 18 height 17
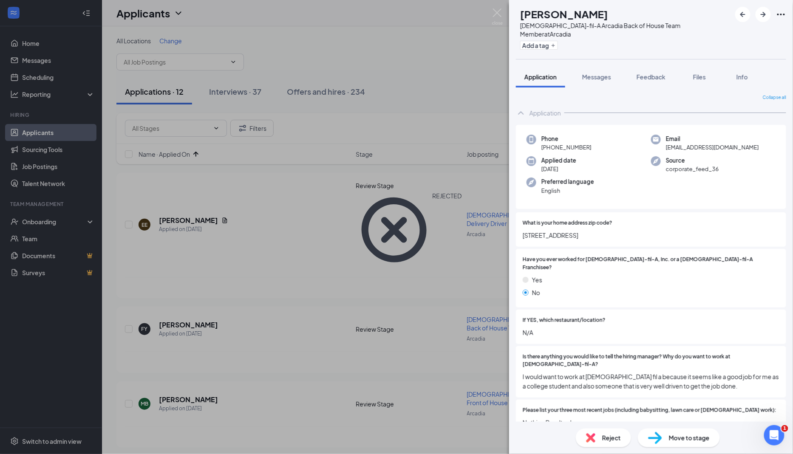
click at [607, 231] on span "3606 e vanburan st apt 204 phoenix 85008" at bounding box center [650, 235] width 257 height 9
click at [616, 322] on div "If YES, which restaurant/location? N/A" at bounding box center [651, 327] width 270 height 34
click at [658, 441] on img at bounding box center [655, 438] width 14 height 12
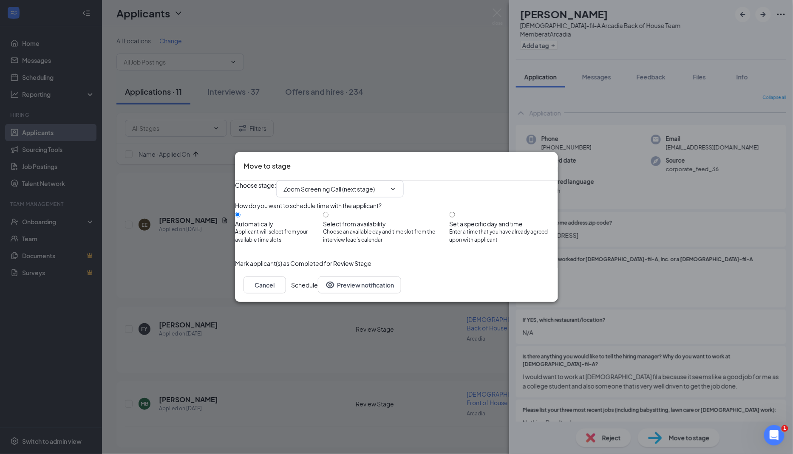
click at [318, 294] on button "Schedule" at bounding box center [304, 285] width 27 height 17
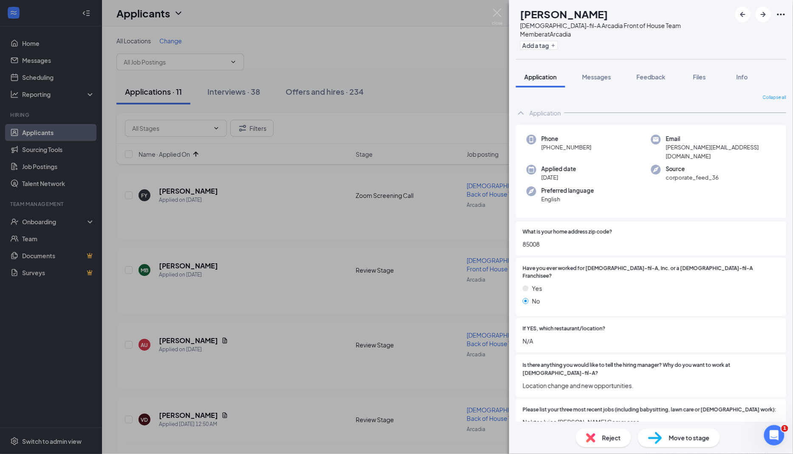
click at [597, 439] on div "Reject" at bounding box center [603, 438] width 55 height 19
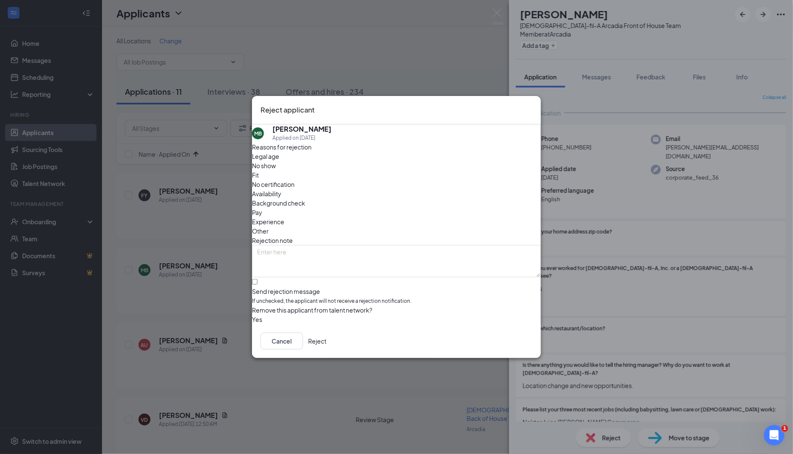
click at [356, 291] on div "Reasons for rejection Legal age No show Fit No certification Availability Backg…" at bounding box center [396, 233] width 289 height 182
click at [257, 279] on input "Send rejection message If unchecked, the applicant will not receive a rejection…" at bounding box center [255, 282] width 6 height 6
checkbox input "true"
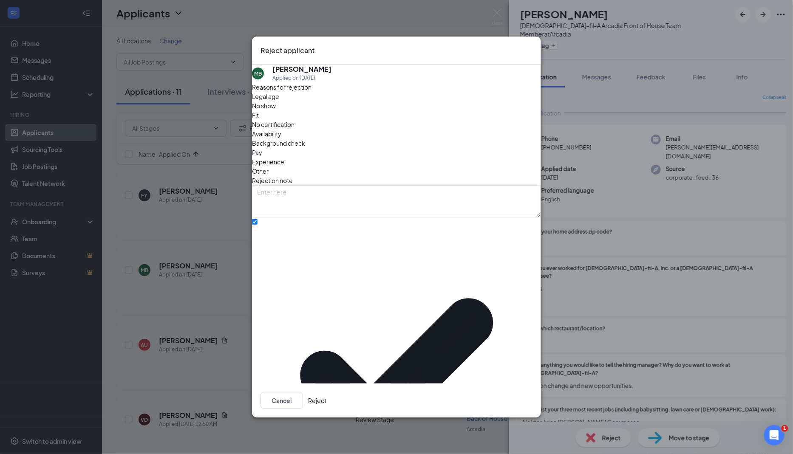
click at [326, 392] on button "Reject" at bounding box center [317, 400] width 18 height 17
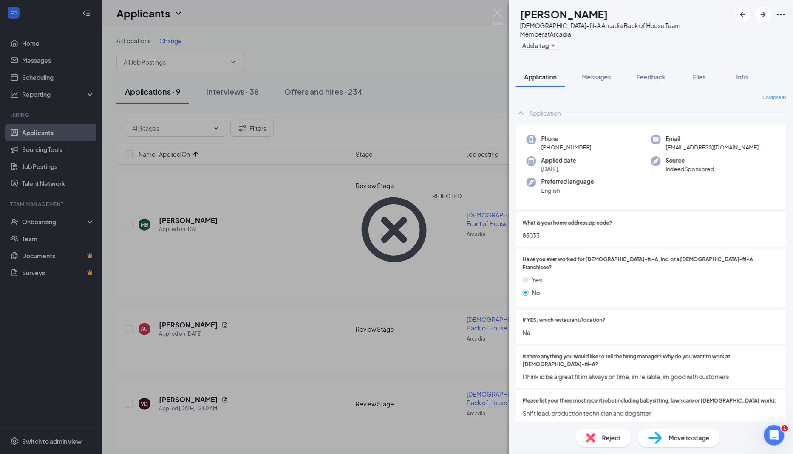
click at [534, 231] on span "85033" at bounding box center [650, 235] width 257 height 9
click at [646, 310] on div "If YES, which restaurant/location? Na" at bounding box center [651, 327] width 270 height 34
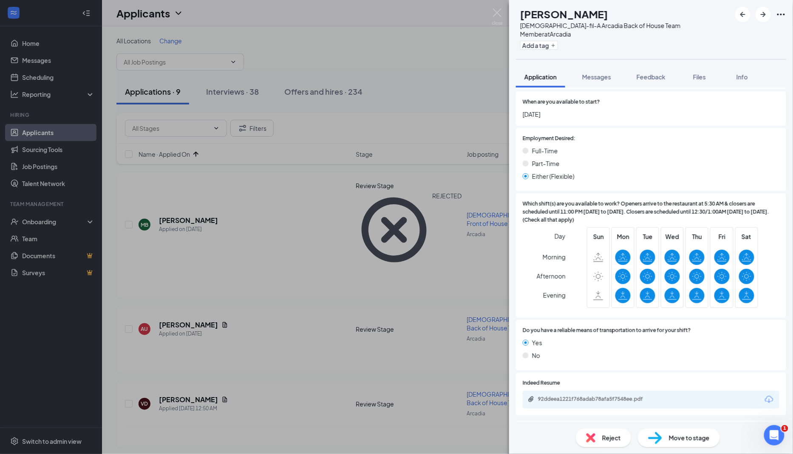
scroll to position [420, 0]
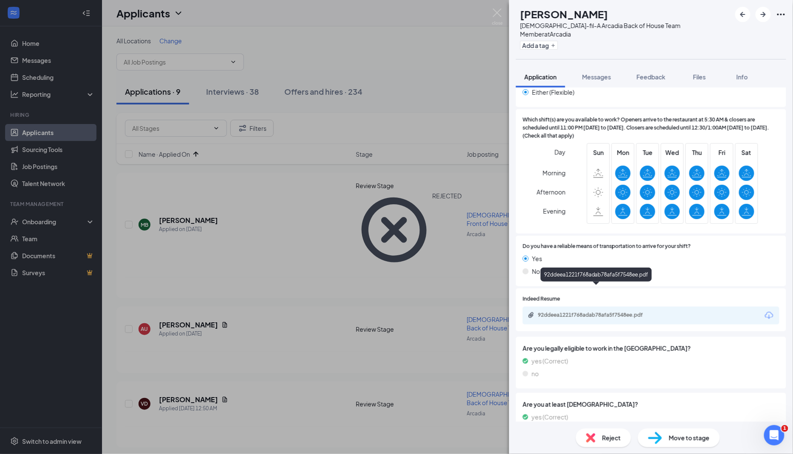
click at [639, 312] on div "92ddeea1221f768adab78afa5f7548ee.pdf" at bounding box center [597, 315] width 119 height 7
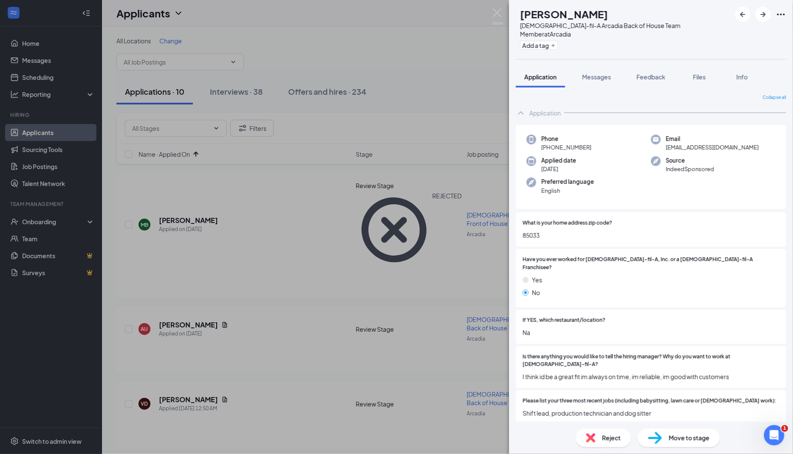
click at [532, 231] on span "85033" at bounding box center [650, 235] width 257 height 9
click at [667, 442] on div "Move to stage" at bounding box center [679, 438] width 82 height 19
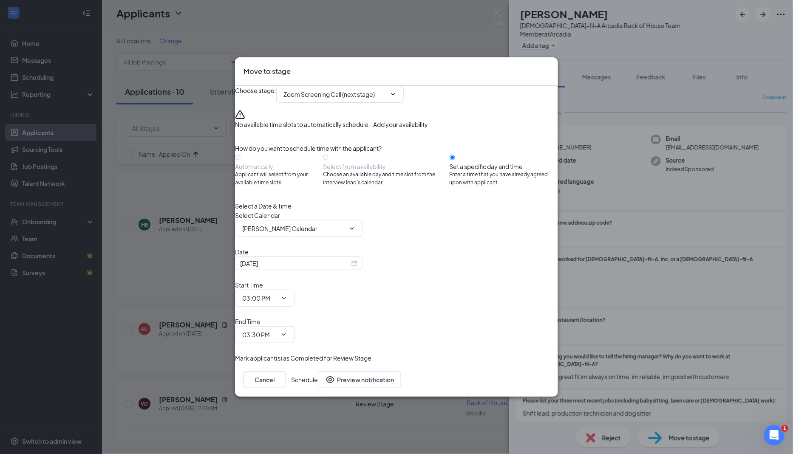
click at [549, 66] on icon "Cross" at bounding box center [549, 66] width 0 height 0
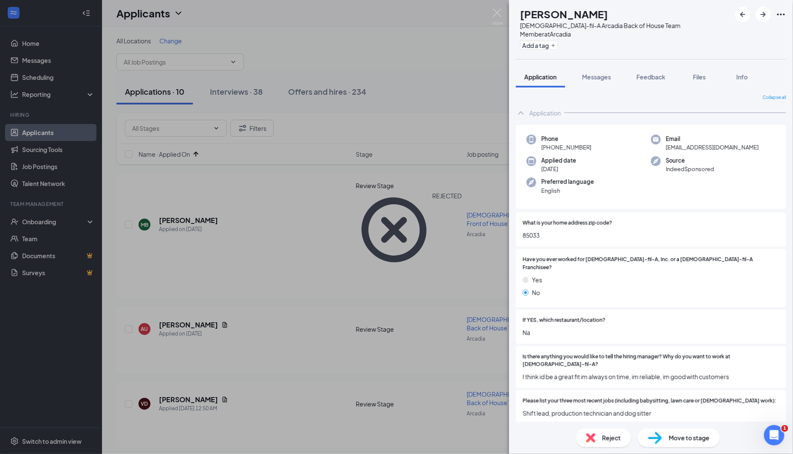
click at [595, 438] on img at bounding box center [590, 437] width 9 height 9
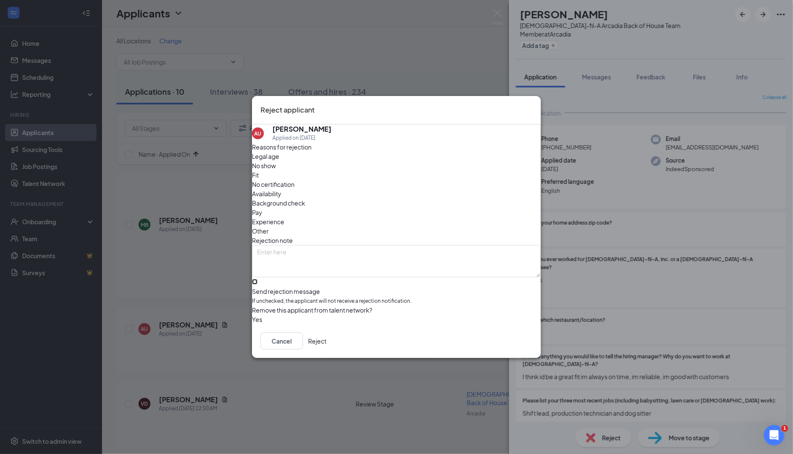
click at [257, 279] on input "Send rejection message If unchecked, the applicant will not receive a rejection…" at bounding box center [255, 282] width 6 height 6
checkbox input "true"
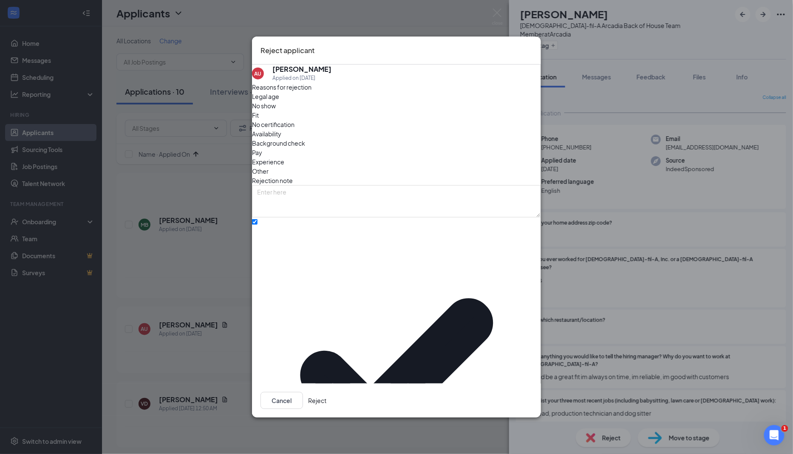
click at [326, 392] on button "Reject" at bounding box center [317, 400] width 18 height 17
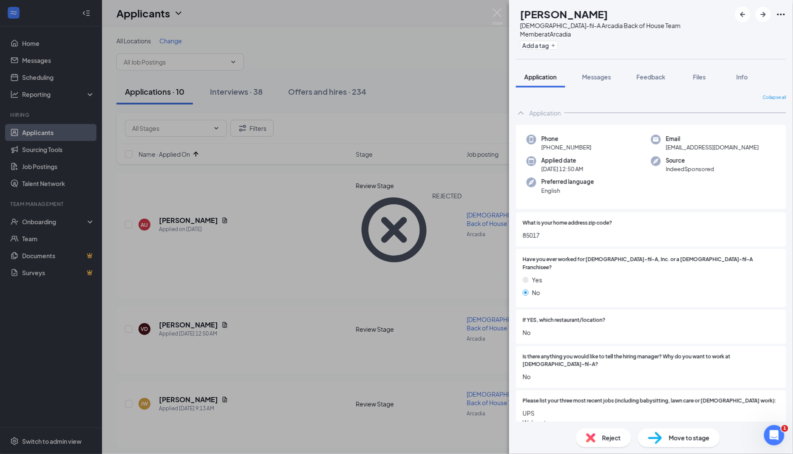
click at [538, 231] on span "85017" at bounding box center [650, 235] width 257 height 9
click at [595, 436] on img at bounding box center [590, 437] width 9 height 9
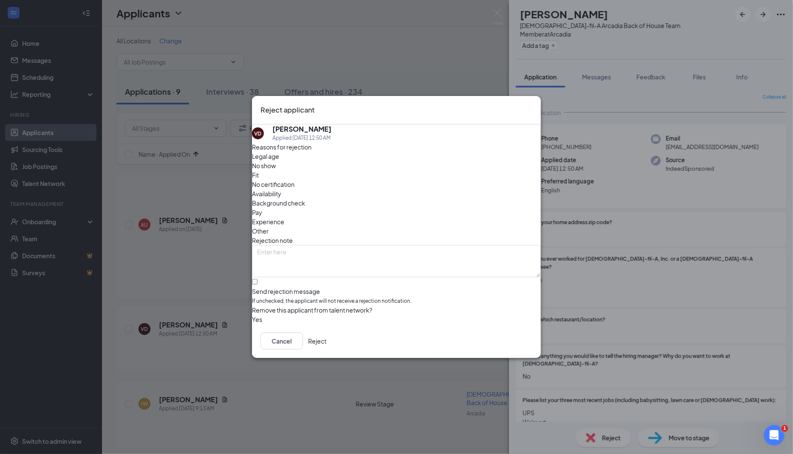
click at [352, 283] on div "Reasons for rejection Legal age No show Fit No certification Availability Backg…" at bounding box center [396, 233] width 289 height 182
click at [257, 279] on input "Send rejection message If unchecked, the applicant will not receive a rejection…" at bounding box center [255, 282] width 6 height 6
checkbox input "true"
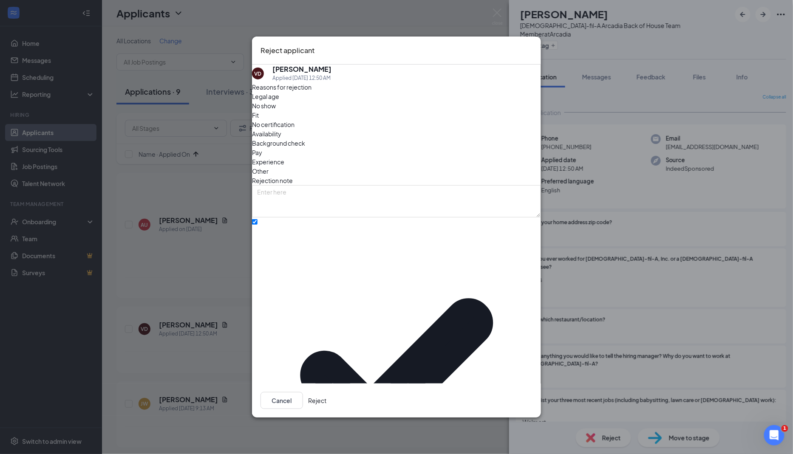
click at [326, 392] on button "Reject" at bounding box center [317, 400] width 18 height 17
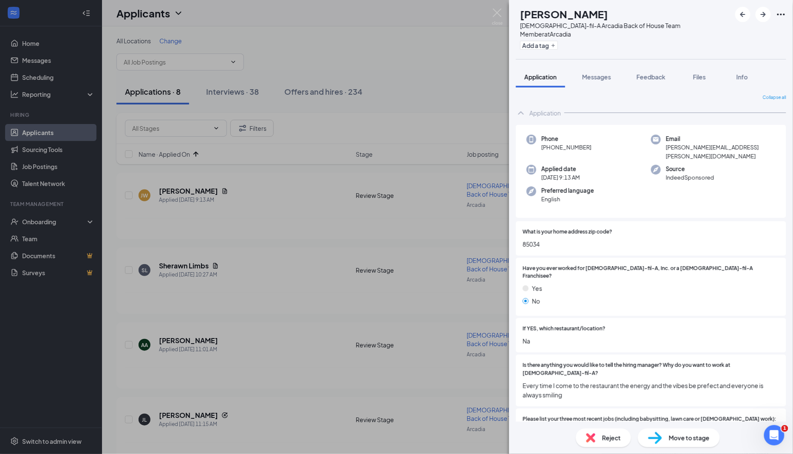
click at [531, 240] on span "85034" at bounding box center [650, 244] width 257 height 9
click at [602, 372] on div "Is there anything you would like to tell the hiring manager? Why do you want to…" at bounding box center [651, 381] width 270 height 52
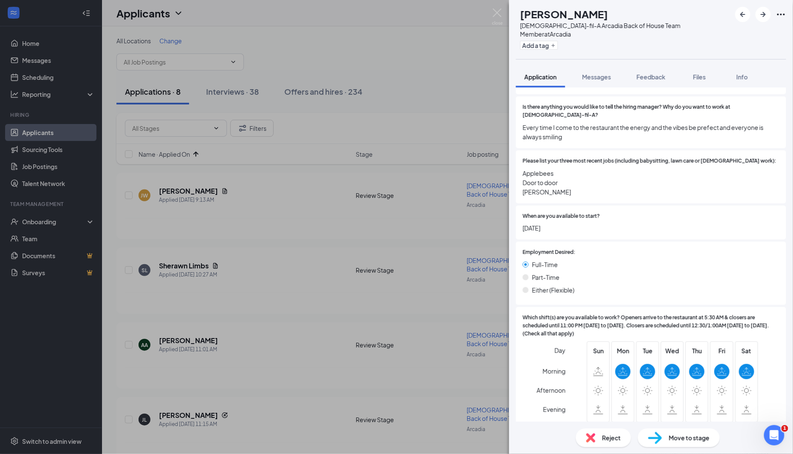
scroll to position [372, 0]
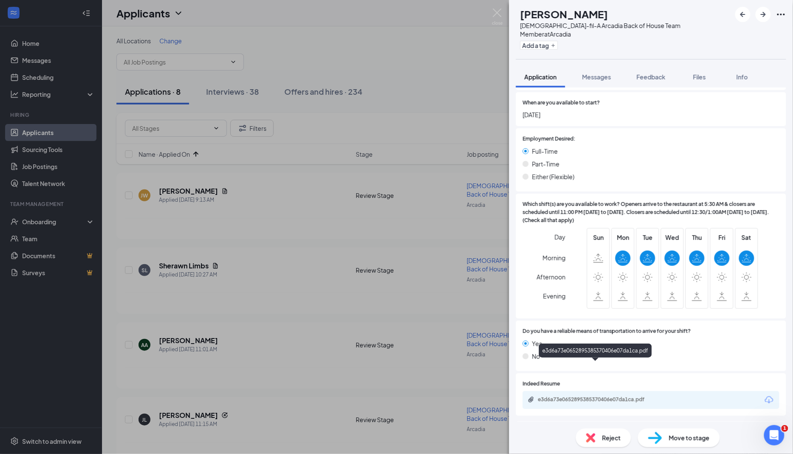
click at [596, 396] on div "e3d6a73e0652895385370406e07da1ca.pdf" at bounding box center [597, 399] width 119 height 7
click at [667, 443] on div "Move to stage" at bounding box center [679, 438] width 82 height 19
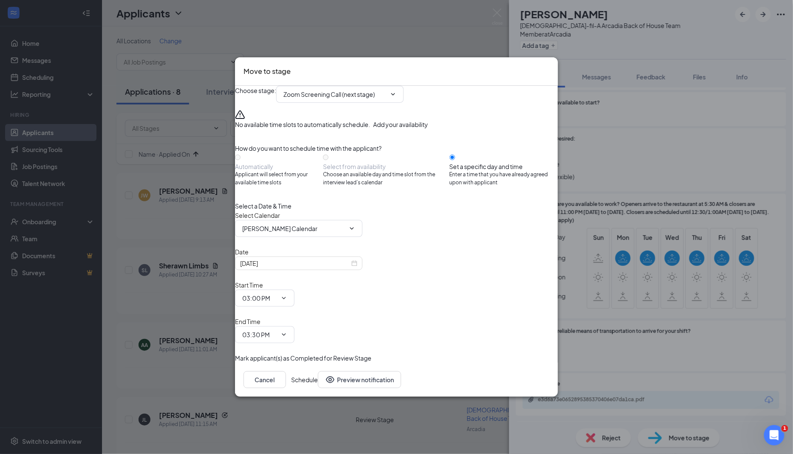
click at [549, 66] on icon "Cross" at bounding box center [549, 66] width 0 height 0
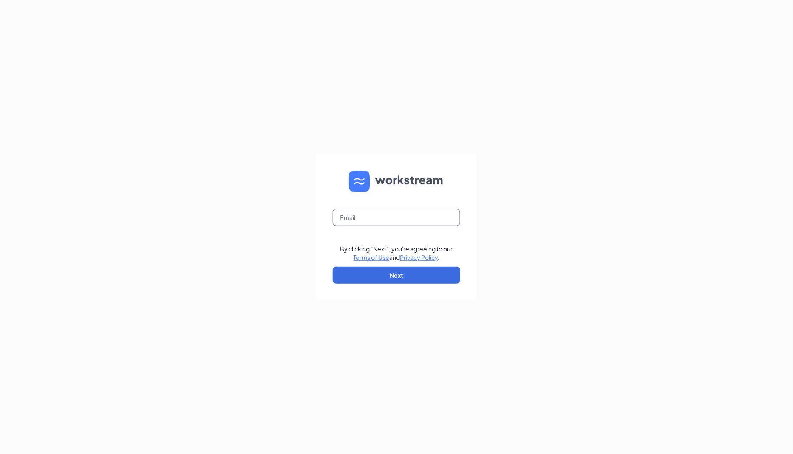
click at [369, 220] on input "text" at bounding box center [396, 217] width 127 height 17
type input "[PERSON_NAME][EMAIL_ADDRESS][DOMAIN_NAME]"
click at [397, 274] on button "Next" at bounding box center [396, 275] width 127 height 17
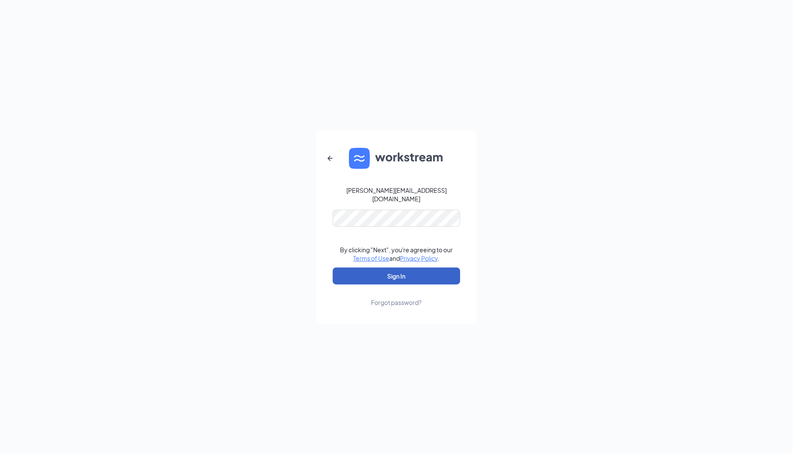
click at [405, 272] on button "Sign In" at bounding box center [396, 276] width 127 height 17
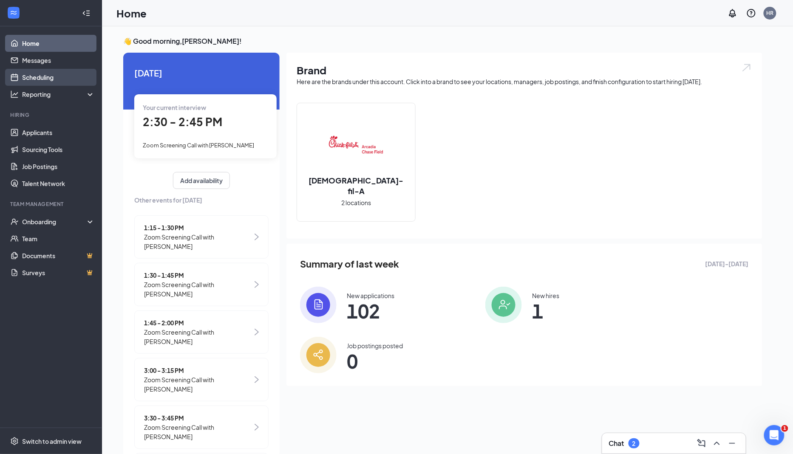
click at [65, 75] on link "Scheduling" at bounding box center [58, 77] width 73 height 17
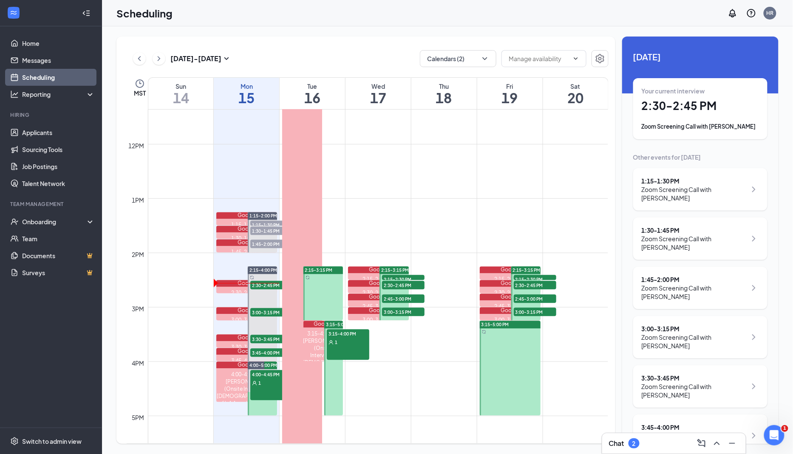
scroll to position [686, 0]
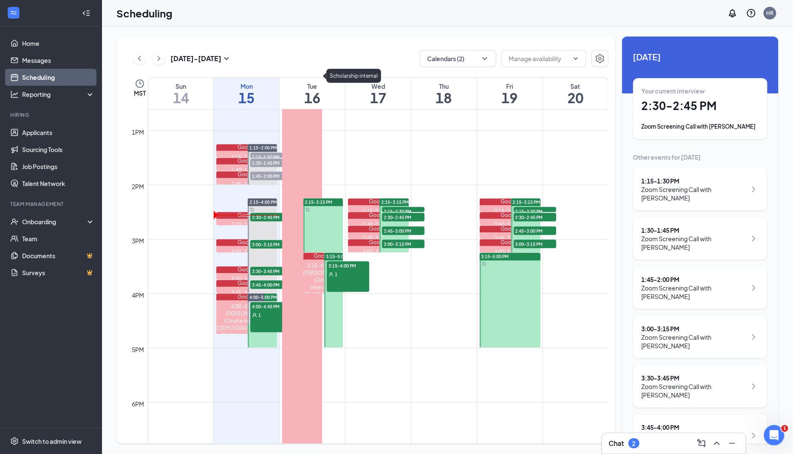
click at [293, 334] on div "12:00-12:00 AM Scholarship internal" at bounding box center [302, 80] width 40 height 1298
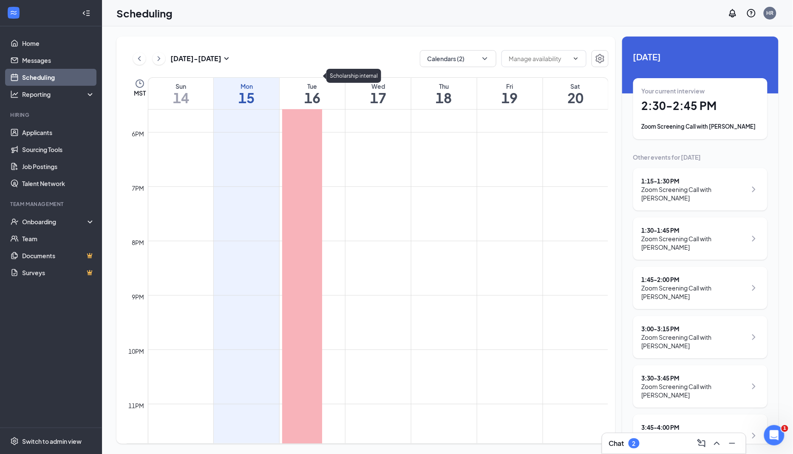
scroll to position [970, 0]
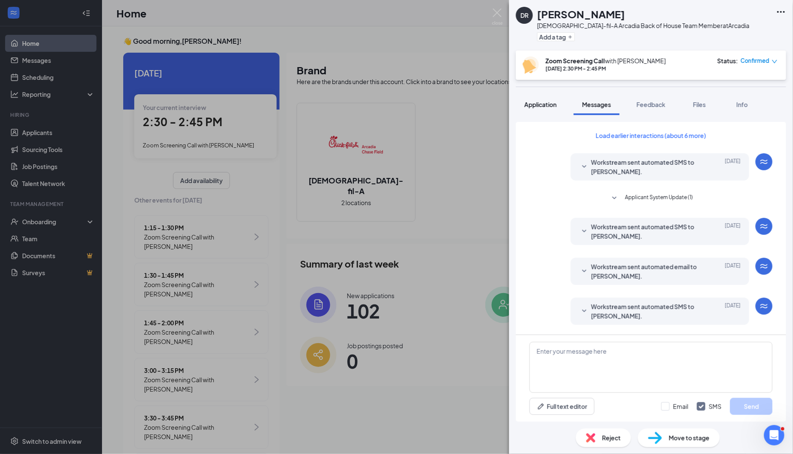
click at [552, 105] on span "Application" at bounding box center [540, 105] width 32 height 8
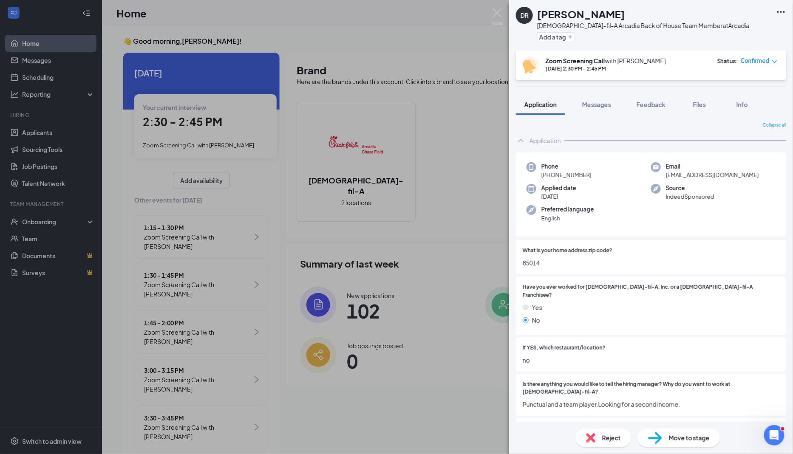
click at [615, 434] on span "Reject" at bounding box center [611, 437] width 19 height 9
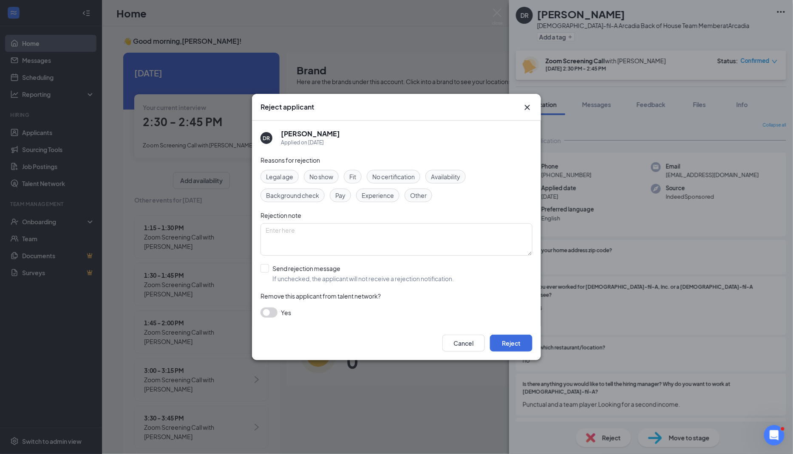
click at [273, 265] on input "Send rejection message If unchecked, the applicant will not receive a rejection…" at bounding box center [356, 273] width 193 height 19
checkbox input "true"
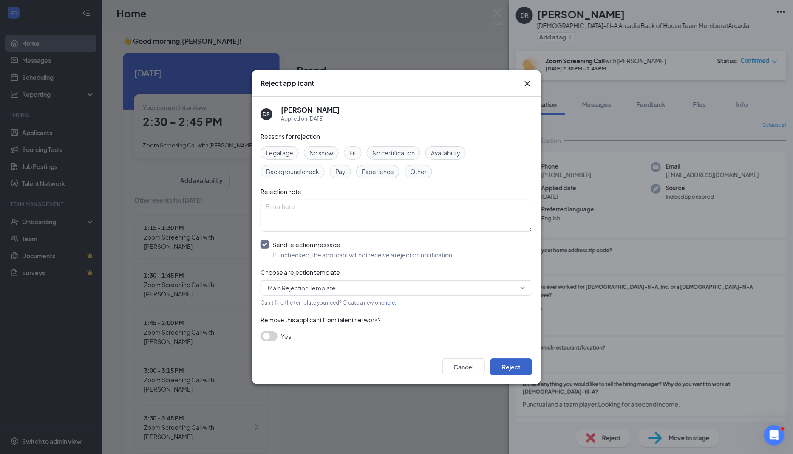
click at [512, 361] on button "Reject" at bounding box center [511, 367] width 42 height 17
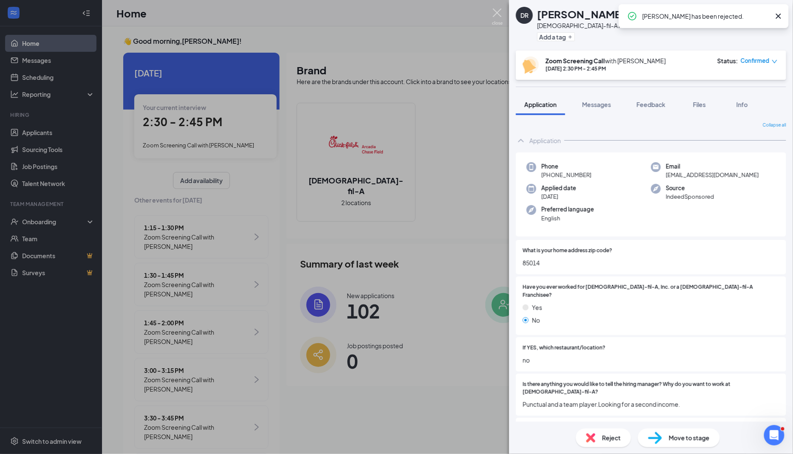
click at [494, 22] on img at bounding box center [497, 16] width 11 height 17
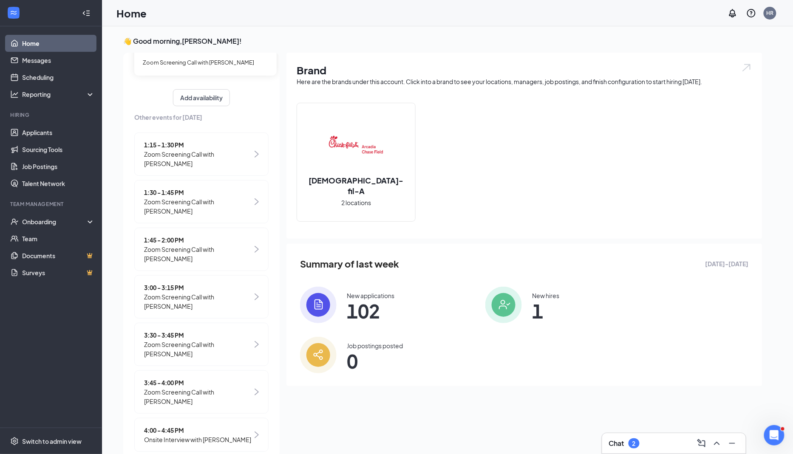
scroll to position [18, 0]
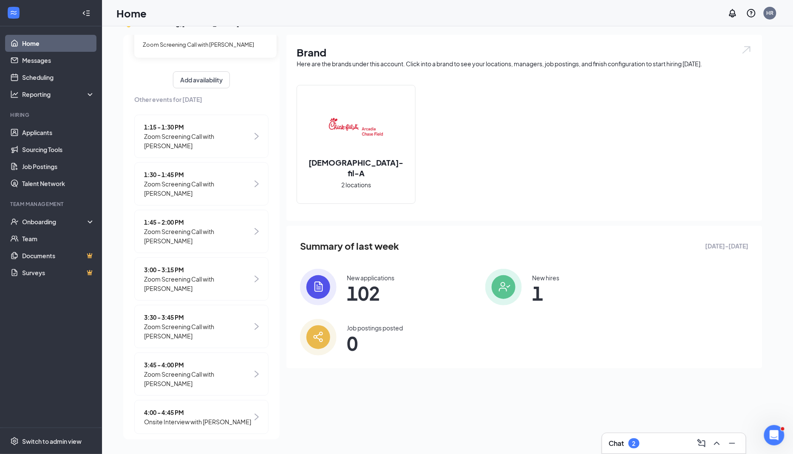
click at [232, 278] on span "Zoom Screening Call with [PERSON_NAME]" at bounding box center [198, 283] width 108 height 19
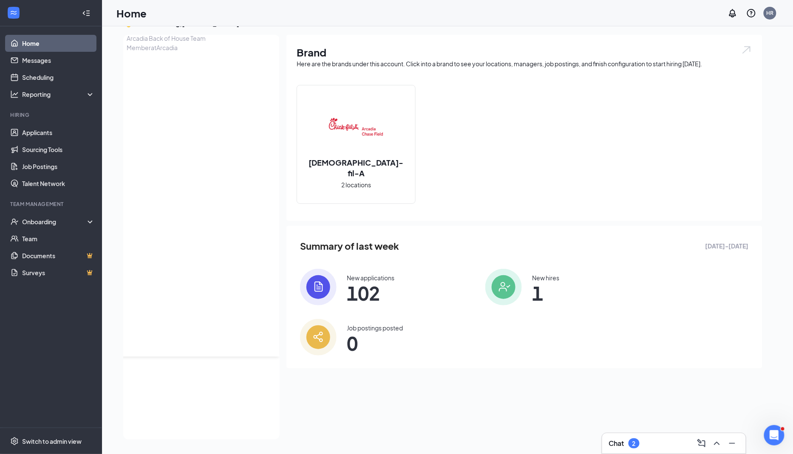
scroll to position [0, 0]
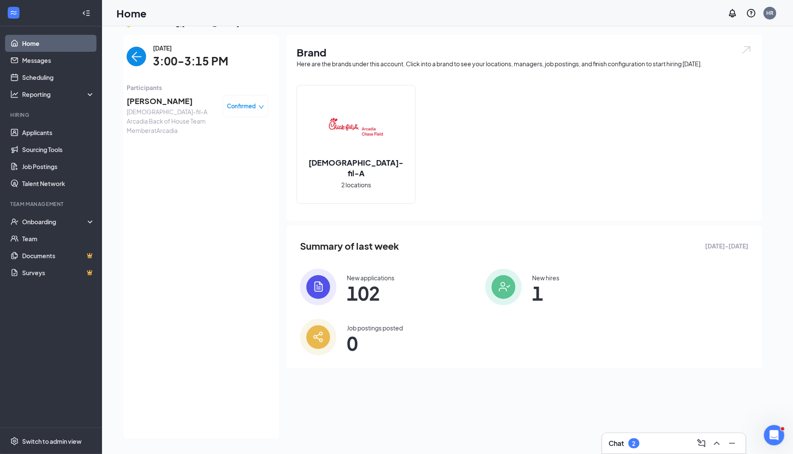
click at [137, 56] on img "back-button" at bounding box center [137, 57] width 20 height 20
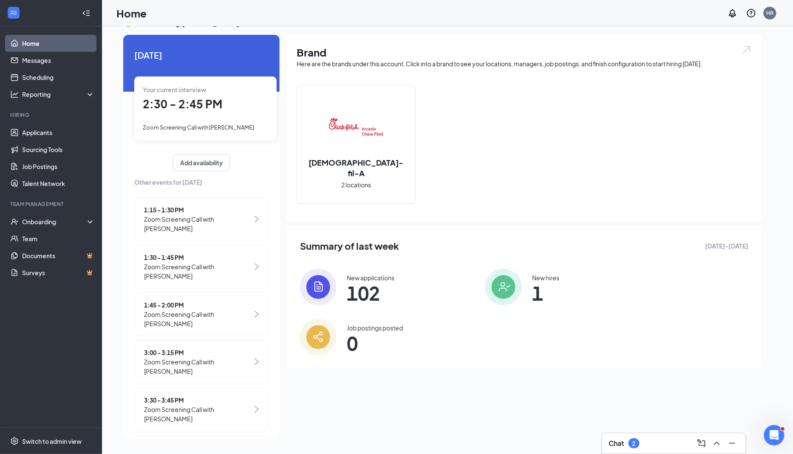
scroll to position [83, 0]
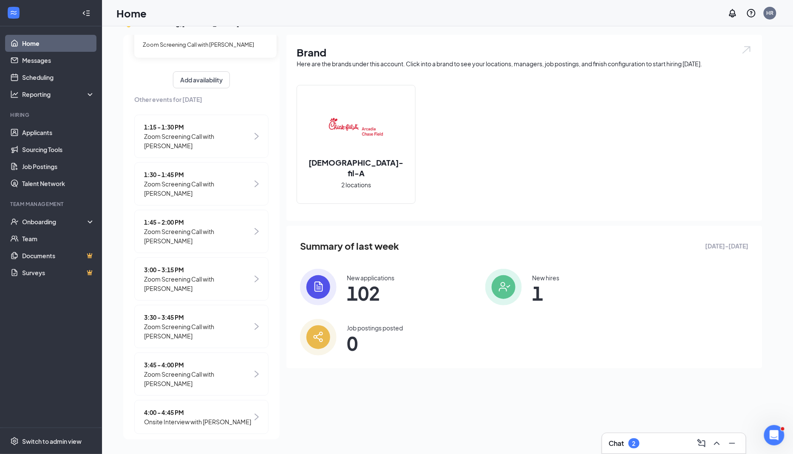
click at [229, 408] on span "4:00 - 4:45 PM" at bounding box center [197, 412] width 107 height 9
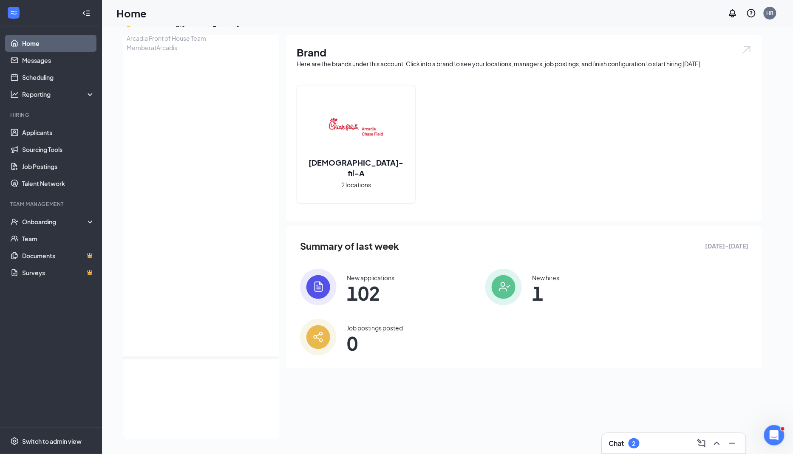
scroll to position [0, 0]
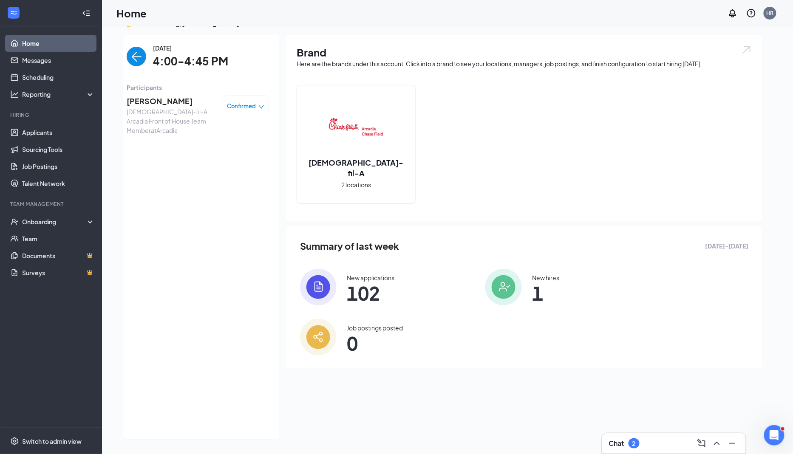
click at [159, 101] on span "[PERSON_NAME]" at bounding box center [171, 101] width 89 height 12
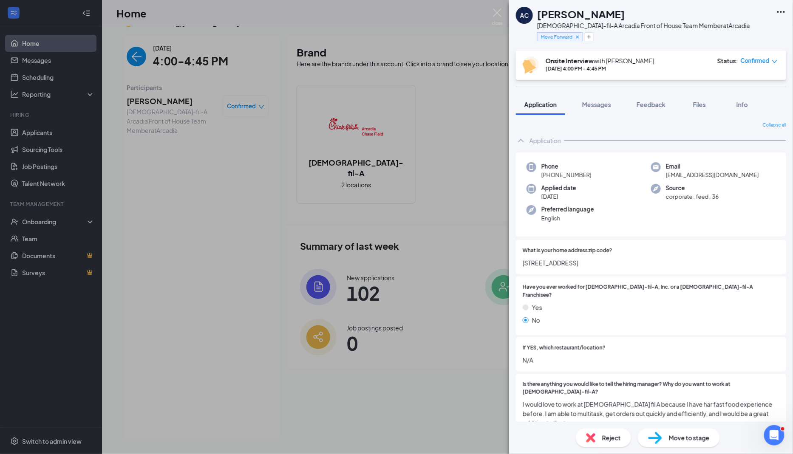
click at [499, 8] on img at bounding box center [497, 16] width 11 height 17
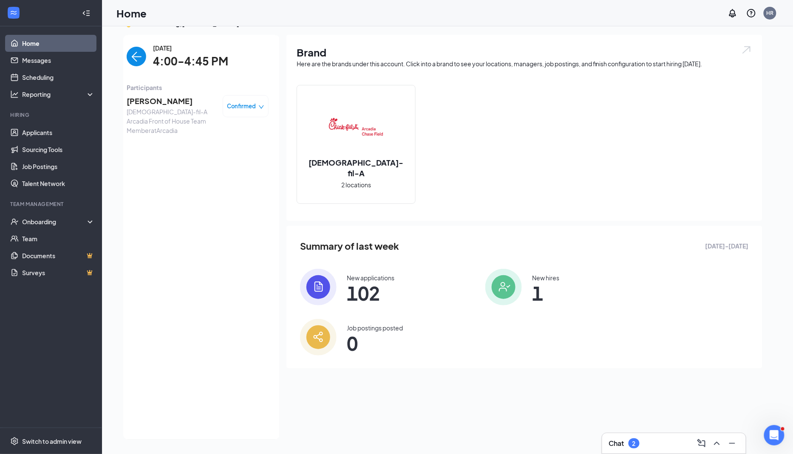
click at [133, 54] on img "back-button" at bounding box center [137, 57] width 20 height 20
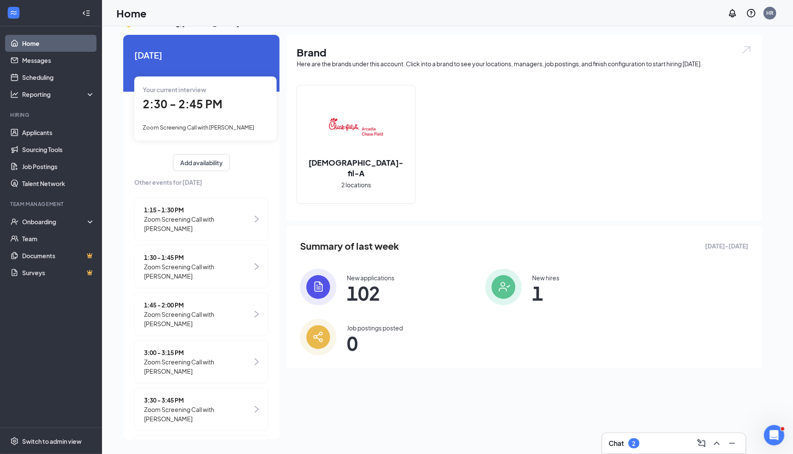
scroll to position [83, 0]
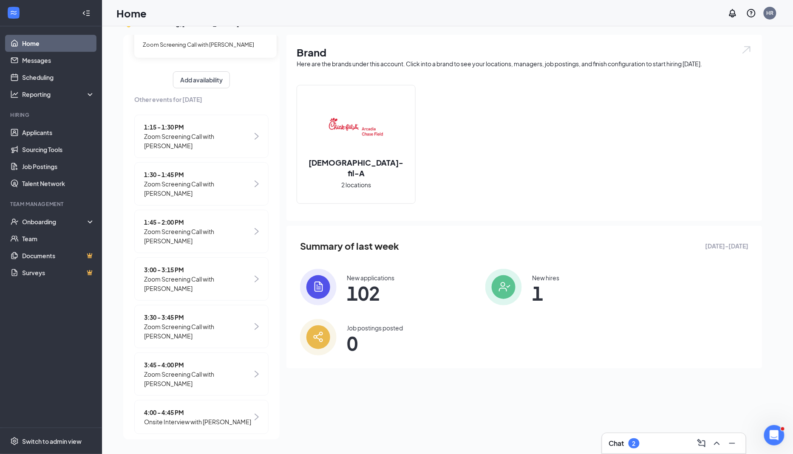
click at [189, 277] on span "Zoom Screening Call with [PERSON_NAME]" at bounding box center [198, 283] width 108 height 19
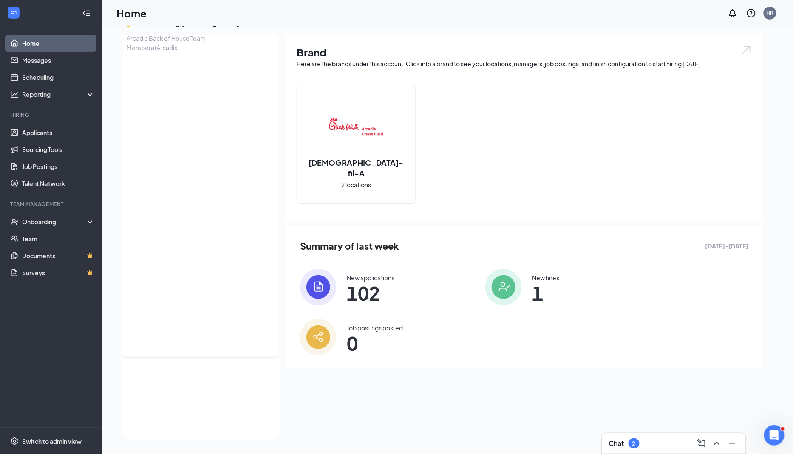
scroll to position [0, 0]
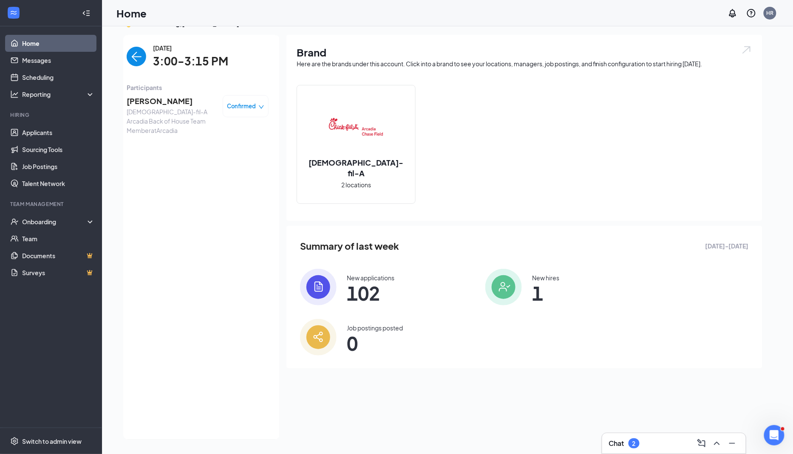
click at [164, 104] on span "[PERSON_NAME]" at bounding box center [171, 101] width 89 height 12
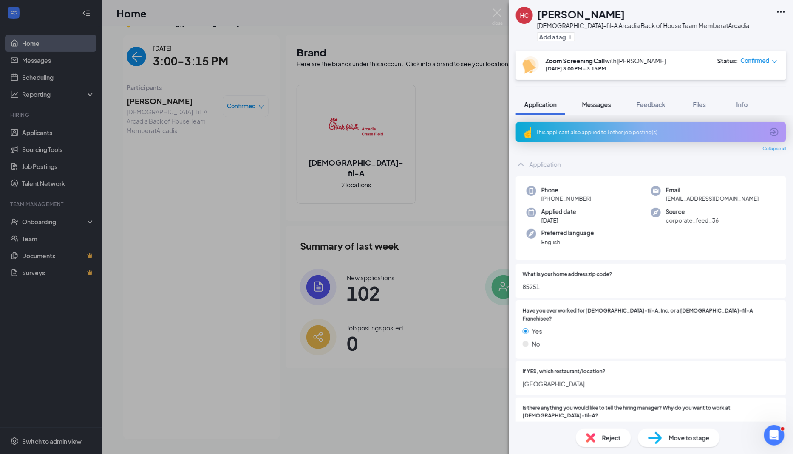
click at [603, 107] on span "Messages" at bounding box center [596, 105] width 29 height 8
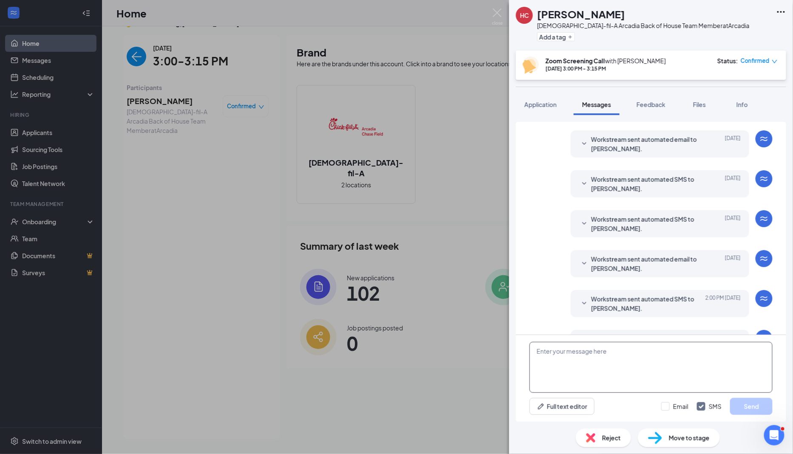
scroll to position [183, 0]
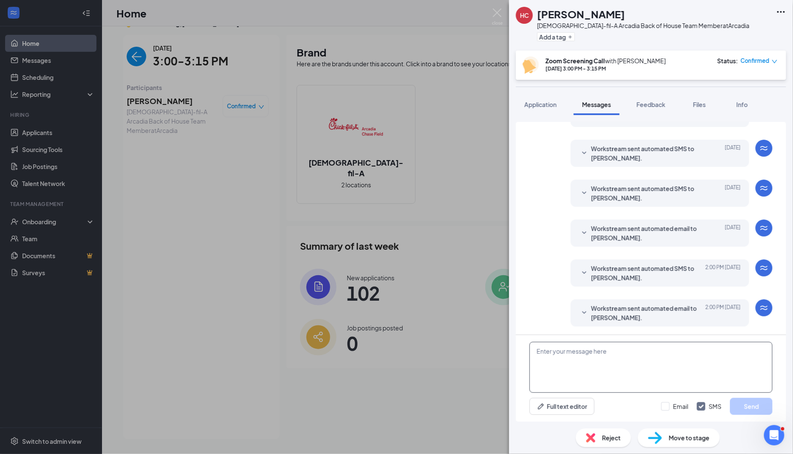
click at [584, 356] on textarea at bounding box center [650, 367] width 243 height 51
click at [604, 387] on textarea "Hi there, here is the link to join:" at bounding box center [650, 367] width 243 height 51
paste textarea "[URL][DOMAIN_NAME][SECURITY_DATA]"
type textarea "Hi there, here is the link to join: [URL][DOMAIN_NAME][SECURITY_DATA]"
click at [666, 405] on input "Email" at bounding box center [674, 406] width 27 height 8
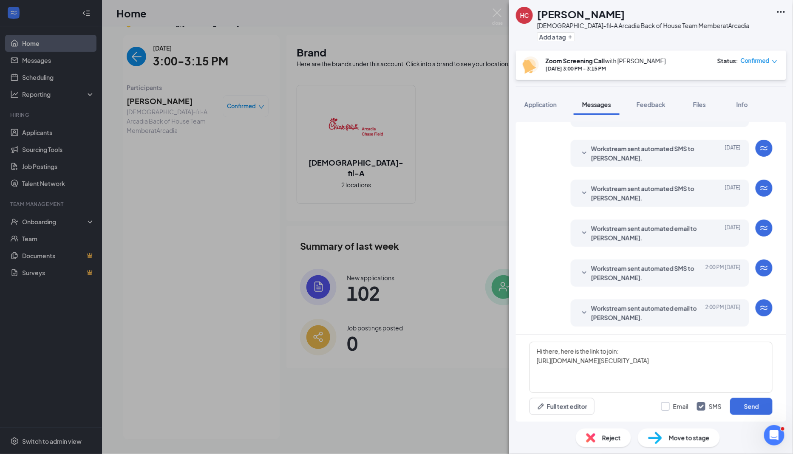
checkbox input "true"
click at [743, 403] on button "Send" at bounding box center [751, 406] width 42 height 17
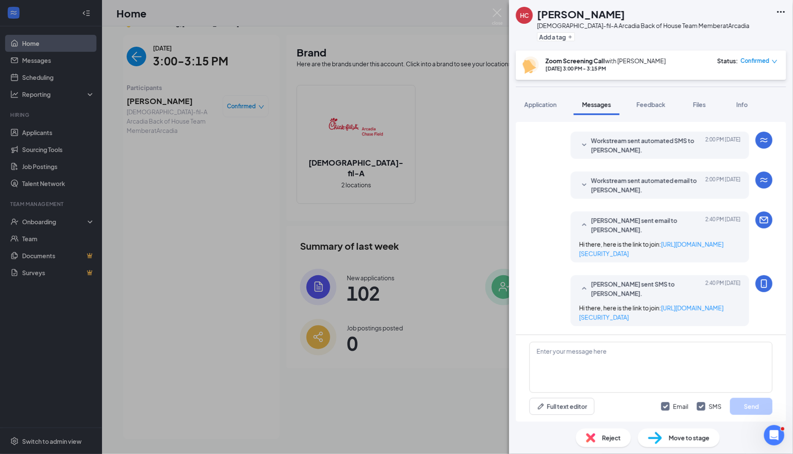
scroll to position [328, 0]
click at [540, 106] on span "Application" at bounding box center [540, 105] width 32 height 8
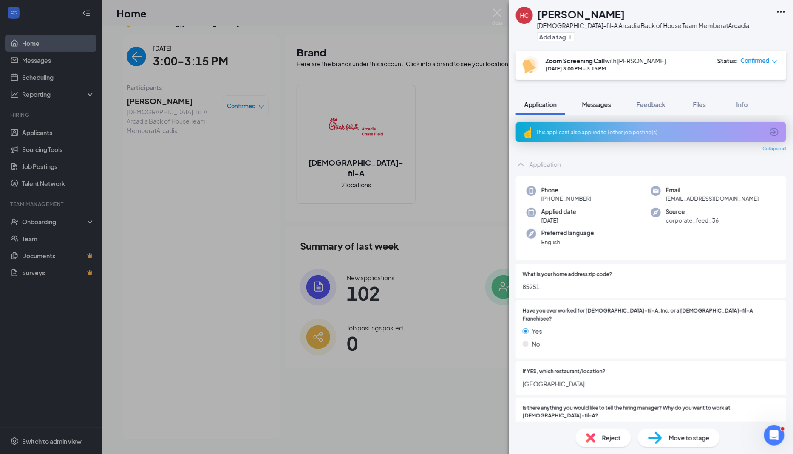
click at [597, 105] on span "Messages" at bounding box center [596, 105] width 29 height 8
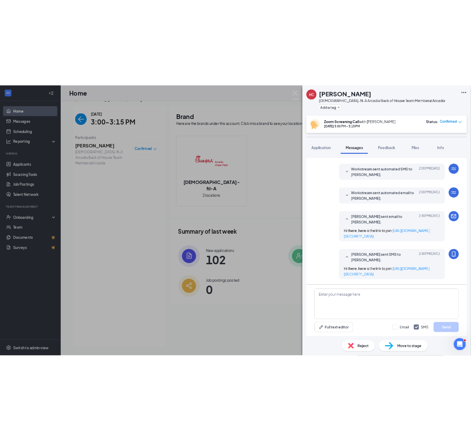
scroll to position [264, 0]
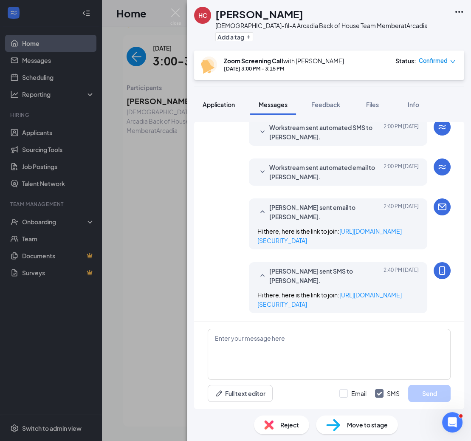
click at [218, 105] on span "Application" at bounding box center [219, 105] width 32 height 8
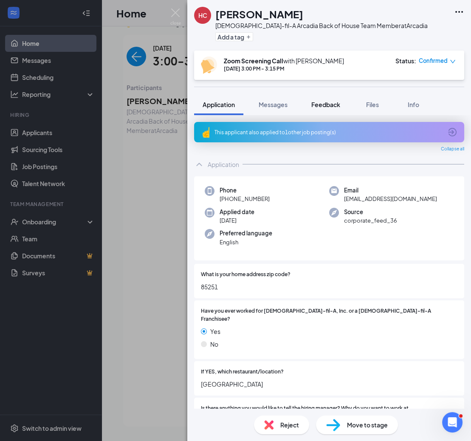
click at [324, 102] on span "Feedback" at bounding box center [325, 105] width 29 height 8
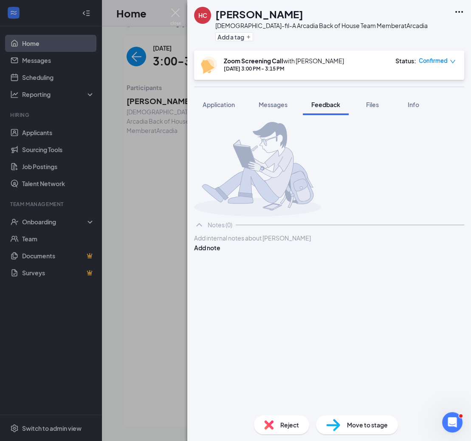
click at [293, 243] on div at bounding box center [329, 238] width 269 height 9
click at [325, 243] on div "like" at bounding box center [329, 238] width 269 height 9
click at [316, 243] on div "likes CFA, schedule" at bounding box center [329, 238] width 269 height 9
click at [277, 260] on div "Operator:" at bounding box center [329, 255] width 269 height 9
click at [246, 269] on div at bounding box center [329, 264] width 269 height 9
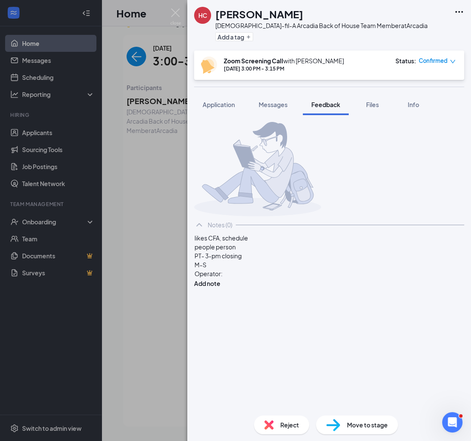
click at [248, 278] on div "Operator:" at bounding box center [329, 273] width 269 height 9
click at [253, 305] on div at bounding box center [329, 300] width 269 height 9
click at [249, 296] on div "Position:" at bounding box center [329, 291] width 269 height 9
click at [260, 311] on div "Notes (0) likes CFA, schedule people person PT- 3-pm closing M-S Operator: Mill…" at bounding box center [329, 265] width 270 height 287
click at [261, 278] on div "Operator: Mill-" at bounding box center [329, 273] width 269 height 9
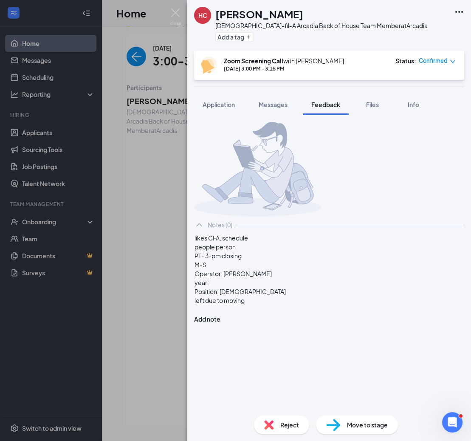
click at [229, 287] on div "year:" at bounding box center [329, 282] width 269 height 9
click at [228, 286] on span "year:[DATE]-[DATE]" at bounding box center [221, 283] width 53 height 8
click at [273, 314] on div at bounding box center [329, 309] width 269 height 9
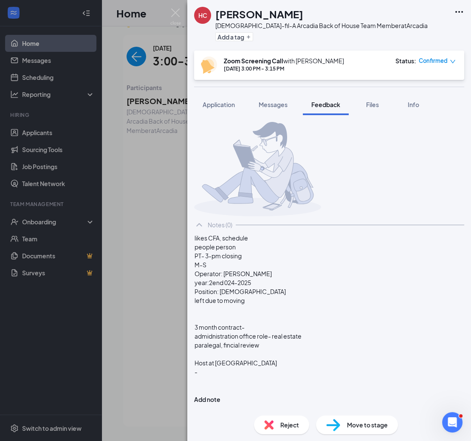
scroll to position [20, 0]
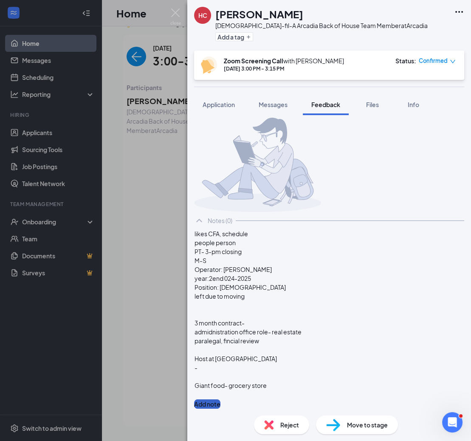
click at [220, 399] on button "Add note" at bounding box center [207, 403] width 26 height 9
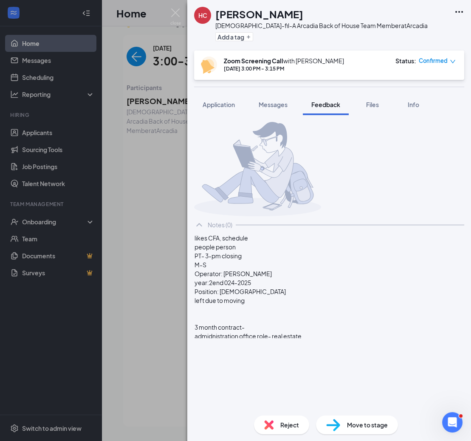
scroll to position [0, 0]
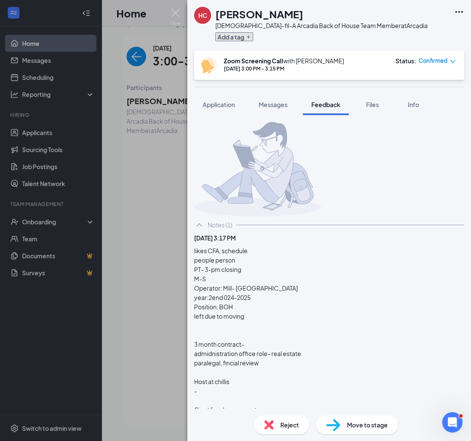
click at [238, 37] on button "Add a tag" at bounding box center [234, 36] width 38 height 9
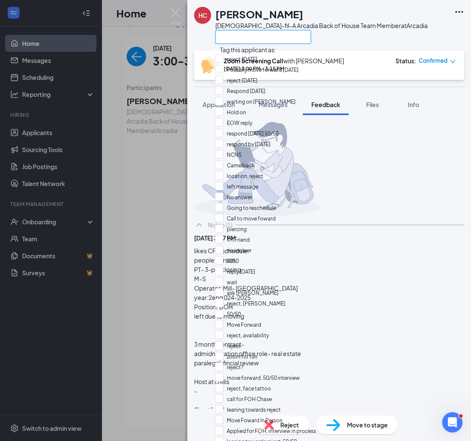
click at [238, 37] on input "text" at bounding box center [263, 37] width 96 height 14
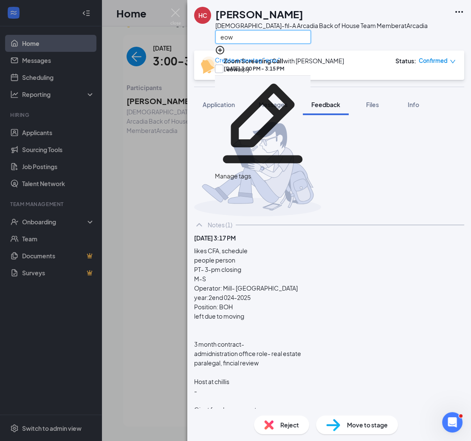
type input "eow"
click at [237, 68] on input "eow reply" at bounding box center [232, 69] width 35 height 9
checkbox input "true"
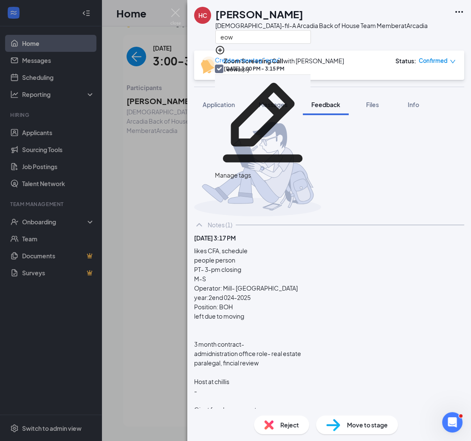
click at [370, 44] on div "HC Huanka Chihuan [DEMOGRAPHIC_DATA]-fil-A Arcadia Back of House Team Member at…" at bounding box center [329, 25] width 284 height 51
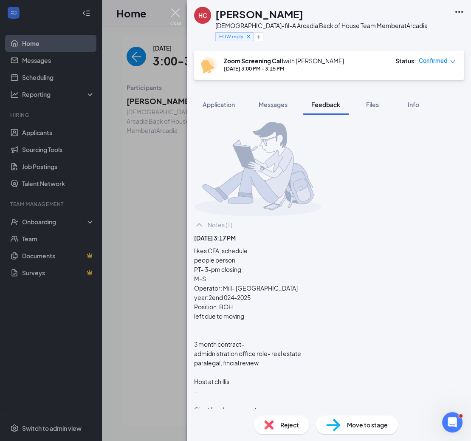
click at [176, 16] on img at bounding box center [175, 16] width 11 height 17
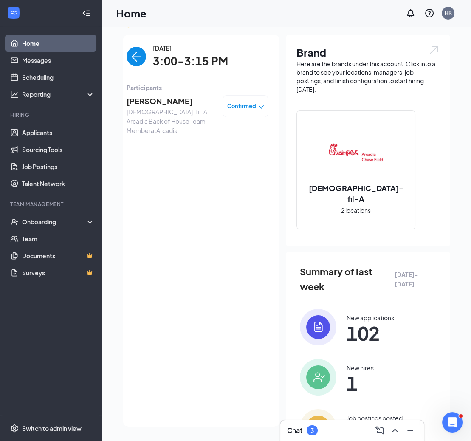
click at [136, 58] on img "back-button" at bounding box center [137, 57] width 20 height 20
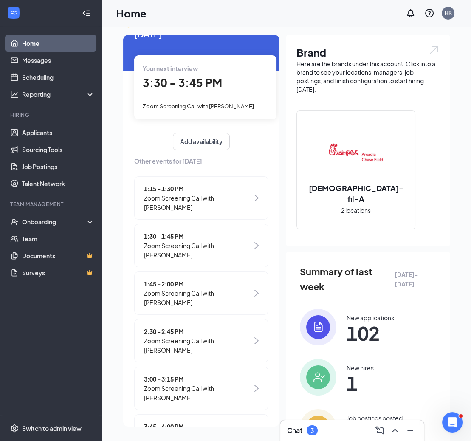
scroll to position [17, 0]
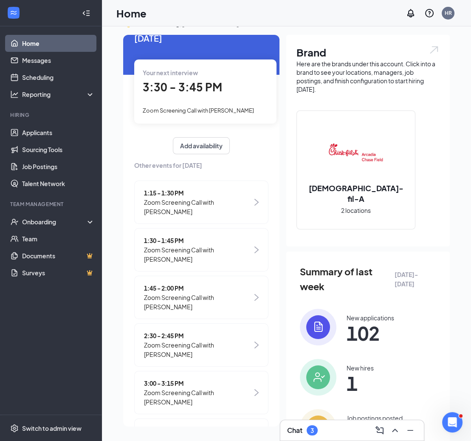
click at [194, 85] on span "3:30 - 3:45 PM" at bounding box center [182, 87] width 79 height 14
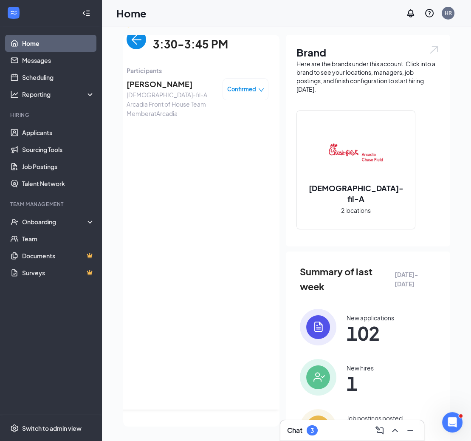
scroll to position [0, 0]
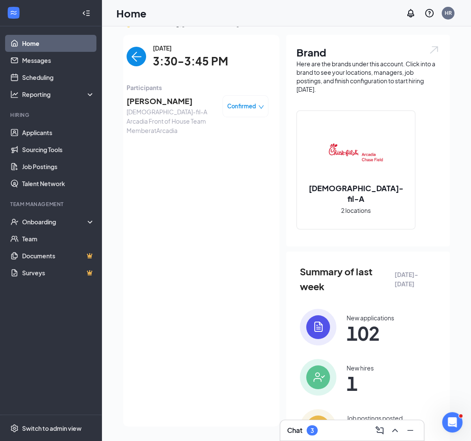
click at [142, 102] on span "[PERSON_NAME]" at bounding box center [171, 101] width 89 height 12
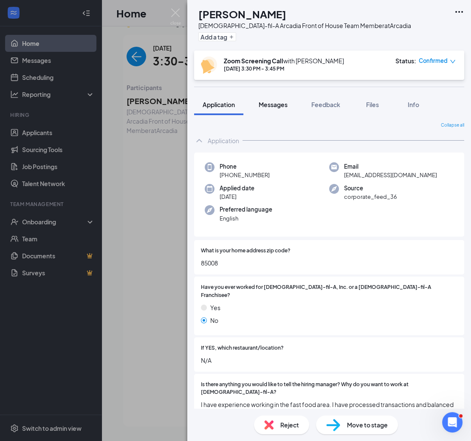
click at [279, 99] on button "Messages" at bounding box center [273, 104] width 46 height 21
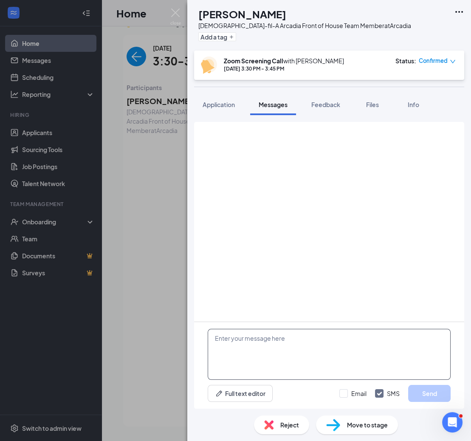
click at [268, 343] on textarea at bounding box center [329, 354] width 243 height 51
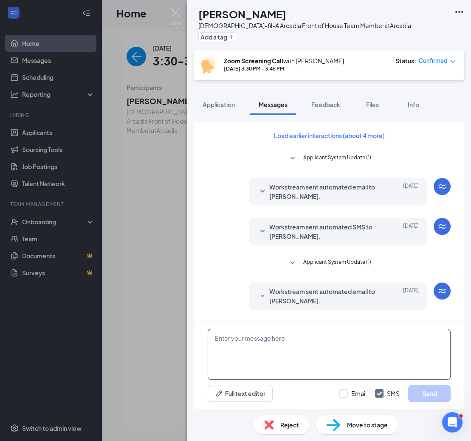
scroll to position [196, 0]
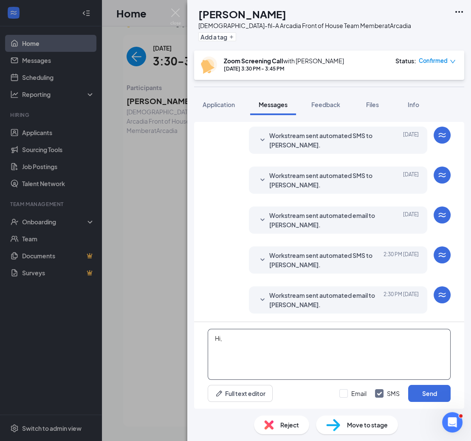
click at [236, 334] on textarea "Hi," at bounding box center [329, 354] width 243 height 51
type textarea "H"
type textarea "h"
paste textarea "[URL][DOMAIN_NAME][SECURITY_DATA]"
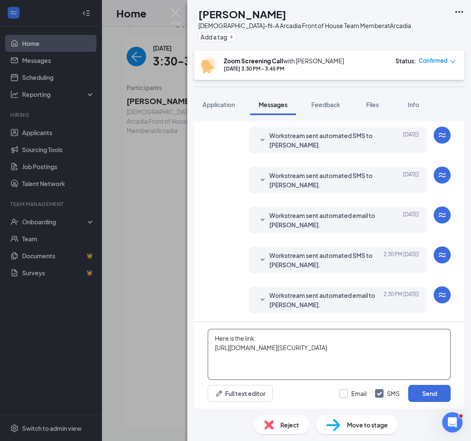
type textarea "Here is the link: [URL][DOMAIN_NAME][SECURITY_DATA]"
click at [343, 392] on input "Email" at bounding box center [352, 393] width 27 height 8
checkbox input "true"
click at [429, 393] on button "Send" at bounding box center [429, 393] width 42 height 17
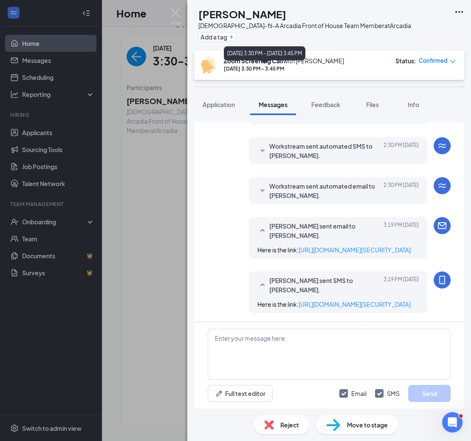
scroll to position [342, 0]
click at [217, 99] on button "Application" at bounding box center [218, 104] width 49 height 21
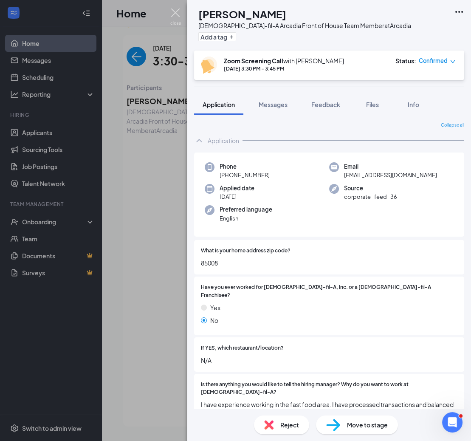
click at [178, 12] on img at bounding box center [175, 16] width 11 height 17
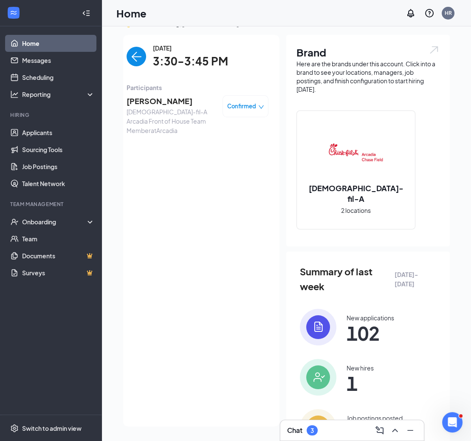
click at [144, 54] on img "back-button" at bounding box center [137, 57] width 20 height 20
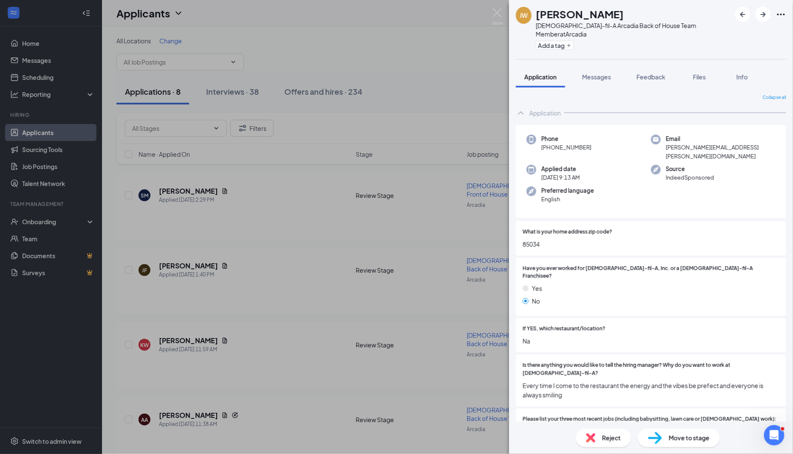
click at [611, 439] on span "Reject" at bounding box center [611, 437] width 19 height 9
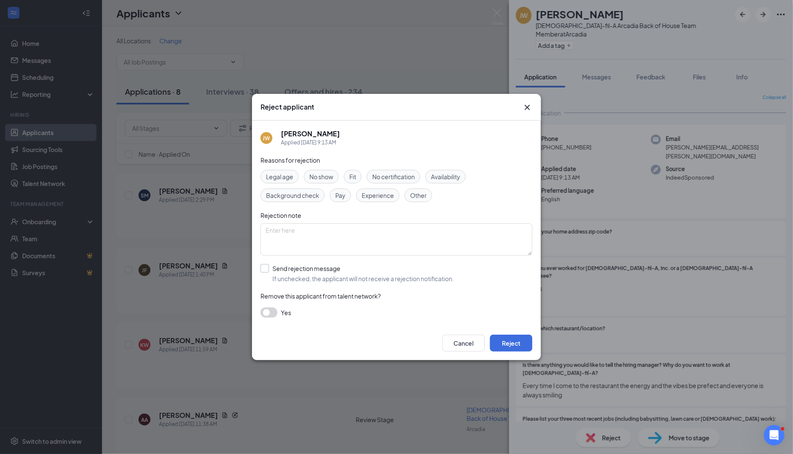
click at [372, 279] on input "Send rejection message If unchecked, the applicant will not receive a rejection…" at bounding box center [356, 273] width 193 height 19
checkbox input "true"
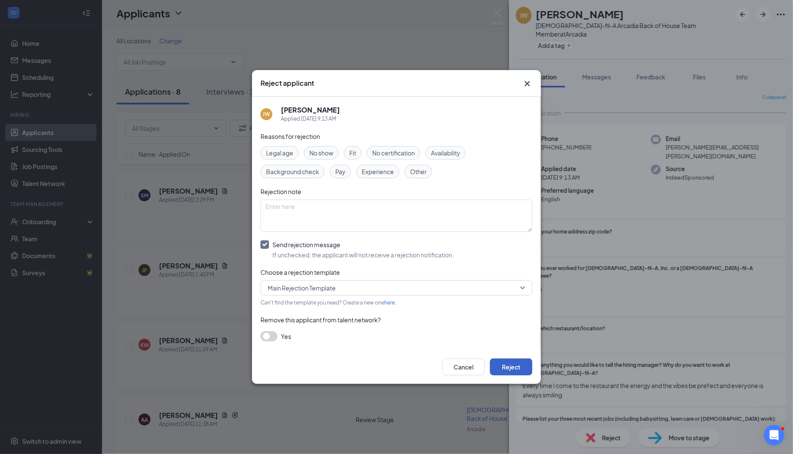
click at [514, 366] on button "Reject" at bounding box center [511, 367] width 42 height 17
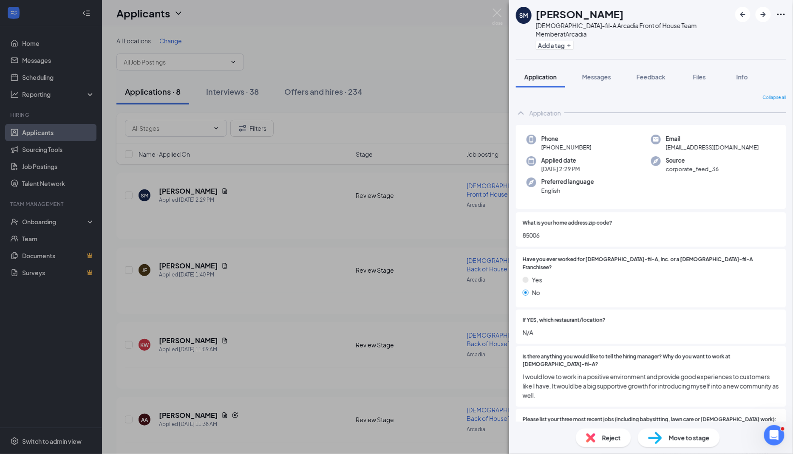
click at [537, 231] on span "85006" at bounding box center [650, 235] width 257 height 9
copy span "85006"
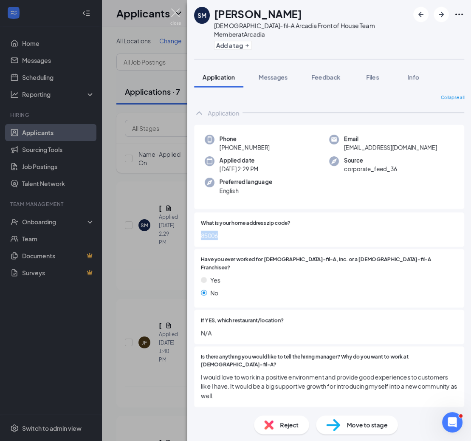
click at [179, 18] on img at bounding box center [175, 16] width 11 height 17
click at [175, 17] on icon "ChevronDown" at bounding box center [178, 13] width 10 height 10
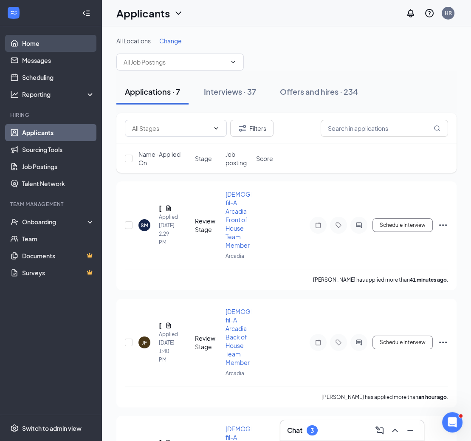
click at [37, 45] on link "Home" at bounding box center [58, 43] width 73 height 17
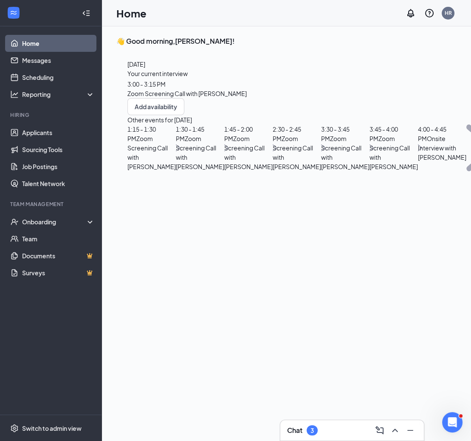
click at [166, 88] on span "3:00 - 3:15 PM" at bounding box center [146, 84] width 38 height 8
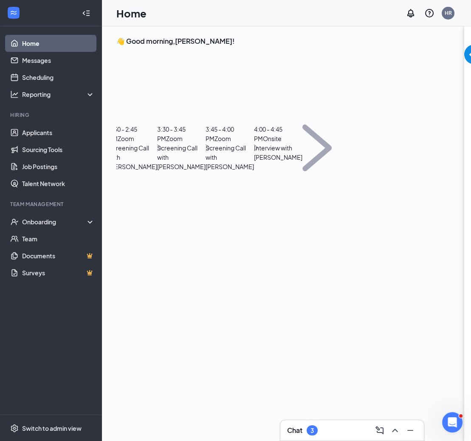
scroll to position [3, 0]
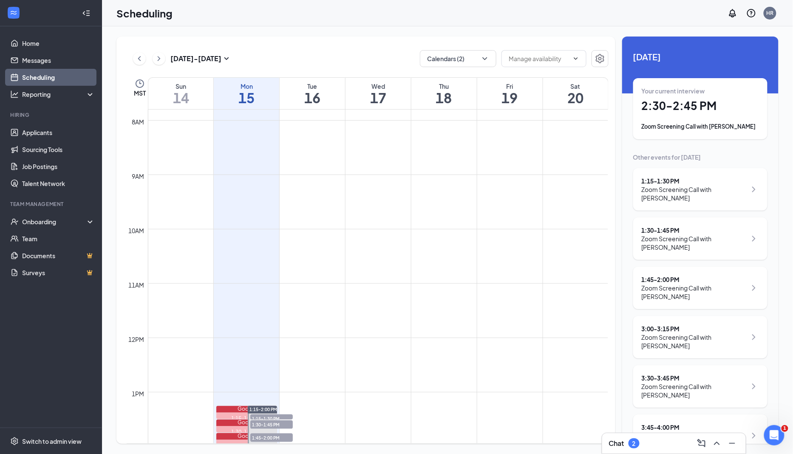
scroll to position [652, 0]
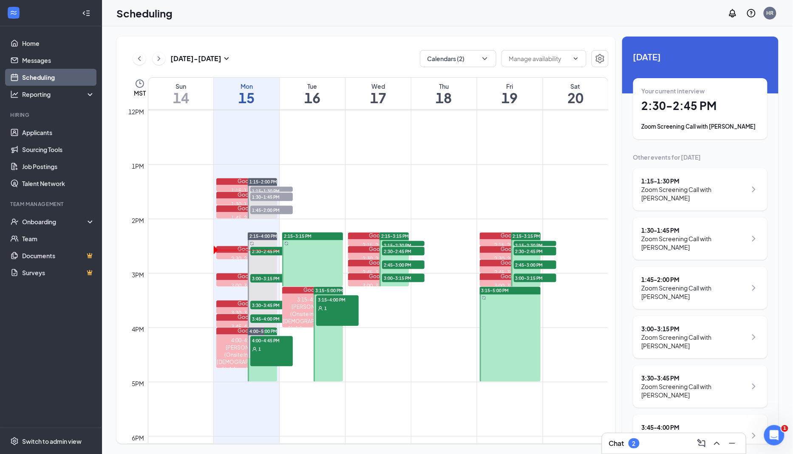
click at [397, 237] on span "2:15-3:15 PM" at bounding box center [395, 237] width 28 height 6
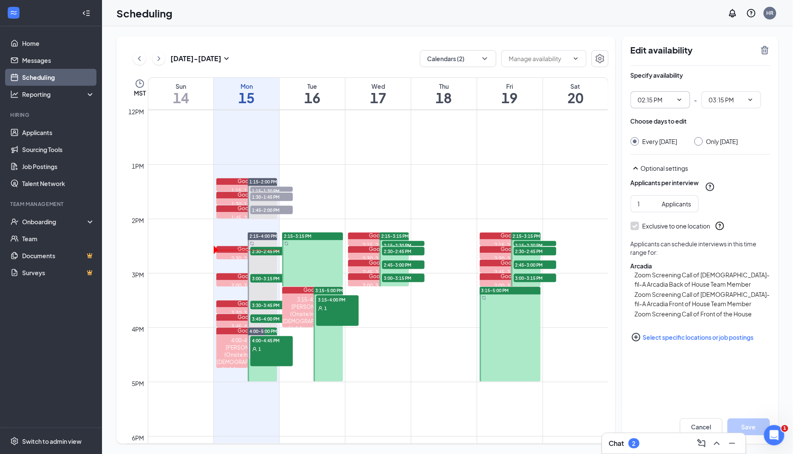
click at [678, 101] on icon "ChevronDown" at bounding box center [679, 99] width 7 height 7
click at [657, 101] on input "02:15 PM" at bounding box center [655, 99] width 35 height 9
click at [659, 140] on div "01:15 PM" at bounding box center [656, 141] width 25 height 9
type input "01:15 PM"
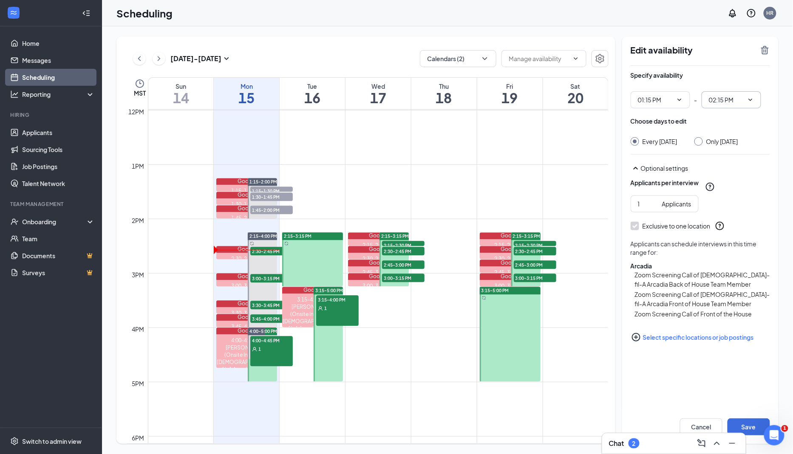
click at [726, 102] on input "02:15 PM" at bounding box center [726, 99] width 35 height 9
click at [736, 150] on div "02:45 PM" at bounding box center [727, 151] width 25 height 9
type input "02:45 PM"
click at [749, 424] on button "Save" at bounding box center [748, 426] width 42 height 17
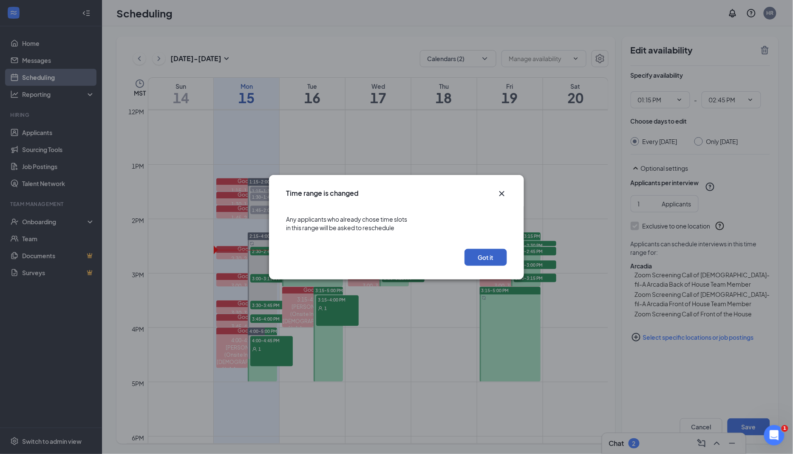
click at [495, 259] on button "Got it" at bounding box center [485, 257] width 42 height 17
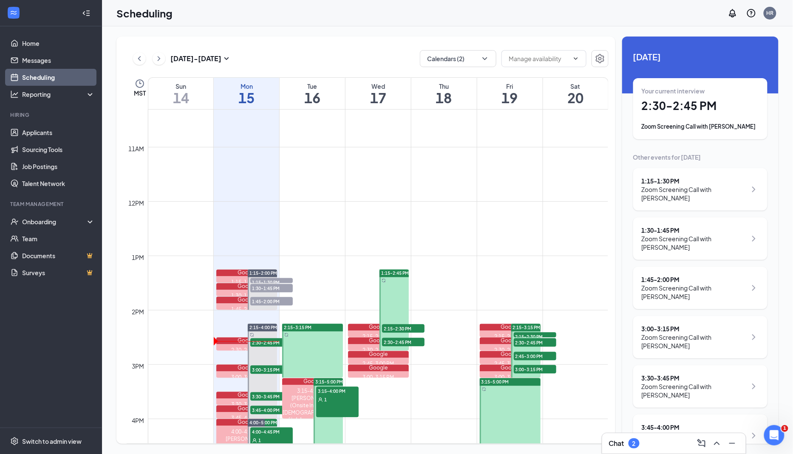
scroll to position [557, 0]
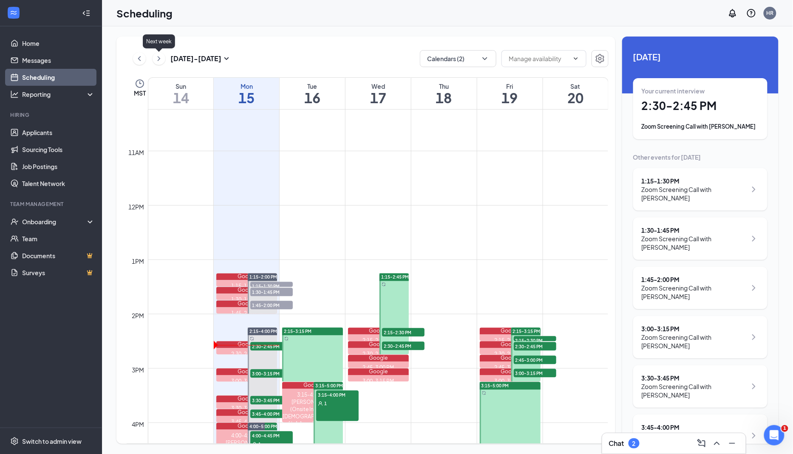
click at [158, 59] on icon "ChevronRight" at bounding box center [159, 59] width 8 height 10
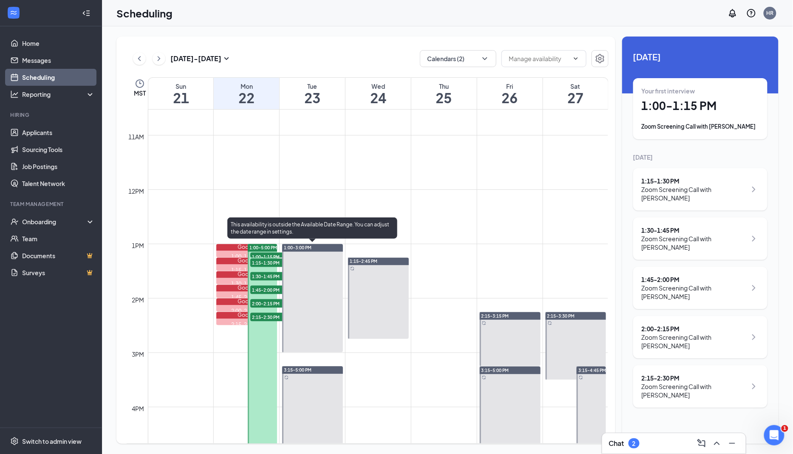
scroll to position [601, 0]
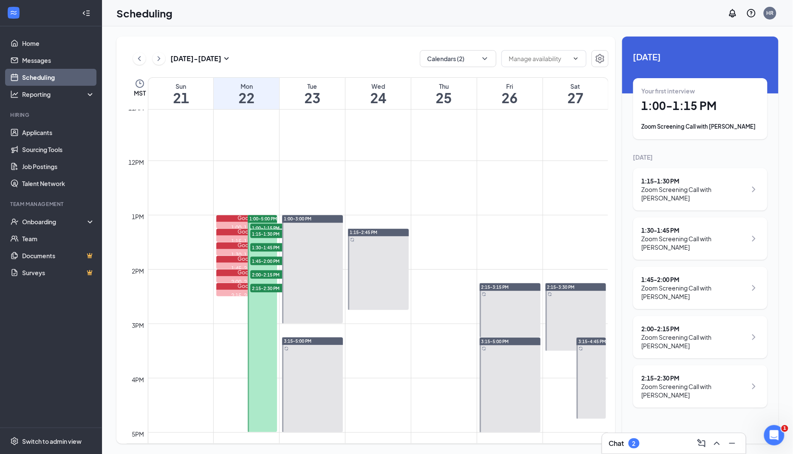
click at [261, 321] on div at bounding box center [262, 323] width 29 height 217
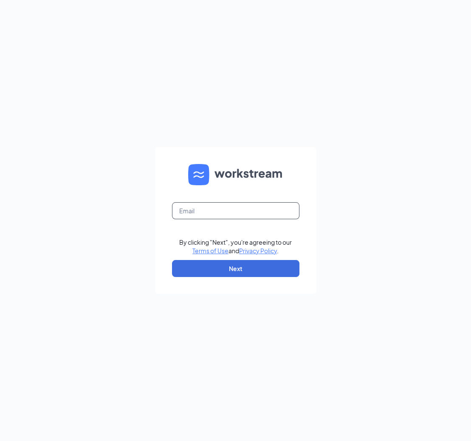
click at [200, 212] on input "text" at bounding box center [235, 210] width 127 height 17
type input "[PERSON_NAME][EMAIL_ADDRESS][DOMAIN_NAME]"
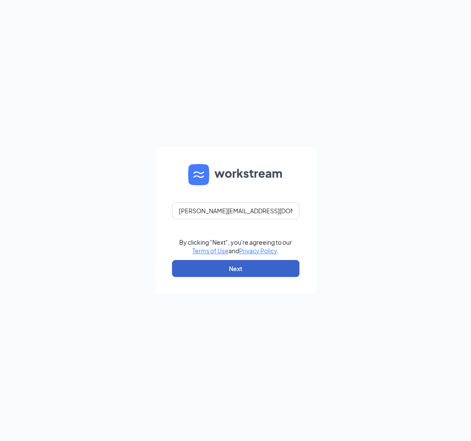
click at [227, 265] on button "Next" at bounding box center [235, 268] width 127 height 17
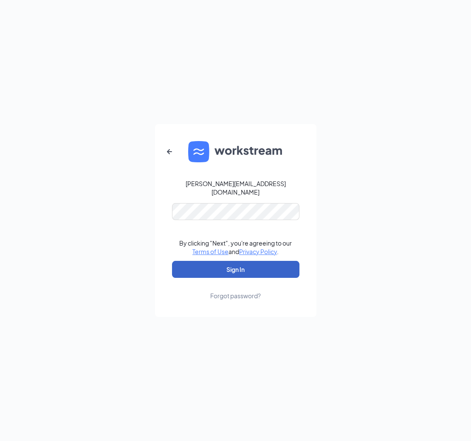
click at [231, 261] on button "Sign In" at bounding box center [235, 269] width 127 height 17
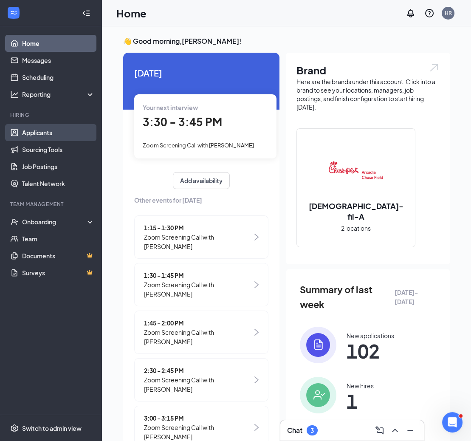
click at [58, 131] on link "Applicants" at bounding box center [58, 132] width 73 height 17
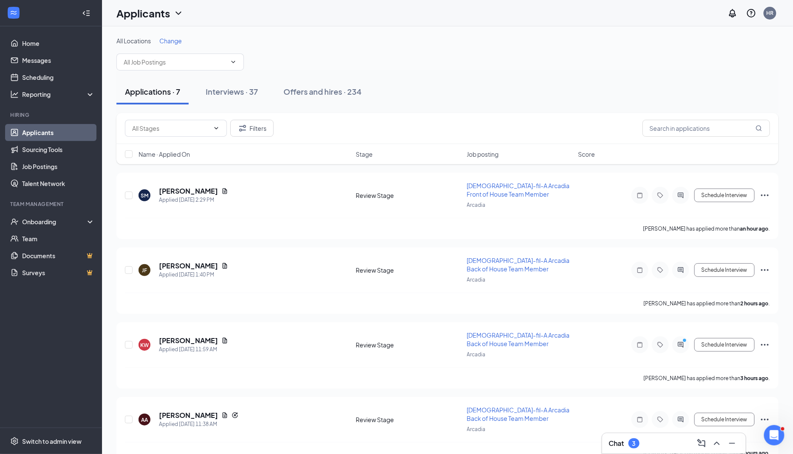
click at [183, 150] on span "Name · Applied On" at bounding box center [163, 154] width 51 height 8
click at [183, 153] on span "Name · Applied On" at bounding box center [163, 154] width 51 height 8
click at [186, 155] on span "Name · Applied On" at bounding box center [163, 154] width 51 height 8
click at [184, 156] on span "Name · Applied On" at bounding box center [163, 154] width 51 height 8
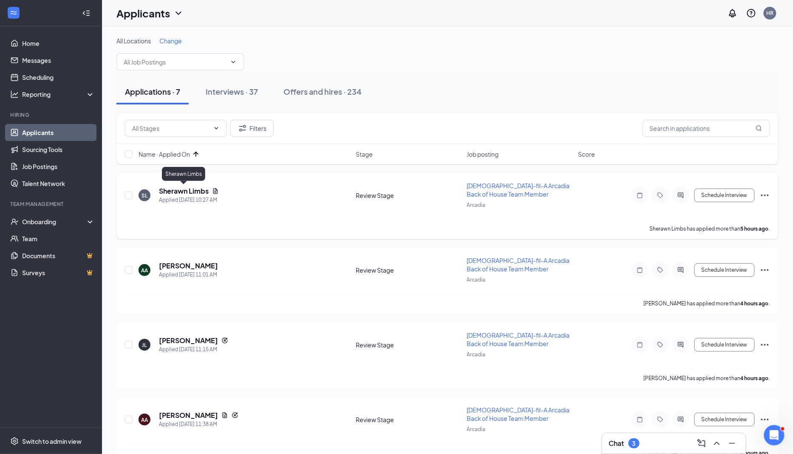
click at [186, 190] on h5 "Sherawn Limbs" at bounding box center [184, 190] width 50 height 9
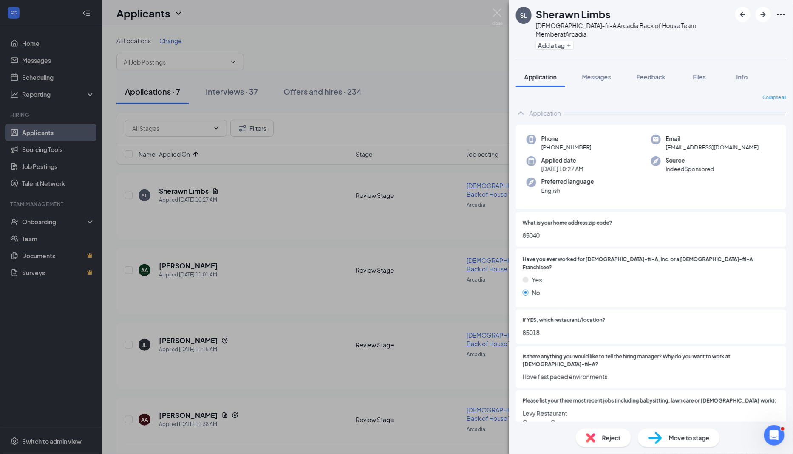
click at [471, 231] on span "85040" at bounding box center [650, 235] width 257 height 9
copy span "85040"
click at [471, 249] on div "Have you ever worked for [DEMOGRAPHIC_DATA]-fil-A, Inc. or a [DEMOGRAPHIC_DATA]…" at bounding box center [651, 278] width 270 height 59
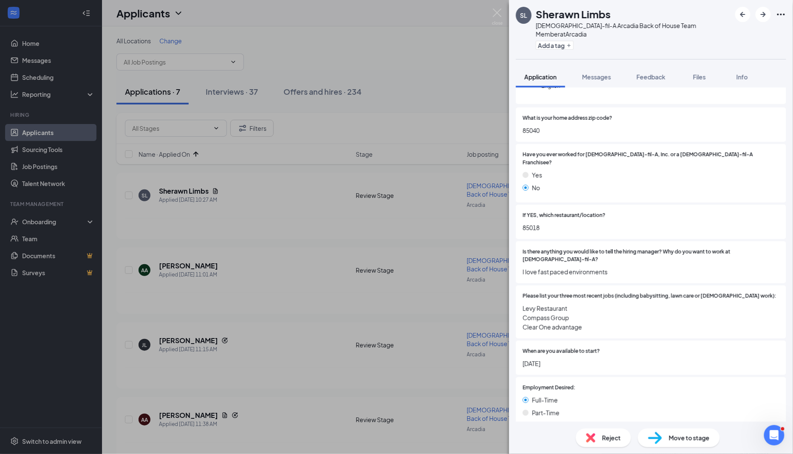
scroll to position [438, 0]
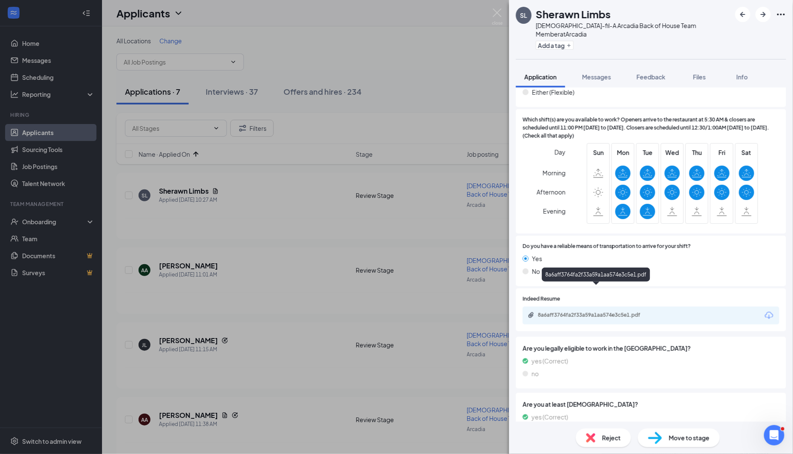
click at [471, 312] on div "8a6aff3764fa2f33a59a1aa574e3c5e1.pdf" at bounding box center [597, 315] width 138 height 7
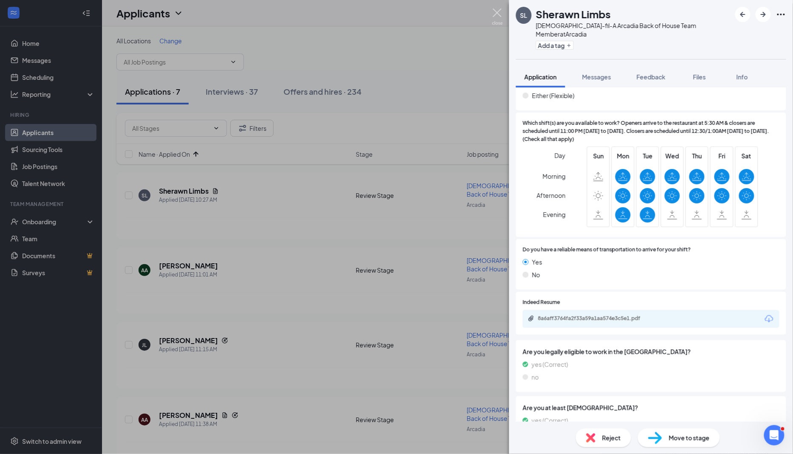
click at [471, 11] on img at bounding box center [497, 16] width 11 height 17
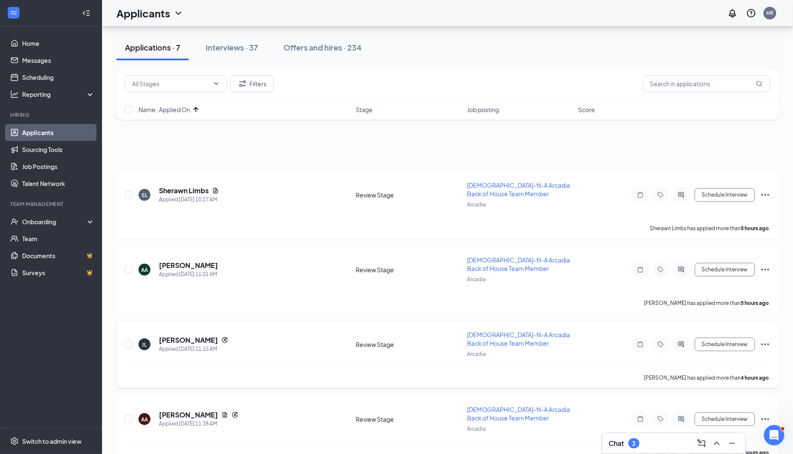
scroll to position [239, 0]
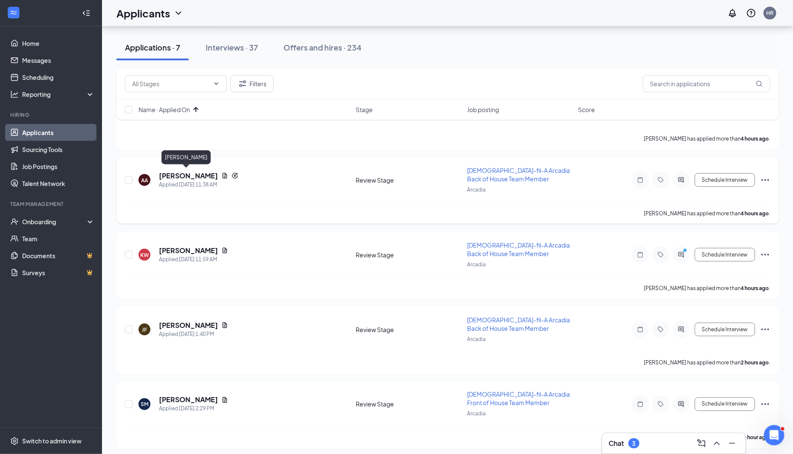
click at [191, 173] on h5 "[PERSON_NAME]" at bounding box center [188, 175] width 59 height 9
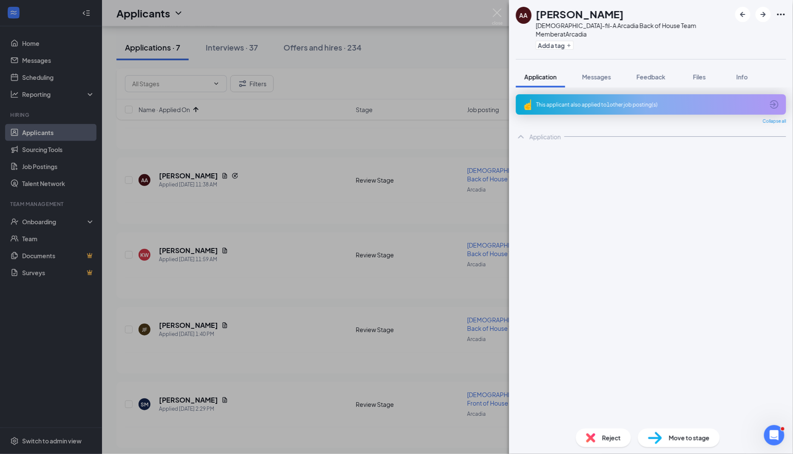
click at [471, 101] on div "This applicant also applied to 1 other job posting(s)" at bounding box center [650, 104] width 228 height 7
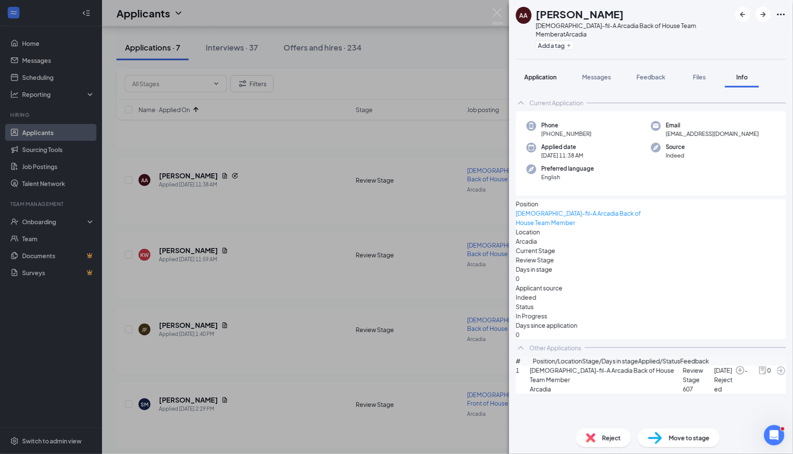
click at [471, 73] on span "Application" at bounding box center [540, 77] width 32 height 8
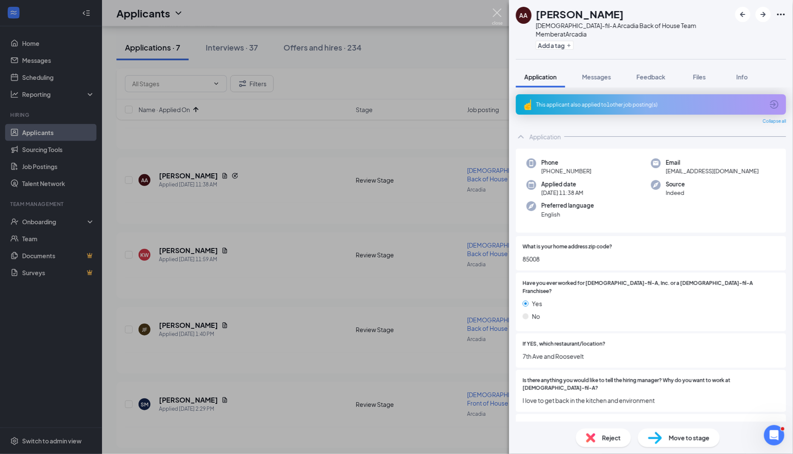
click at [471, 12] on img at bounding box center [497, 16] width 11 height 17
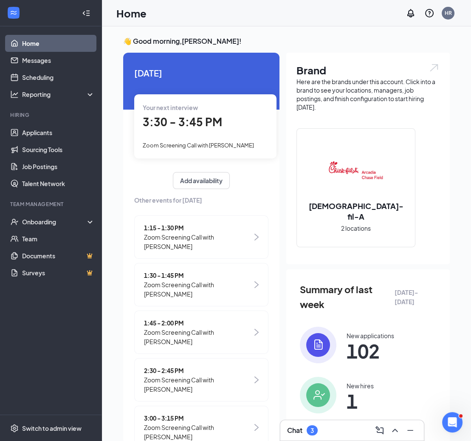
click at [229, 135] on div "Your next interview 3:30 - 3:45 PM Zoom Screening Call with [PERSON_NAME]" at bounding box center [205, 126] width 142 height 64
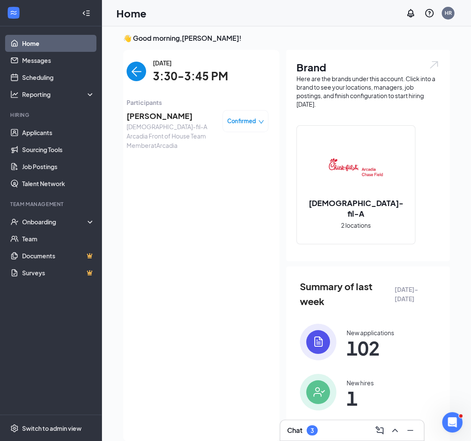
click at [142, 113] on span "[PERSON_NAME]" at bounding box center [171, 116] width 89 height 12
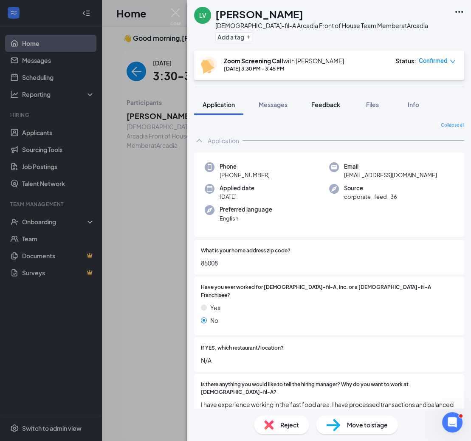
click at [324, 107] on span "Feedback" at bounding box center [325, 105] width 29 height 8
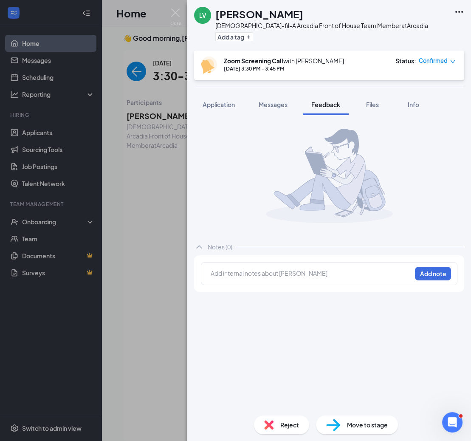
click at [262, 276] on div at bounding box center [311, 273] width 200 height 9
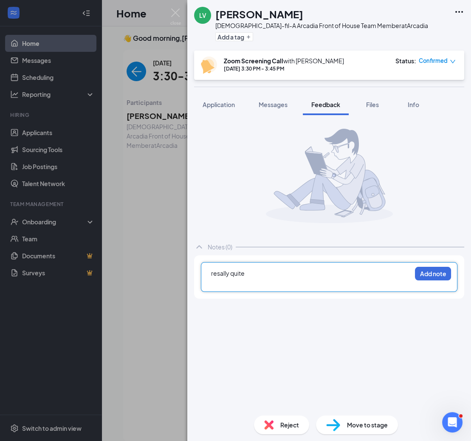
click at [218, 273] on span "resally quite" at bounding box center [228, 273] width 34 height 8
click at [220, 284] on div at bounding box center [311, 282] width 200 height 9
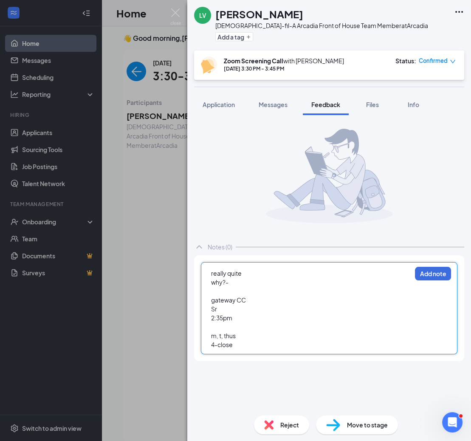
click at [223, 336] on span "m, t, thus" at bounding box center [223, 336] width 25 height 8
drag, startPoint x: 226, startPoint y: 333, endPoint x: 247, endPoint y: 333, distance: 20.8
click at [247, 333] on div "m,- w thus" at bounding box center [311, 335] width 200 height 9
click at [240, 338] on div "m,- w" at bounding box center [311, 335] width 200 height 9
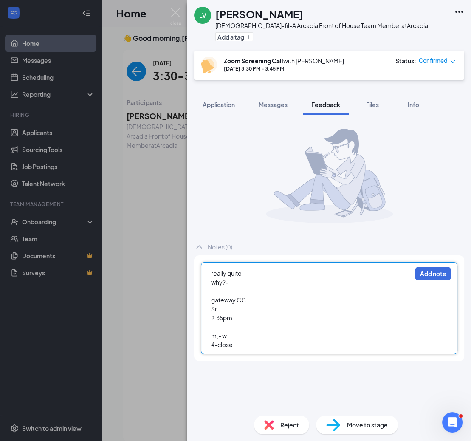
click at [243, 345] on div "4-close" at bounding box center [311, 344] width 200 height 9
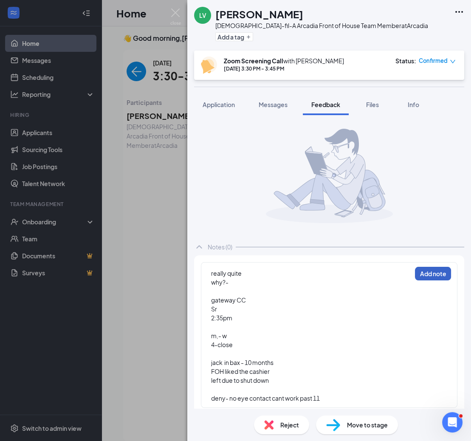
click at [436, 269] on button "Add note" at bounding box center [433, 274] width 36 height 14
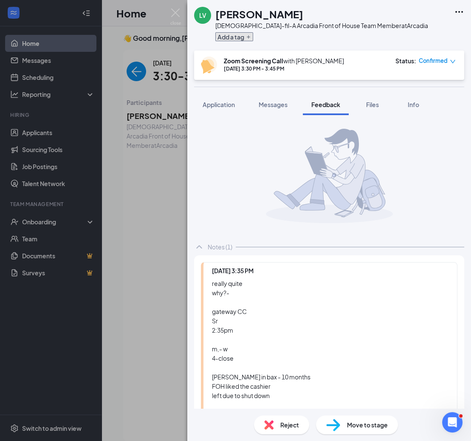
click at [238, 35] on button "Add a tag" at bounding box center [234, 36] width 38 height 9
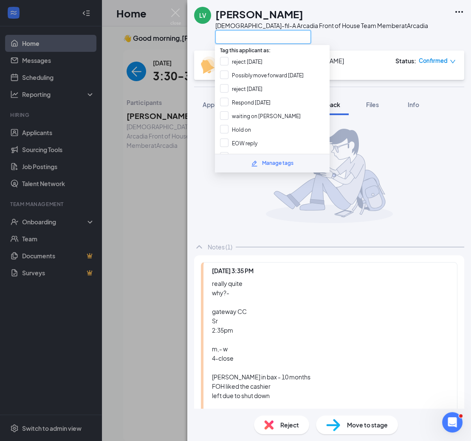
click at [272, 37] on input "text" at bounding box center [263, 37] width 96 height 14
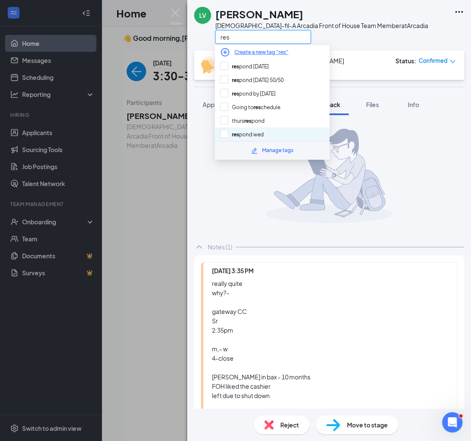
type input "res"
click at [269, 134] on div "res pond wed" at bounding box center [272, 134] width 115 height 14
checkbox input "true"
click at [380, 42] on div "res" at bounding box center [321, 37] width 213 height 14
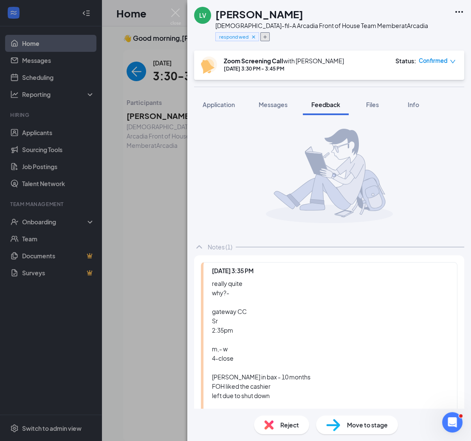
click at [265, 38] on icon "Plus" at bounding box center [265, 36] width 5 height 5
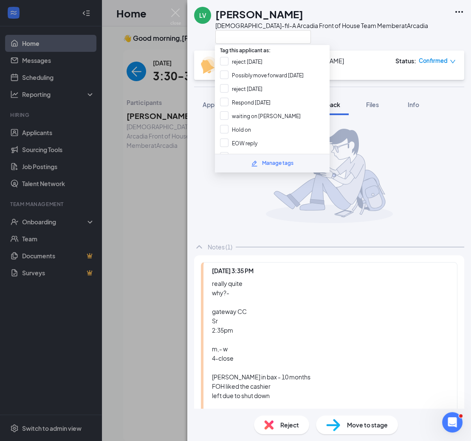
click at [261, 45] on div "Tag this applicant as: reject [DATE] Possibly move forward [DATE] reject [DATE]…" at bounding box center [272, 108] width 115 height 127
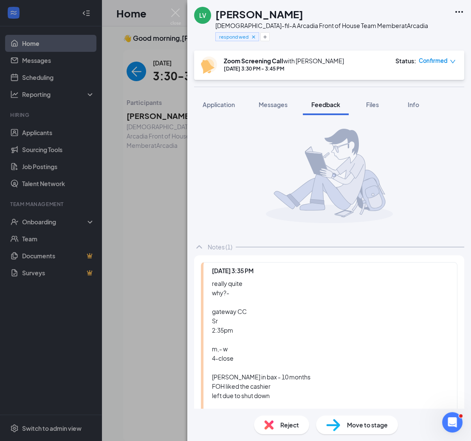
click at [270, 37] on div "respond wed" at bounding box center [321, 37] width 213 height 14
click at [265, 36] on icon "Plus" at bounding box center [265, 36] width 5 height 5
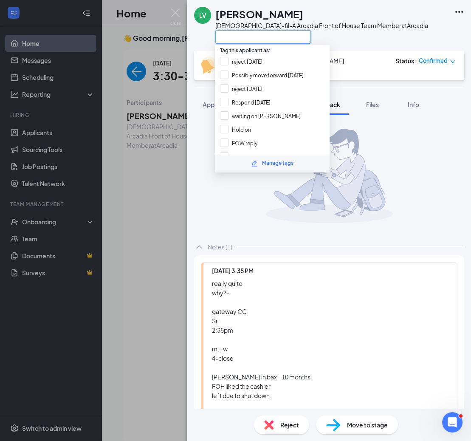
click at [265, 36] on input "text" at bounding box center [263, 37] width 96 height 14
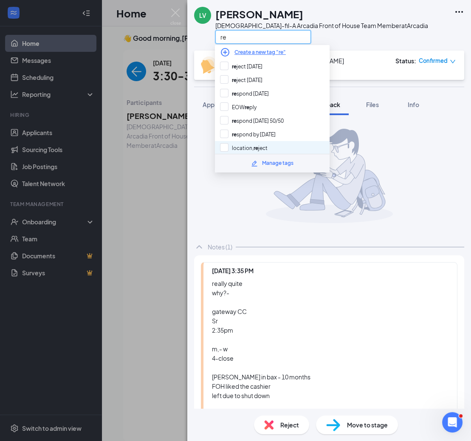
type input "re"
click at [278, 141] on div "location, re ject" at bounding box center [272, 148] width 115 height 14
checkbox input "true"
click at [356, 39] on div "re" at bounding box center [321, 37] width 213 height 14
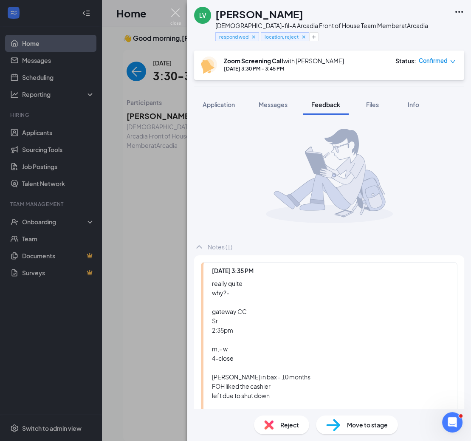
click at [178, 13] on img at bounding box center [175, 16] width 11 height 17
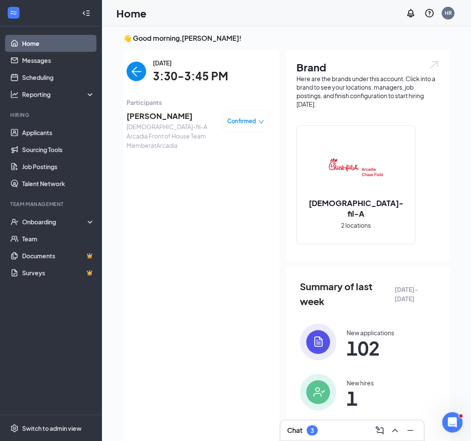
click at [134, 71] on img "back-button" at bounding box center [137, 72] width 20 height 20
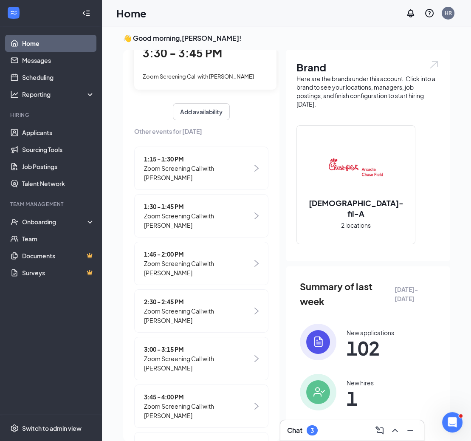
scroll to position [105, 0]
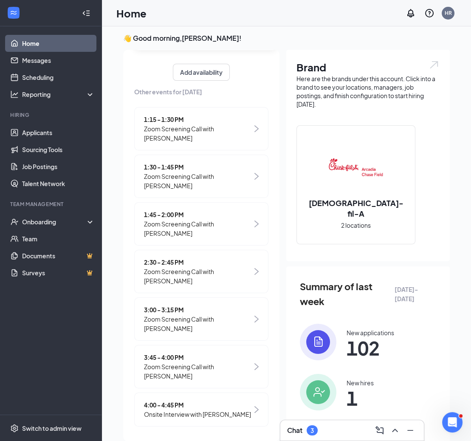
click at [194, 367] on span "Zoom Screening Call with [PERSON_NAME]" at bounding box center [198, 371] width 108 height 19
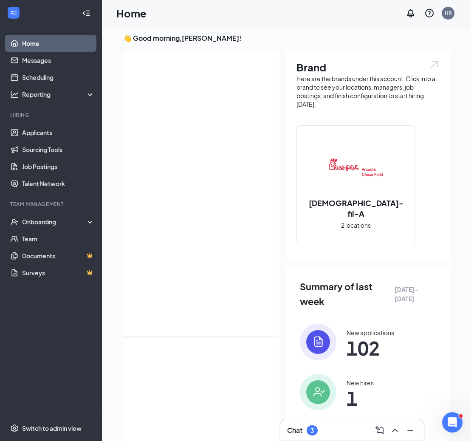
scroll to position [0, 0]
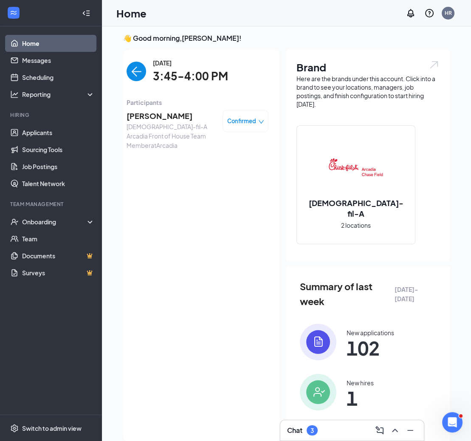
click at [163, 115] on span "[PERSON_NAME]" at bounding box center [171, 116] width 89 height 12
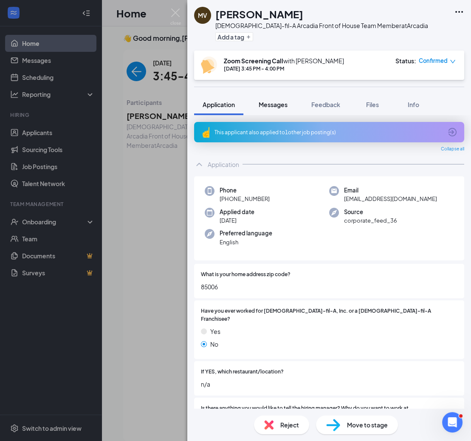
click at [285, 105] on span "Messages" at bounding box center [273, 105] width 29 height 8
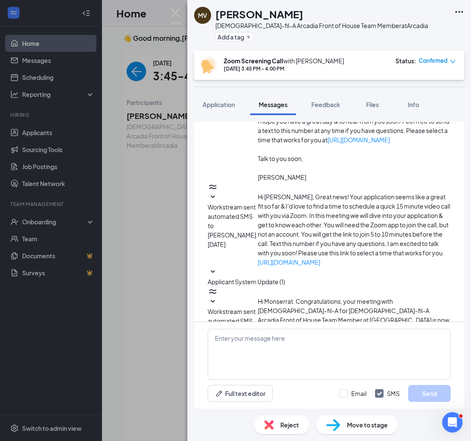
scroll to position [196, 0]
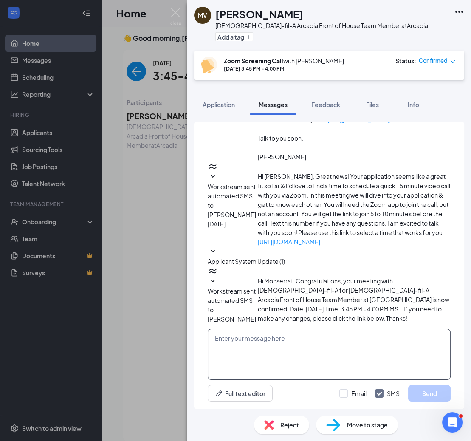
click at [231, 342] on textarea at bounding box center [329, 354] width 243 height 51
paste textarea "[URL][DOMAIN_NAME][SECURITY_DATA]"
type textarea "Hi there, here is the link to join: [URL][DOMAIN_NAME][SECURITY_DATA]"
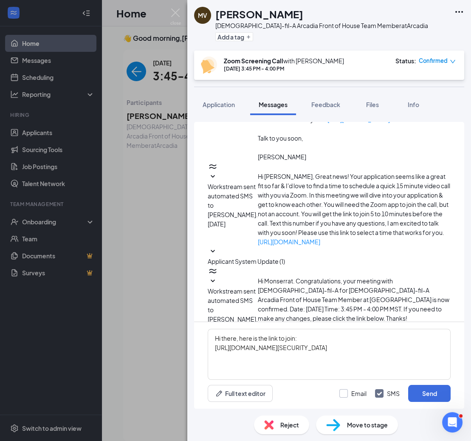
click at [359, 392] on input "Email" at bounding box center [352, 393] width 27 height 8
checkbox input "true"
click at [428, 393] on button "Send" at bounding box center [429, 393] width 42 height 17
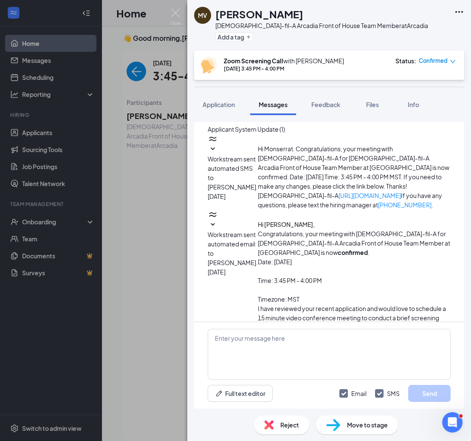
scroll to position [342, 0]
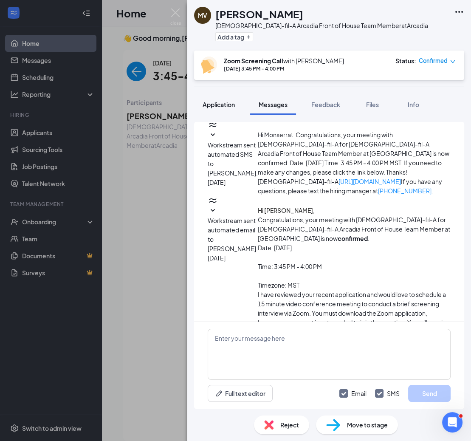
click at [226, 104] on span "Application" at bounding box center [219, 105] width 32 height 8
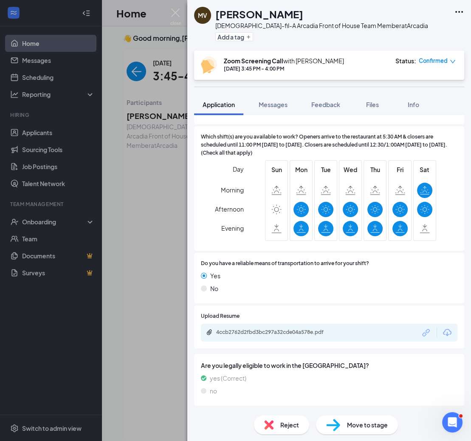
scroll to position [530, 0]
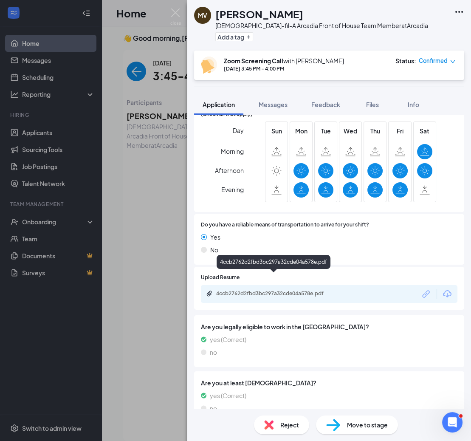
click at [283, 290] on div "4ccb2762d2fbd3bc297a32cde04a578e.pdf" at bounding box center [275, 293] width 119 height 7
click at [324, 105] on span "Feedback" at bounding box center [325, 105] width 29 height 8
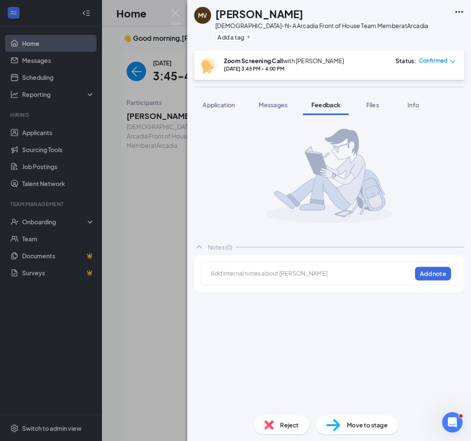
click at [273, 273] on div at bounding box center [311, 273] width 200 height 9
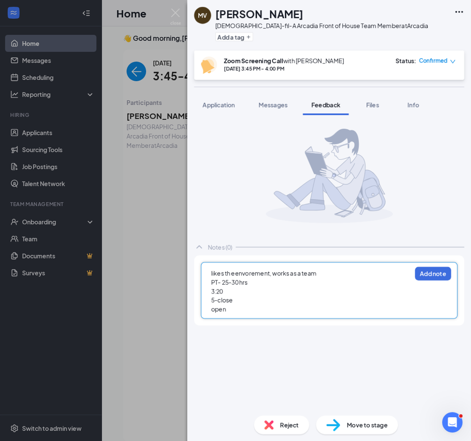
click at [231, 290] on div "3:20" at bounding box center [311, 291] width 200 height 9
click at [227, 311] on div "open" at bounding box center [311, 309] width 200 height 9
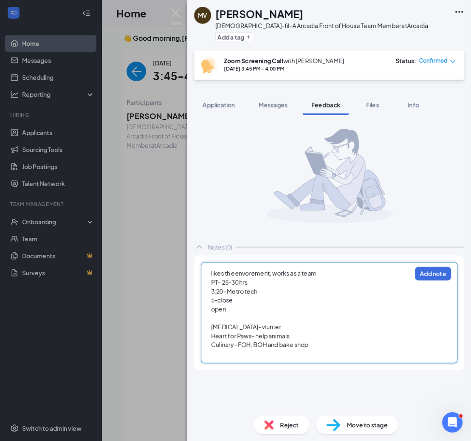
click at [291, 333] on div "Heart for Paws- help animals" at bounding box center [311, 335] width 200 height 9
click at [315, 348] on div "Culinary- FOH, BOH and bake shop" at bounding box center [311, 344] width 200 height 9
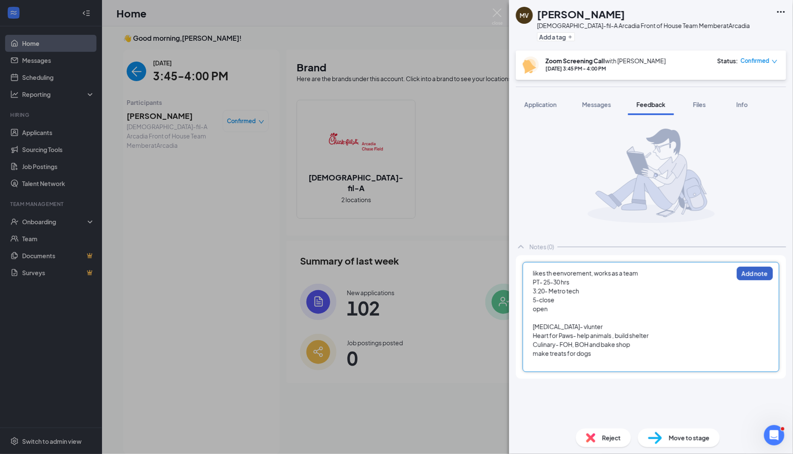
click at [471, 272] on button "Add note" at bounding box center [755, 274] width 36 height 14
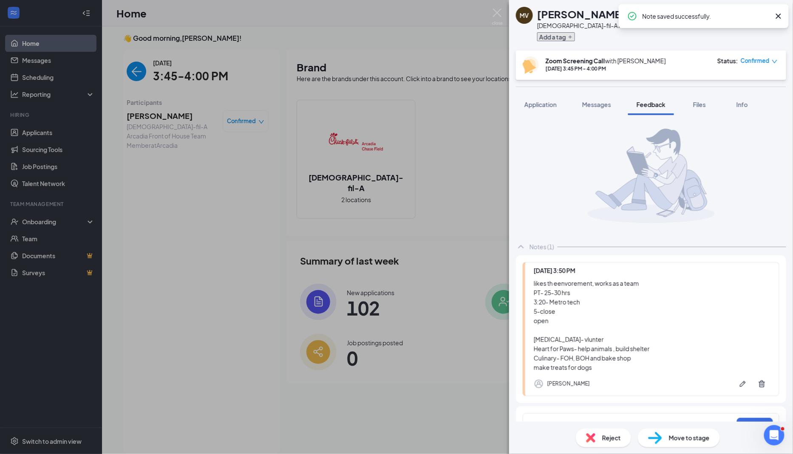
click at [471, 34] on button "Add a tag" at bounding box center [556, 36] width 38 height 9
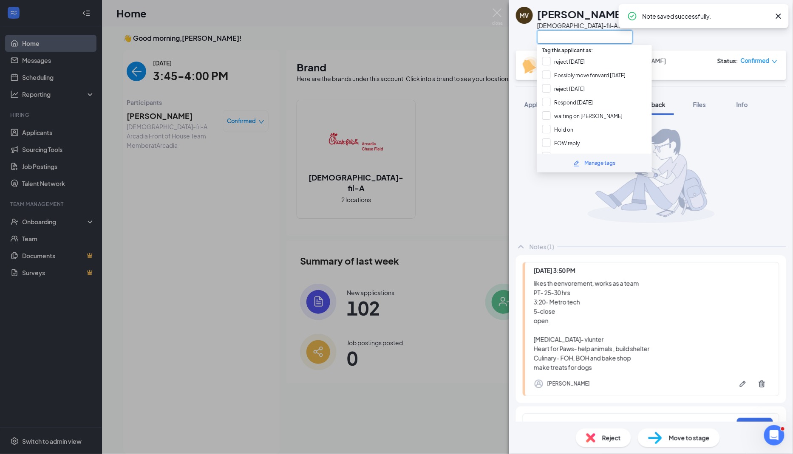
click at [471, 35] on input "text" at bounding box center [585, 37] width 96 height 14
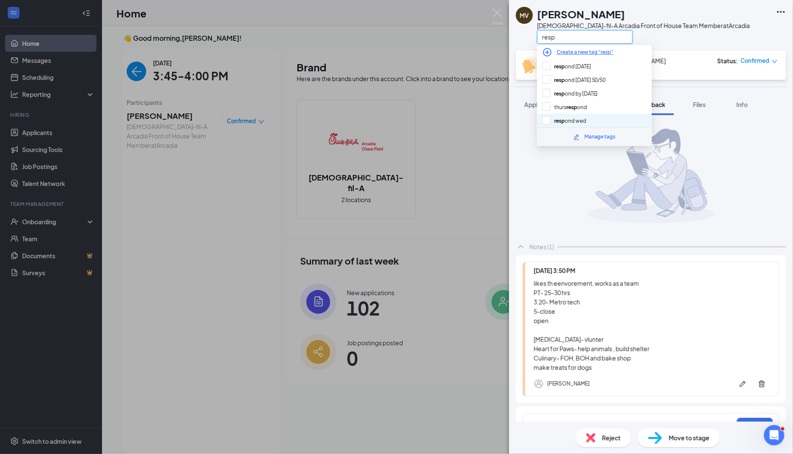
type input "resp"
click at [471, 121] on div "resp ond wed" at bounding box center [594, 121] width 115 height 14
checkbox input "true"
click at [471, 43] on div "resp" at bounding box center [643, 37] width 213 height 14
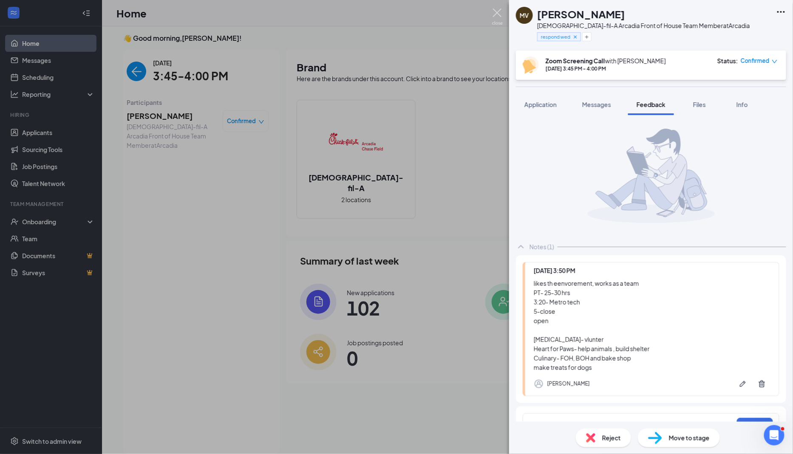
click at [471, 15] on img at bounding box center [497, 16] width 11 height 17
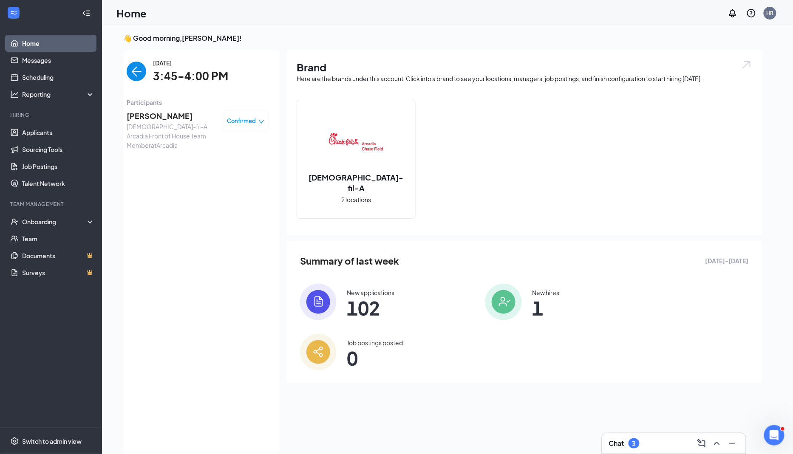
click at [139, 78] on img "back-button" at bounding box center [137, 72] width 20 height 20
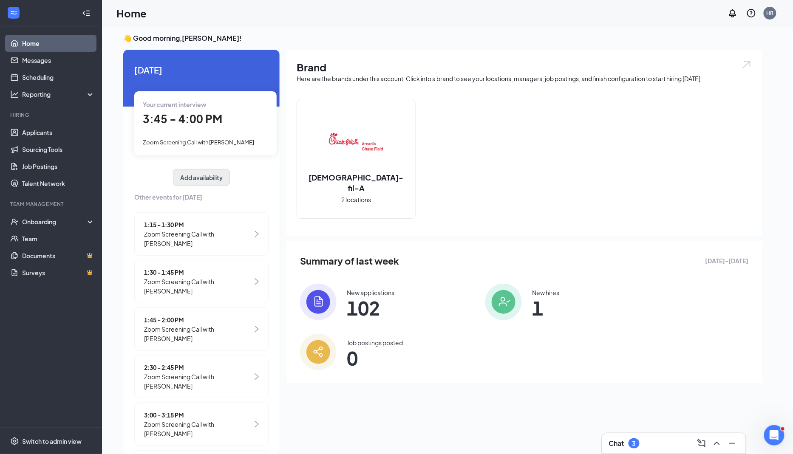
scroll to position [83, 0]
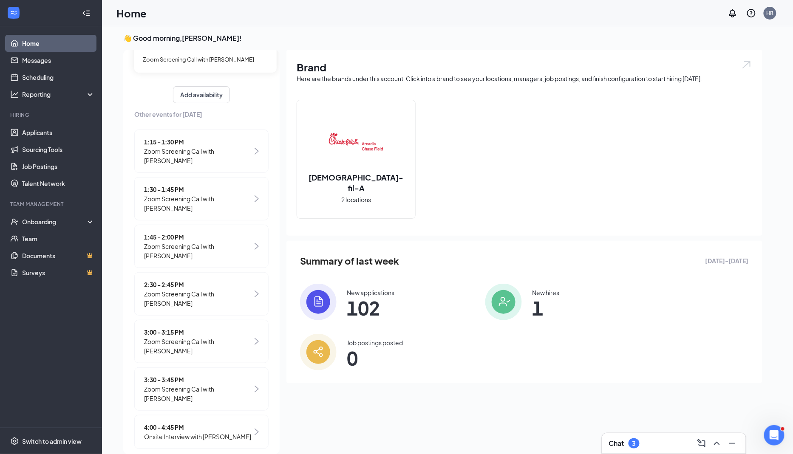
click at [198, 432] on span "Onsite Interview with [PERSON_NAME]" at bounding box center [197, 436] width 107 height 9
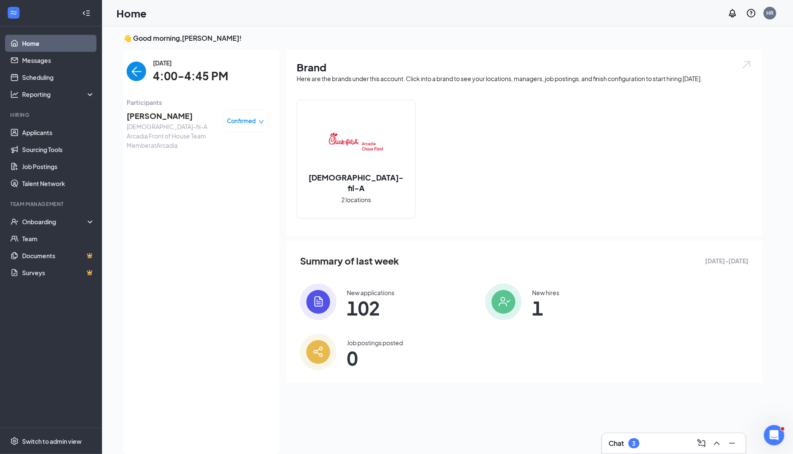
click at [154, 115] on span "[PERSON_NAME]" at bounding box center [171, 116] width 89 height 12
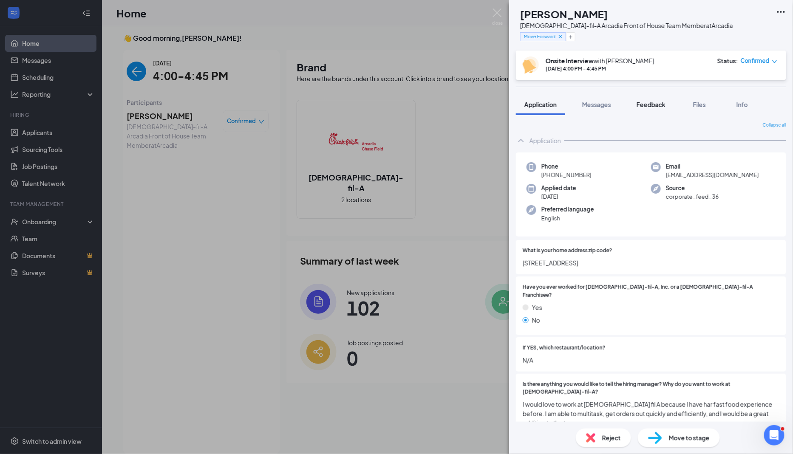
click at [471, 106] on span "Feedback" at bounding box center [650, 105] width 29 height 8
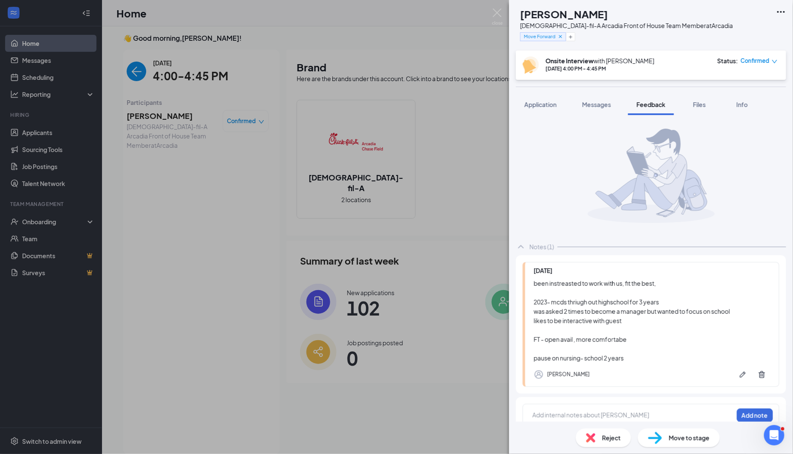
click at [464, 250] on div "AC [PERSON_NAME] [DEMOGRAPHIC_DATA]-fil-A Arcadia Front of House Team Member at…" at bounding box center [396, 227] width 793 height 454
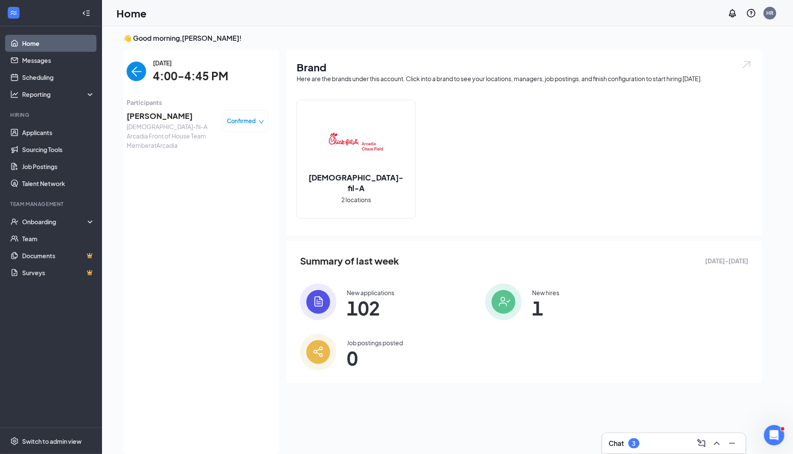
click at [144, 118] on span "[PERSON_NAME]" at bounding box center [171, 116] width 89 height 12
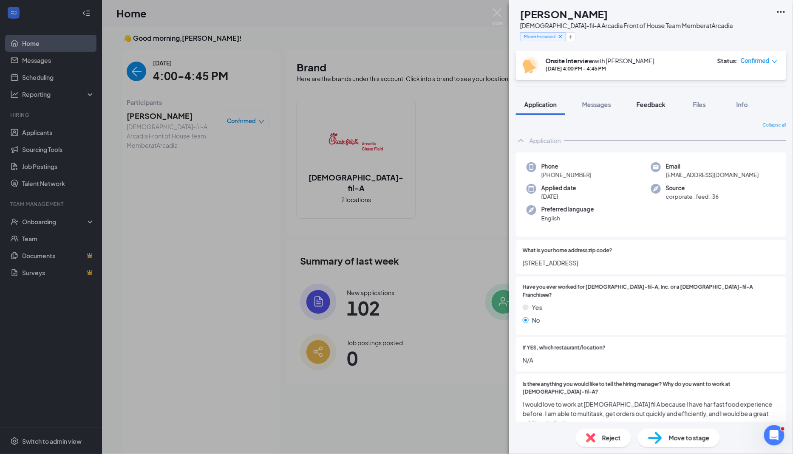
click at [471, 105] on span "Feedback" at bounding box center [650, 105] width 29 height 8
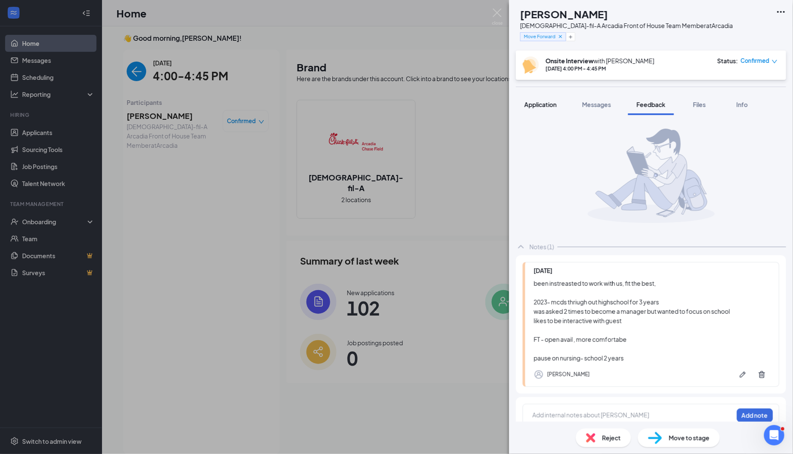
click at [471, 106] on span "Application" at bounding box center [540, 105] width 32 height 8
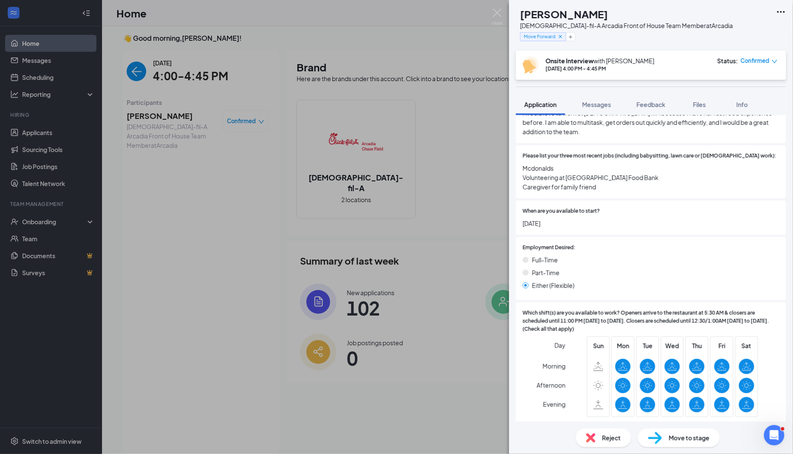
scroll to position [484, 0]
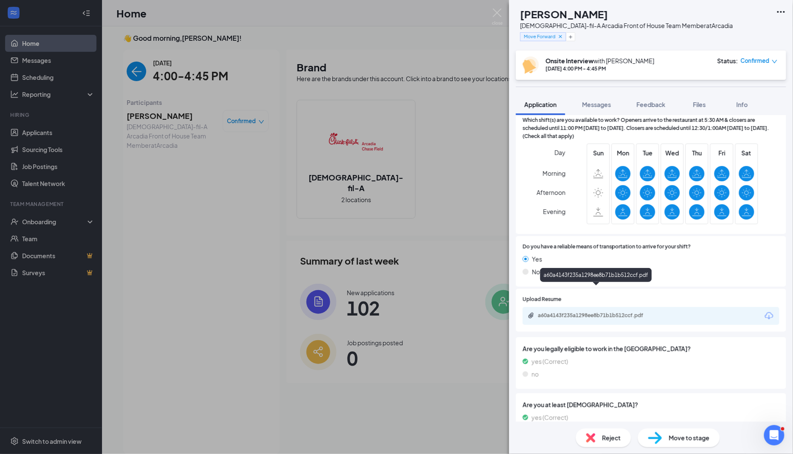
click at [471, 312] on div "a60a4143f235a1298ee8b71b1b512ccf.pdf" at bounding box center [597, 316] width 138 height 8
